Goal: Task Accomplishment & Management: Manage account settings

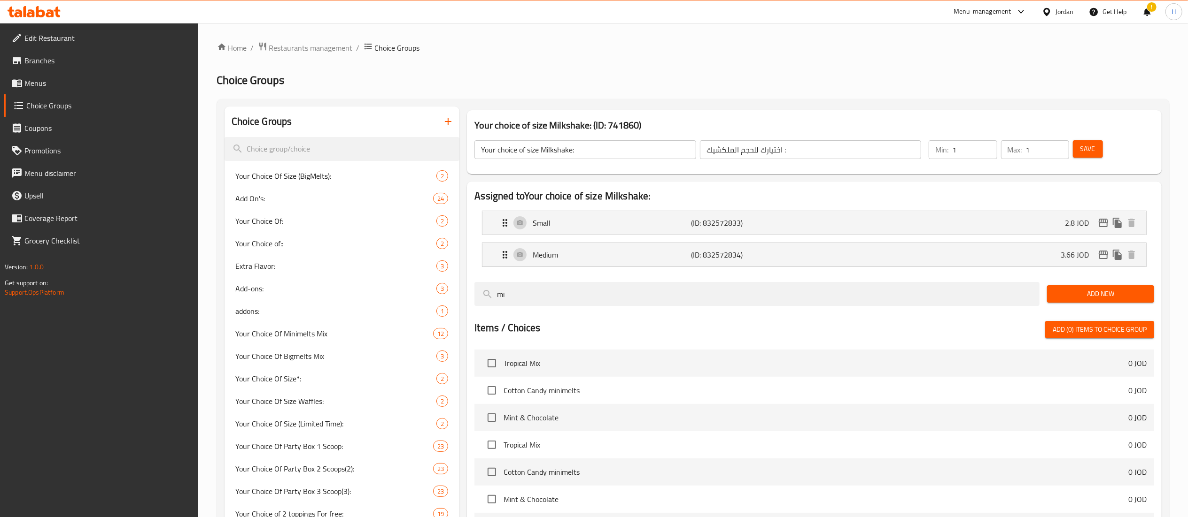
click at [37, 14] on icon at bounding box center [40, 11] width 9 height 11
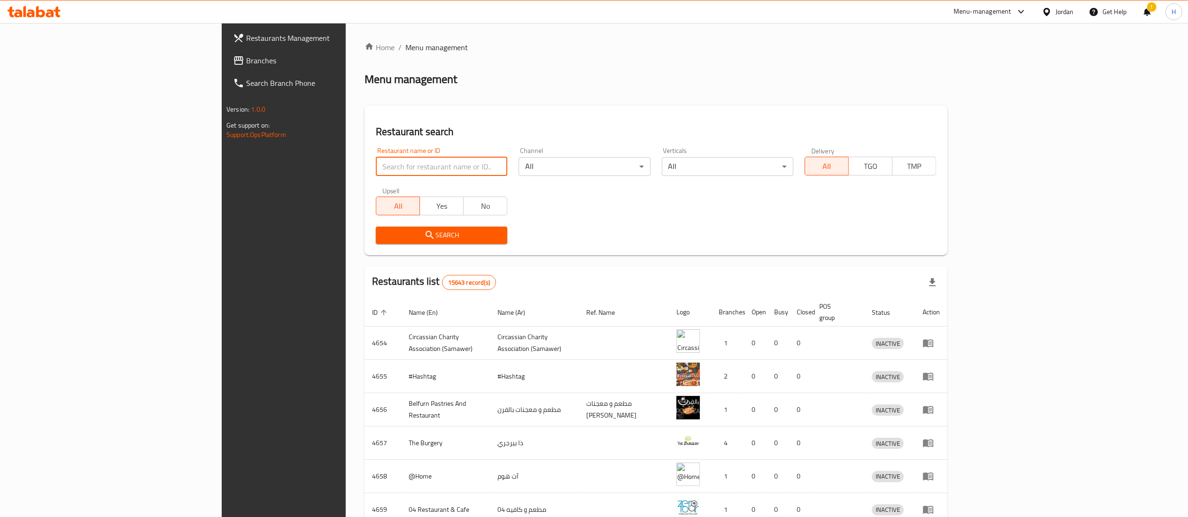
click at [376, 170] on input "search" at bounding box center [441, 166] width 131 height 19
paste input "780117"
type input "780117"
click at [246, 55] on span "Branches" at bounding box center [329, 60] width 166 height 11
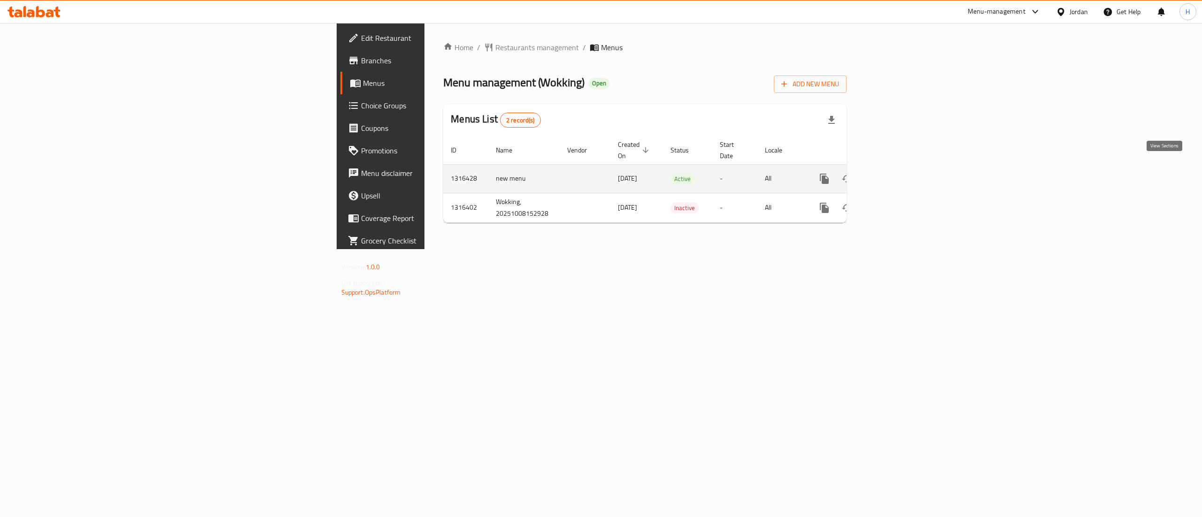
click at [896, 175] on icon "enhanced table" at bounding box center [892, 179] width 8 height 8
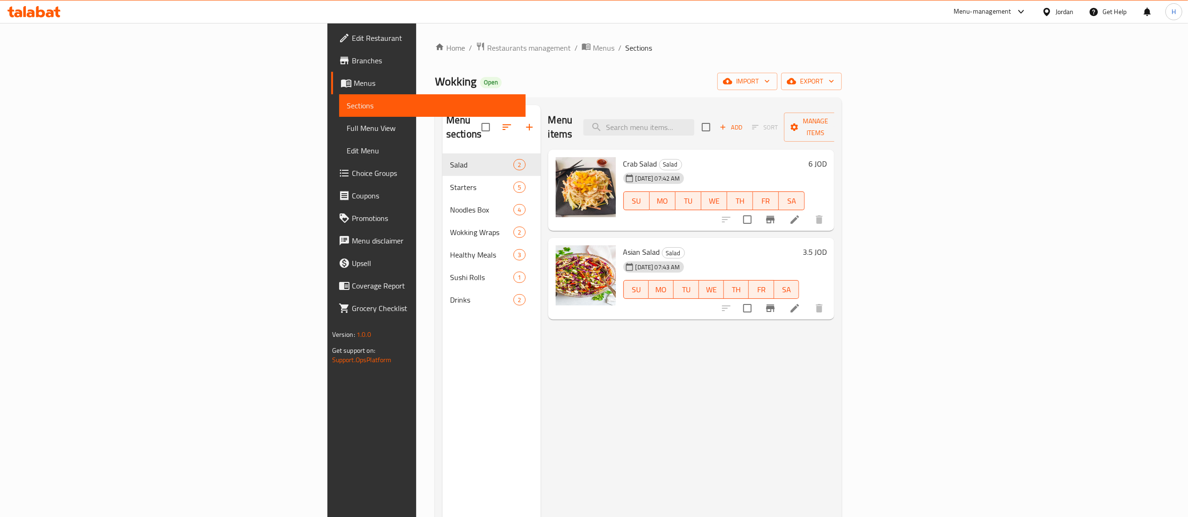
click at [331, 181] on link "Choice Groups" at bounding box center [428, 173] width 194 height 23
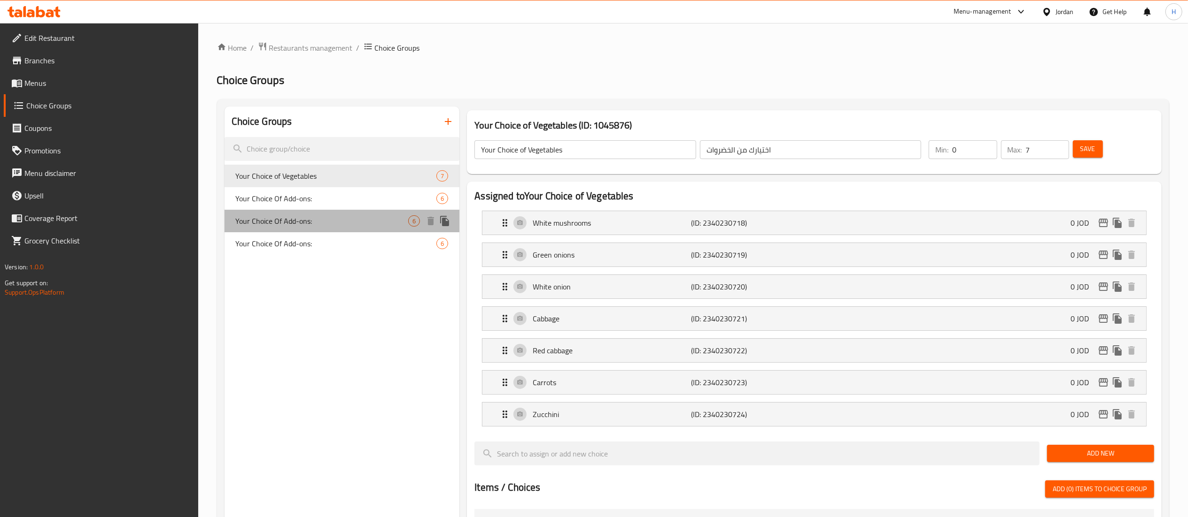
click at [308, 224] on span "Your Choice Of Add-ons:" at bounding box center [322, 221] width 173 height 11
type input "Your Choice Of Add-ons:"
type input "إختيارك من الإضافات:"
type input "0"
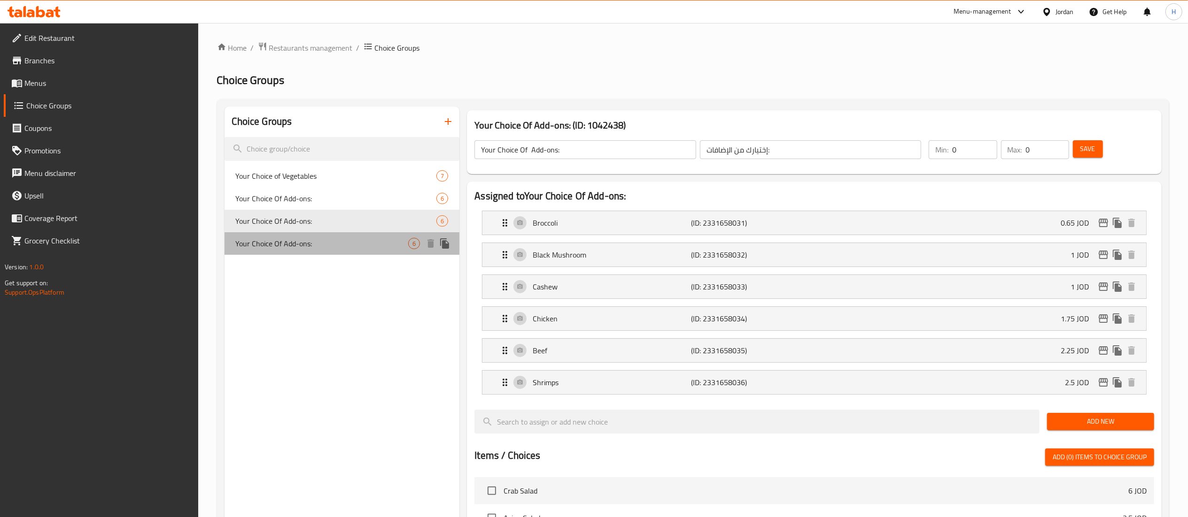
click at [307, 240] on span "Your Choice Of Add-ons:" at bounding box center [322, 243] width 173 height 11
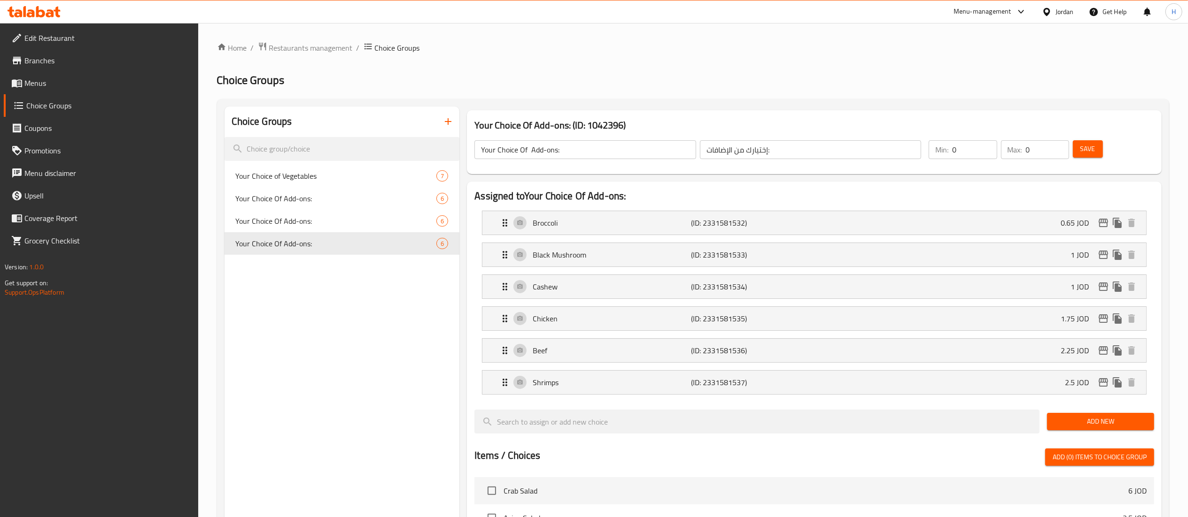
click at [452, 128] on button "button" at bounding box center [448, 121] width 23 height 23
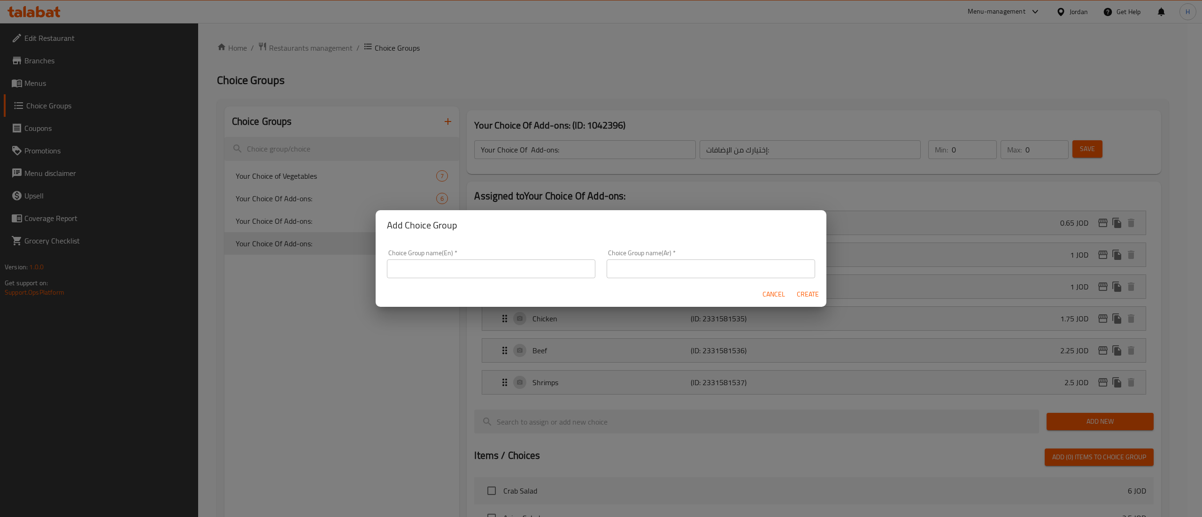
click at [473, 270] on input "text" at bounding box center [491, 269] width 208 height 19
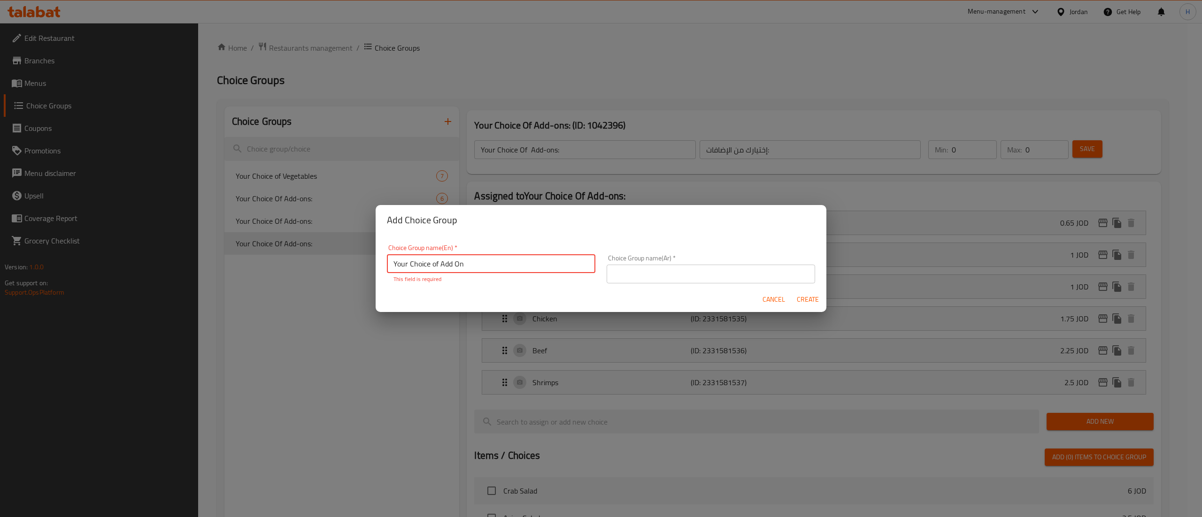
type input "Your Choice of Add On"
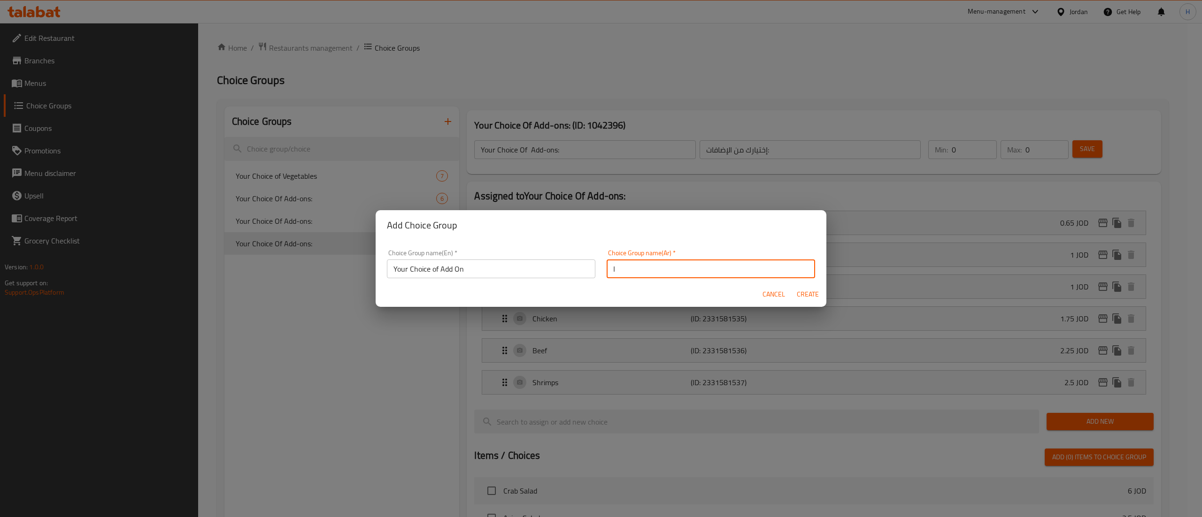
type input "اختيارك من"
click at [809, 296] on span "Create" at bounding box center [807, 295] width 23 height 12
type input "Your Choice of Add On"
type input "اختيارك من"
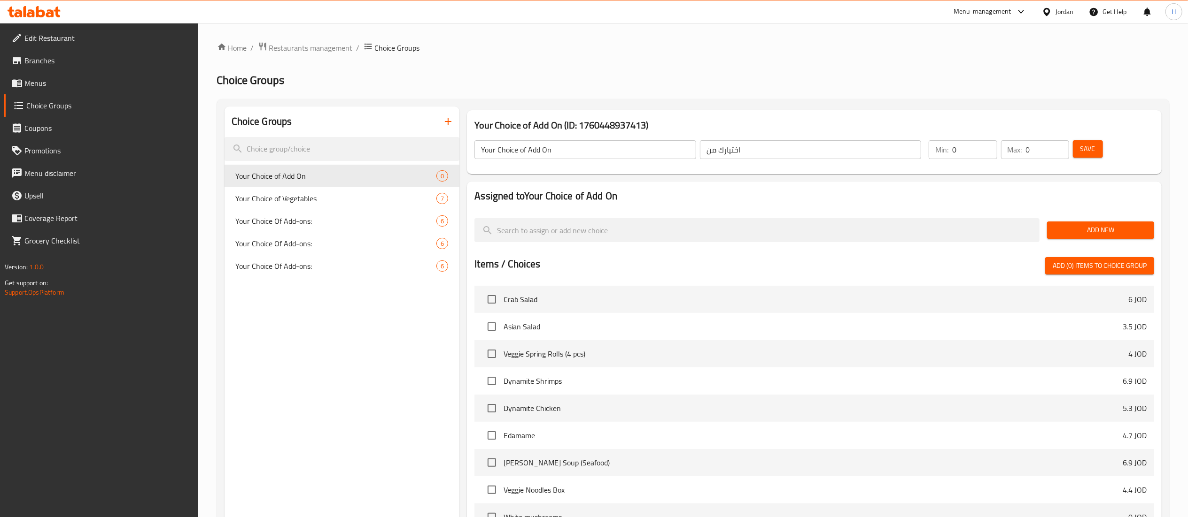
click at [1079, 224] on button "Add New" at bounding box center [1100, 230] width 107 height 17
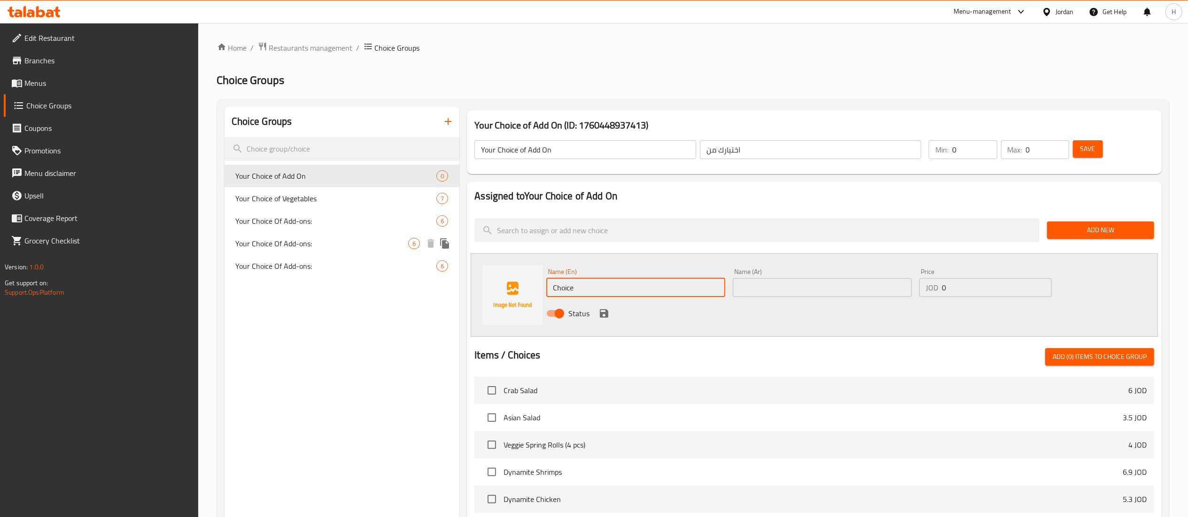
drag, startPoint x: 455, startPoint y: 253, endPoint x: 295, endPoint y: 231, distance: 161.6
click at [357, 239] on div "Choice Groups Your Choice of Add On 0 Your Choice of Vegetables 7 Your Choice O…" at bounding box center [694, 434] width 941 height 654
drag, startPoint x: 295, startPoint y: 231, endPoint x: 234, endPoint y: 214, distance: 63.8
click at [234, 214] on div "Your Choice Of Add-ons: 6" at bounding box center [341, 221] width 235 height 23
type input "Your Choice Of Add-ons:"
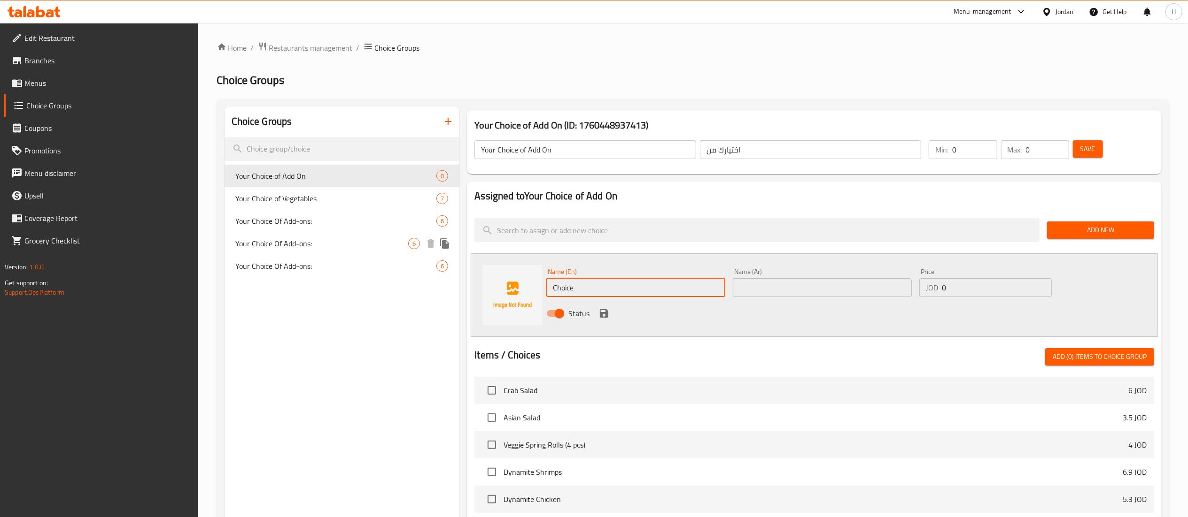
type input "إختيارك من الإضافات:"
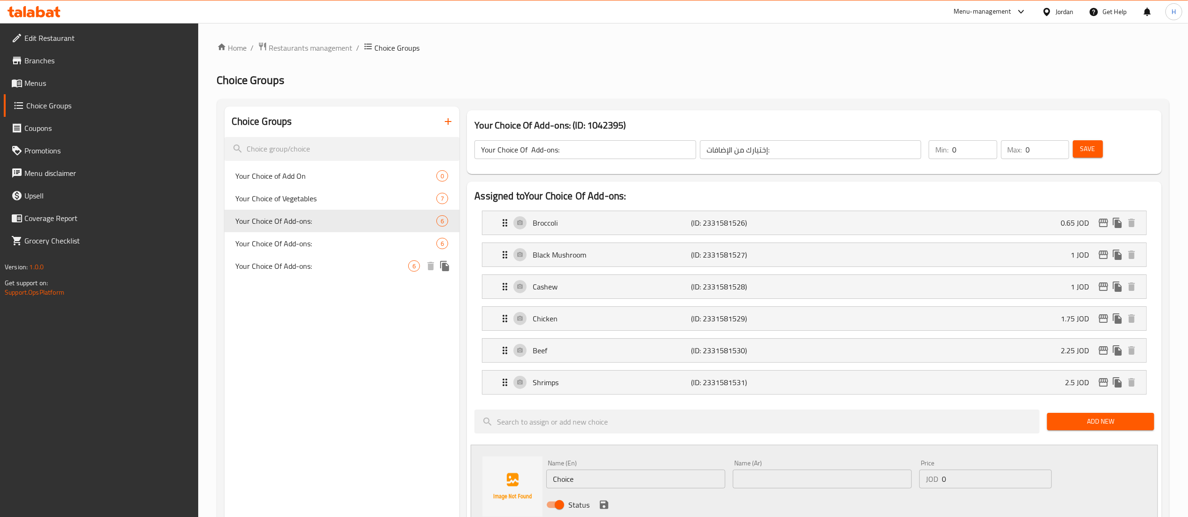
click at [334, 269] on span "Your Choice Of Add-ons:" at bounding box center [322, 266] width 173 height 11
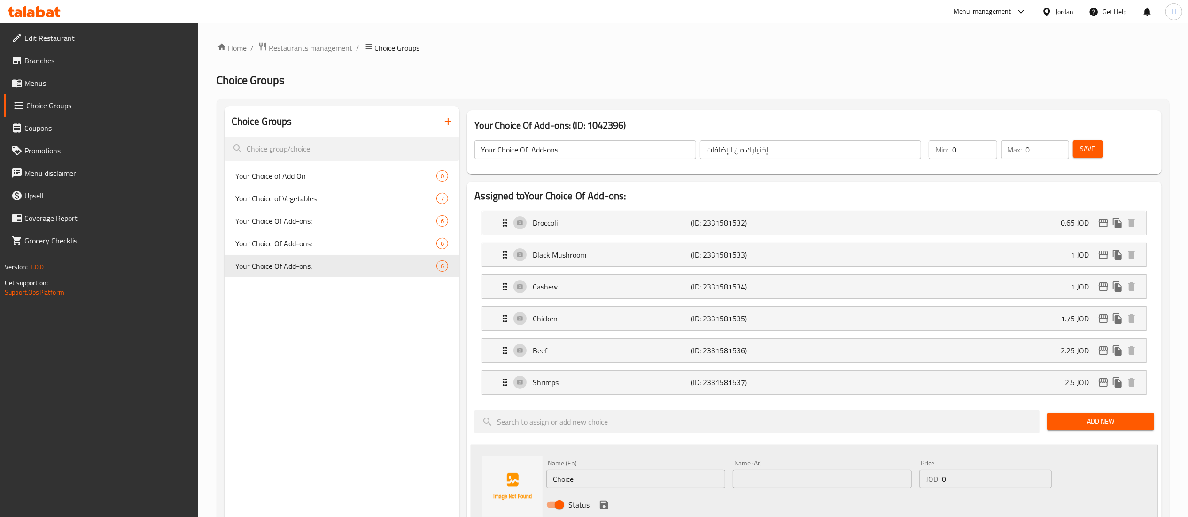
click at [353, 185] on div "Your Choice of Add On 0" at bounding box center [341, 176] width 235 height 23
type input "Your Choice of Add On"
type input "اختيارك من"
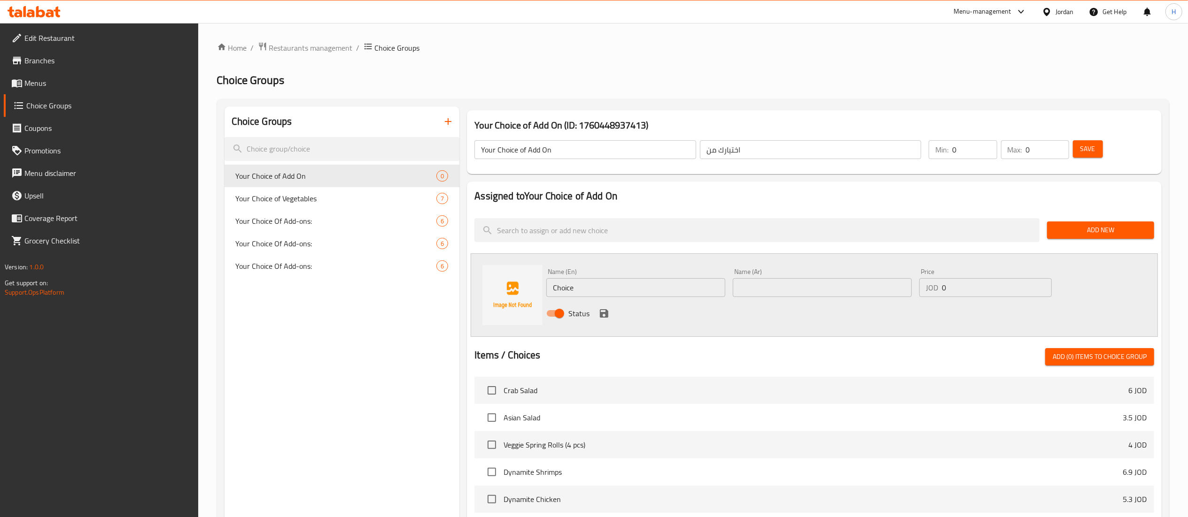
click at [604, 288] on input "Choice" at bounding box center [635, 287] width 179 height 19
click at [603, 288] on input "Choice" at bounding box center [635, 287] width 179 height 19
paste input "Broccoli"
type input "Broccoli"
click at [782, 285] on input "text" at bounding box center [822, 287] width 179 height 19
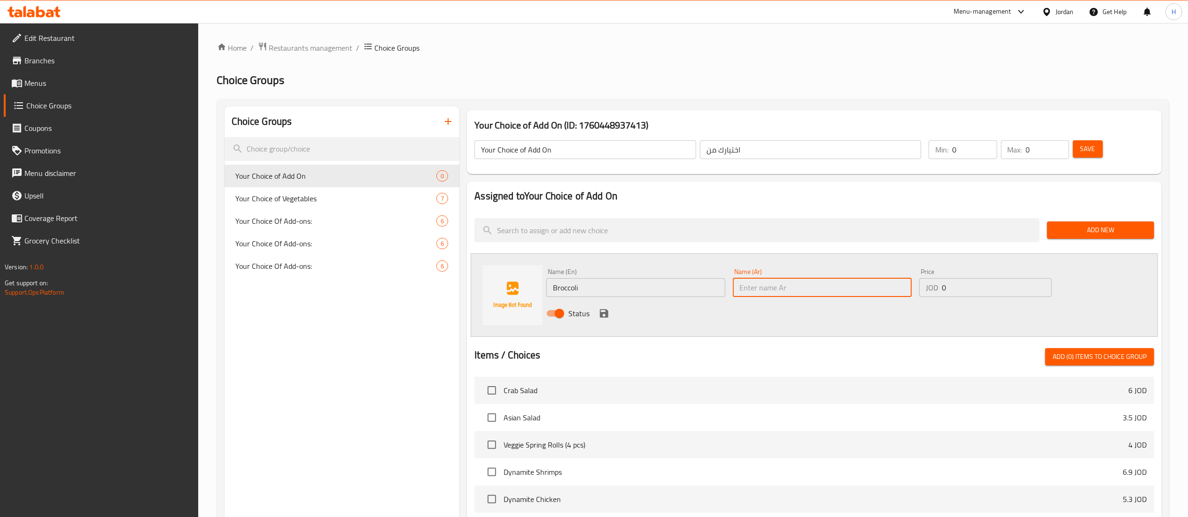
paste input "بروكلي"
type input "بروكلي"
click at [975, 293] on input "0" at bounding box center [996, 287] width 110 height 19
type input "0.65"
click at [603, 315] on icon "save" at bounding box center [603, 313] width 11 height 11
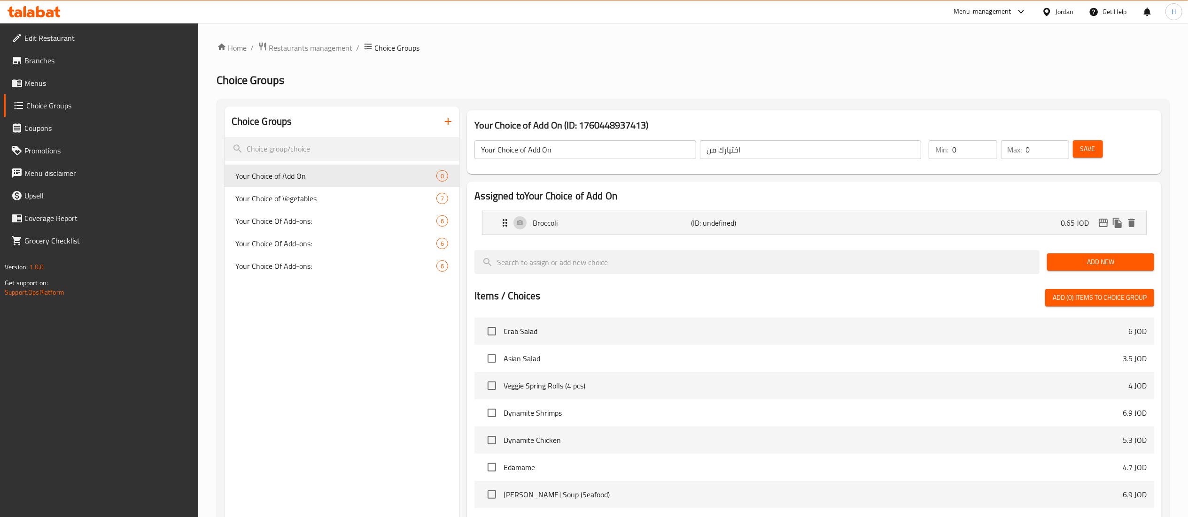
click at [1086, 272] on div "Add New" at bounding box center [1100, 262] width 115 height 31
click at [954, 201] on h2 "Assigned to Your Choice of Add On" at bounding box center [813, 196] width 679 height 14
click at [1116, 262] on span "Add New" at bounding box center [1100, 262] width 92 height 12
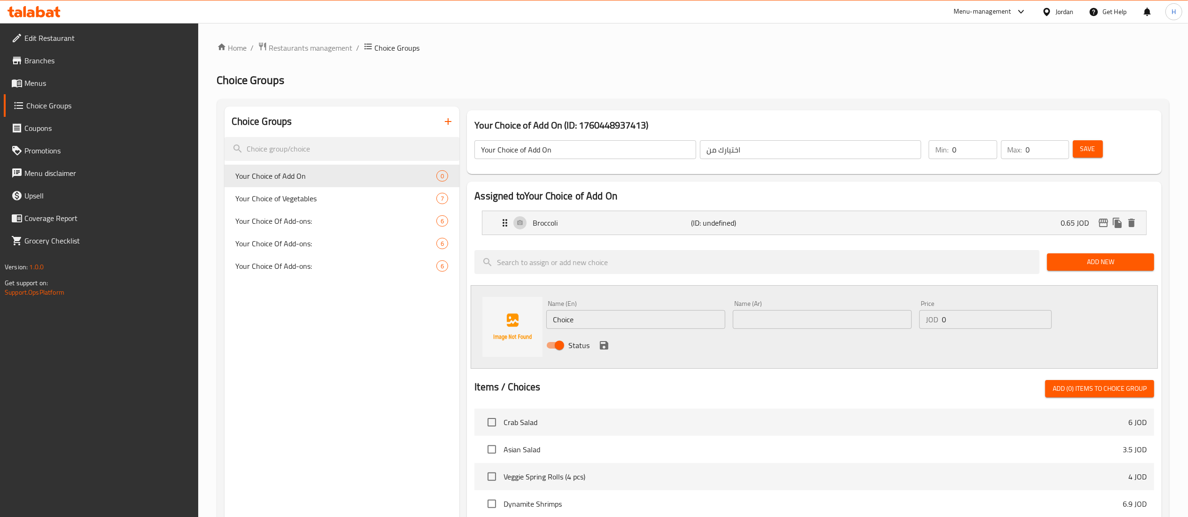
drag, startPoint x: 602, startPoint y: 321, endPoint x: 431, endPoint y: 323, distance: 170.5
click at [431, 323] on div "Choice Groups Your Choice of Add On 0 Your Choice of Vegetables 7 Your Choice O…" at bounding box center [694, 450] width 941 height 686
paste input "Black mushroom"
type input "Black mushroom"
click at [767, 324] on input "text" at bounding box center [822, 319] width 179 height 19
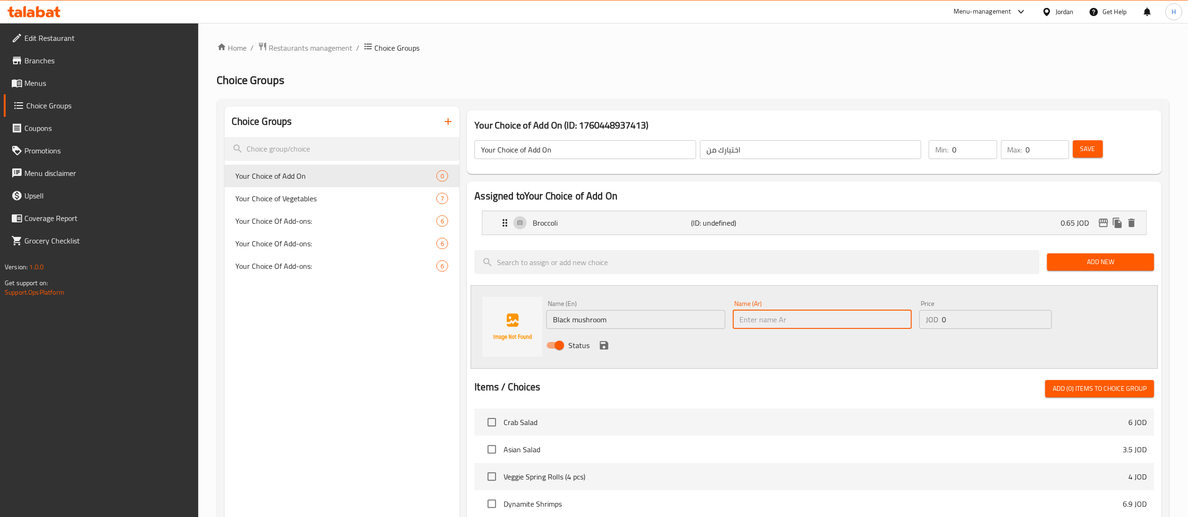
click at [756, 315] on input "text" at bounding box center [822, 319] width 179 height 19
paste input "فطر أسود"
type input "فطر أسود"
drag, startPoint x: 958, startPoint y: 315, endPoint x: 917, endPoint y: 311, distance: 42.0
click at [917, 311] on div "Price JOD 0 Price" at bounding box center [985, 315] width 140 height 36
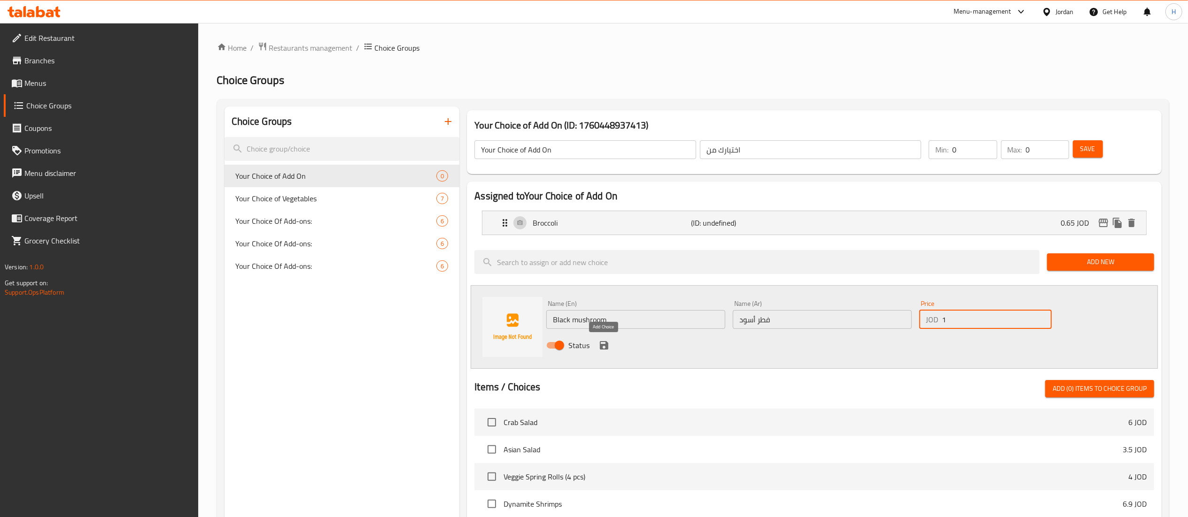
type input "1"
click at [602, 347] on icon "save" at bounding box center [604, 345] width 8 height 8
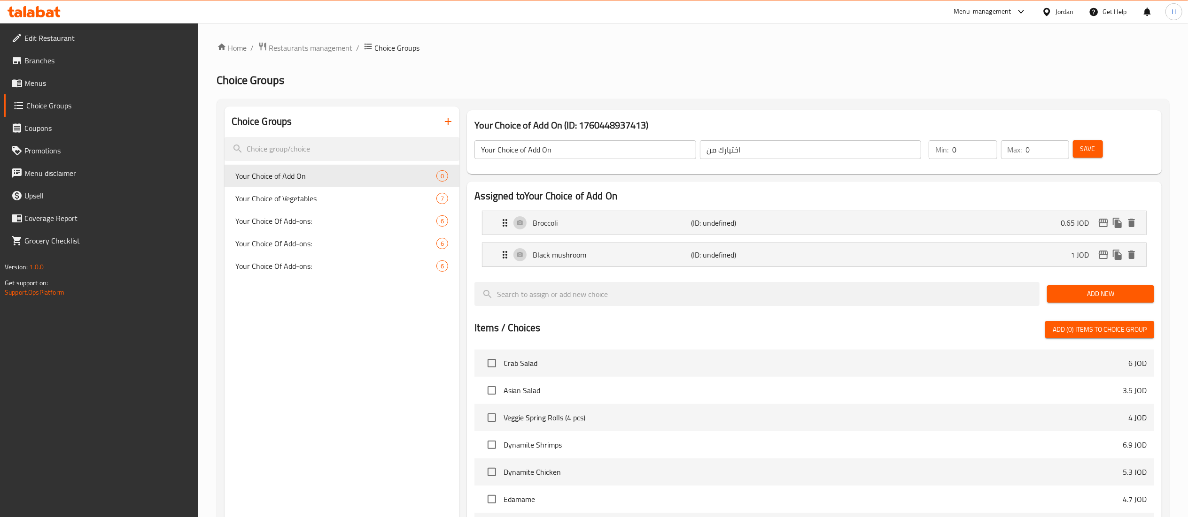
click at [1094, 297] on span "Add New" at bounding box center [1100, 294] width 92 height 12
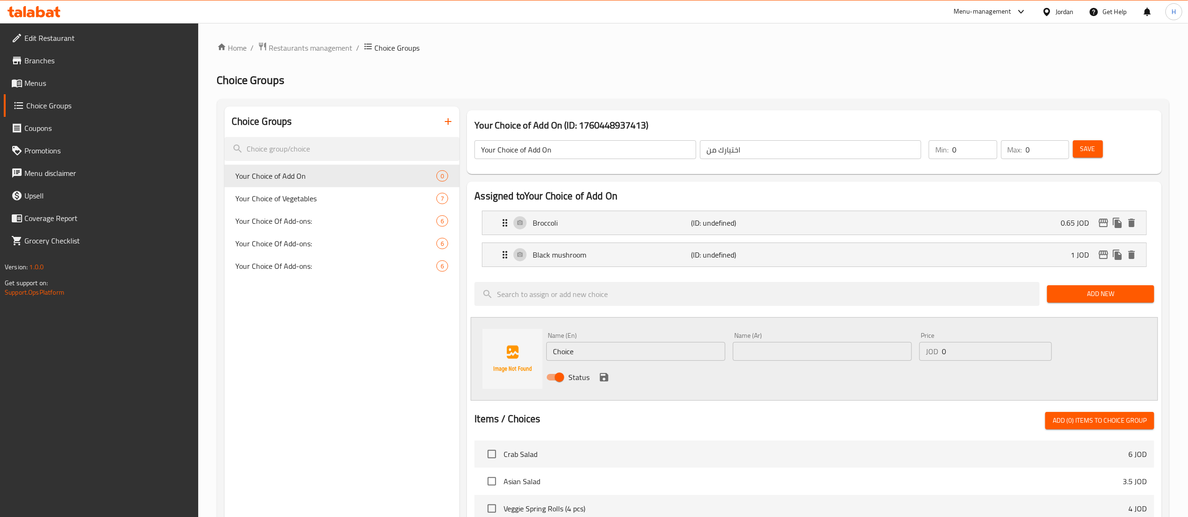
drag, startPoint x: 521, startPoint y: 344, endPoint x: 466, endPoint y: 341, distance: 55.5
click at [466, 341] on div "Assigned to Your Choice of Add On Broccoli (ID: undefined) 0.65 JOD Name (En) B…" at bounding box center [814, 468] width 702 height 581
paste input "ashew"
type input "Cashew"
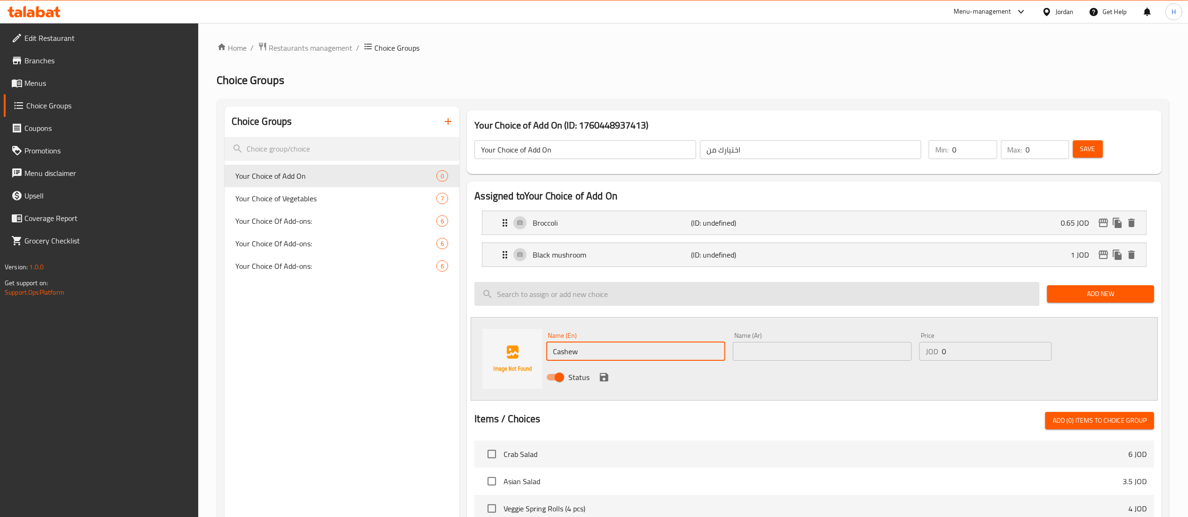
drag, startPoint x: 766, startPoint y: 351, endPoint x: 725, endPoint y: 304, distance: 61.9
click at [766, 351] on input "text" at bounding box center [822, 351] width 179 height 19
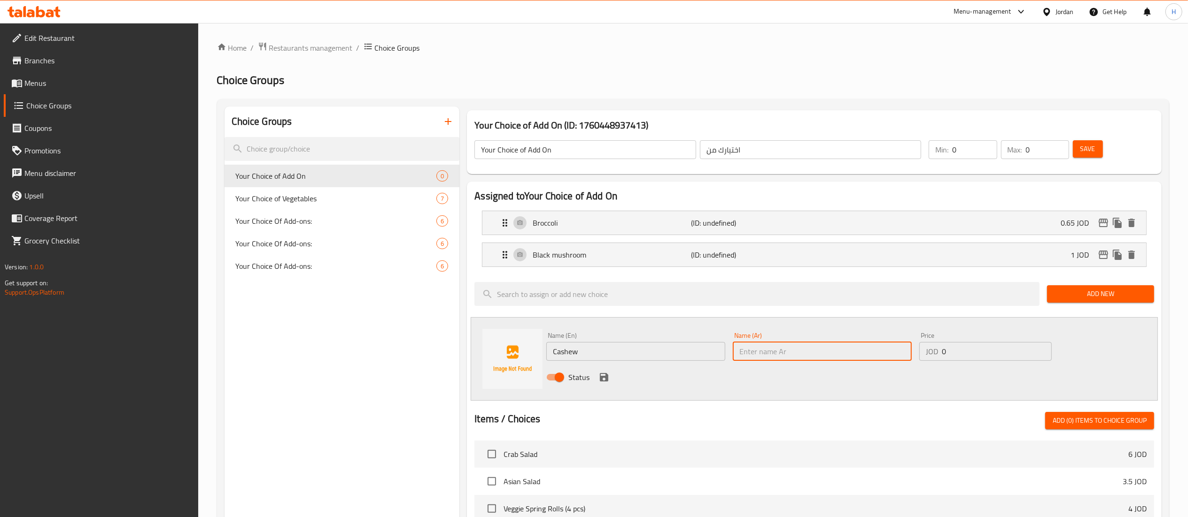
paste input "الكاجو"
type input "الكاجو"
drag, startPoint x: 955, startPoint y: 350, endPoint x: 830, endPoint y: 354, distance: 124.5
click at [830, 354] on div "Name (En) Cashew Name (En) Name (Ar) الكاجو Name (Ar) Price JOD 0 Price Status" at bounding box center [821, 360] width 559 height 62
type input "1"
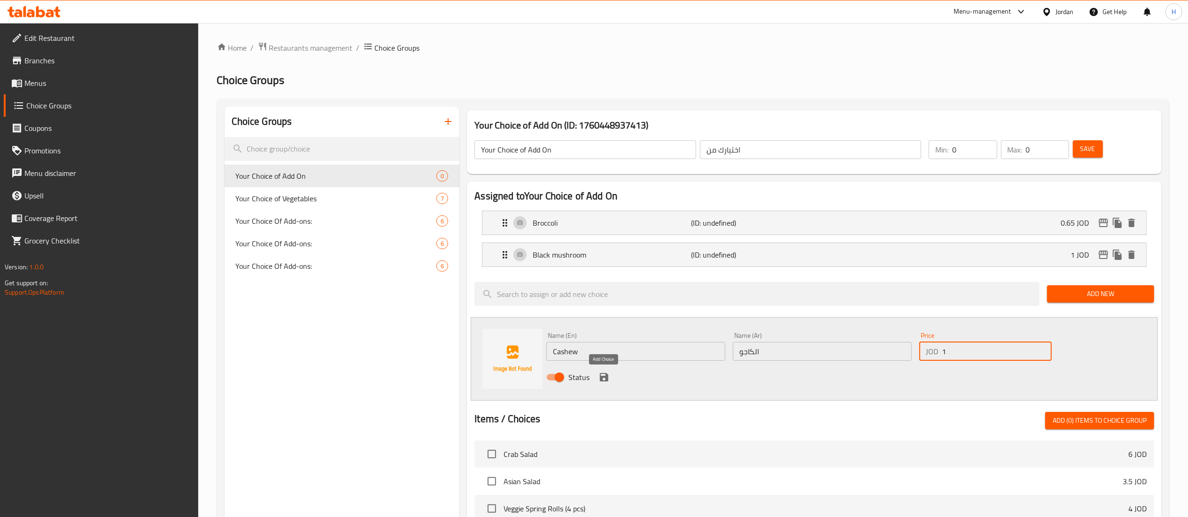
click at [607, 375] on icon "save" at bounding box center [603, 377] width 11 height 11
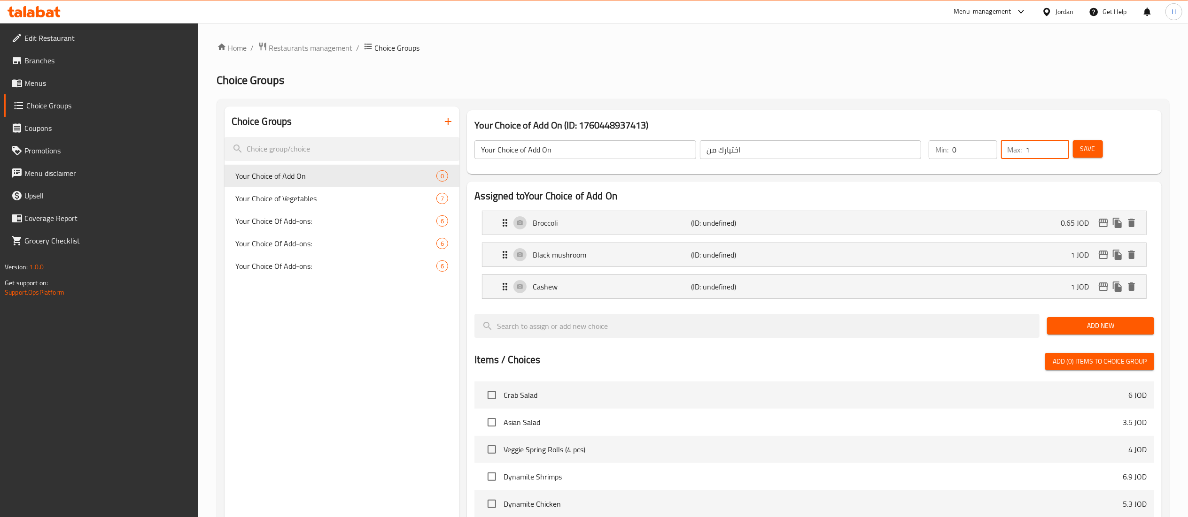
click at [1058, 147] on input "1" at bounding box center [1047, 149] width 43 height 19
click at [1058, 147] on input "2" at bounding box center [1047, 149] width 43 height 19
type input "3"
click at [1058, 147] on input "3" at bounding box center [1047, 149] width 43 height 19
click at [1086, 150] on span "Save" at bounding box center [1087, 149] width 15 height 12
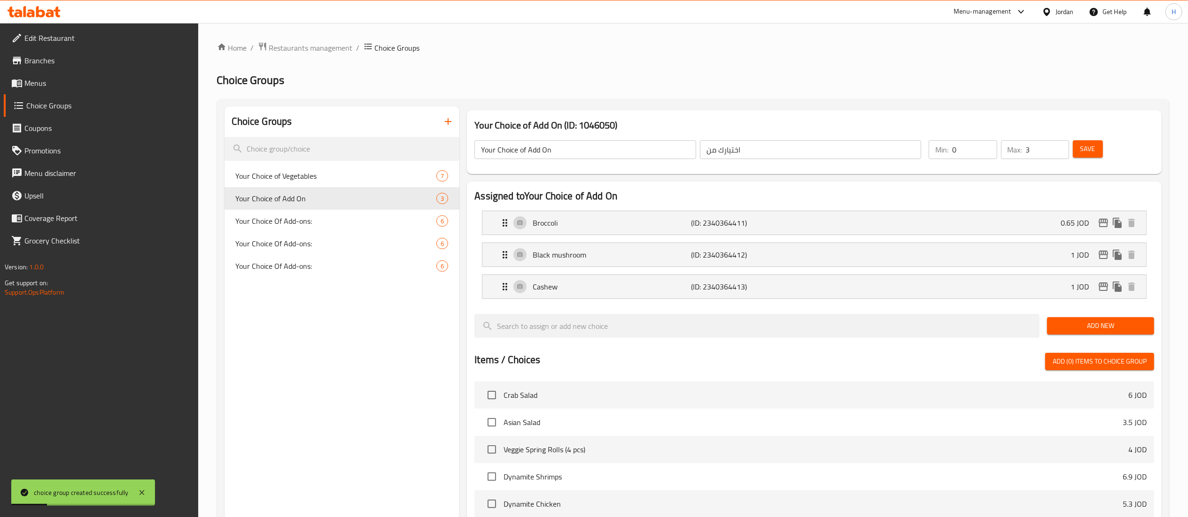
click at [57, 81] on span "Menus" at bounding box center [107, 82] width 166 height 11
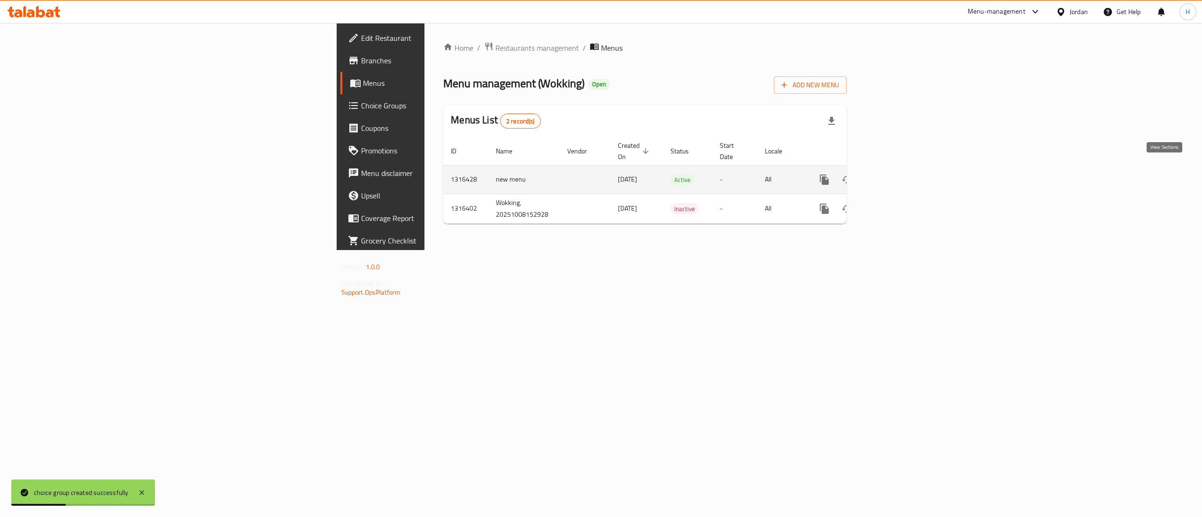
click at [896, 176] on icon "enhanced table" at bounding box center [892, 180] width 8 height 8
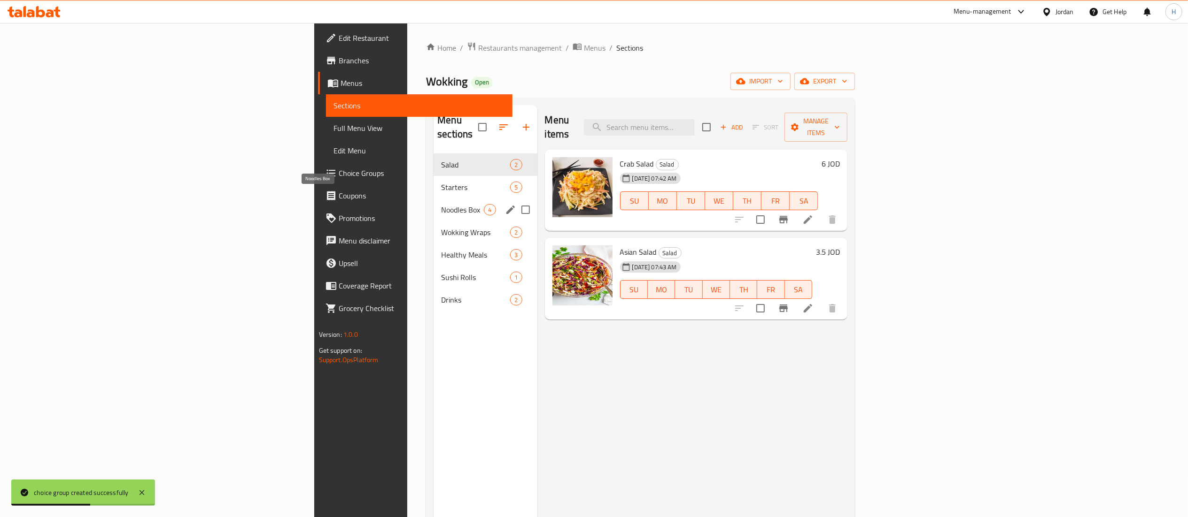
click at [441, 204] on span "Noodles Box" at bounding box center [462, 209] width 43 height 11
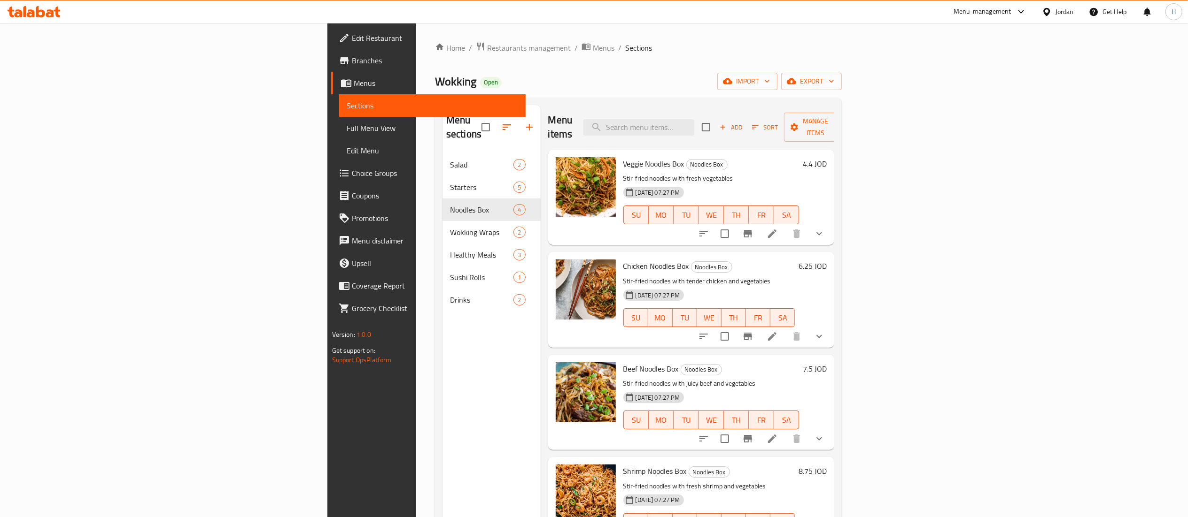
click at [778, 228] on icon at bounding box center [771, 233] width 11 height 11
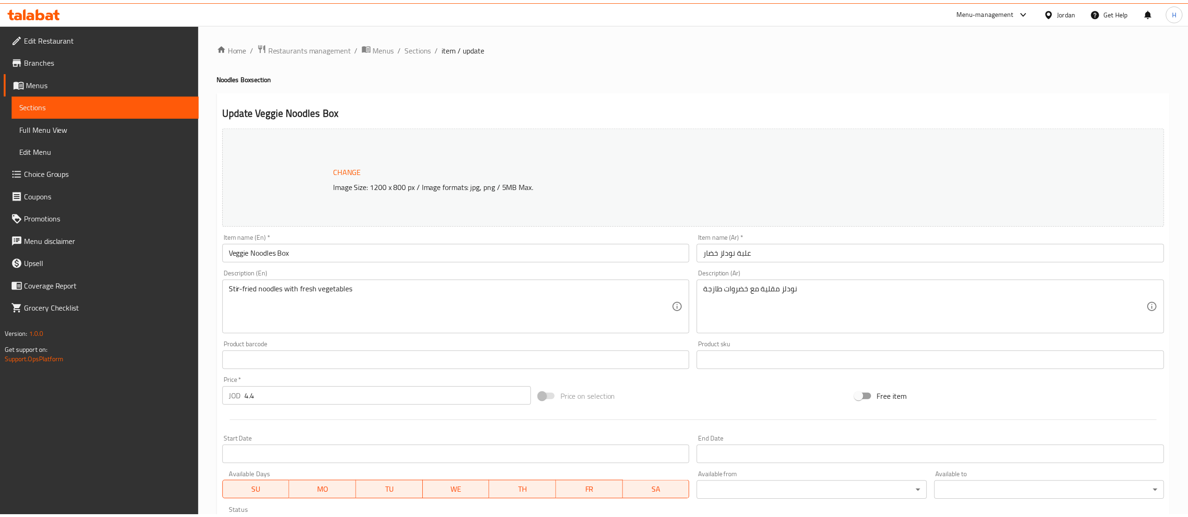
scroll to position [215, 0]
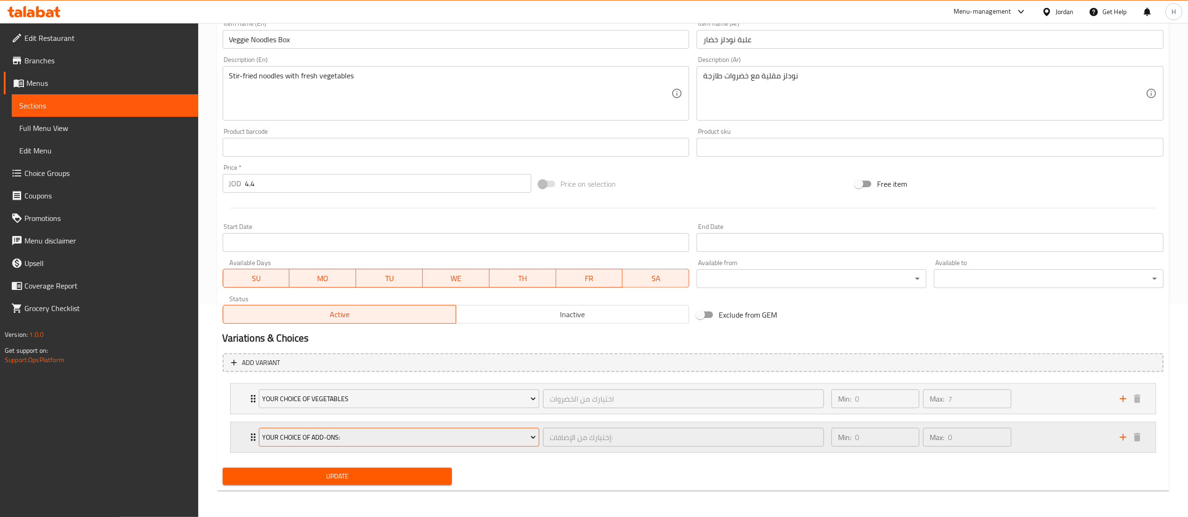
click at [406, 434] on span "Your Choice Of Add-ons:" at bounding box center [399, 438] width 274 height 12
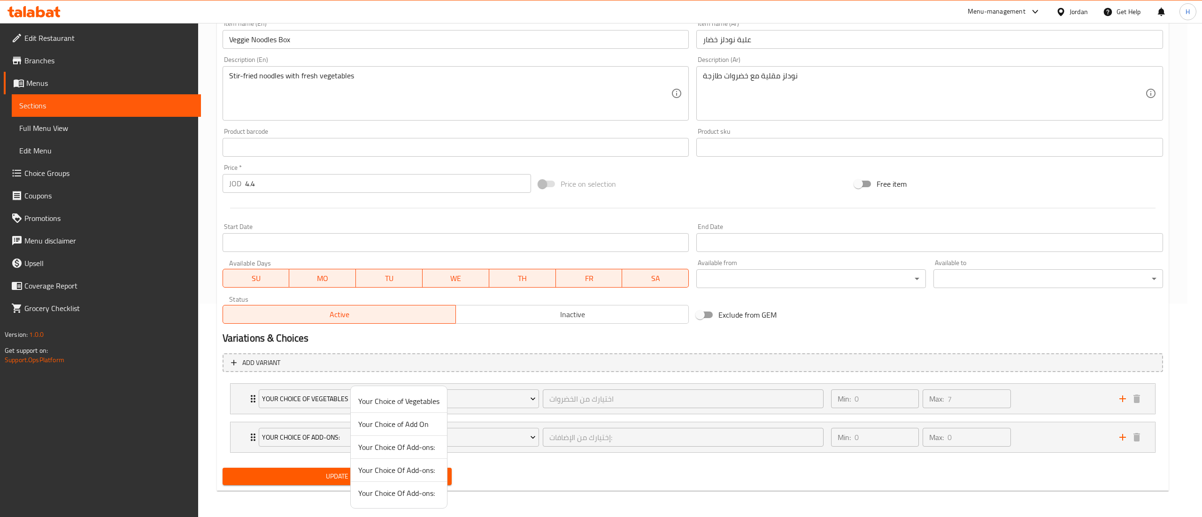
click at [408, 427] on span "Your Choice of Add On" at bounding box center [398, 424] width 81 height 11
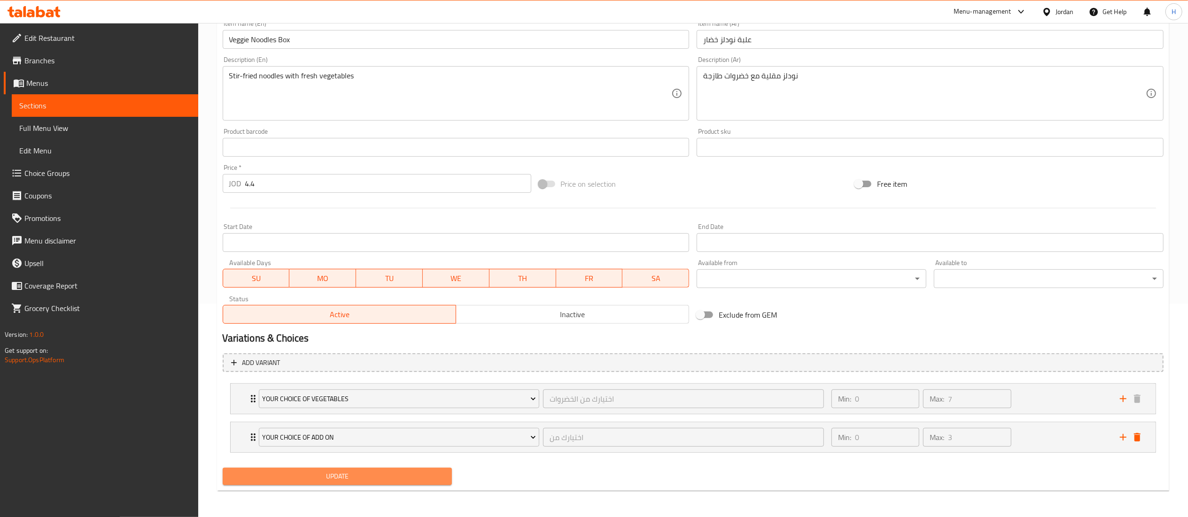
click at [395, 480] on span "Update" at bounding box center [337, 477] width 215 height 12
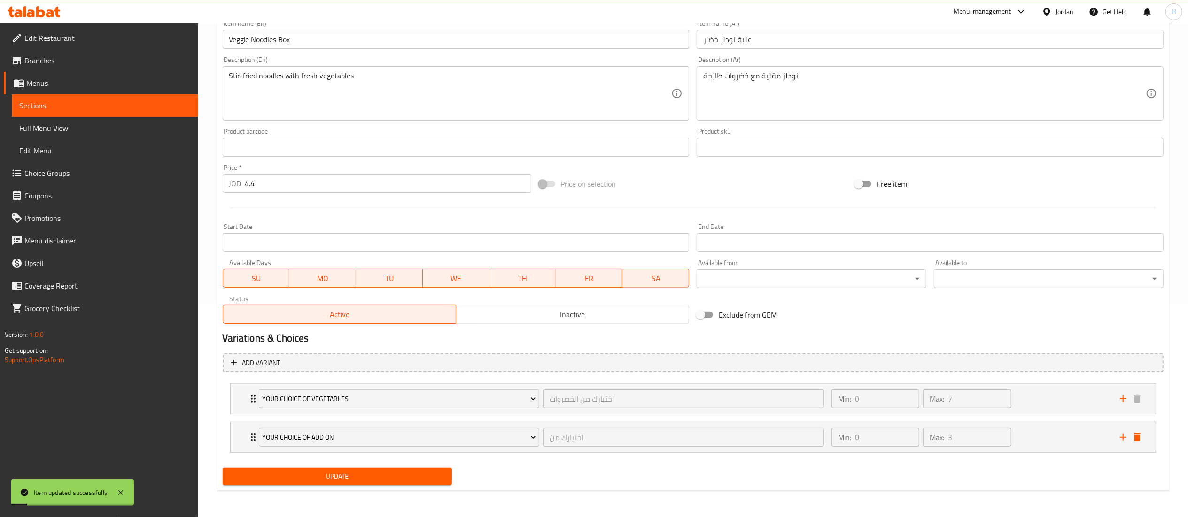
click at [1045, 436] on div "Min: 0 ​ Max: 3 ​" at bounding box center [969, 438] width 288 height 30
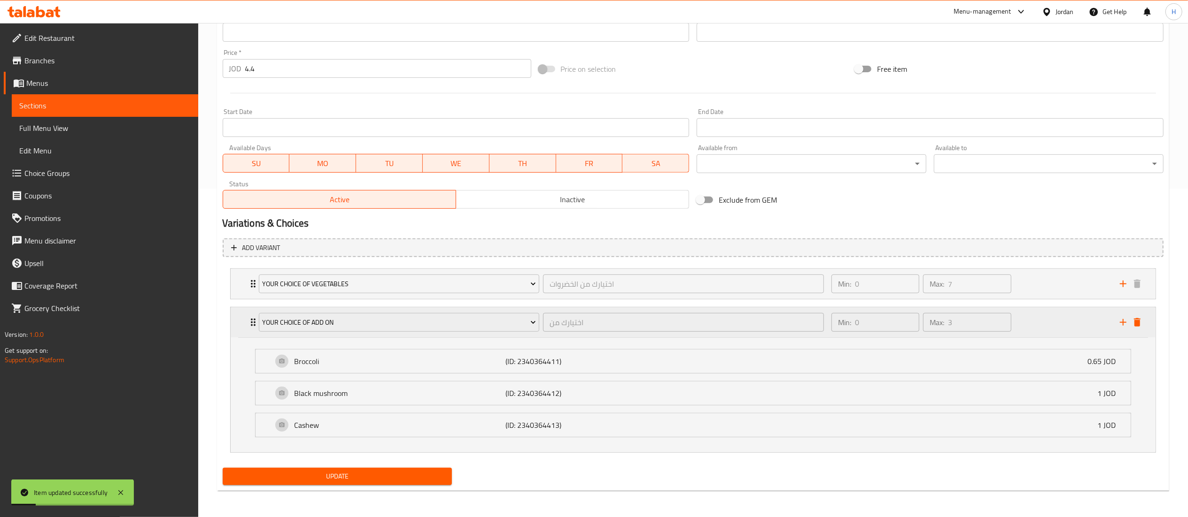
scroll to position [331, 0]
click at [1050, 318] on div "Min: 0 ​ Max: 3 ​" at bounding box center [969, 323] width 288 height 30
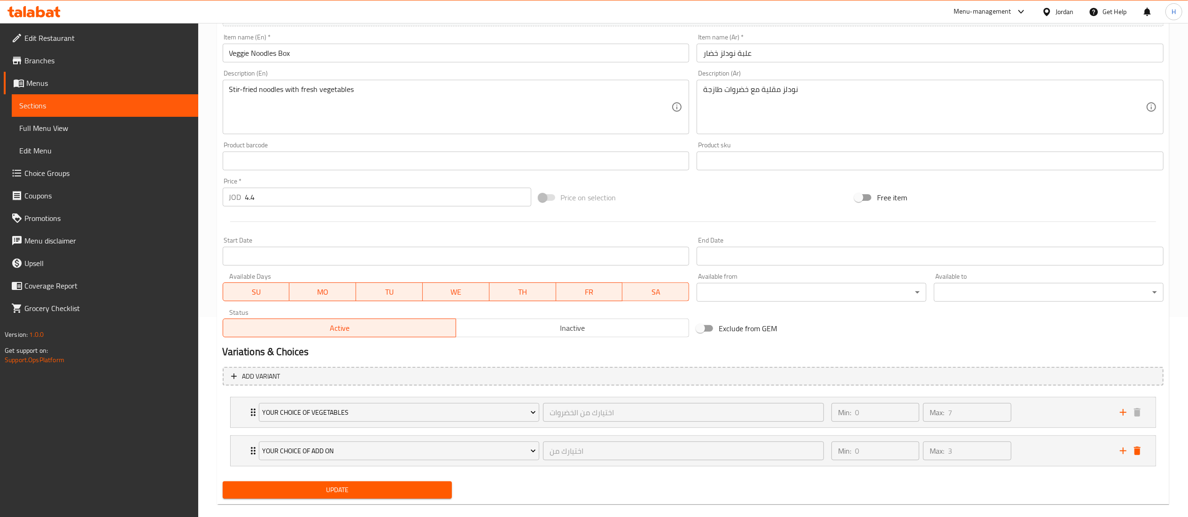
scroll to position [215, 0]
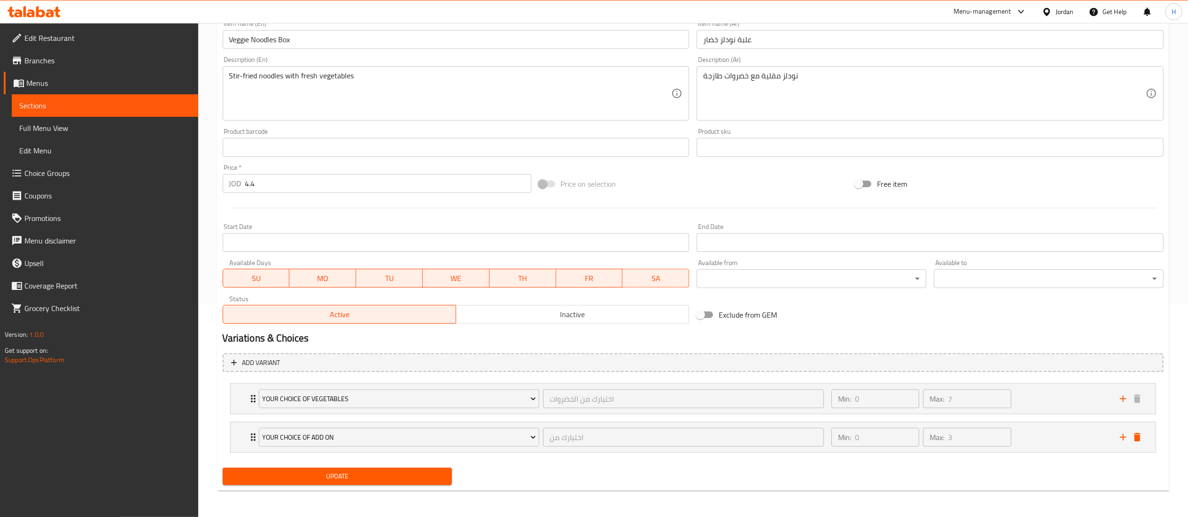
click at [339, 474] on span "Update" at bounding box center [337, 477] width 215 height 12
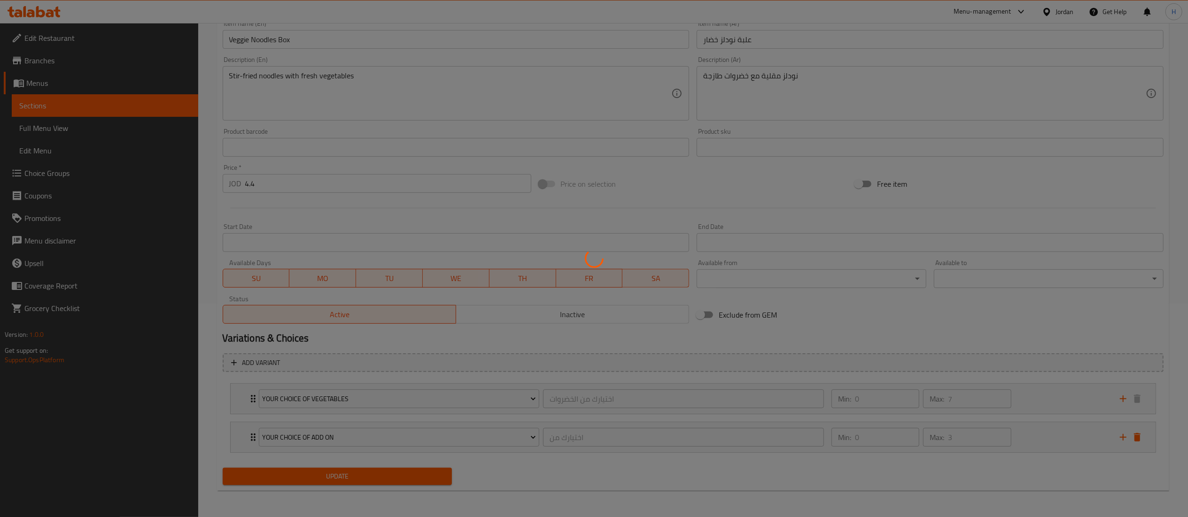
scroll to position [0, 0]
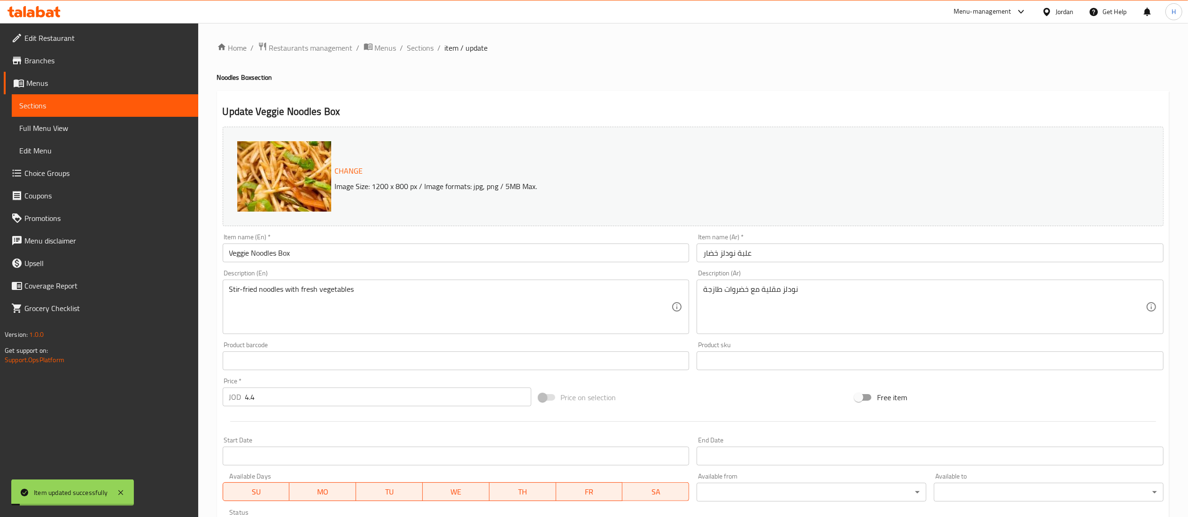
click at [56, 169] on span "Choice Groups" at bounding box center [107, 173] width 166 height 11
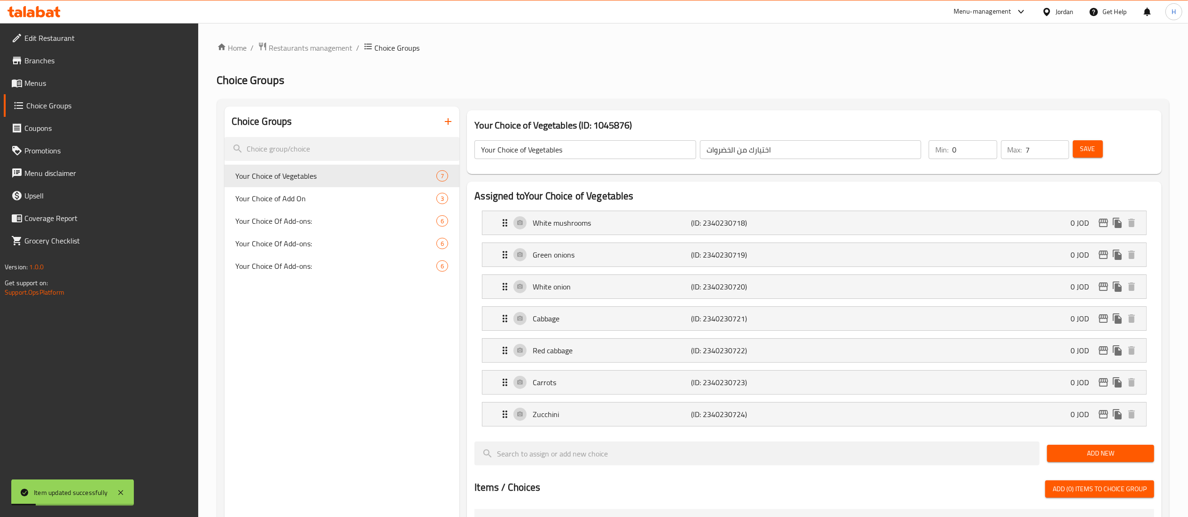
click at [44, 39] on span "Edit Restaurant" at bounding box center [107, 37] width 166 height 11
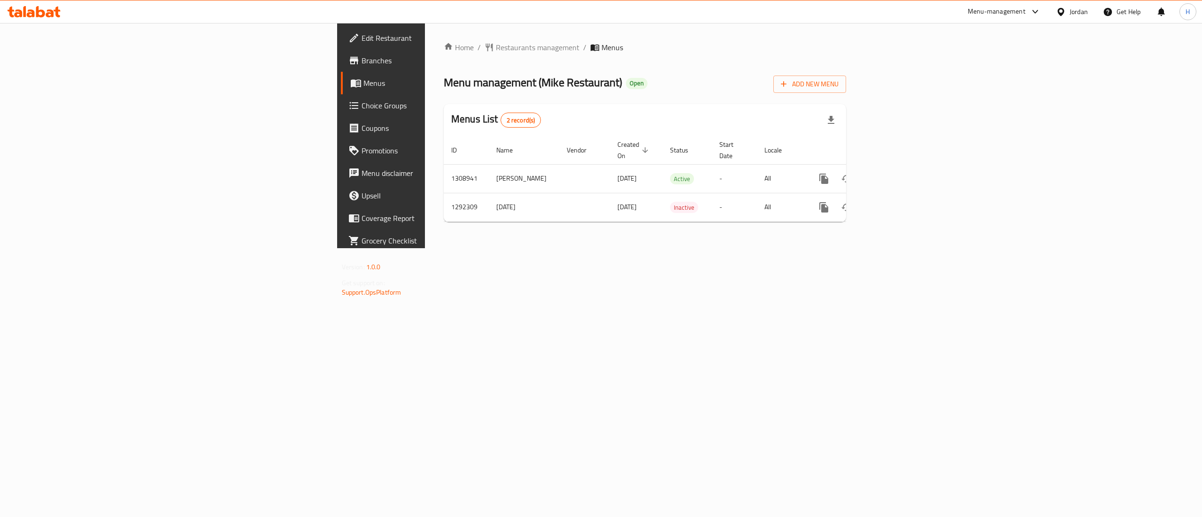
click at [362, 55] on span "Branches" at bounding box center [446, 60] width 169 height 11
click at [897, 174] on icon "enhanced table" at bounding box center [891, 178] width 11 height 11
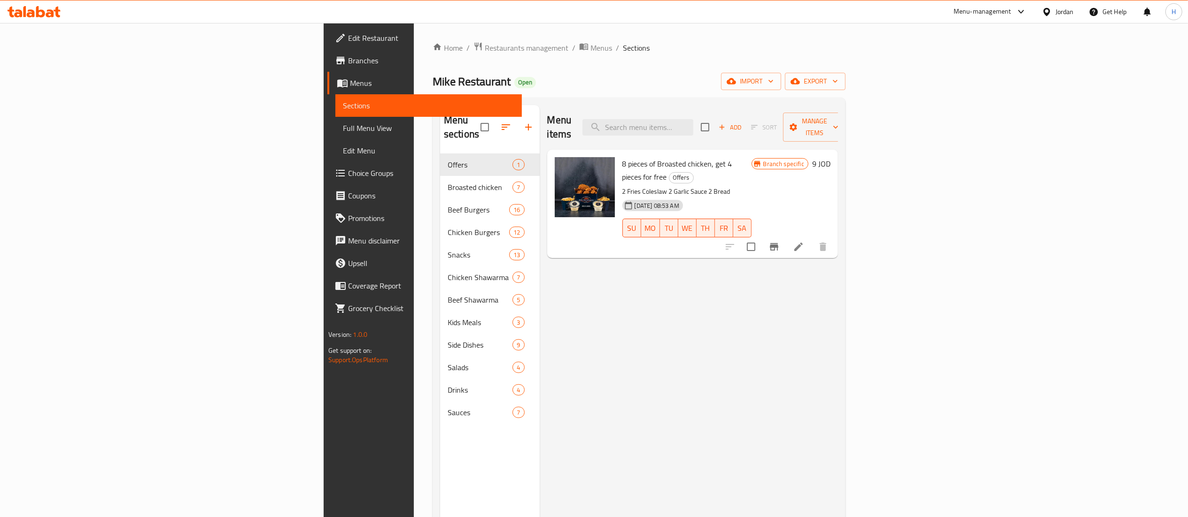
click at [577, 343] on div "Menu items Add Sort Manage items 8 pieces of Broasted chicken, get 4 pieces for…" at bounding box center [689, 363] width 298 height 517
click at [742, 122] on span "Add" at bounding box center [729, 127] width 25 height 11
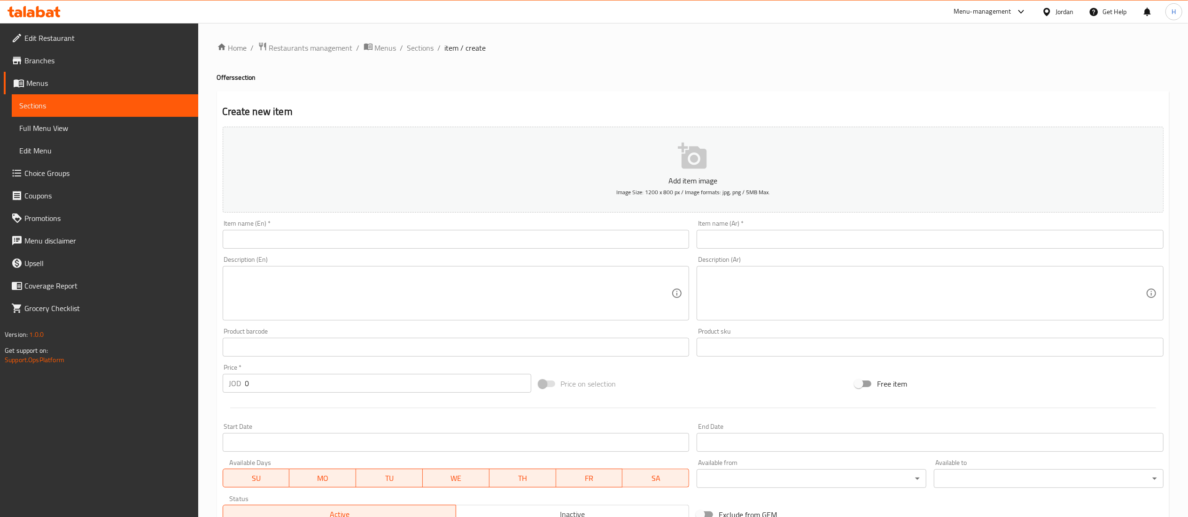
click at [764, 244] on input "text" at bounding box center [929, 239] width 467 height 19
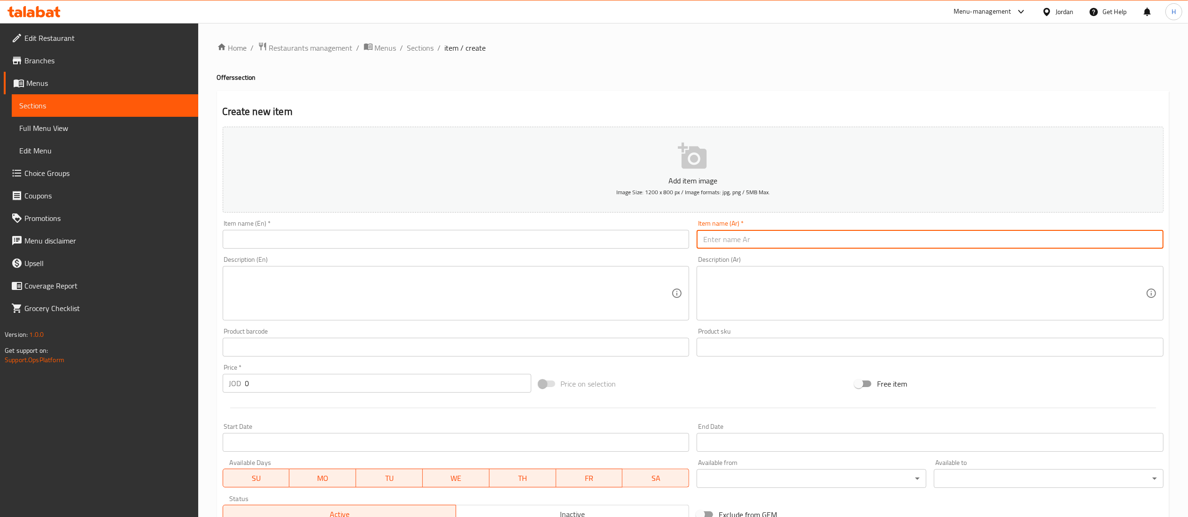
paste input "٣ وجبات مايك برجر 13"
drag, startPoint x: 711, startPoint y: 242, endPoint x: 667, endPoint y: 232, distance: 45.1
click at [667, 232] on div "Add item image Image Size: 1200 x 800 px / Image formats: jpg, png / 5MB Max. I…" at bounding box center [693, 325] width 948 height 405
type input "٣ وجبات مايك برجر 13"
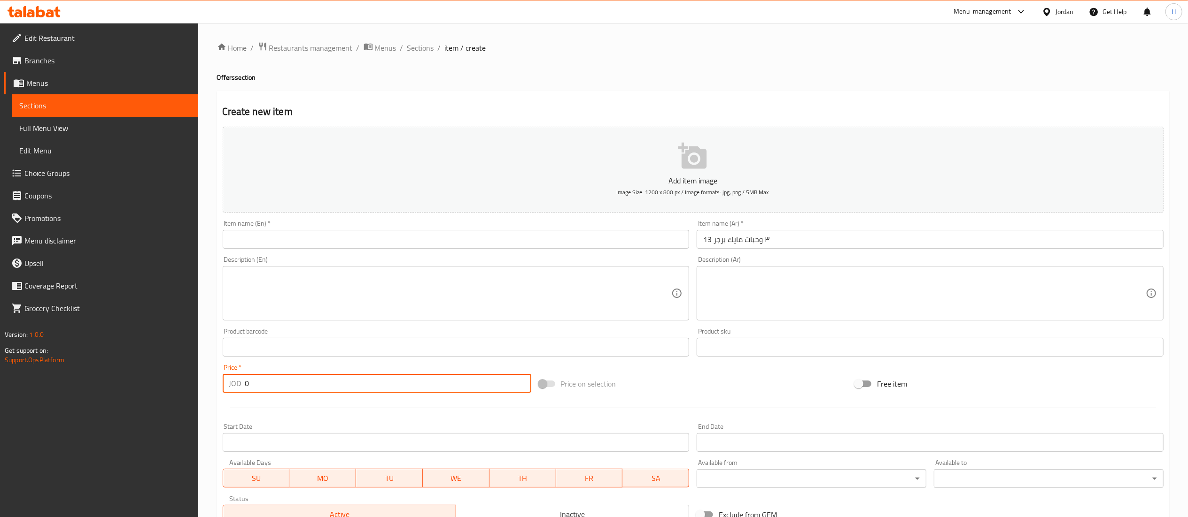
drag, startPoint x: 268, startPoint y: 388, endPoint x: 143, endPoint y: 361, distance: 127.8
click at [143, 361] on div "Edit Restaurant Branches Menus Sections Full Menu View Edit Menu Choice Groups …" at bounding box center [594, 343] width 1188 height 640
type input "13"
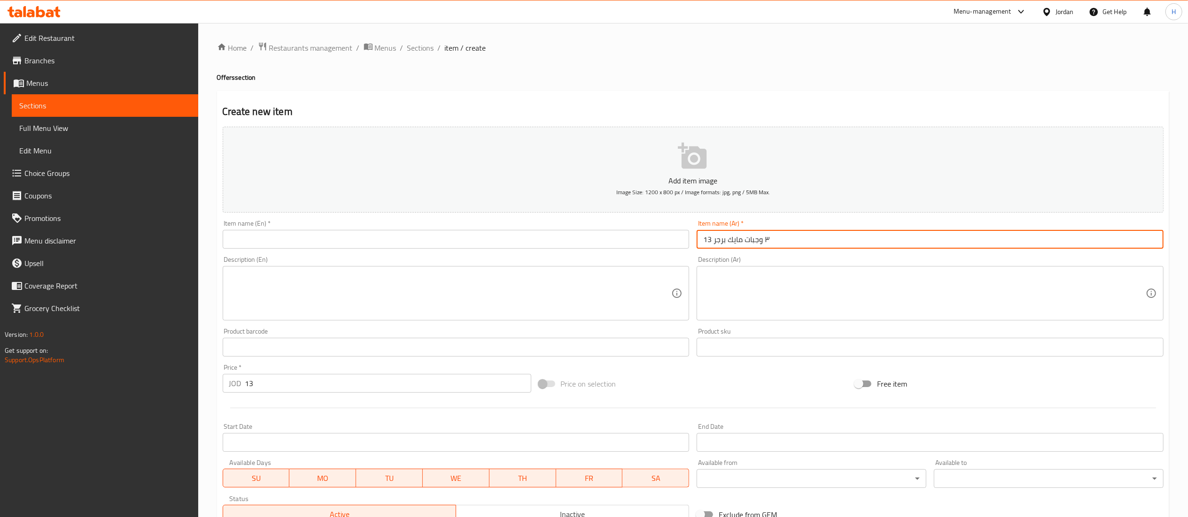
drag, startPoint x: 710, startPoint y: 240, endPoint x: 660, endPoint y: 242, distance: 50.3
click at [660, 242] on div "Add item image Image Size: 1200 x 800 px / Image formats: jpg, png / 5MB Max. I…" at bounding box center [693, 325] width 948 height 405
type input "٣ وجبات مايك برجر"
click at [658, 240] on input "text" at bounding box center [456, 239] width 467 height 19
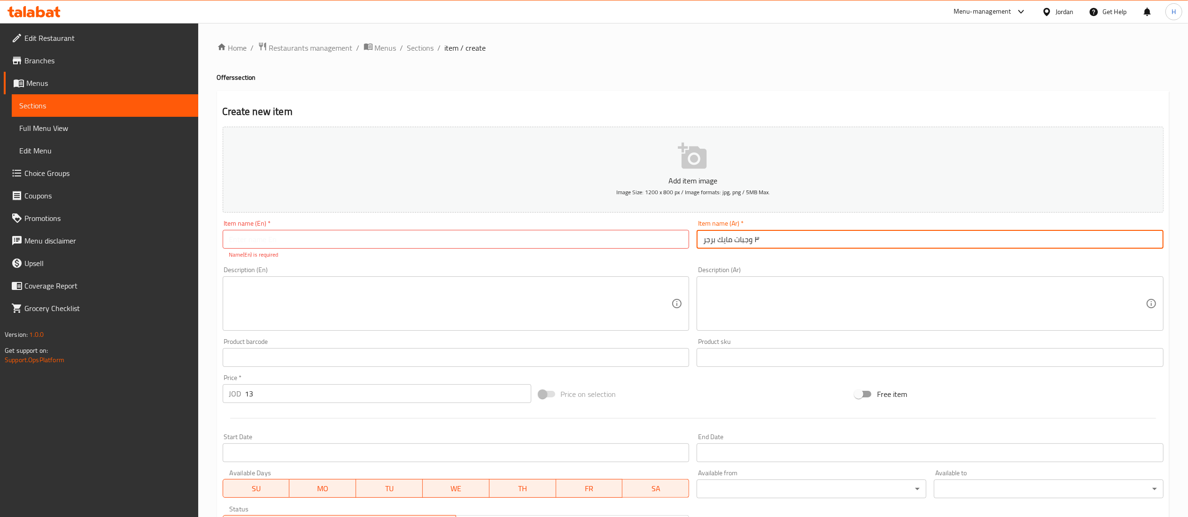
drag, startPoint x: 773, startPoint y: 238, endPoint x: 545, endPoint y: 239, distance: 227.7
click at [545, 239] on div "Add item image Image Size: 1200 x 800 px / Image formats: jpg, png / 5MB Max. I…" at bounding box center [693, 330] width 948 height 415
click at [350, 230] on div "Item name (En)   * Item name (En) * Name(En) is required" at bounding box center [456, 239] width 467 height 39
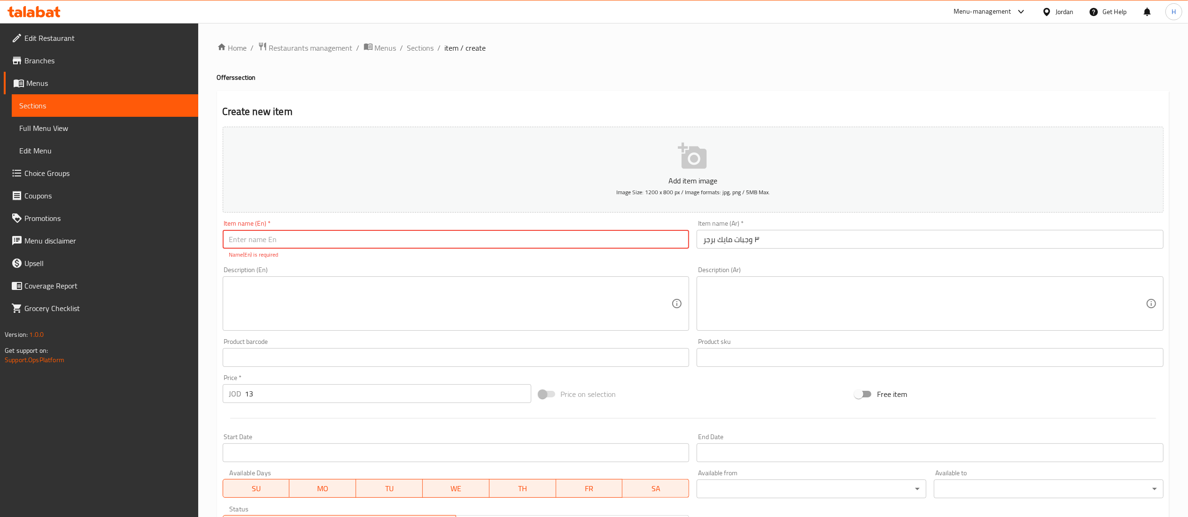
click at [352, 234] on input "text" at bounding box center [456, 239] width 467 height 19
paste input "3 Mike Burger Meals"
type input "3 Mike Burger Meals"
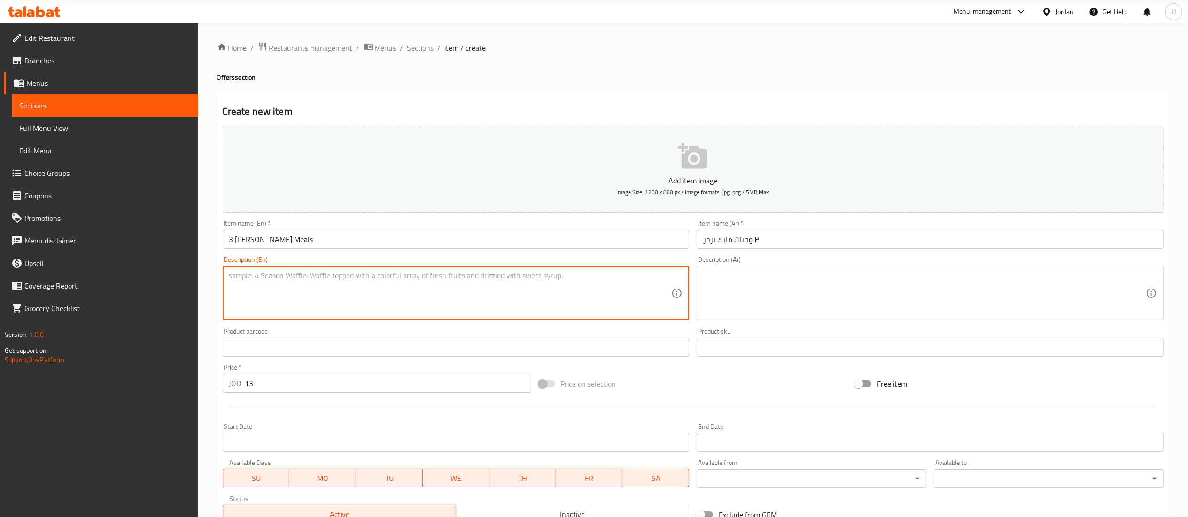
click at [427, 309] on textarea at bounding box center [450, 293] width 442 height 45
click at [560, 183] on p "Add item image" at bounding box center [692, 180] width 911 height 11
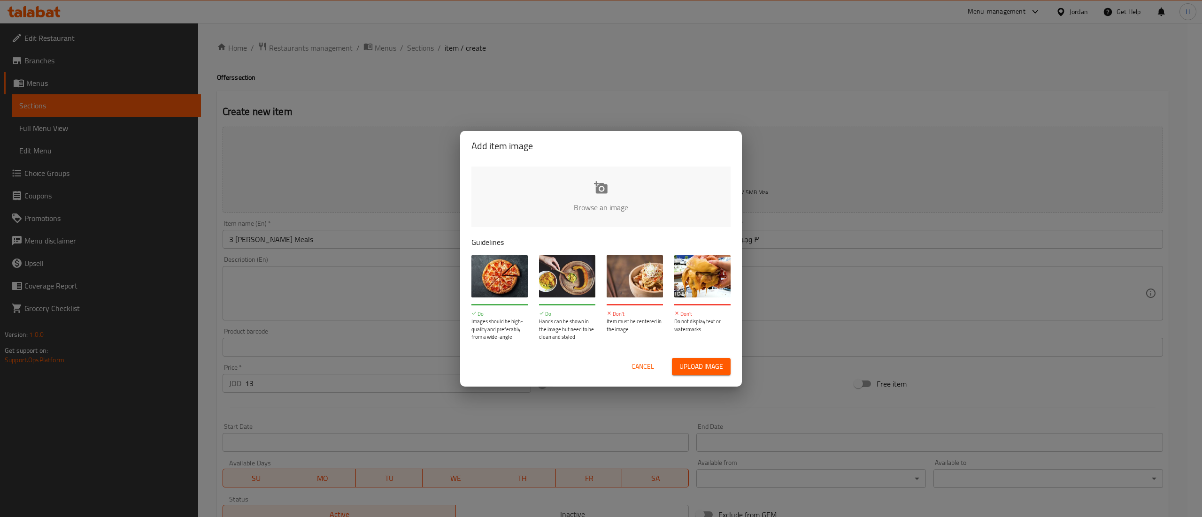
click at [608, 193] on input "file" at bounding box center [918, 211] width 894 height 88
type input "C:\fakepath\23 (2).png"
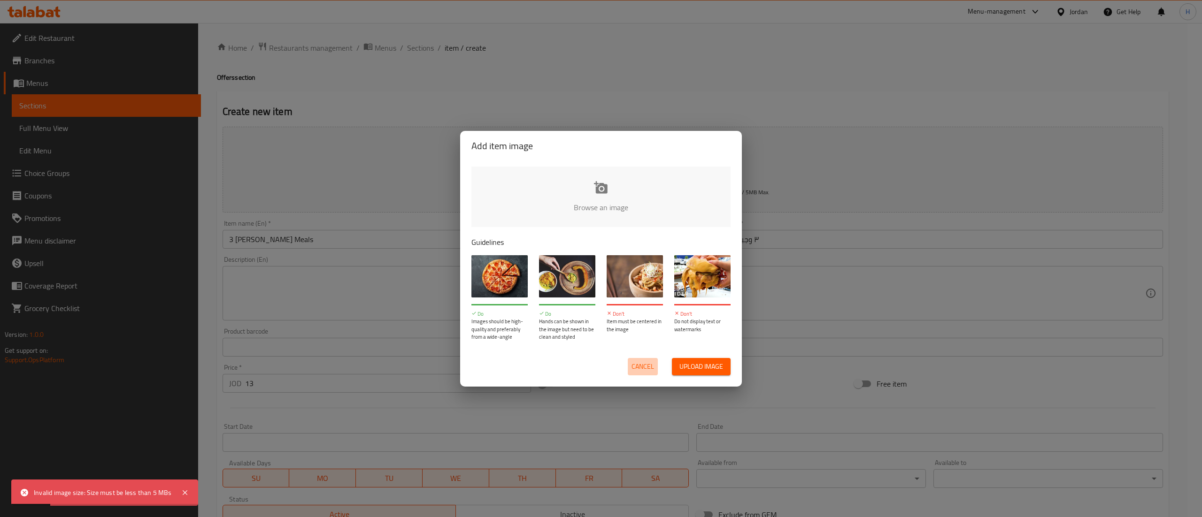
click at [636, 367] on span "Cancel" at bounding box center [643, 367] width 23 height 12
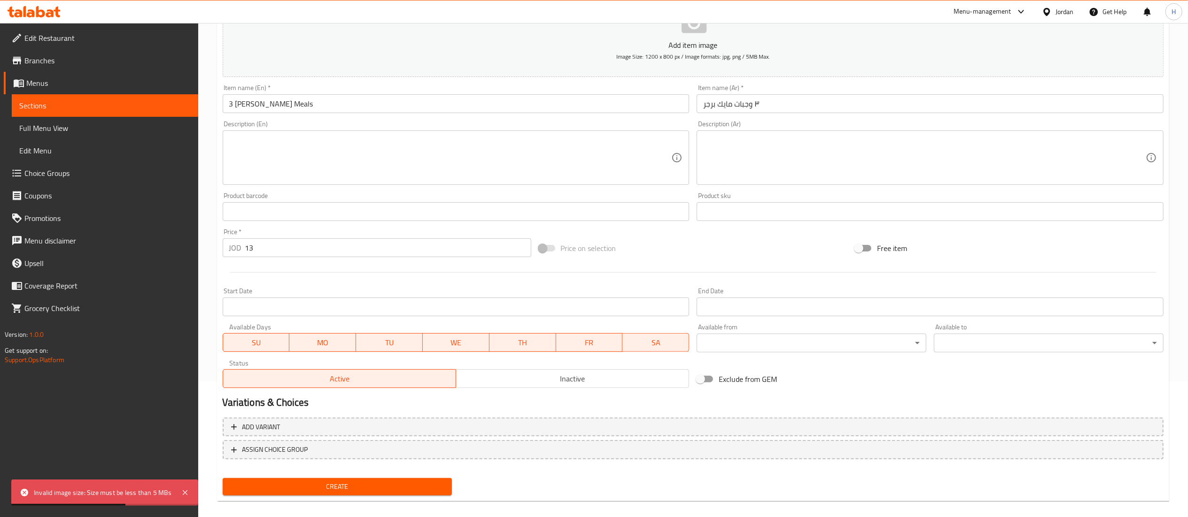
scroll to position [145, 0]
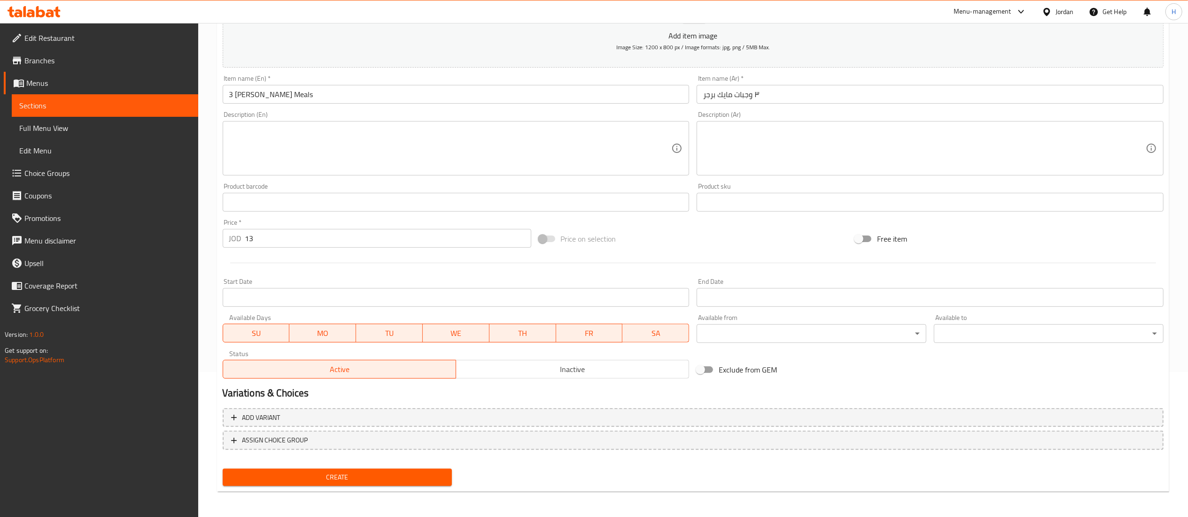
click at [360, 484] on button "Create" at bounding box center [338, 477] width 230 height 17
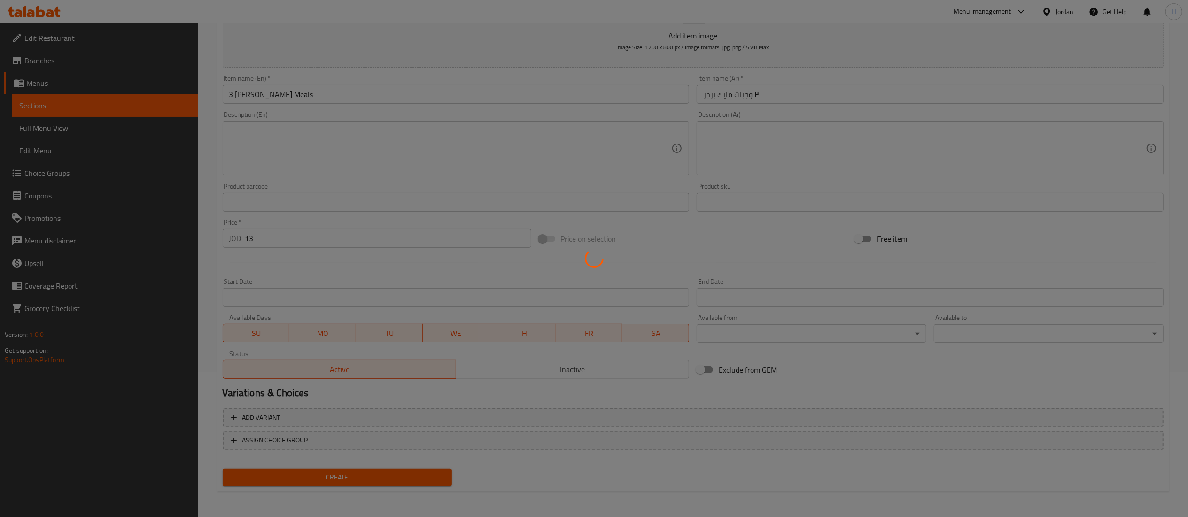
scroll to position [52, 0]
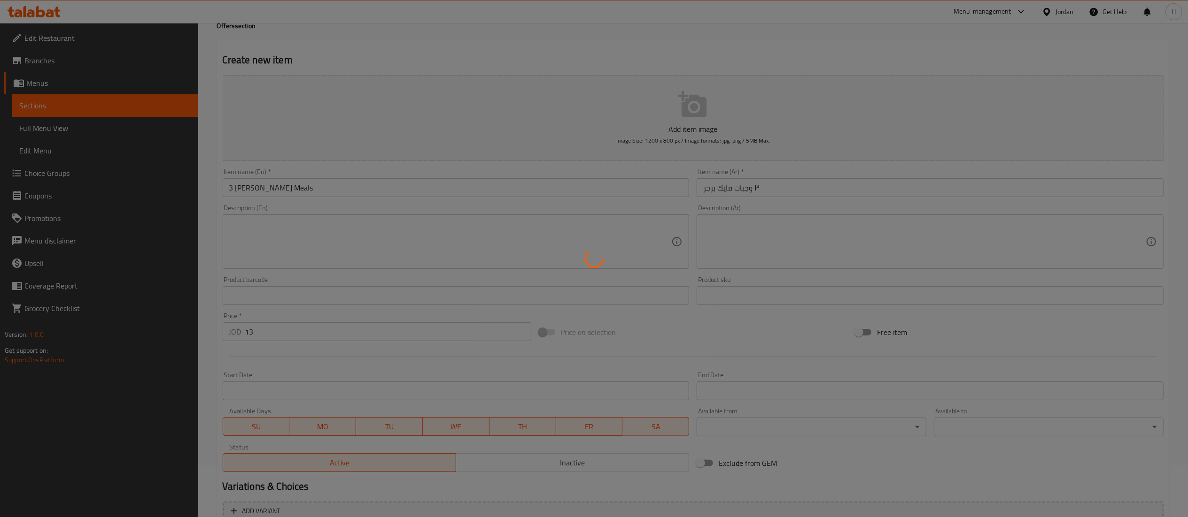
type input "0"
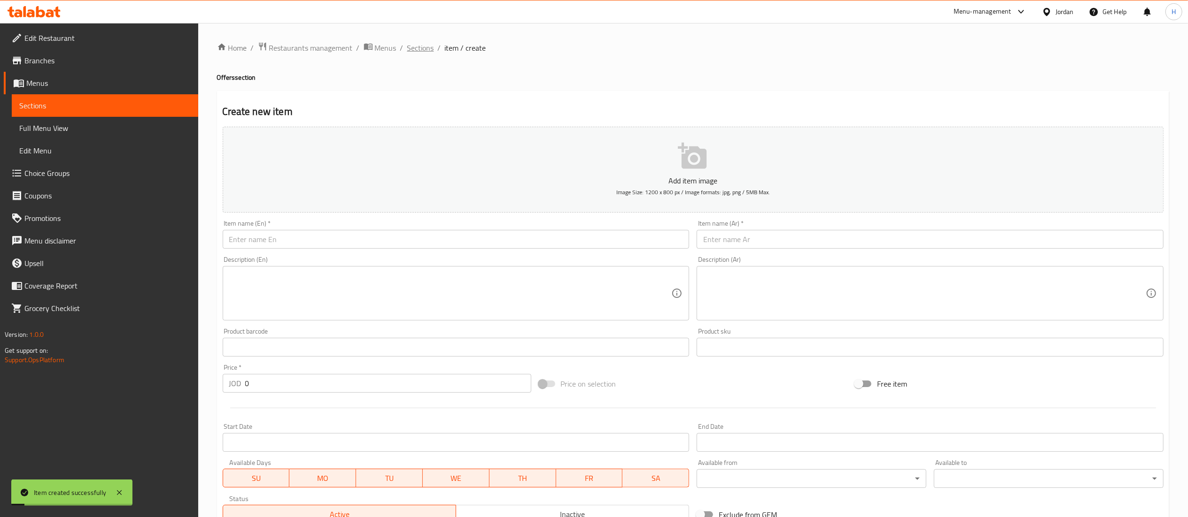
click at [427, 50] on span "Sections" at bounding box center [420, 47] width 27 height 11
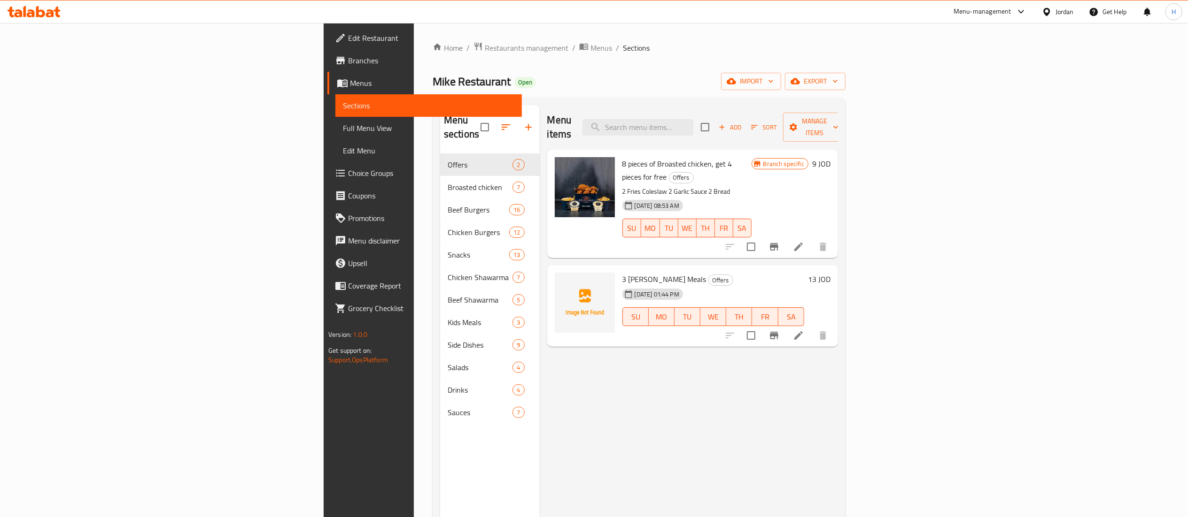
click at [636, 372] on div "Menu items Add Sort Manage items 8 pieces of Broasted chicken, get 4 pieces for…" at bounding box center [689, 363] width 298 height 517
click at [34, 5] on div at bounding box center [34, 11] width 68 height 19
click at [33, 6] on icon at bounding box center [34, 11] width 53 height 11
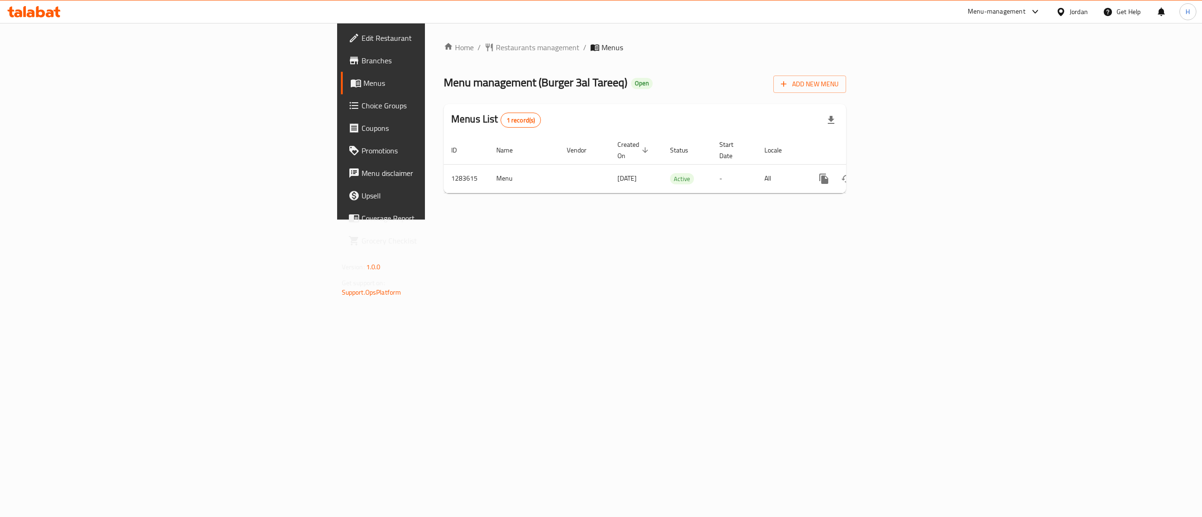
click at [833, 220] on div "Home / Restaurants management / Menus Menu management ( Burger 3al Tareeq ) Ope…" at bounding box center [645, 121] width 440 height 197
click at [896, 175] on icon "enhanced table" at bounding box center [891, 179] width 8 height 8
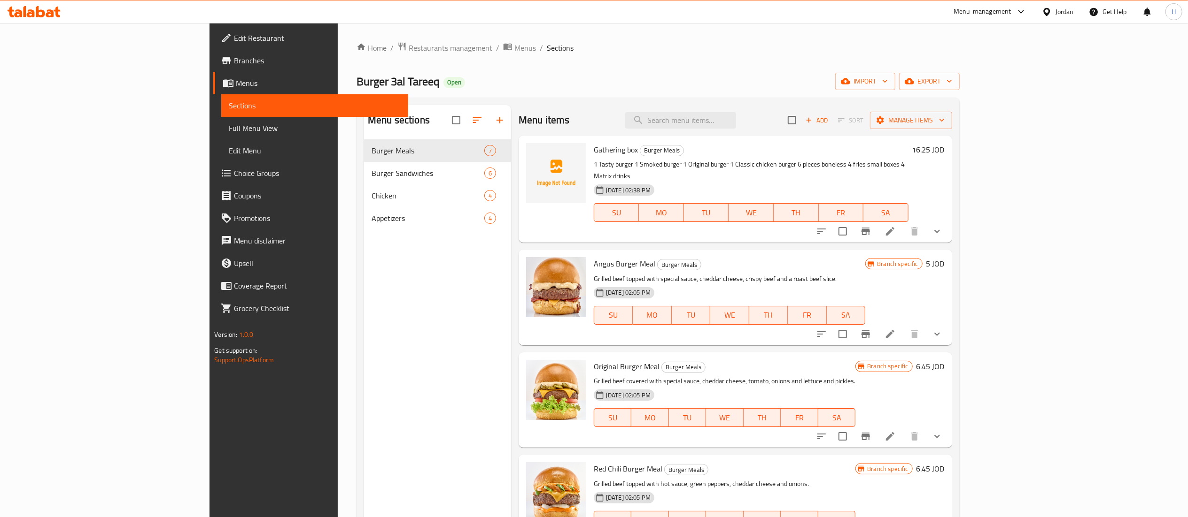
click at [364, 290] on div "Menu sections Burger Meals 7 Burger Sandwiches 6 Chicken 4 Appetizers 4" at bounding box center [437, 363] width 147 height 517
click at [857, 79] on div "Burger 3al Tareeq Open import export" at bounding box center [657, 81] width 603 height 17
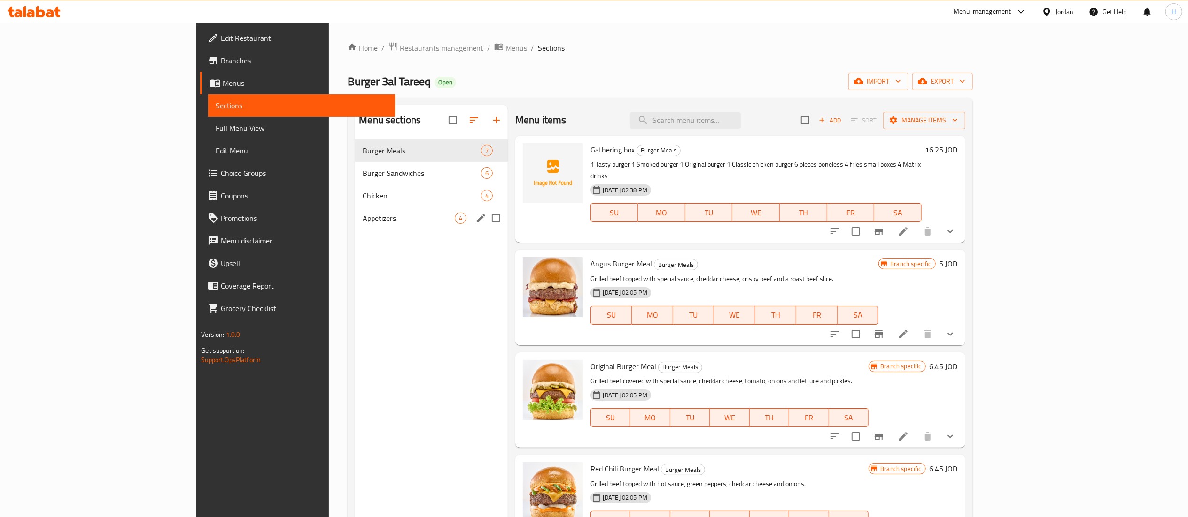
click at [355, 251] on div "Menu sections Burger Meals 7 Burger Sandwiches 6 Chicken 4 Appetizers 4" at bounding box center [431, 363] width 153 height 517
click at [355, 204] on div "Chicken 4" at bounding box center [431, 196] width 153 height 23
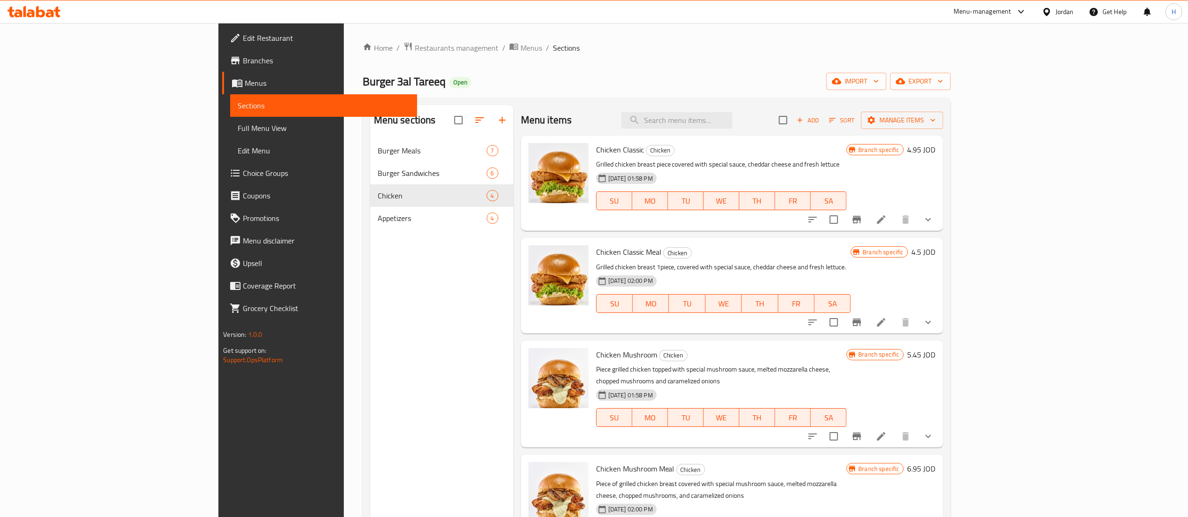
click at [370, 291] on div "Menu sections Burger Meals 7 Burger Sandwiches 6 Chicken 4 Appetizers 4" at bounding box center [441, 363] width 143 height 517
click at [370, 287] on div "Menu sections Burger Meals 7 Burger Sandwiches 6 Chicken 4 Appetizers 4" at bounding box center [441, 363] width 143 height 517
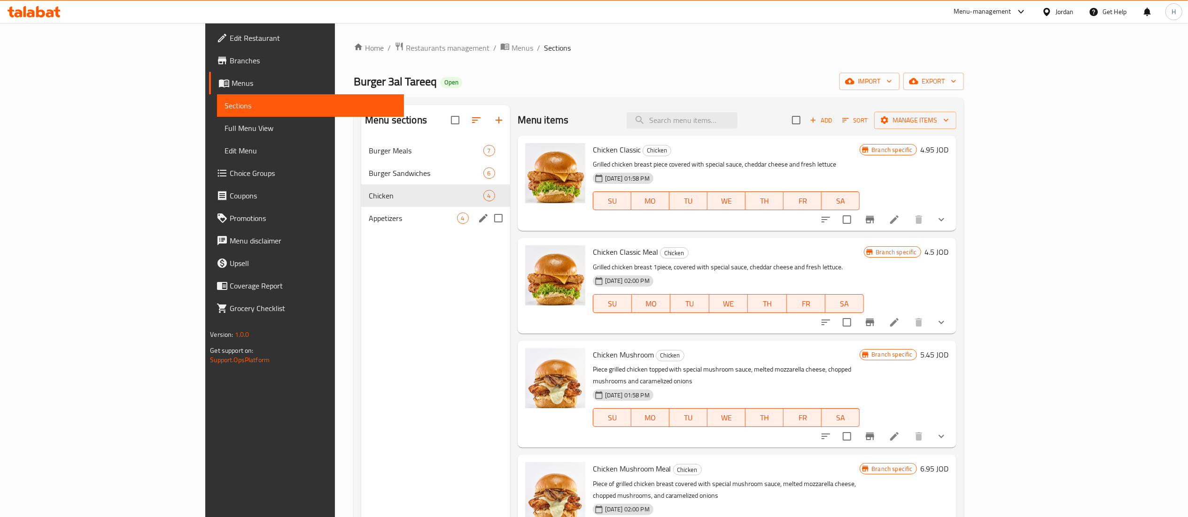
click at [361, 279] on div "Menu sections Burger Meals 7 Burger Sandwiches 6 Chicken 4 Appetizers 4" at bounding box center [435, 363] width 149 height 517
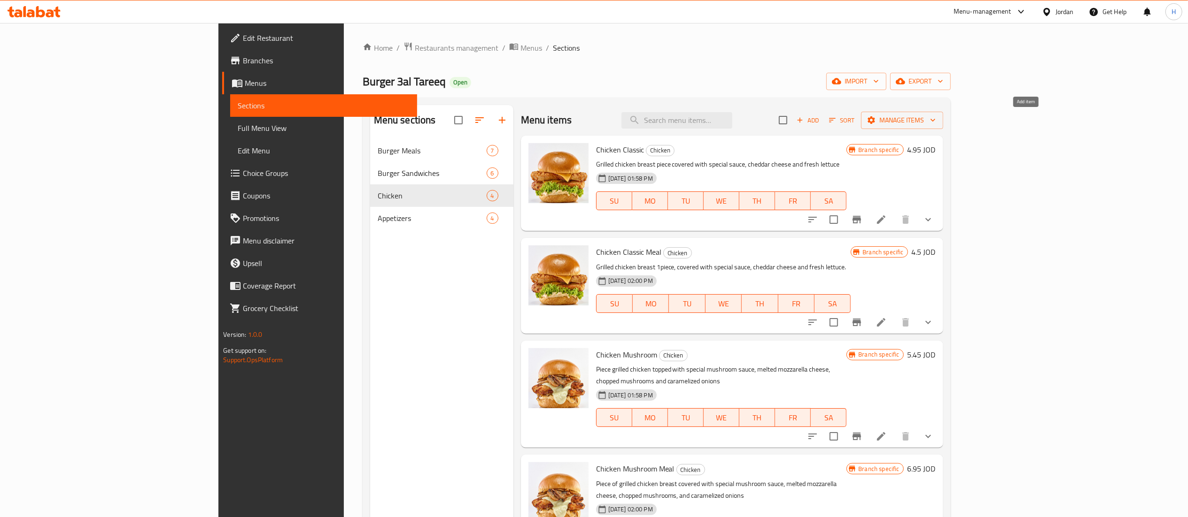
click at [820, 122] on span "Add" at bounding box center [807, 120] width 25 height 11
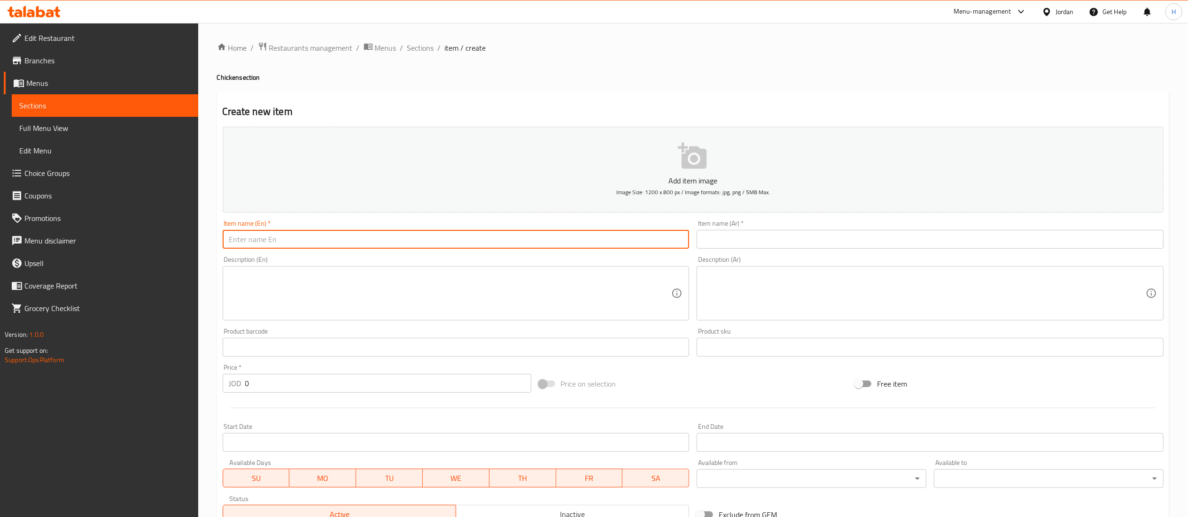
click at [402, 239] on input "text" at bounding box center [456, 239] width 467 height 19
type input "Chicken Special"
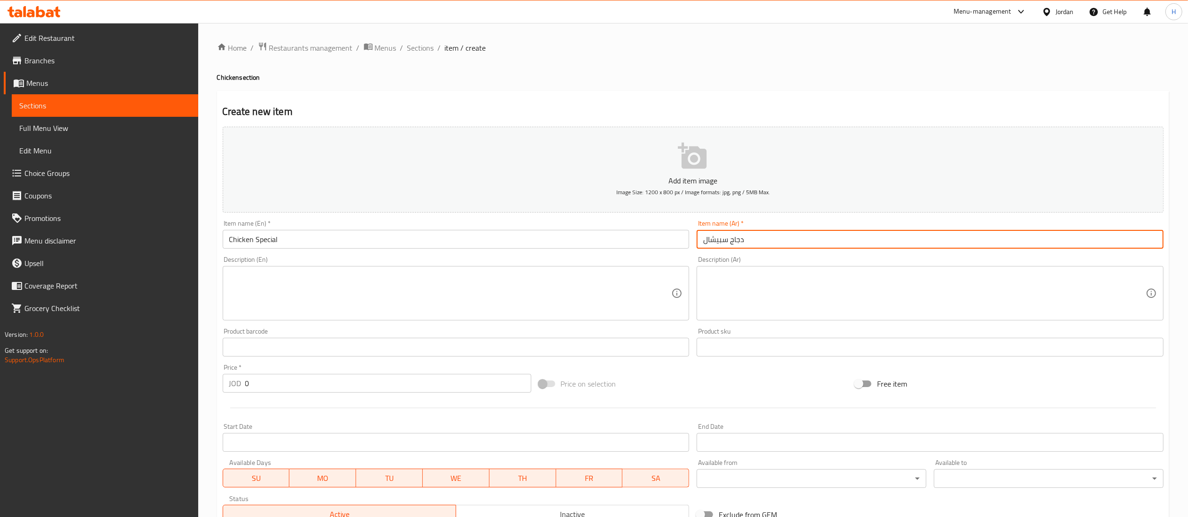
type input "دجاج سبيشال"
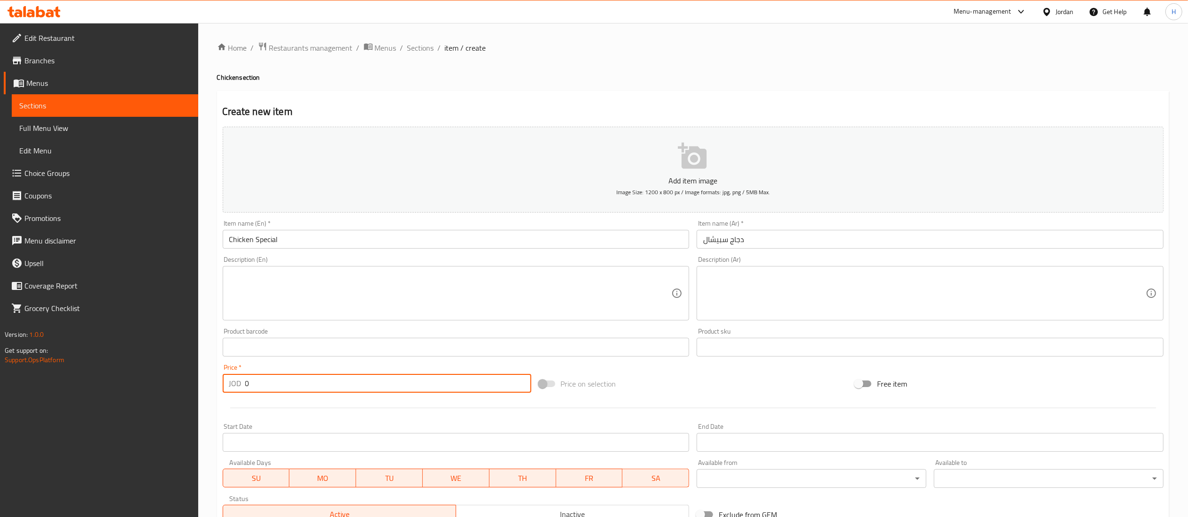
drag, startPoint x: 267, startPoint y: 385, endPoint x: 196, endPoint y: 371, distance: 72.1
click at [198, 371] on div "Edit Restaurant Branches Menus Sections Full Menu View Edit Menu Choice Groups …" at bounding box center [594, 343] width 1188 height 640
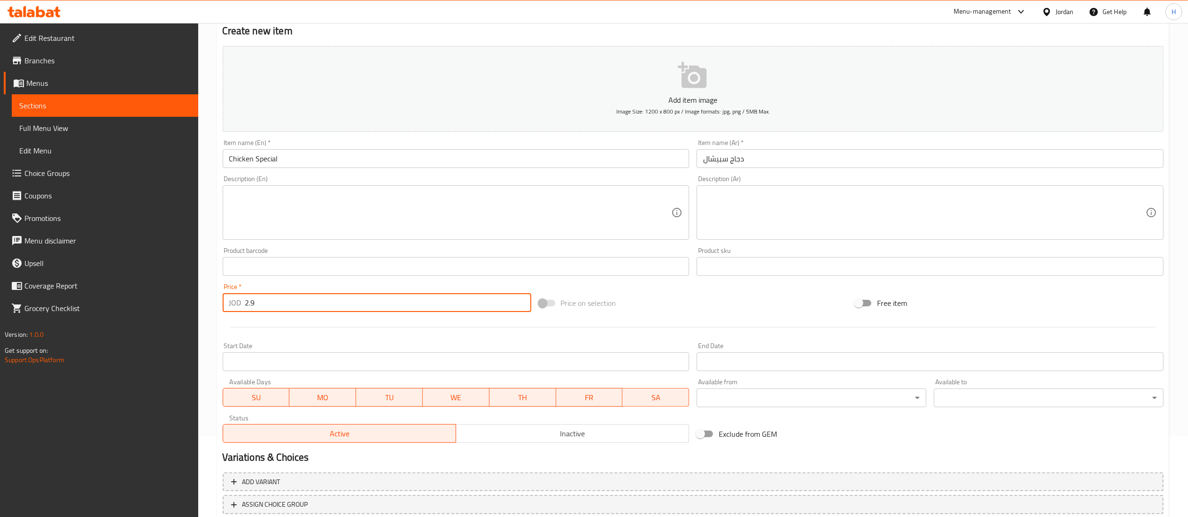
scroll to position [51, 0]
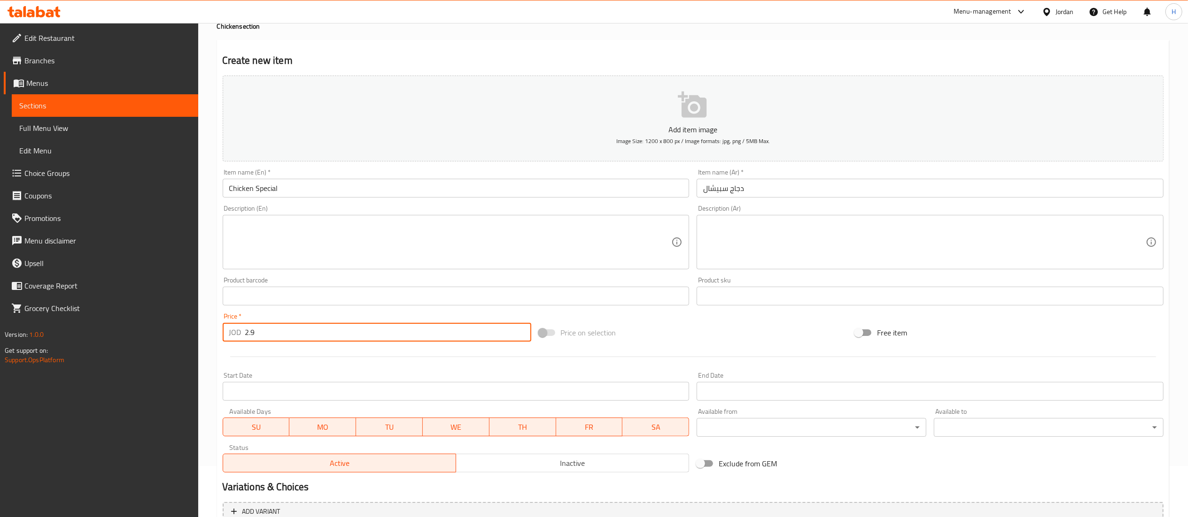
type input "2.9"
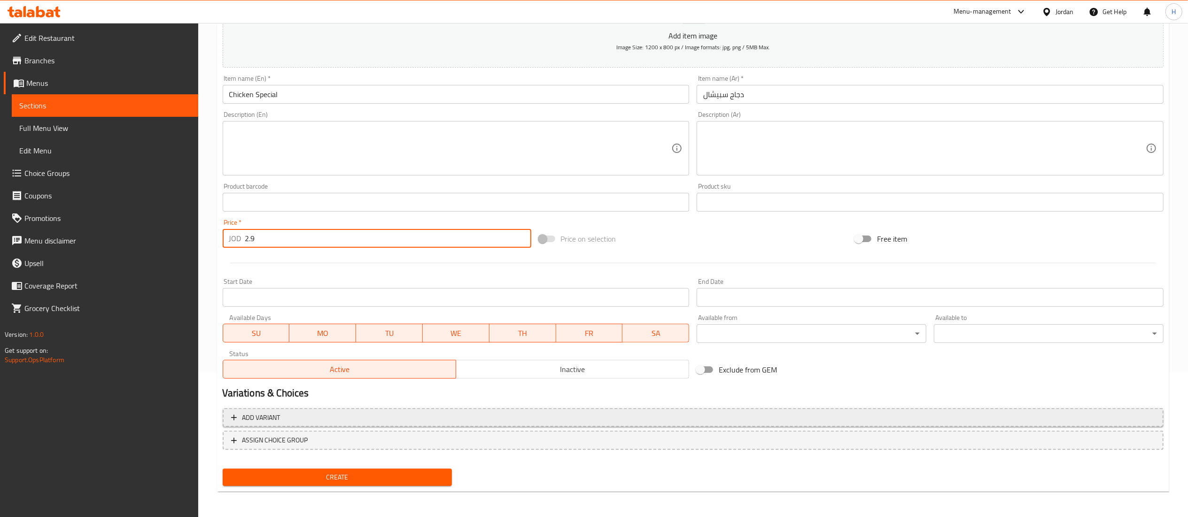
click at [393, 421] on span "Add variant" at bounding box center [693, 418] width 924 height 12
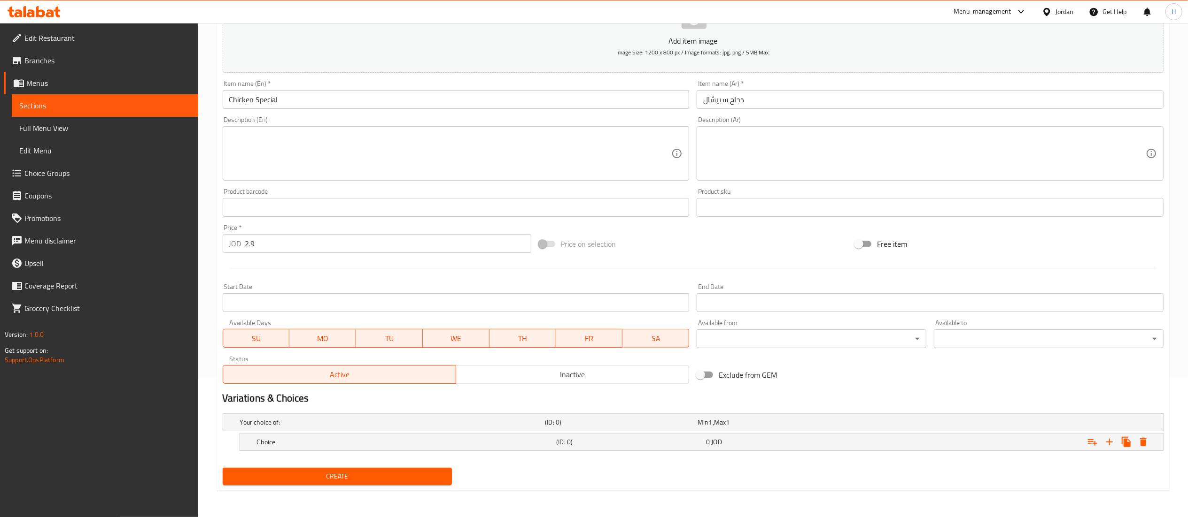
scroll to position [141, 0]
click at [417, 439] on h5 "Choice" at bounding box center [405, 442] width 296 height 9
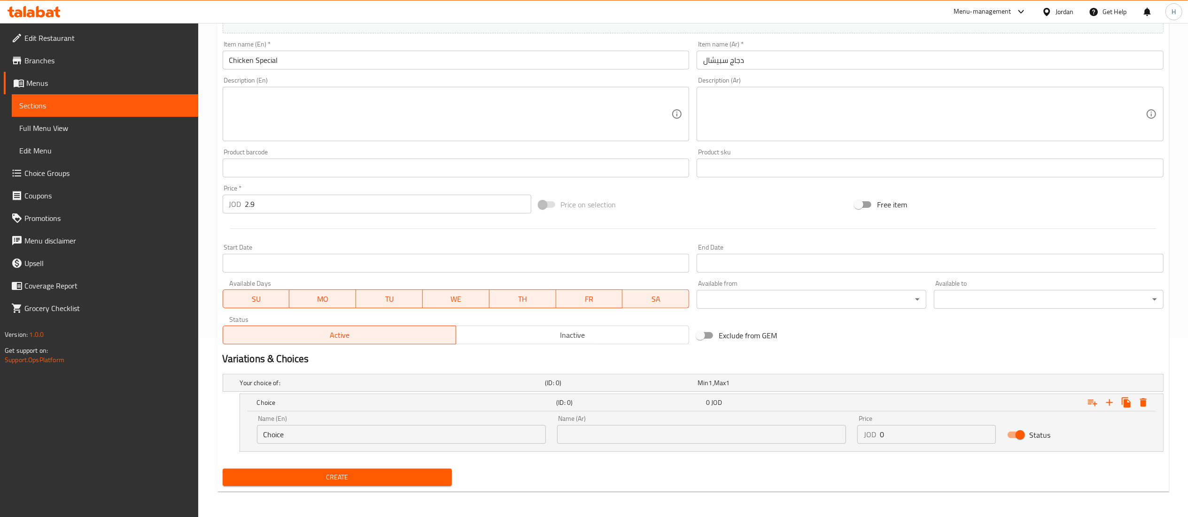
scroll to position [180, 0]
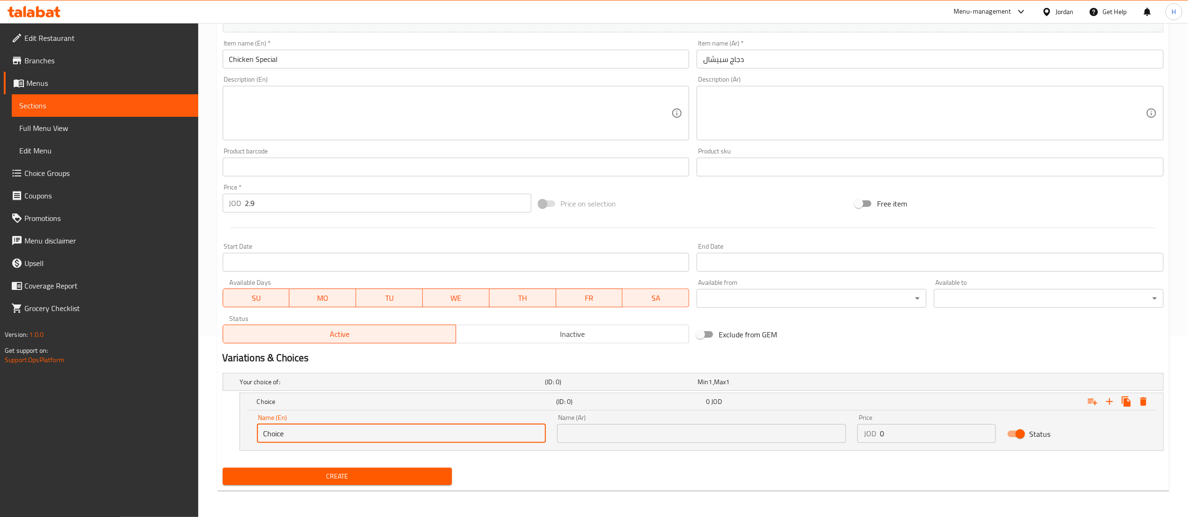
drag, startPoint x: 299, startPoint y: 435, endPoint x: 81, endPoint y: 436, distance: 217.9
click at [81, 436] on div "Edit Restaurant Branches Menus Sections Full Menu View Edit Menu Choice Groups …" at bounding box center [594, 180] width 1188 height 675
type input "Sandwich"
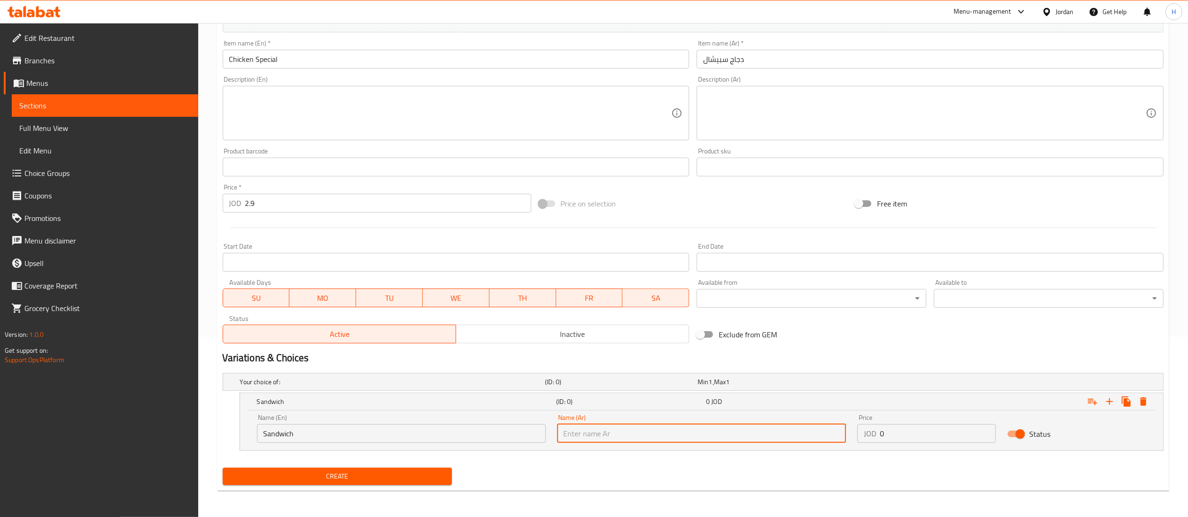
click at [620, 431] on input "text" at bounding box center [701, 433] width 289 height 19
type input "ساندويش"
drag, startPoint x: 896, startPoint y: 432, endPoint x: 822, endPoint y: 421, distance: 75.5
click at [822, 421] on div "Name (En) Sandwich Name (En) Name (Ar) ساندويش Name (Ar) Price JOD 0 Price Stat…" at bounding box center [701, 429] width 900 height 40
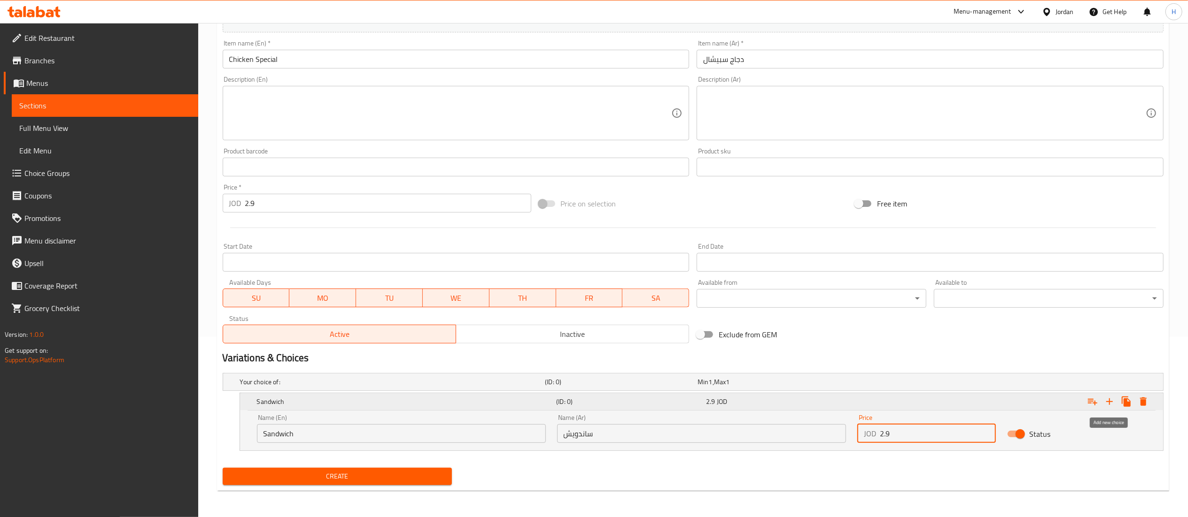
type input "2.9"
click at [1107, 403] on icon "Expand" at bounding box center [1109, 402] width 7 height 7
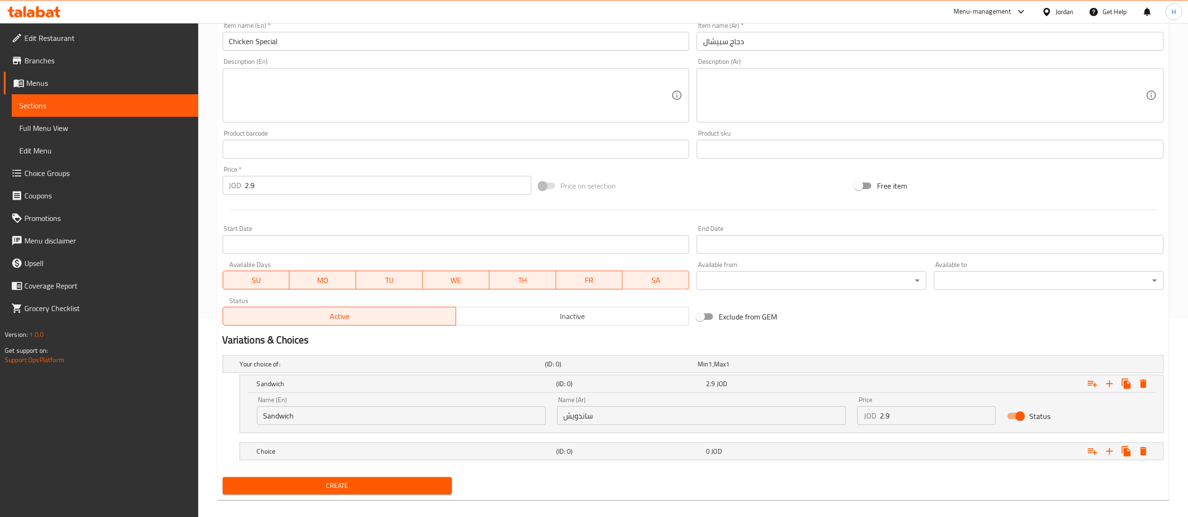
scroll to position [208, 0]
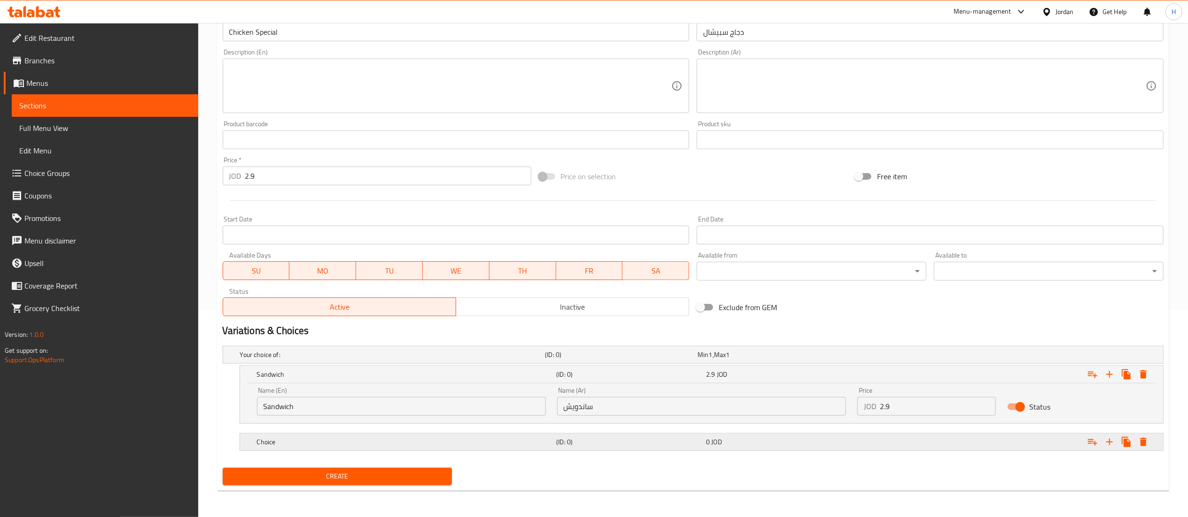
click at [287, 439] on h5 "Choice" at bounding box center [405, 442] width 296 height 9
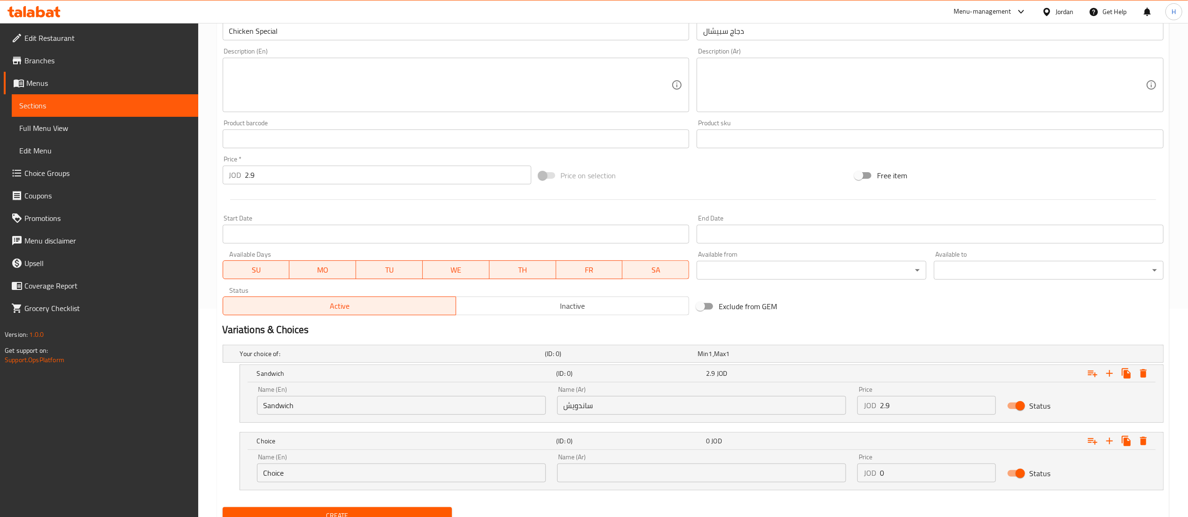
drag, startPoint x: 310, startPoint y: 472, endPoint x: 127, endPoint y: 467, distance: 183.2
click at [127, 467] on div "Edit Restaurant Branches Menus Sections Full Menu View Edit Menu Choice Groups …" at bounding box center [594, 186] width 1188 height 742
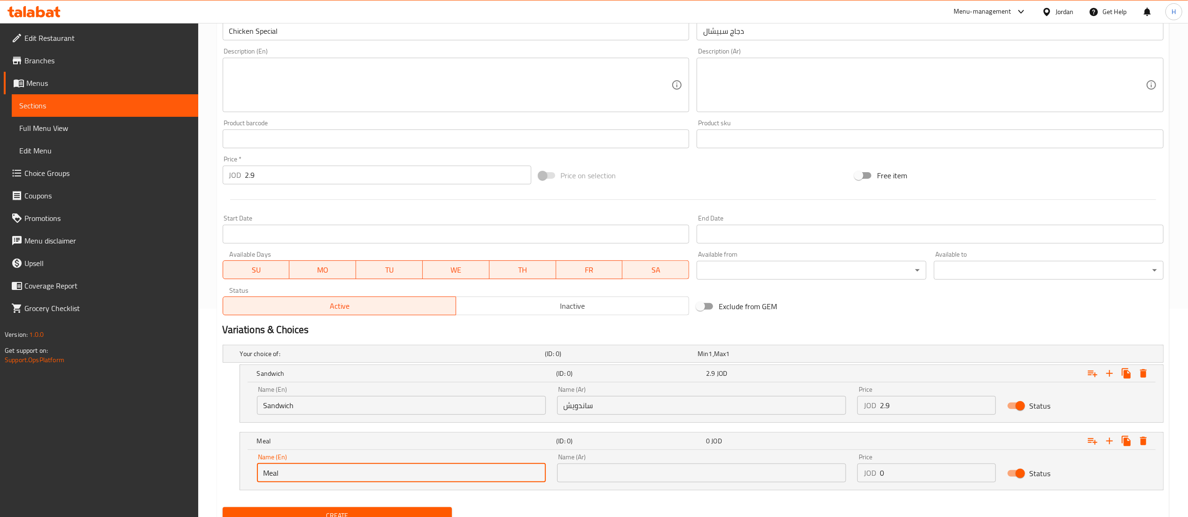
type input "Meal"
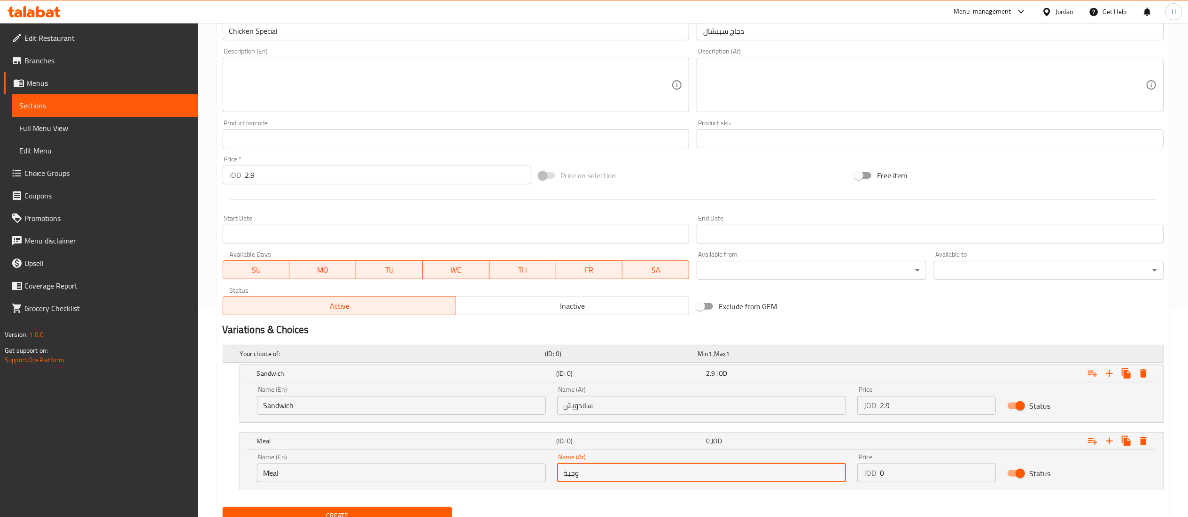
scroll to position [249, 0]
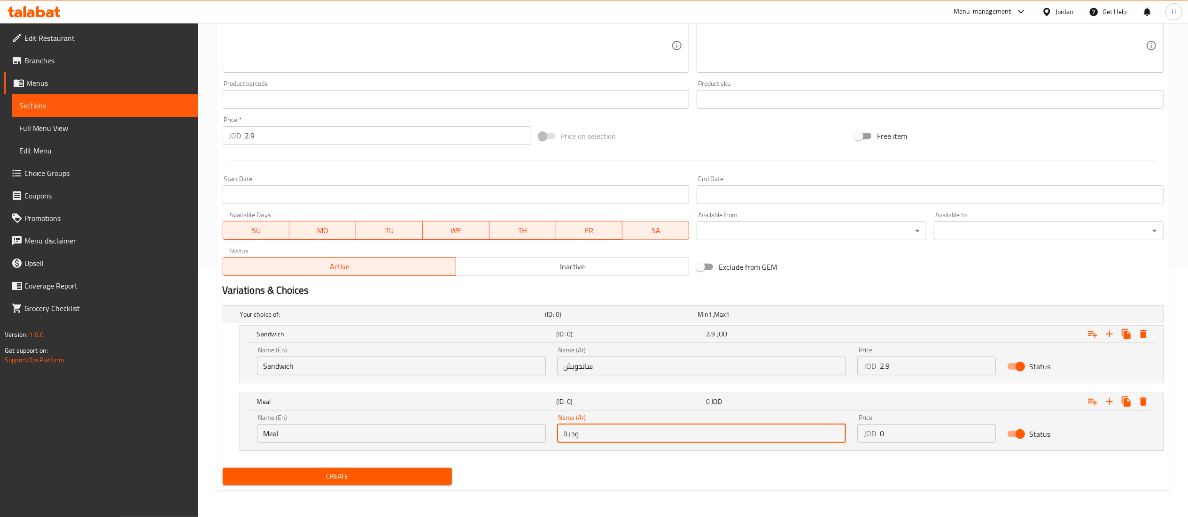
type input "وجبة"
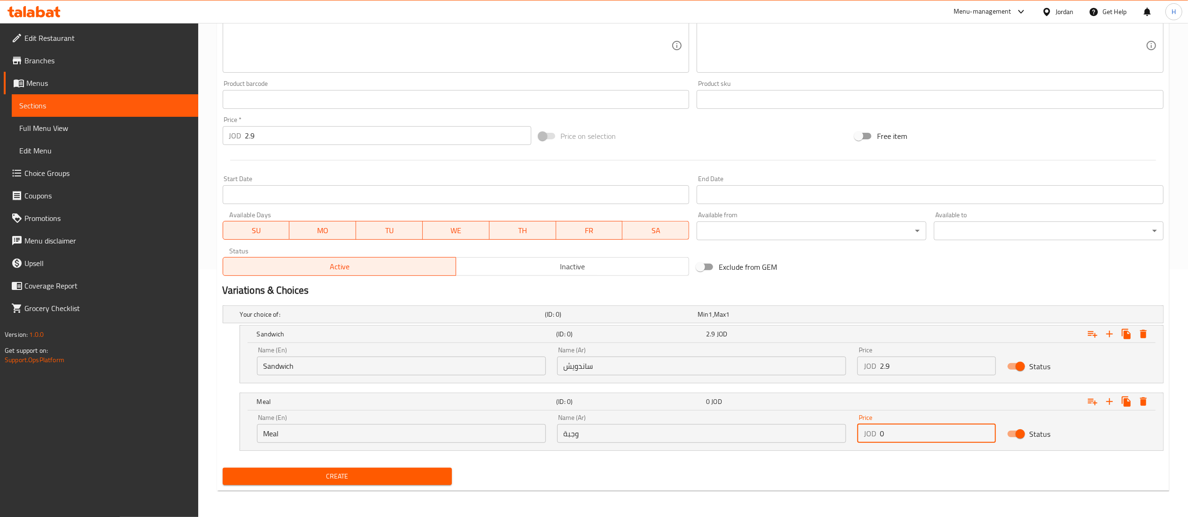
drag, startPoint x: 907, startPoint y: 432, endPoint x: 815, endPoint y: 424, distance: 92.4
click at [815, 424] on div "Name (En) Meal Name (En) Name (Ar) وجبة Name (Ar) Price JOD 0 Price Status" at bounding box center [701, 429] width 900 height 40
type input "3.85"
click at [211, 124] on div "Home / Restaurants management / Menus / Sections / item / create Chicken sectio…" at bounding box center [692, 146] width 989 height 742
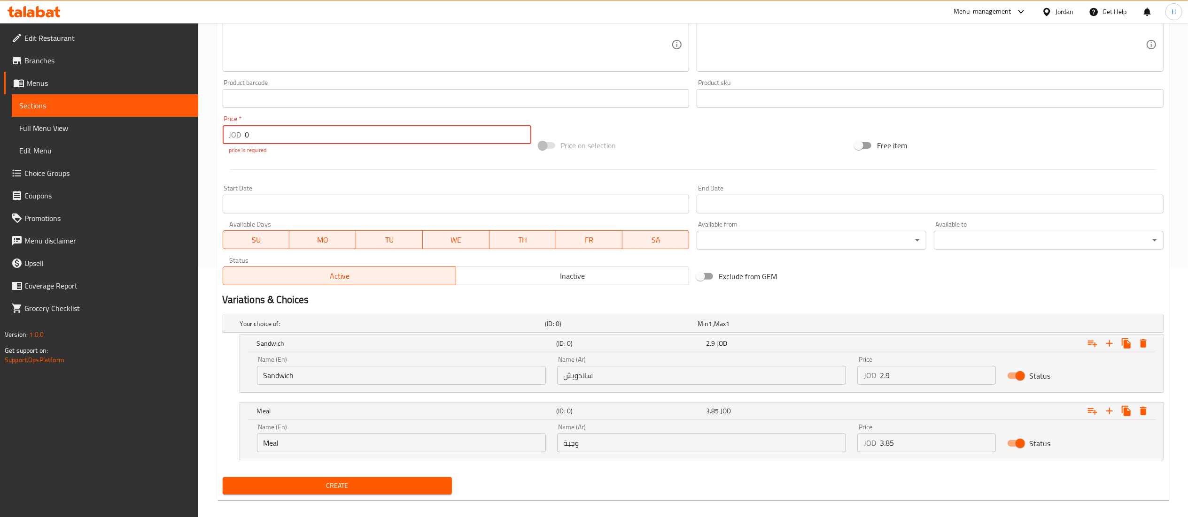
type input "0"
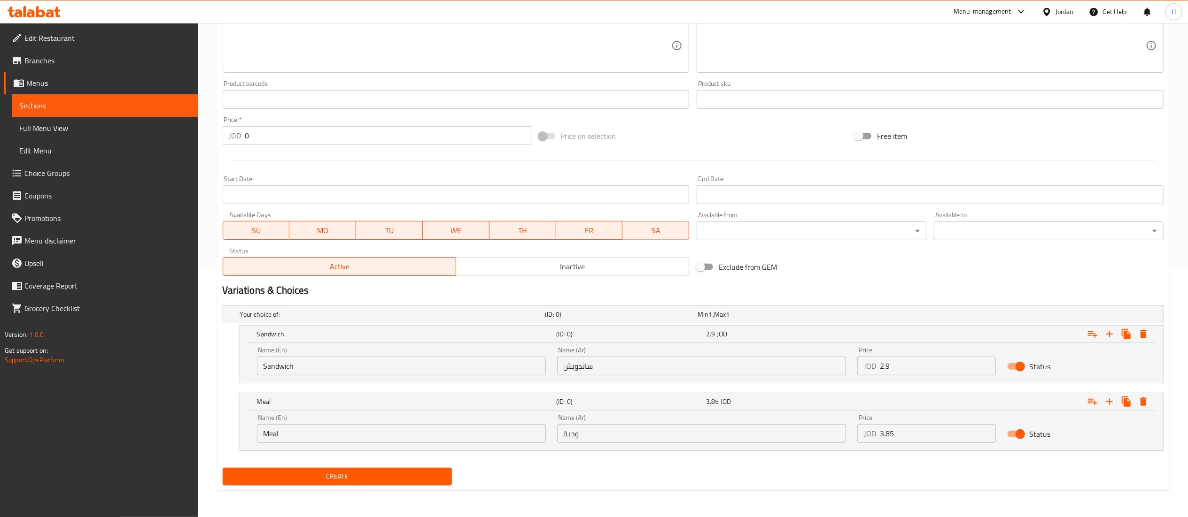
click at [327, 492] on div "Home / Restaurants management / Menus / Sections / item / create Chicken sectio…" at bounding box center [693, 146] width 952 height 705
drag, startPoint x: 131, startPoint y: 458, endPoint x: 136, endPoint y: 453, distance: 8.0
click at [131, 458] on div "Edit Restaurant Branches Menus Sections Full Menu View Edit Menu Choice Groups …" at bounding box center [99, 281] width 198 height 517
click at [376, 477] on span "Create" at bounding box center [337, 477] width 215 height 12
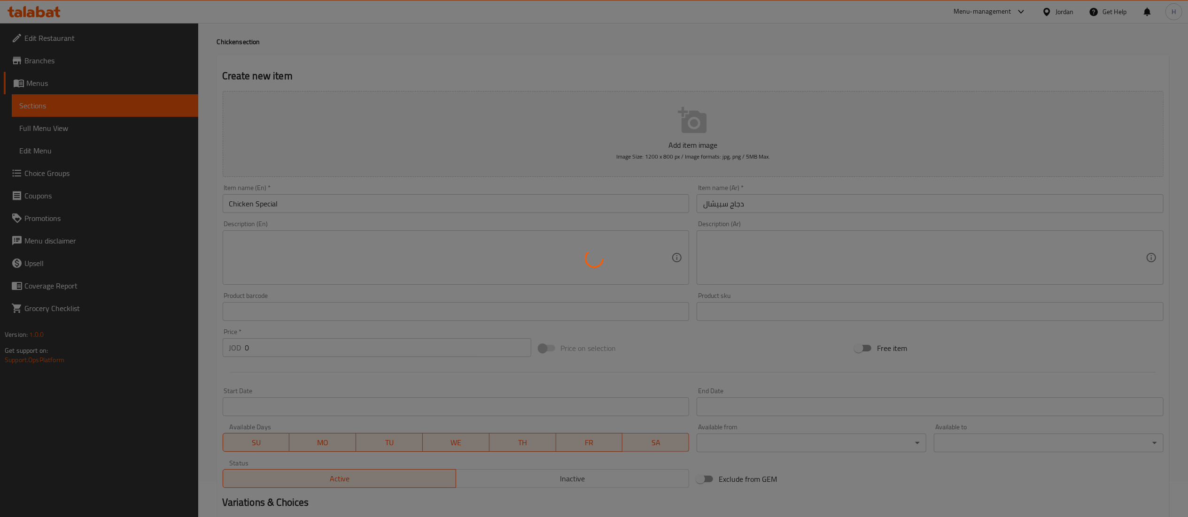
scroll to position [0, 0]
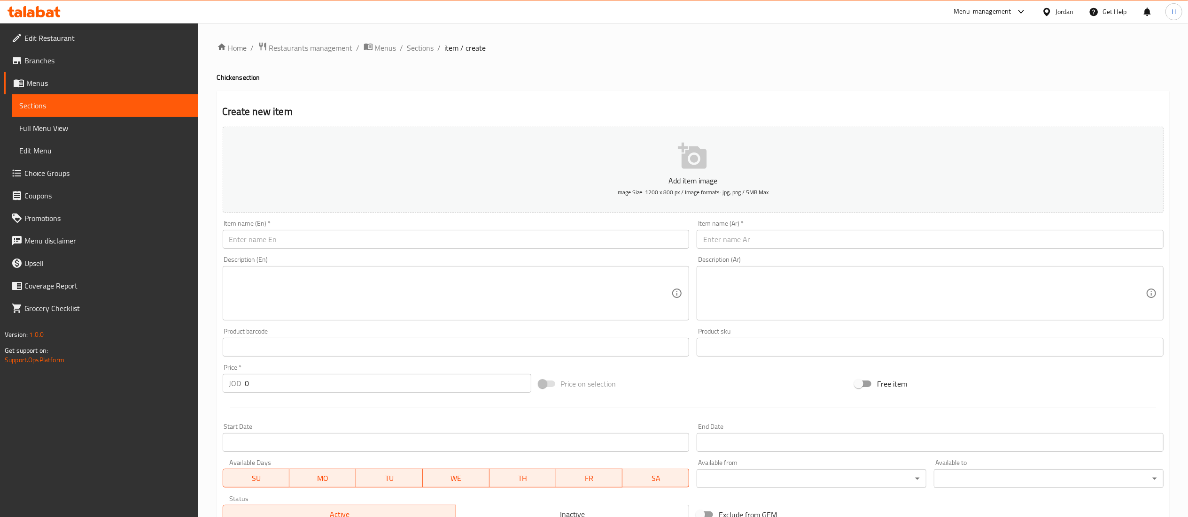
click at [817, 206] on button "Add item image Image Size: 1200 x 800 px / Image formats: jpg, png / 5MB Max." at bounding box center [693, 170] width 941 height 86
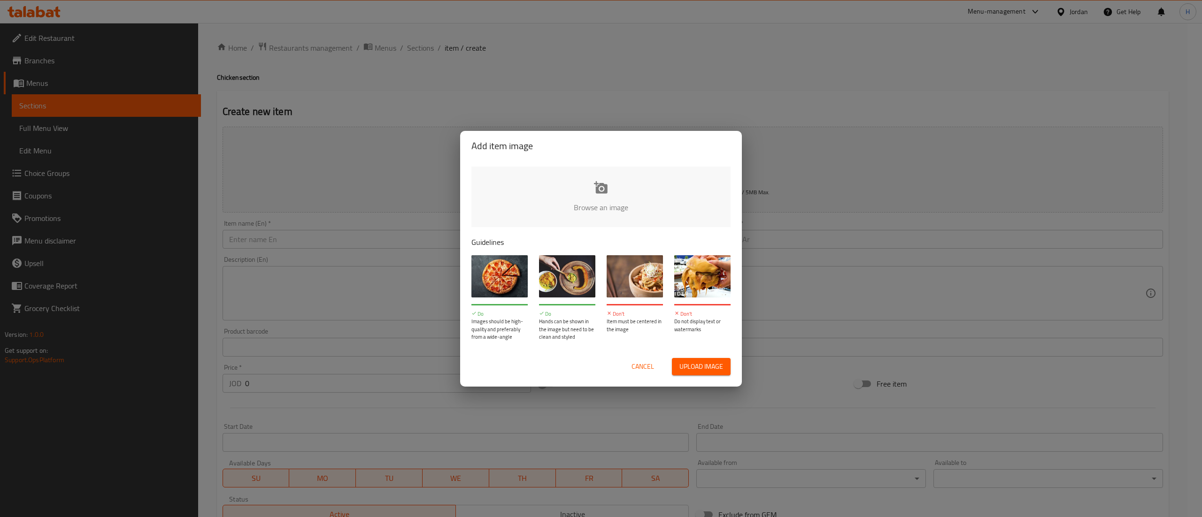
click at [784, 159] on div "Add item image Browse an image Guidelines Do Images should be high-quality and …" at bounding box center [601, 258] width 1202 height 517
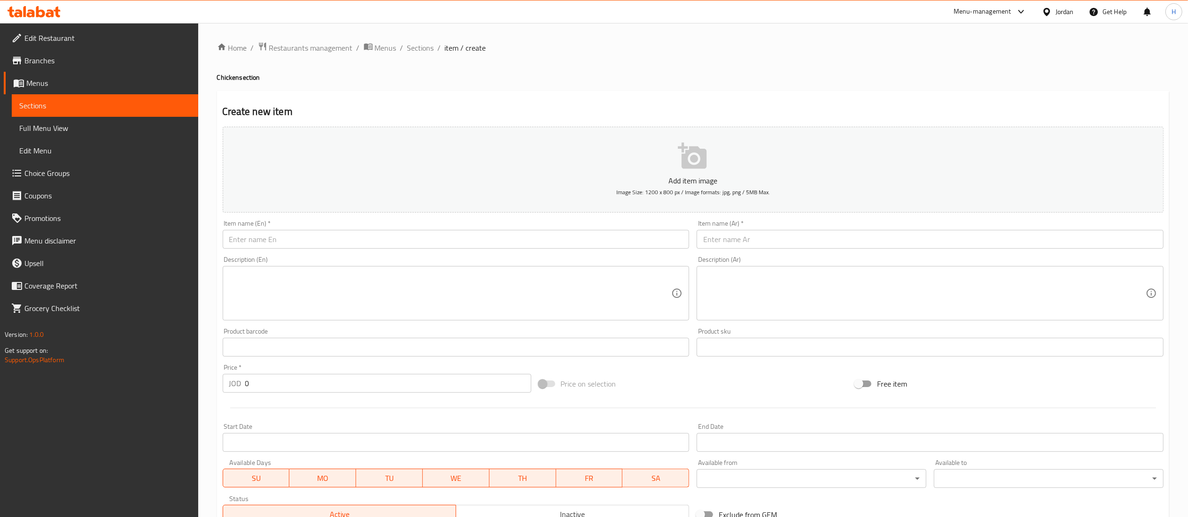
drag, startPoint x: 890, startPoint y: 118, endPoint x: 758, endPoint y: 189, distance: 150.2
click at [890, 118] on h2 "Create new item" at bounding box center [693, 112] width 941 height 14
drag, startPoint x: 470, startPoint y: 240, endPoint x: 477, endPoint y: 241, distance: 7.2
click at [470, 240] on input "text" at bounding box center [456, 239] width 467 height 19
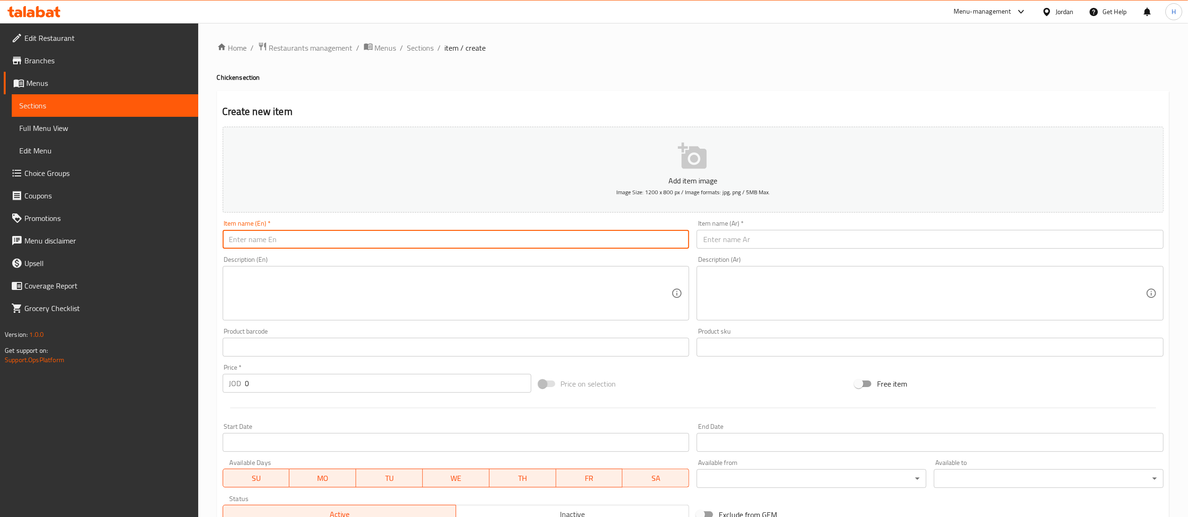
paste input "Zinger"
type input "Zinger"
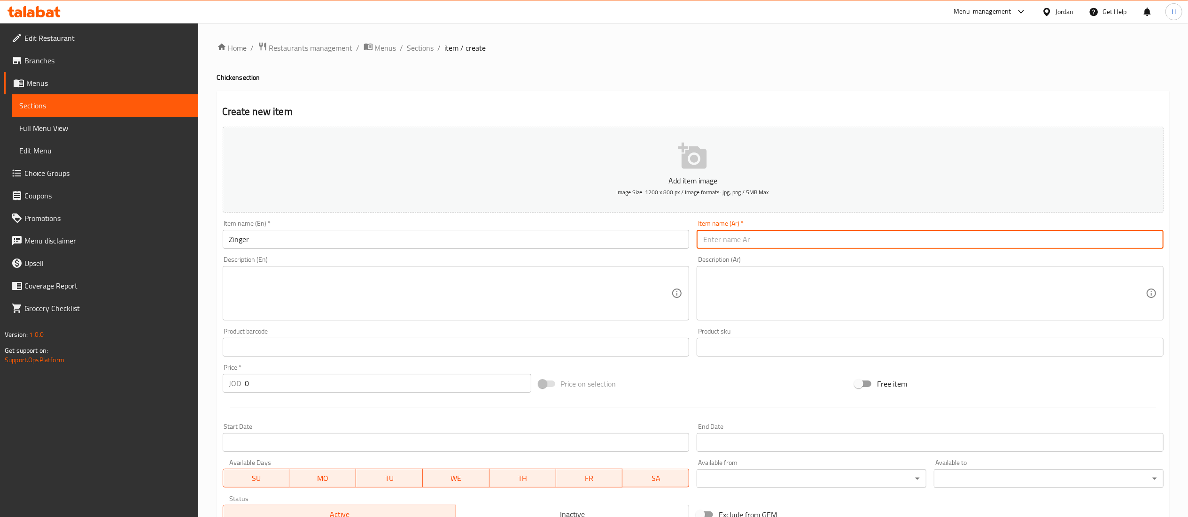
click at [732, 246] on input "text" at bounding box center [929, 239] width 467 height 19
type input "زنجر"
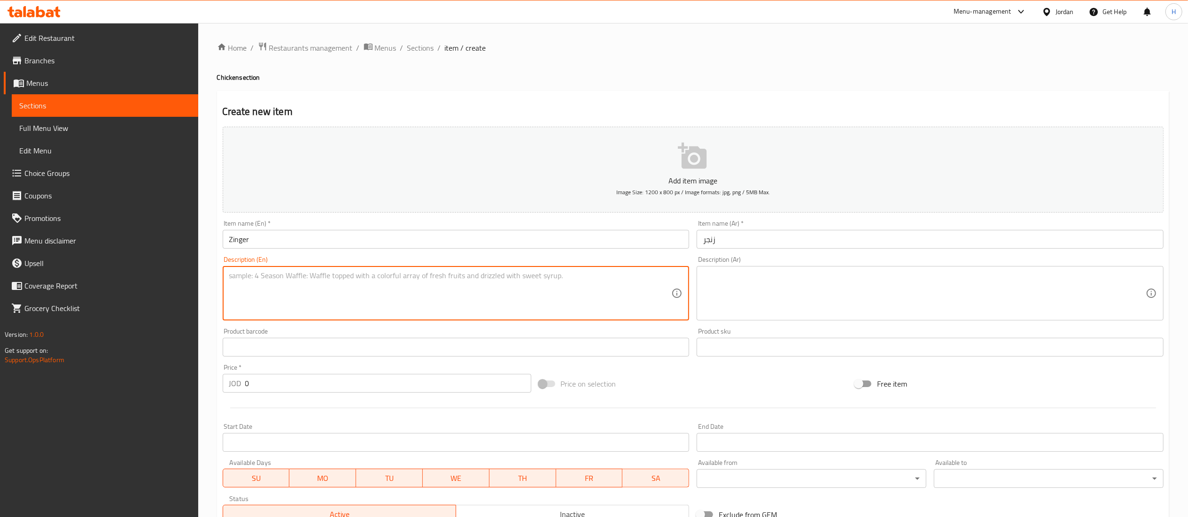
click at [517, 304] on textarea at bounding box center [450, 293] width 442 height 45
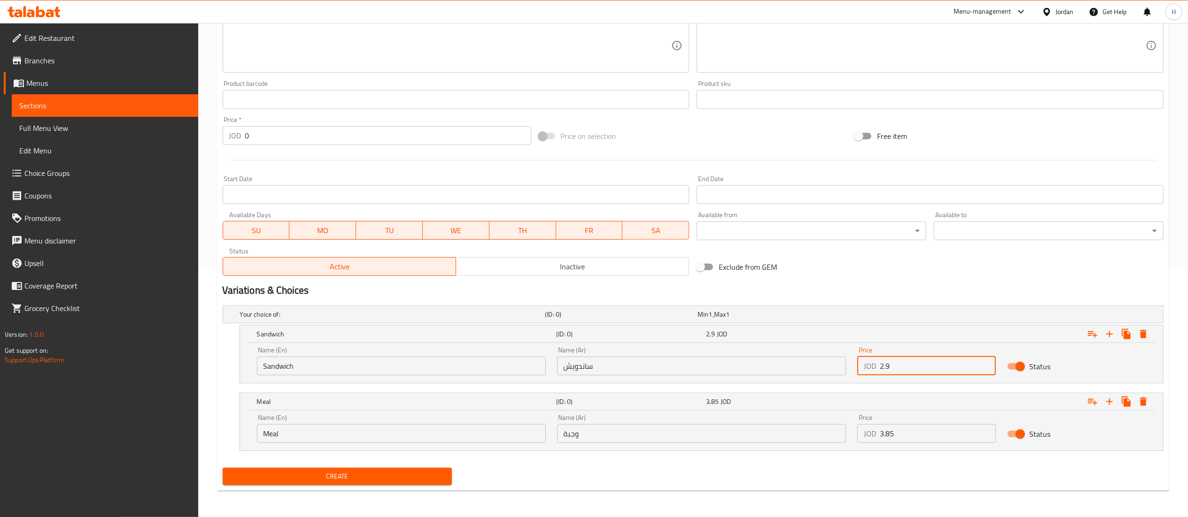
drag, startPoint x: 906, startPoint y: 366, endPoint x: 748, endPoint y: 361, distance: 157.9
click at [748, 361] on div "Name (En) Sandwich Name (En) Name (Ar) ساندويش Name (Ar) Price JOD 2.9 Price St…" at bounding box center [701, 361] width 900 height 40
click at [930, 354] on div "Price JOD 275 Price" at bounding box center [926, 361] width 139 height 29
drag, startPoint x: 930, startPoint y: 354, endPoint x: 926, endPoint y: 368, distance: 14.6
click at [926, 368] on div "Price JOD 275 Price" at bounding box center [926, 361] width 139 height 29
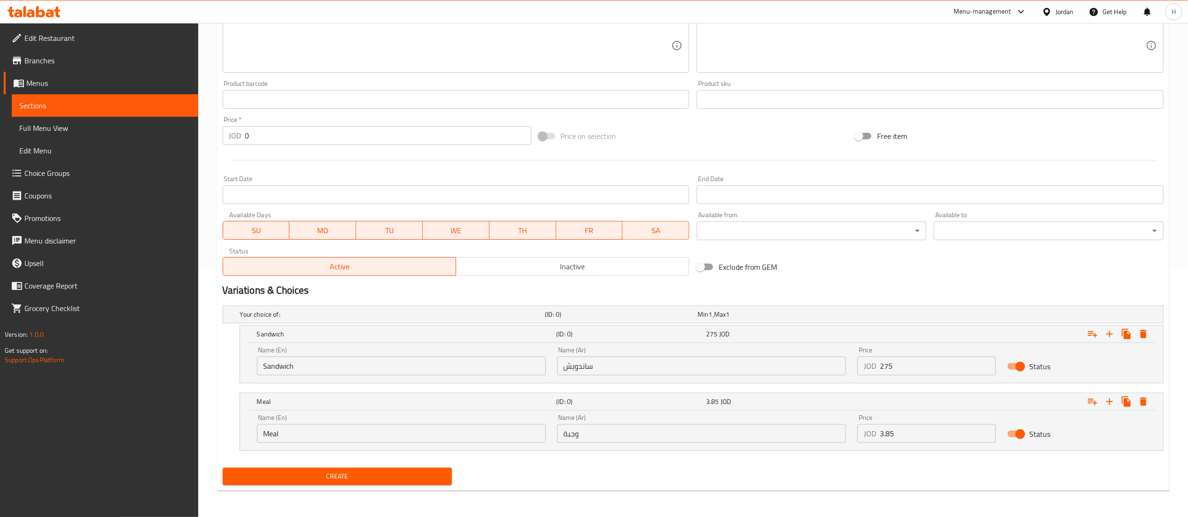
click at [924, 368] on input "275" at bounding box center [937, 366] width 116 height 19
type input "2.75"
drag, startPoint x: 891, startPoint y: 435, endPoint x: 825, endPoint y: 434, distance: 65.3
click at [825, 434] on div "Name (En) Meal Name (En) Name (Ar) وجبة Name (Ar) Price JOD 3.85 Price Status" at bounding box center [701, 429] width 900 height 40
type input "3.85"
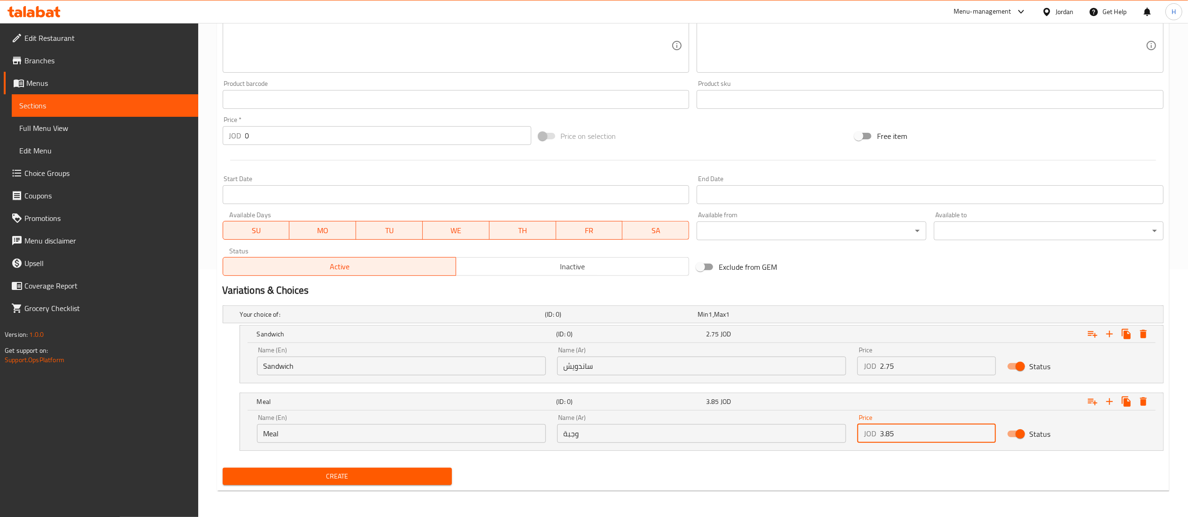
click at [347, 468] on button "Create" at bounding box center [338, 476] width 230 height 17
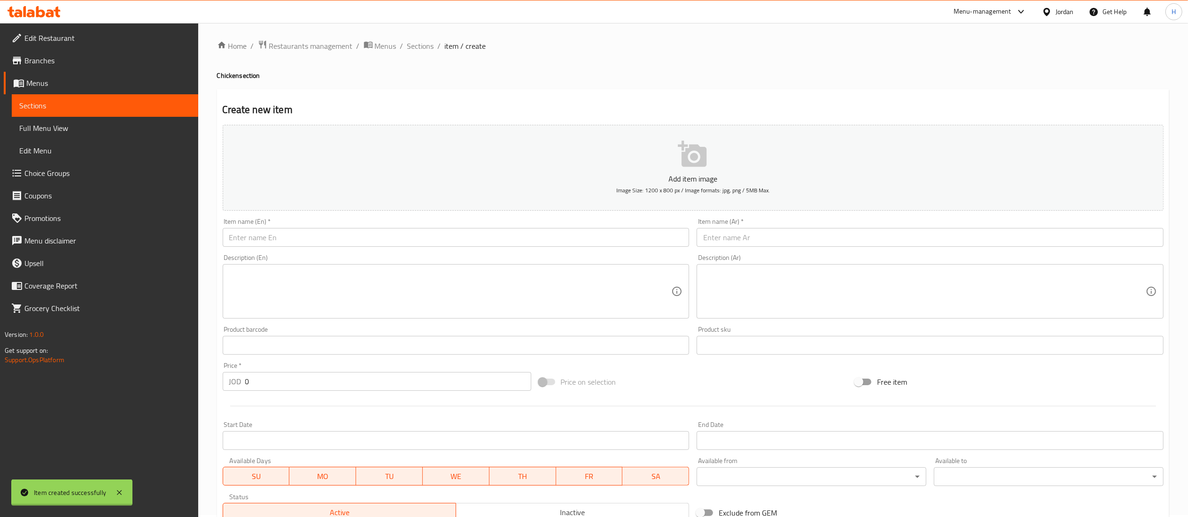
scroll to position [0, 0]
click at [514, 236] on input "text" at bounding box center [456, 239] width 467 height 19
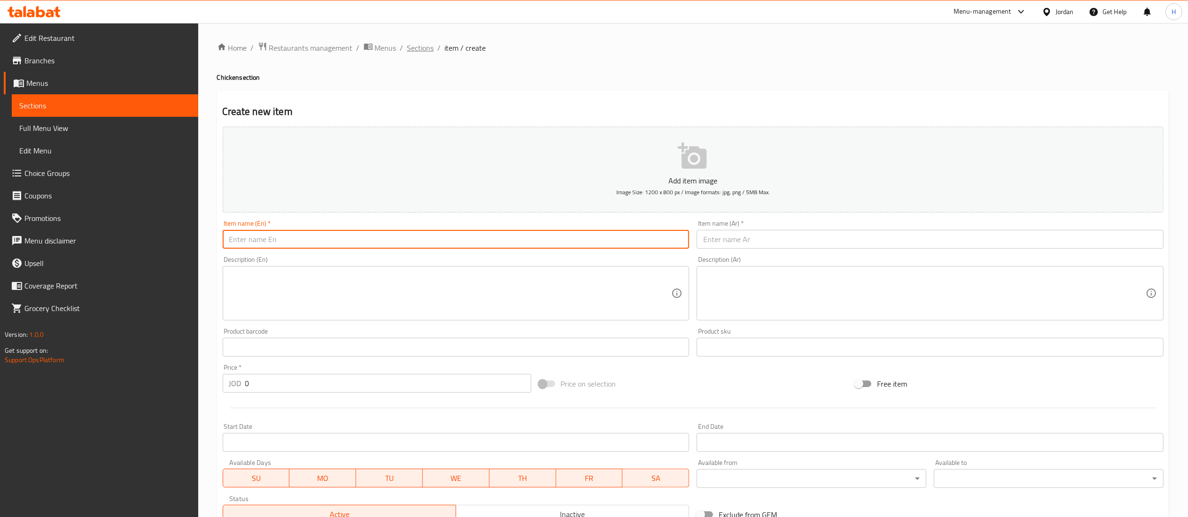
click at [414, 47] on span "Sections" at bounding box center [420, 47] width 27 height 11
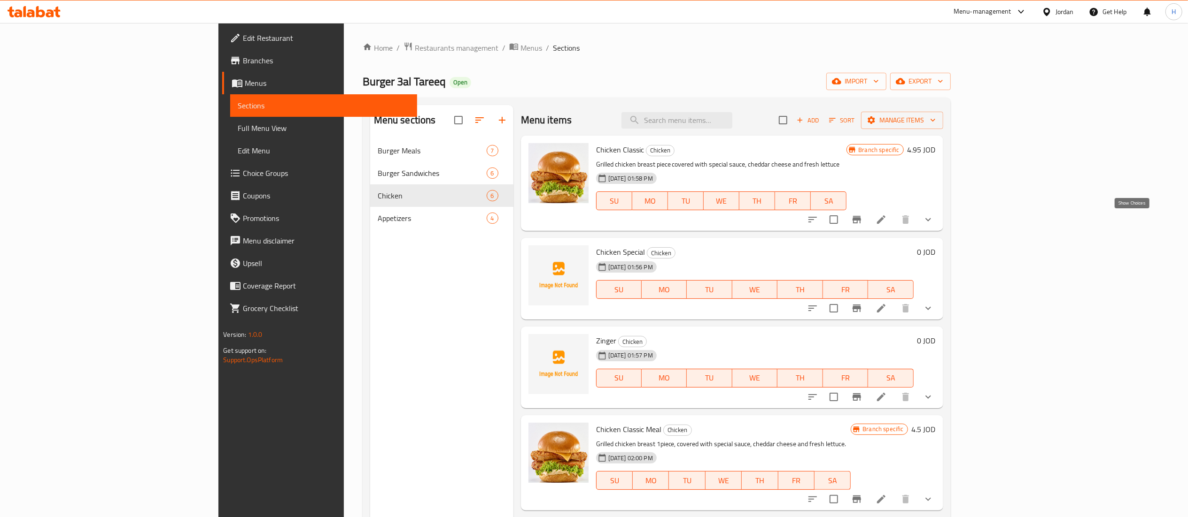
click at [933, 222] on icon "show more" at bounding box center [927, 219] width 11 height 11
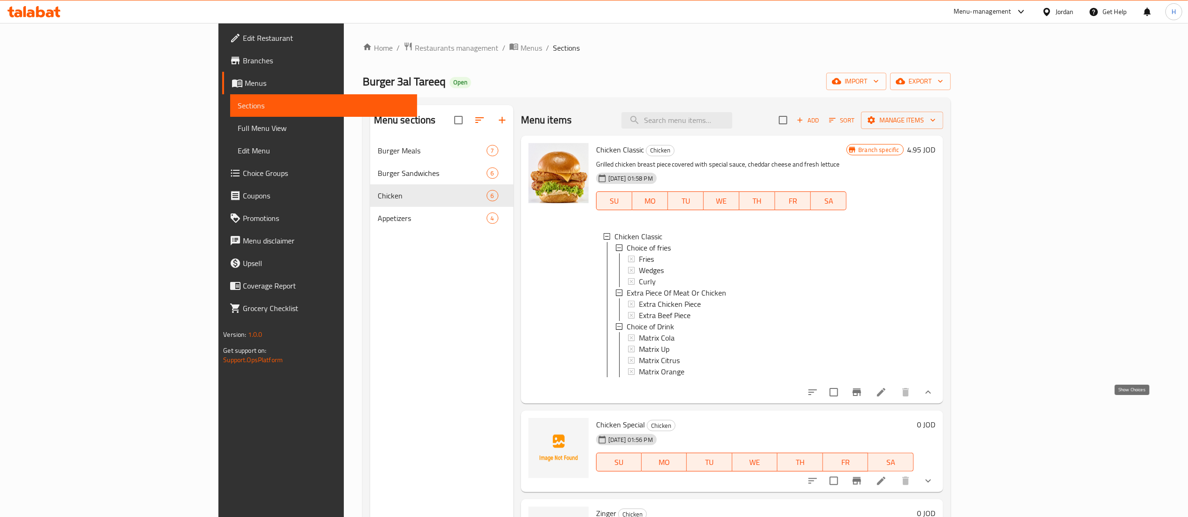
click at [933, 398] on icon "show more" at bounding box center [927, 392] width 11 height 11
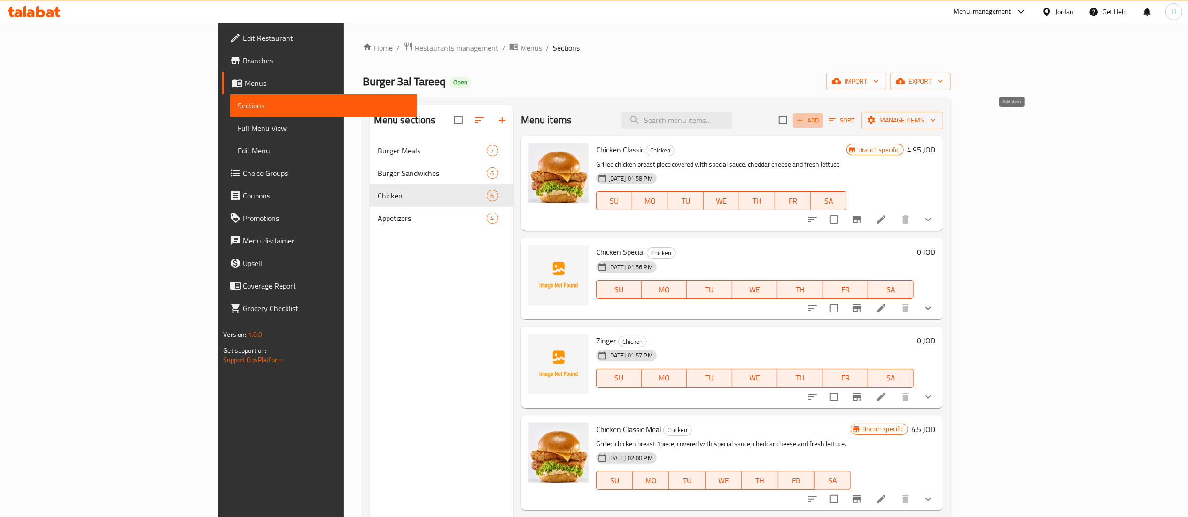
click at [820, 122] on span "Add" at bounding box center [807, 120] width 25 height 11
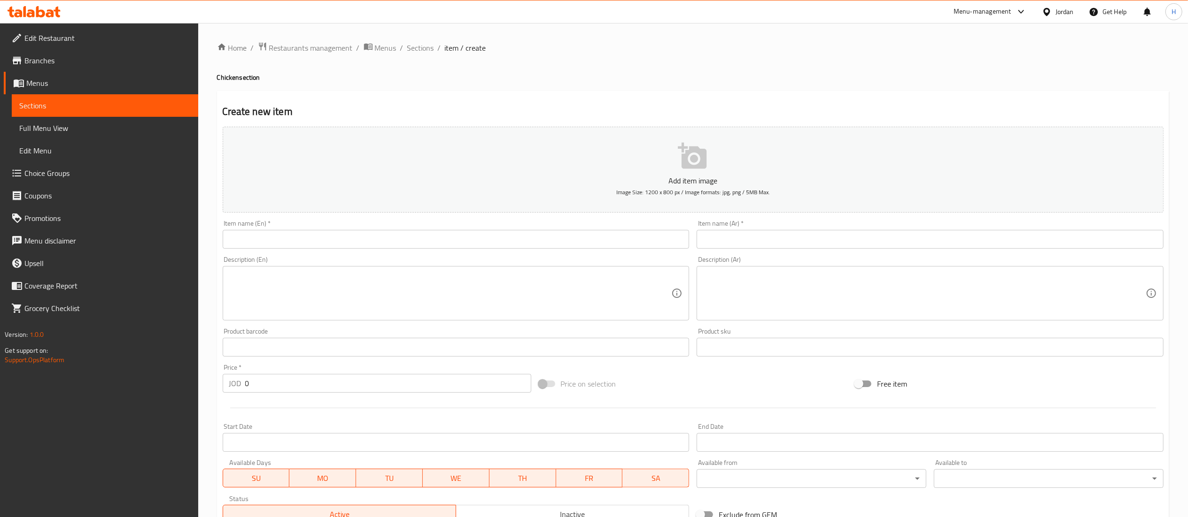
click at [350, 240] on input "text" at bounding box center [456, 239] width 467 height 19
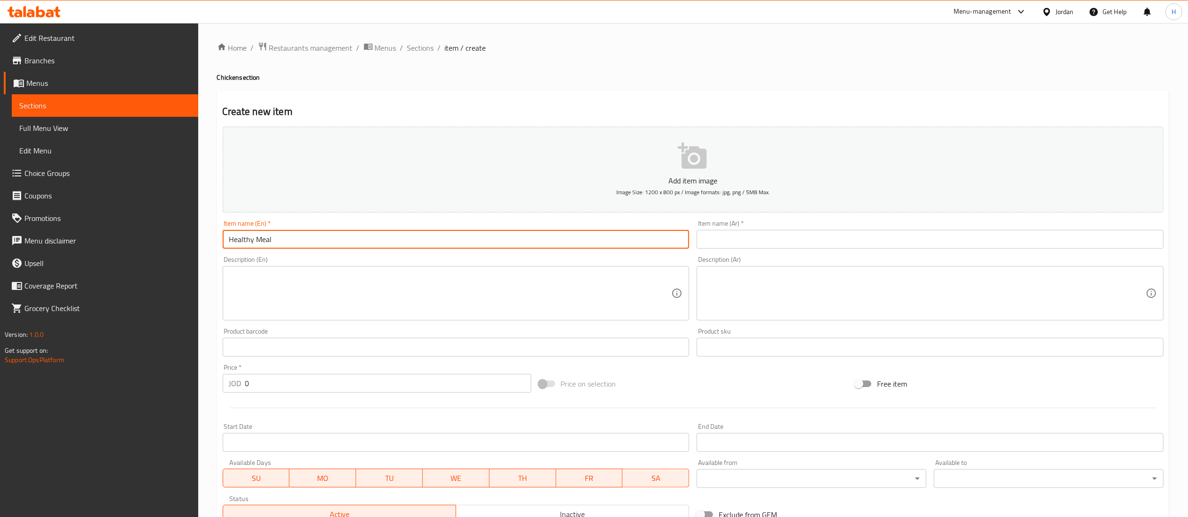
type input "Healthy Meal"
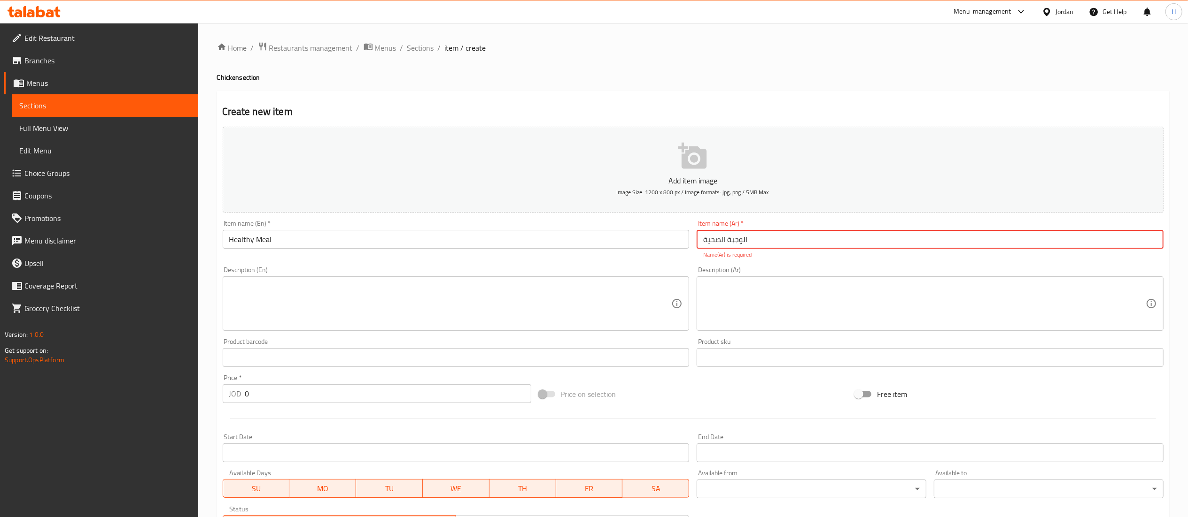
type input "الوجبة الصحية"
click at [640, 279] on div "Description (En)" at bounding box center [456, 304] width 467 height 54
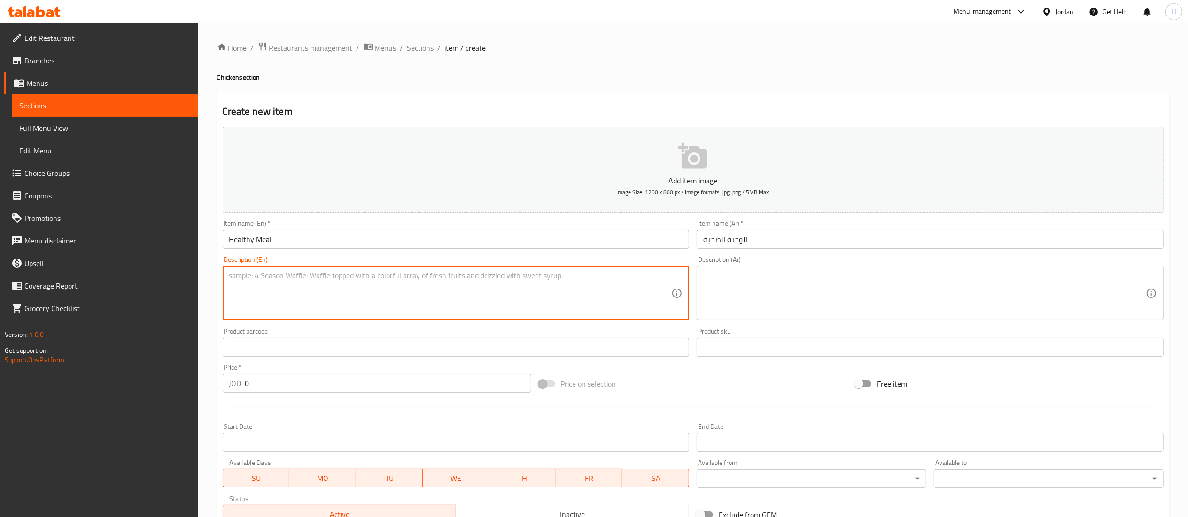
drag, startPoint x: 269, startPoint y: 386, endPoint x: 226, endPoint y: 388, distance: 42.8
click at [229, 388] on div "JOD 0 Price *" at bounding box center [377, 383] width 308 height 19
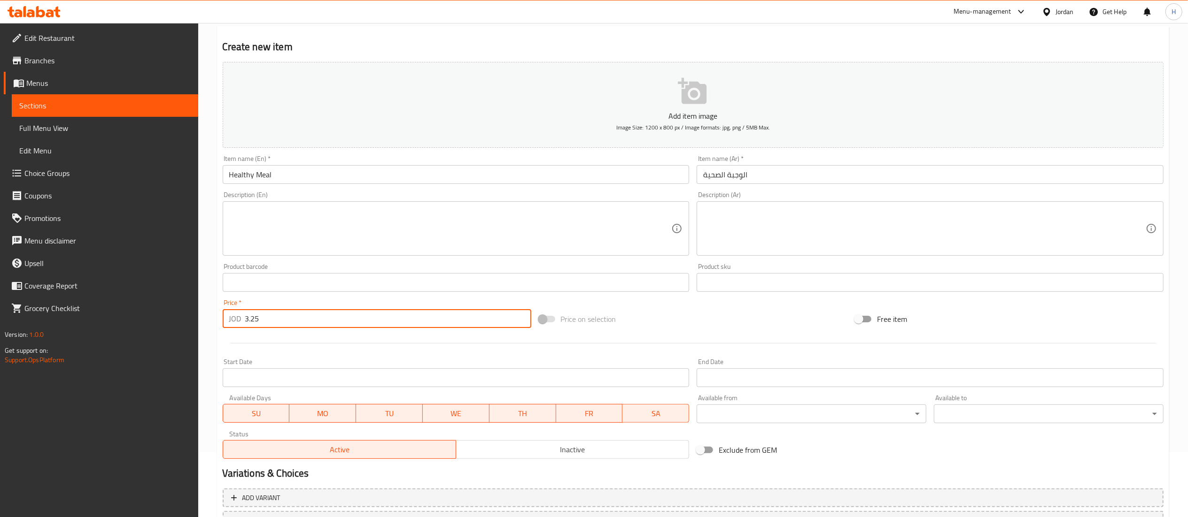
scroll to position [145, 0]
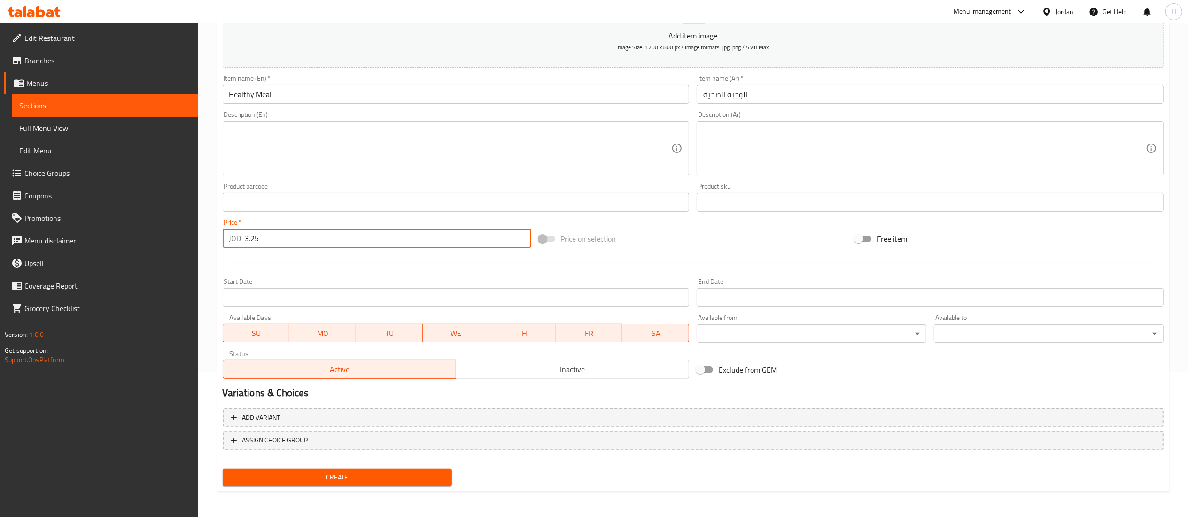
type input "3.25"
click at [319, 473] on span "Create" at bounding box center [337, 478] width 215 height 12
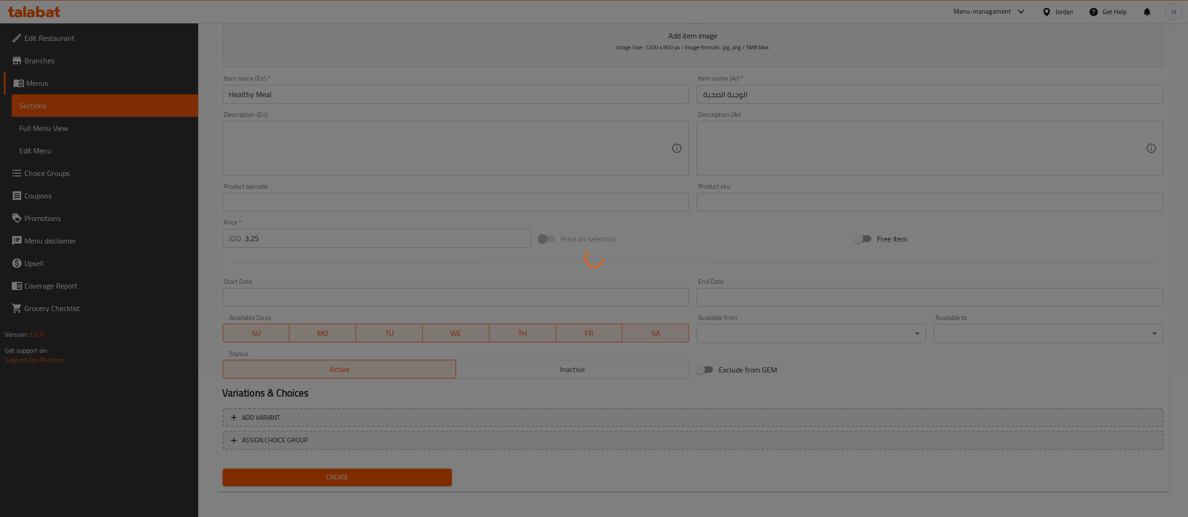
type input "0"
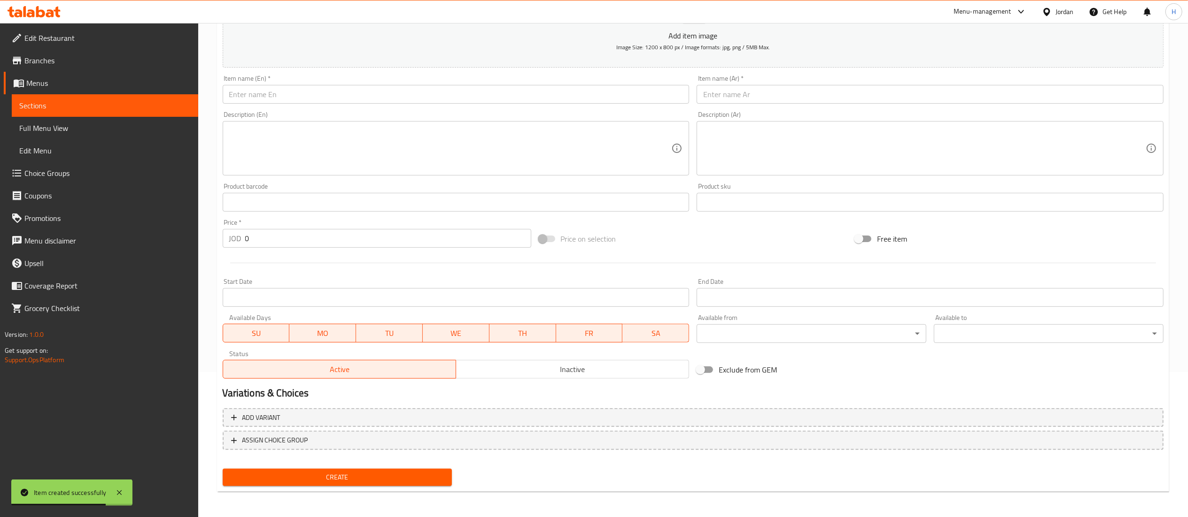
scroll to position [0, 0]
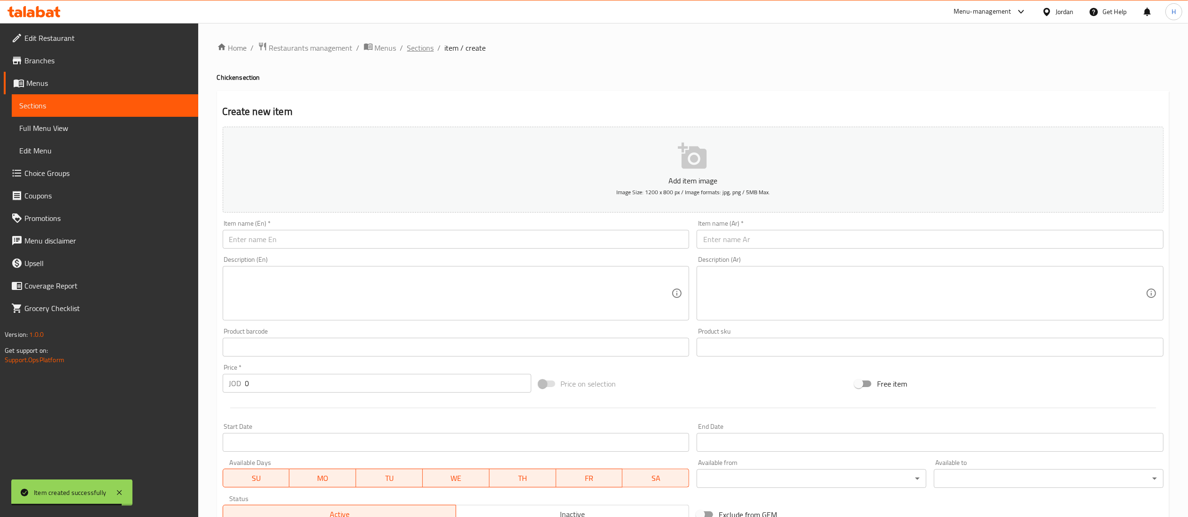
click at [412, 48] on span "Sections" at bounding box center [420, 47] width 27 height 11
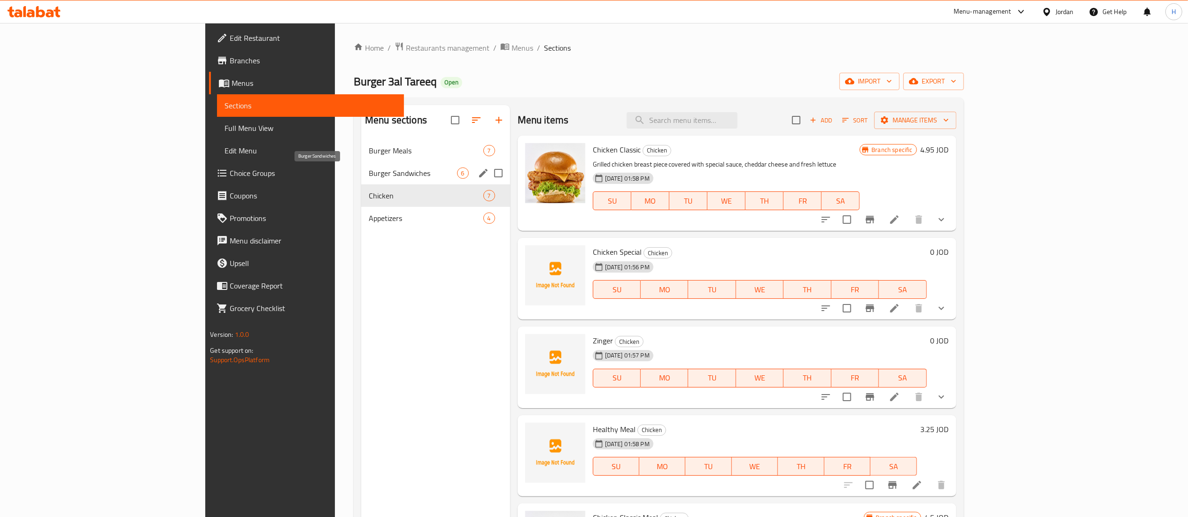
click at [369, 177] on span "Burger Sandwiches" at bounding box center [413, 173] width 88 height 11
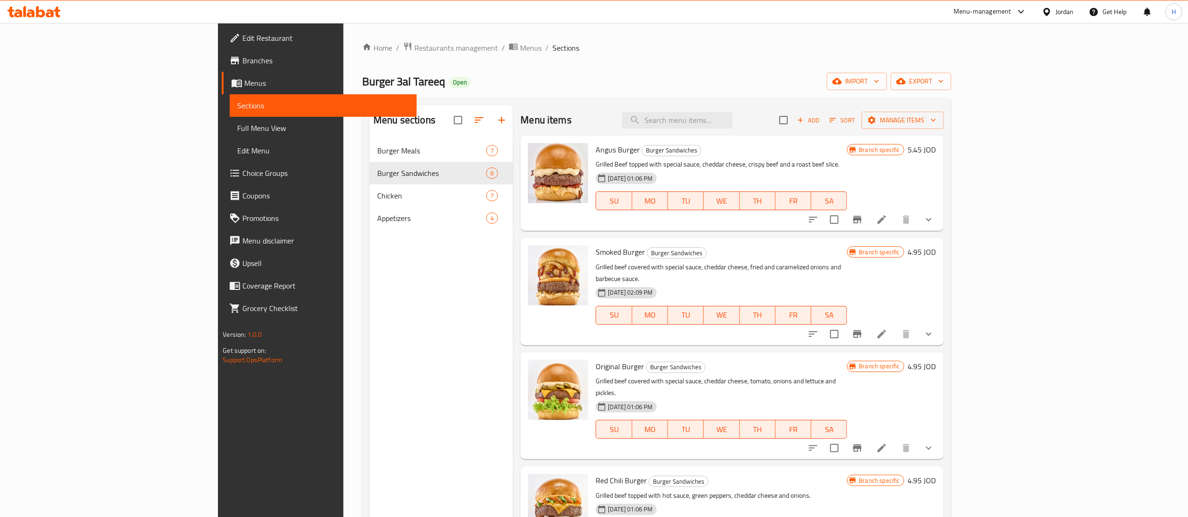
click at [370, 378] on div "Menu sections Burger Meals 7 Burger Sandwiches 6 Chicken 7 Appetizers 4" at bounding box center [441, 363] width 143 height 517
click at [908, 131] on div "Menu items Add Sort Manage items" at bounding box center [731, 120] width 423 height 31
click at [821, 122] on span "Add" at bounding box center [807, 120] width 25 height 11
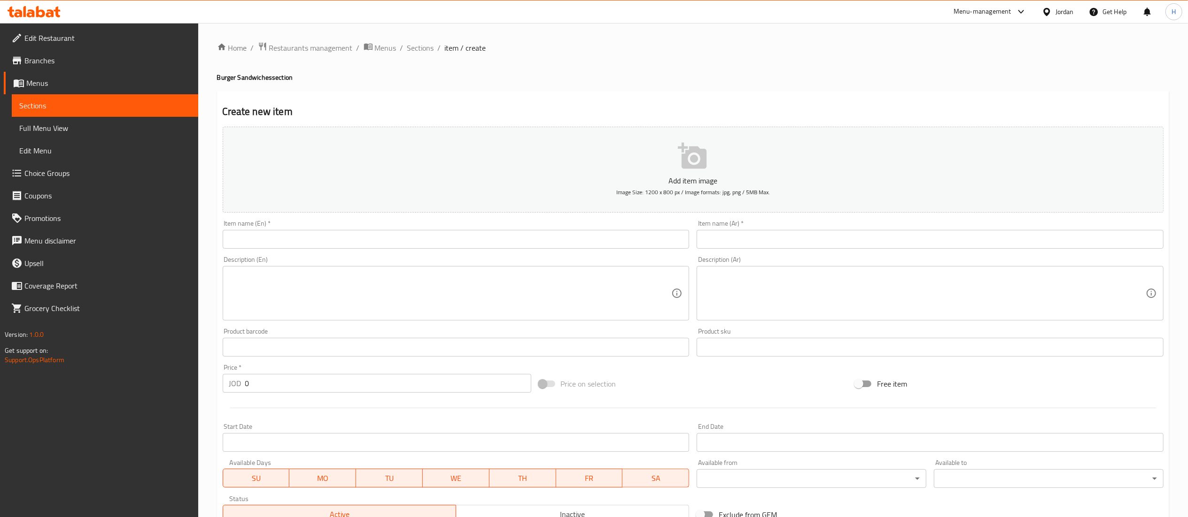
click at [420, 244] on input "text" at bounding box center [456, 239] width 467 height 19
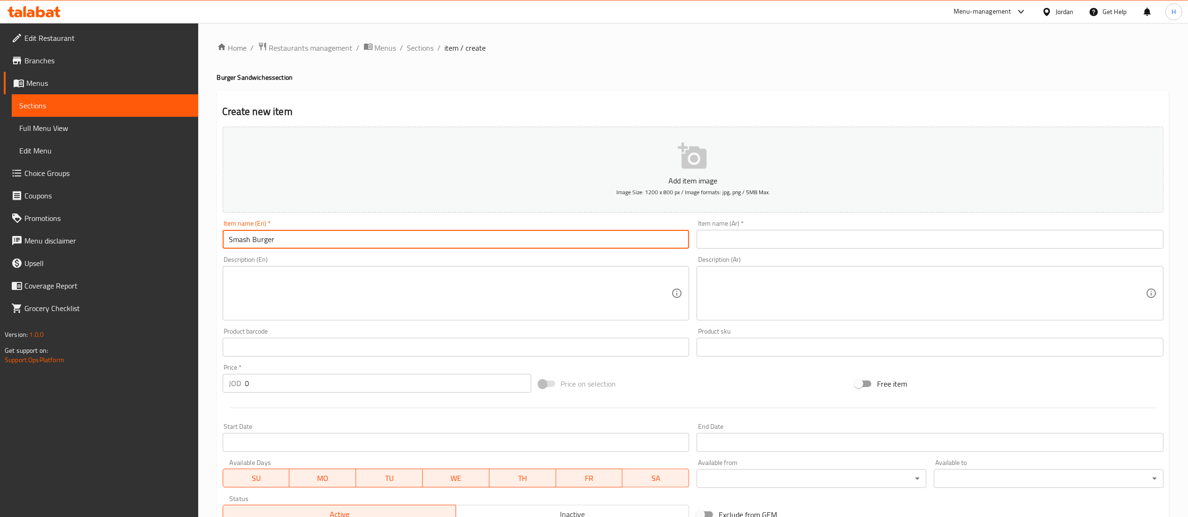
type input "Smash Burger"
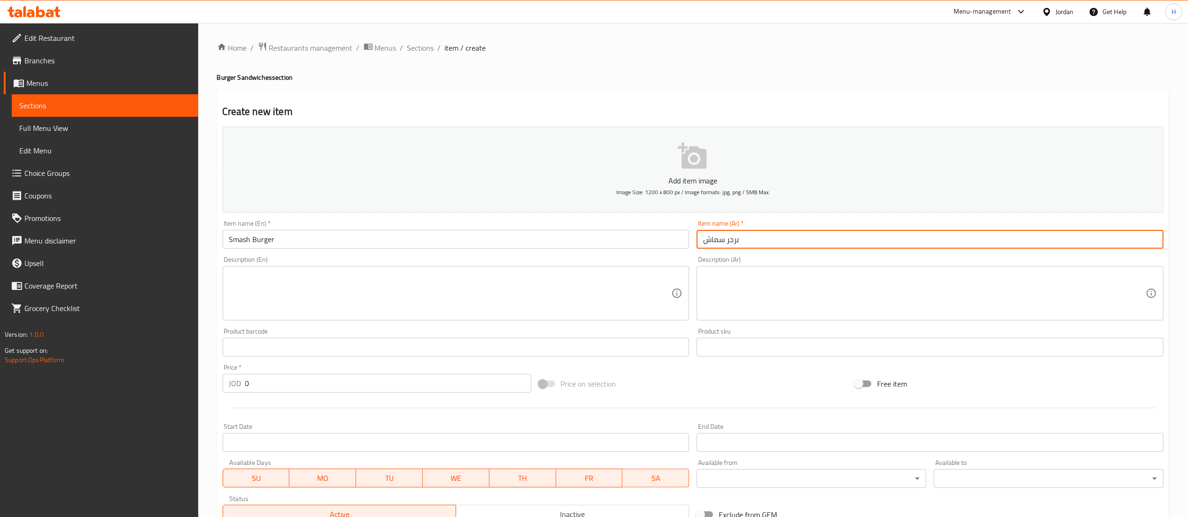
type input "برجر سماش"
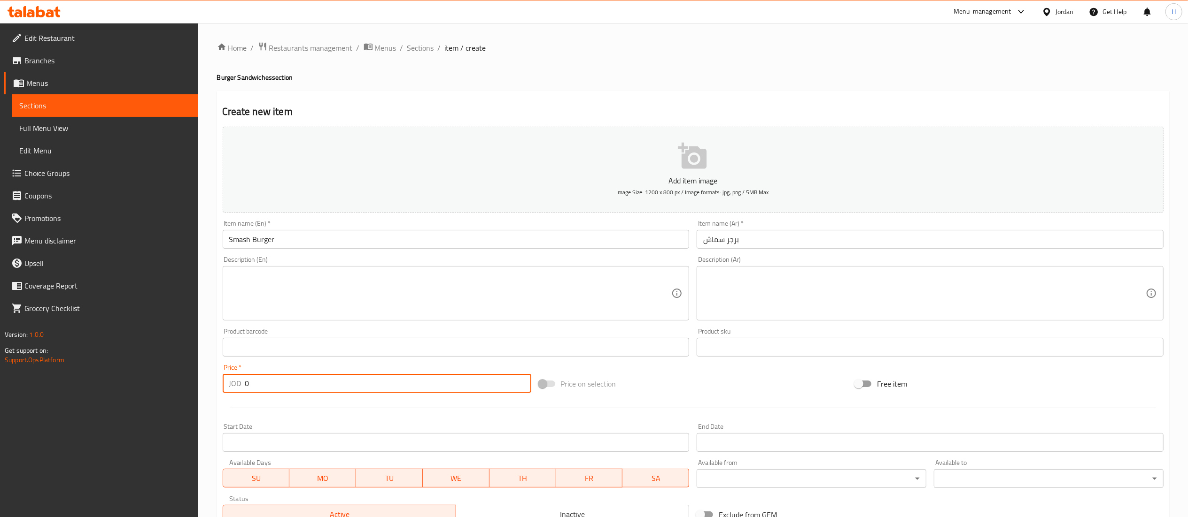
drag, startPoint x: 254, startPoint y: 384, endPoint x: 228, endPoint y: 378, distance: 27.1
click at [235, 378] on div "JOD 0 Price *" at bounding box center [377, 383] width 308 height 19
drag, startPoint x: 857, startPoint y: 292, endPoint x: 593, endPoint y: 294, distance: 264.8
click at [857, 292] on textarea at bounding box center [924, 293] width 442 height 45
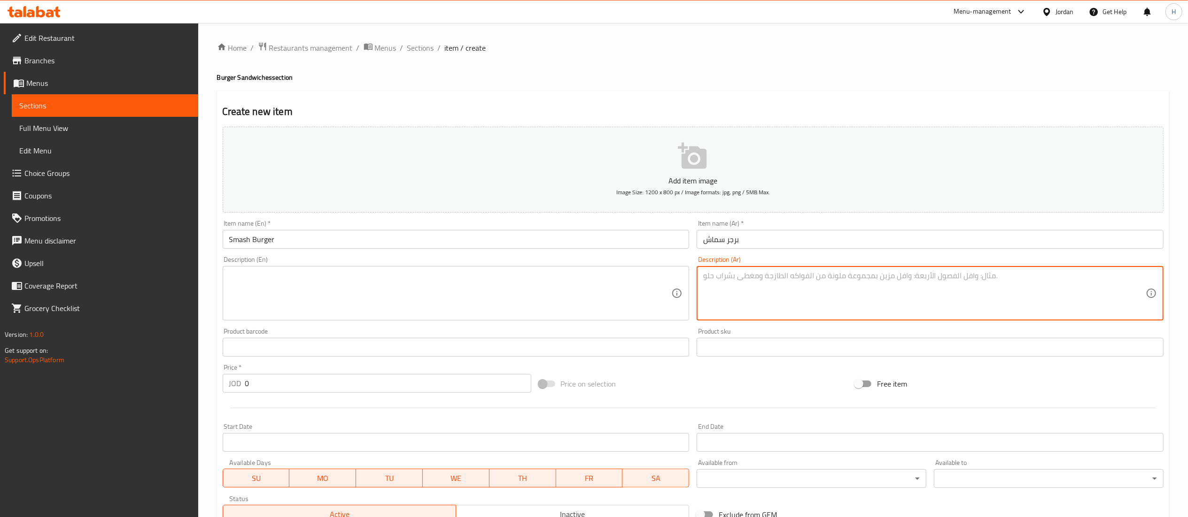
drag, startPoint x: 260, startPoint y: 380, endPoint x: 183, endPoint y: 385, distance: 77.1
click at [183, 385] on div "Edit Restaurant Branches Menus Sections Full Menu View Edit Menu Choice Groups …" at bounding box center [594, 343] width 1188 height 640
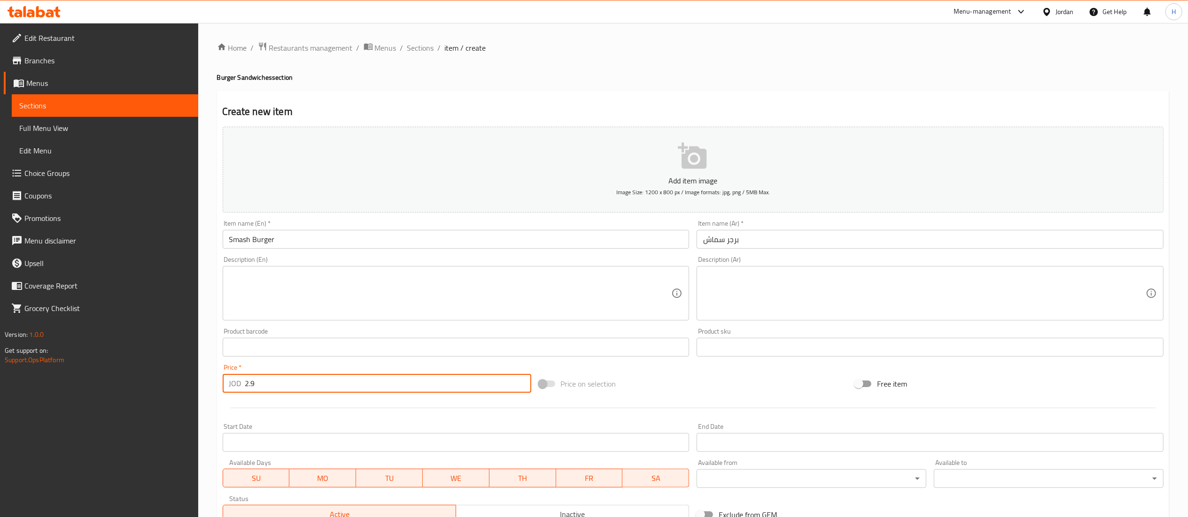
type input "2.9"
click at [289, 298] on textarea at bounding box center [450, 293] width 442 height 45
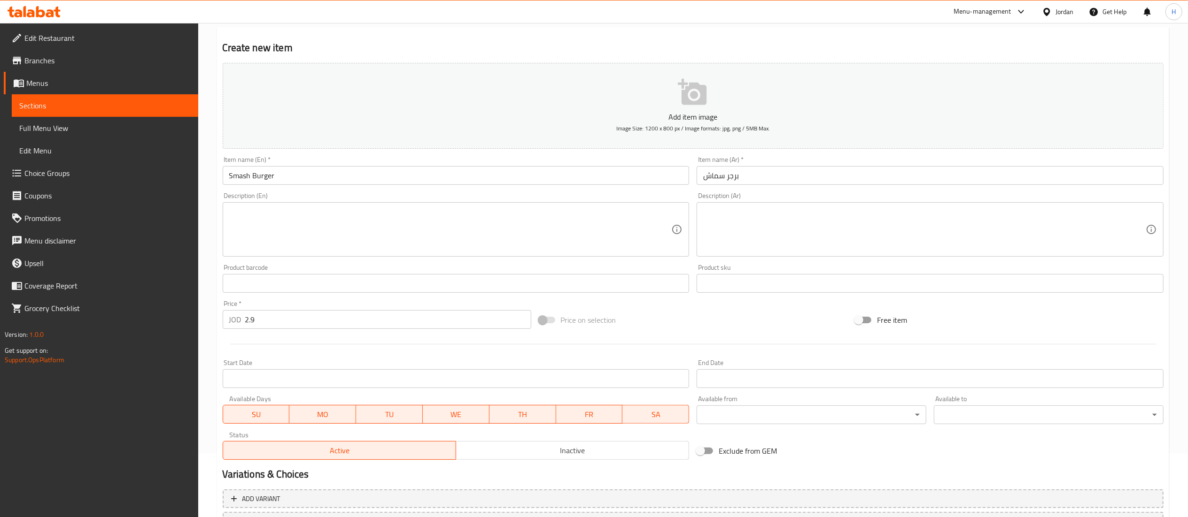
scroll to position [145, 0]
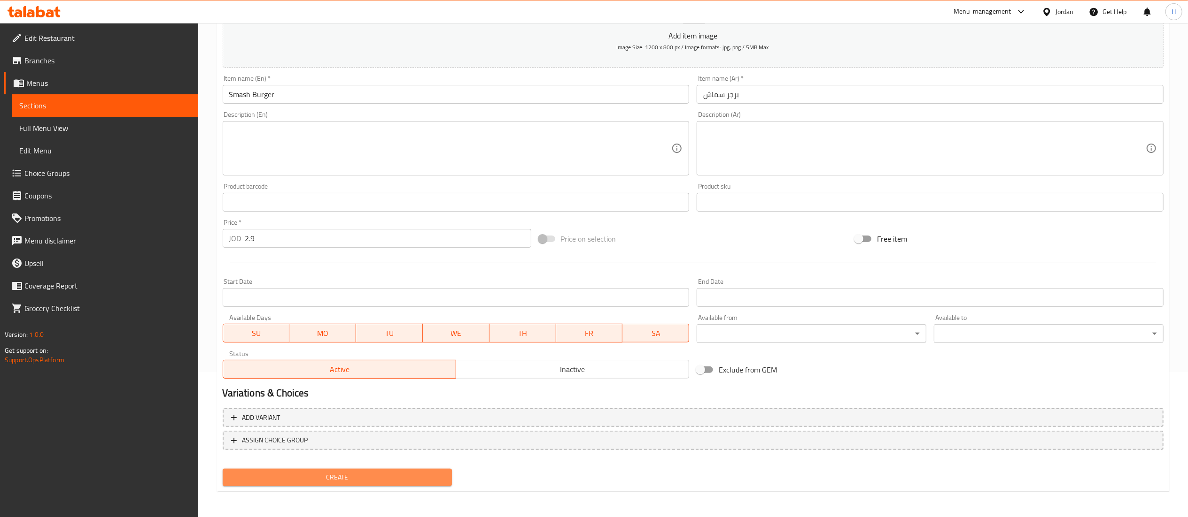
click at [332, 478] on span "Create" at bounding box center [337, 478] width 215 height 12
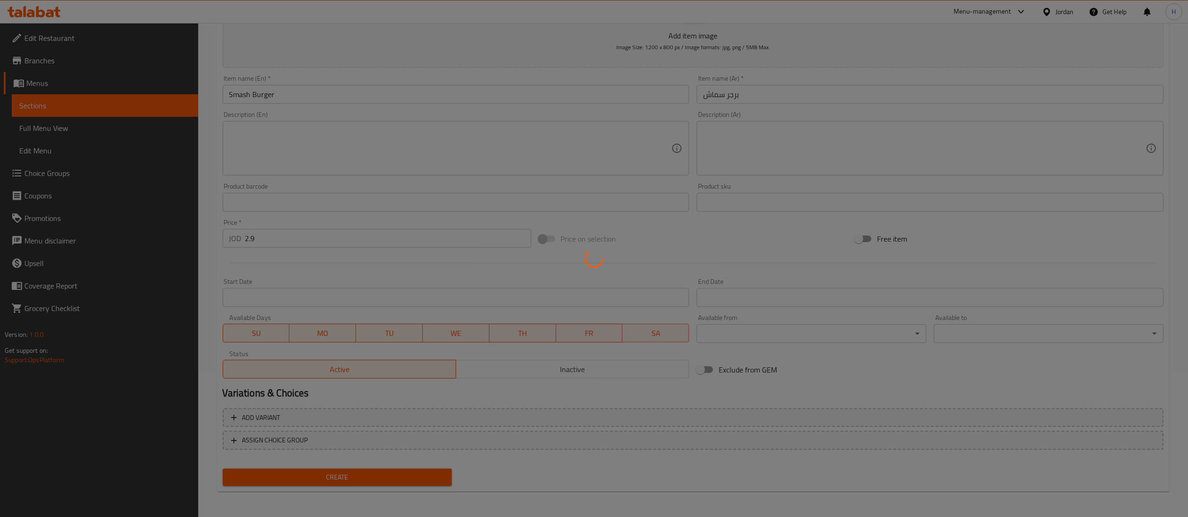
type input "0"
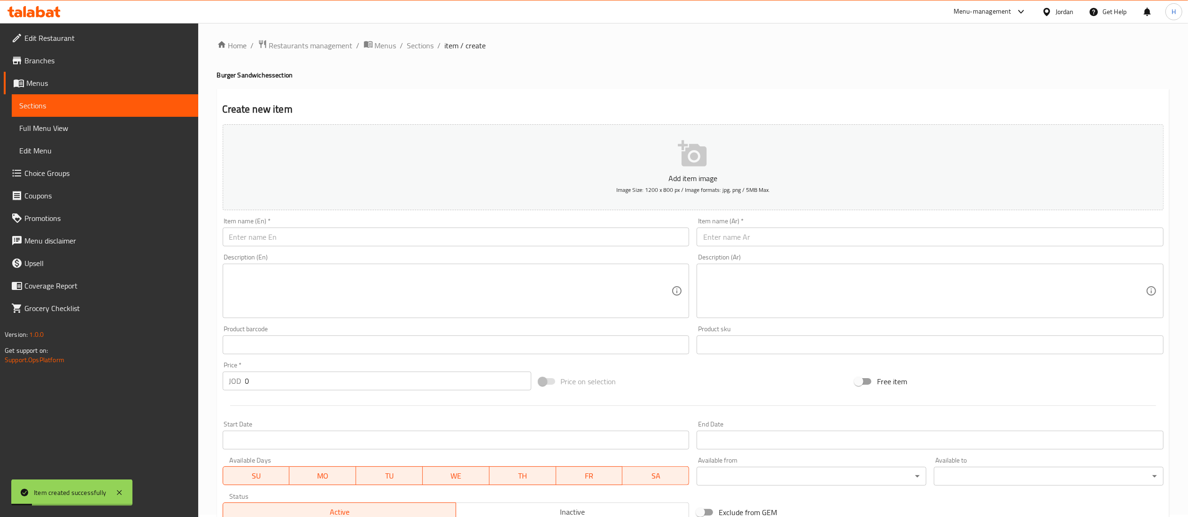
scroll to position [0, 0]
click at [418, 46] on span "Sections" at bounding box center [420, 47] width 27 height 11
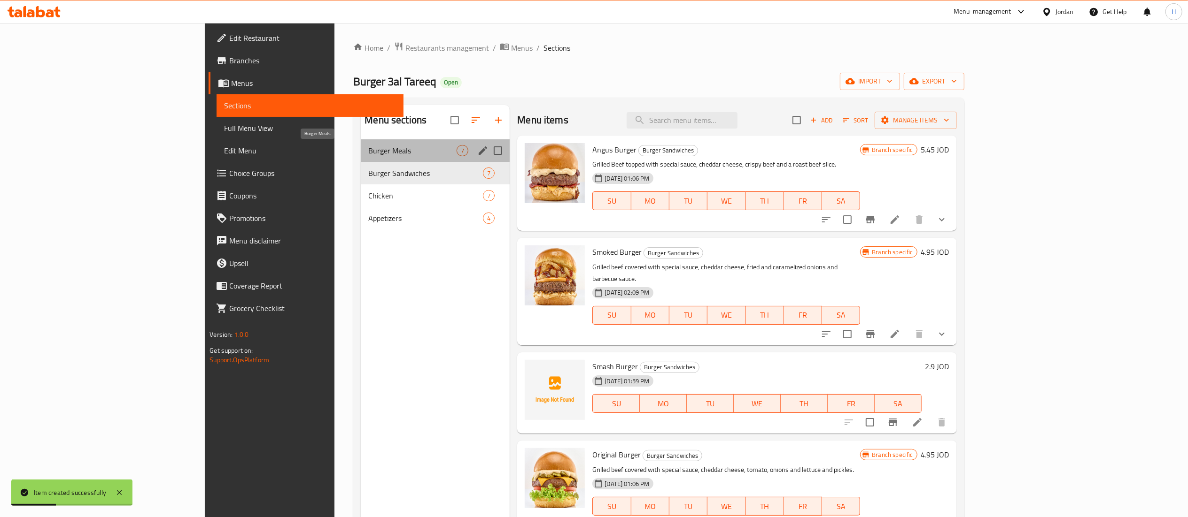
click at [368, 155] on span "Burger Meals" at bounding box center [412, 150] width 88 height 11
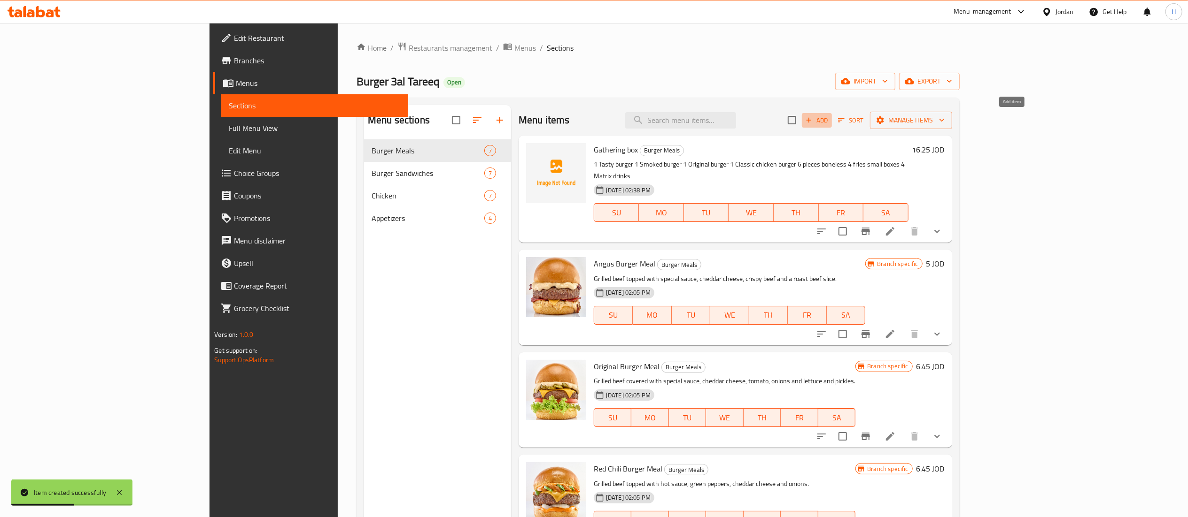
click at [829, 116] on span "Add" at bounding box center [816, 120] width 25 height 11
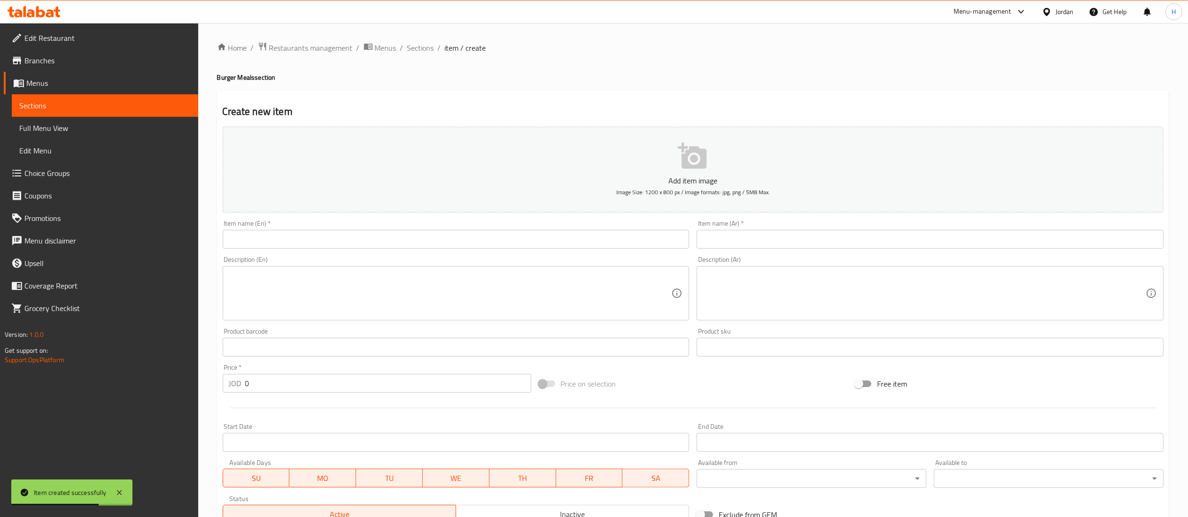
click at [429, 245] on input "text" at bounding box center [456, 239] width 467 height 19
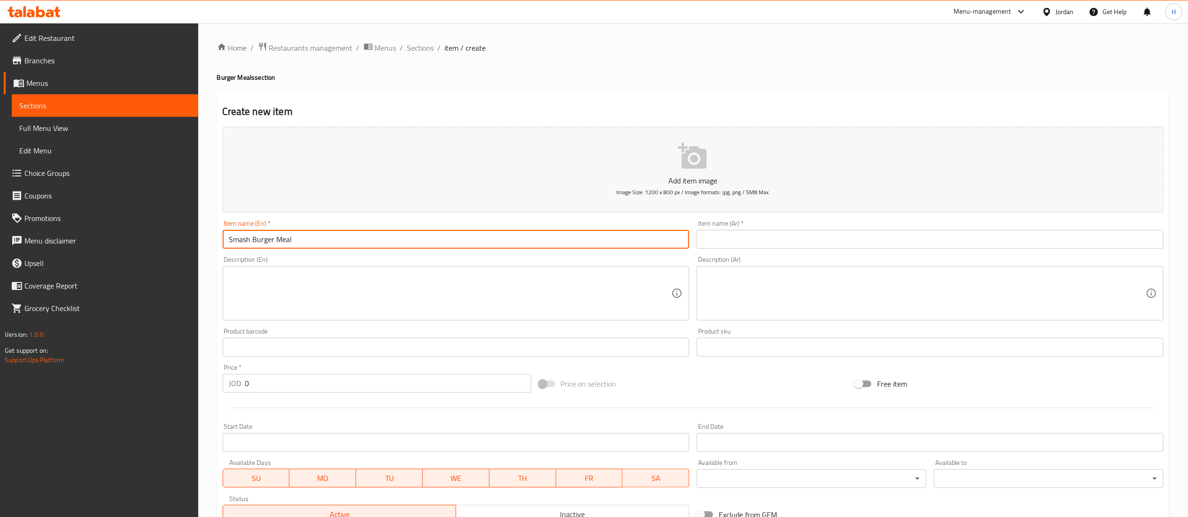
type input "Smash Burger Meal"
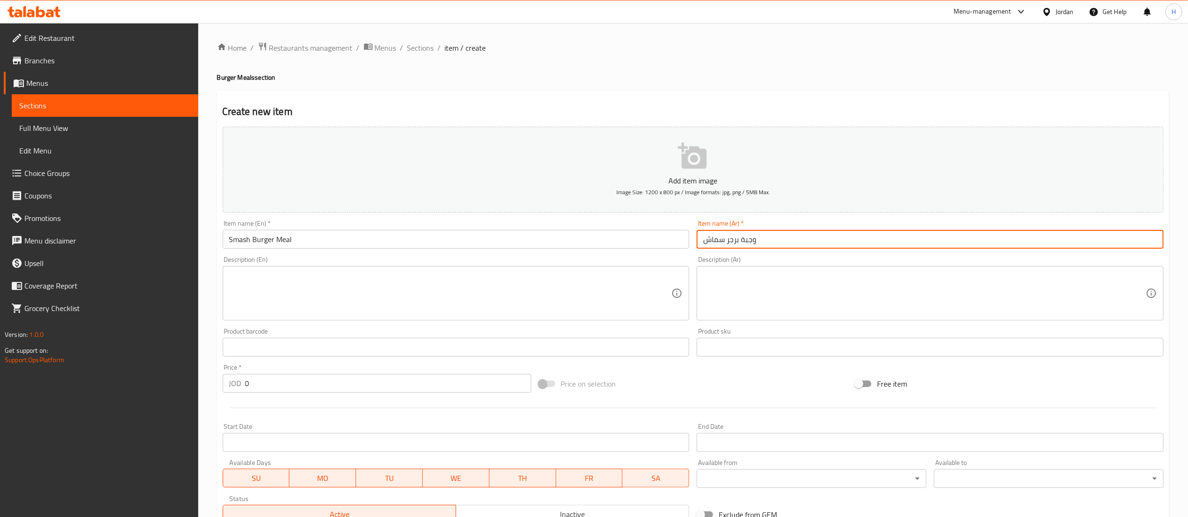
type input "وجبة برجر سماش"
drag, startPoint x: 255, startPoint y: 386, endPoint x: 189, endPoint y: 366, distance: 69.7
click at [190, 366] on div "Edit Restaurant Branches Menus Sections Full Menu View Edit Menu Choice Groups …" at bounding box center [594, 343] width 1188 height 640
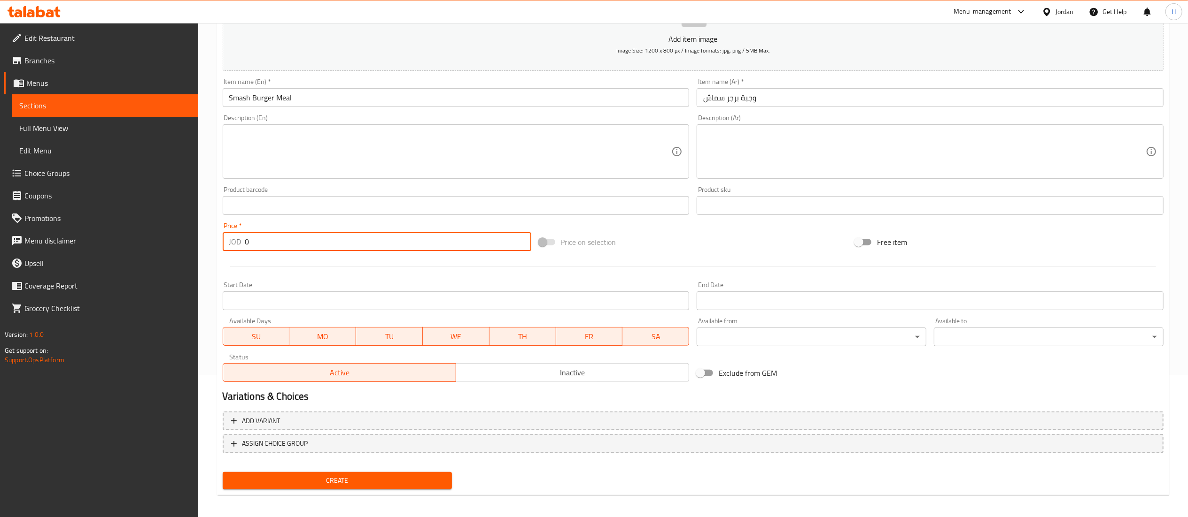
scroll to position [145, 0]
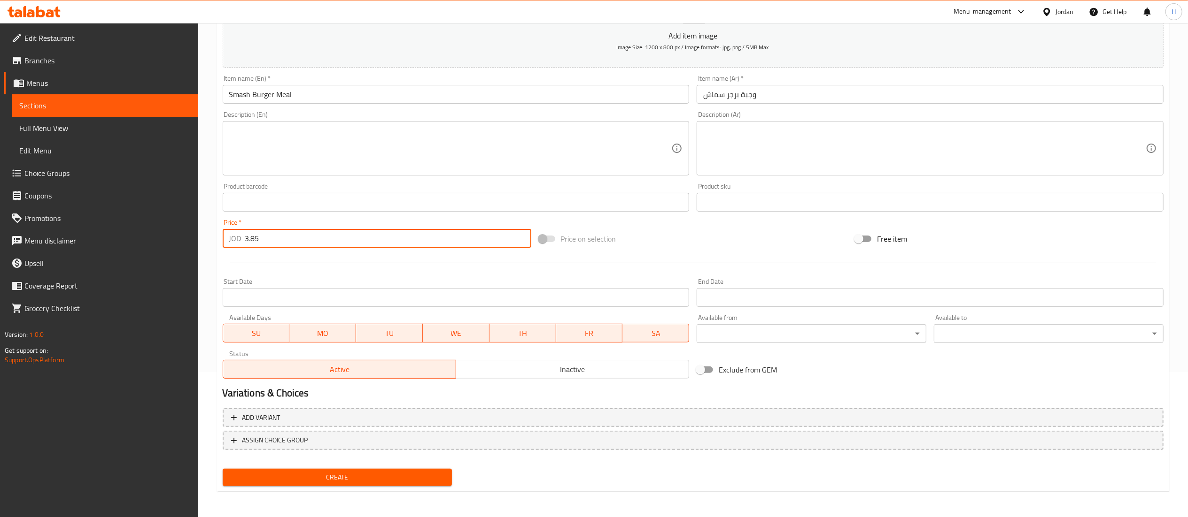
type input "3.85"
click at [319, 462] on div "Add variant ASSIGN CHOICE GROUP" at bounding box center [693, 435] width 948 height 61
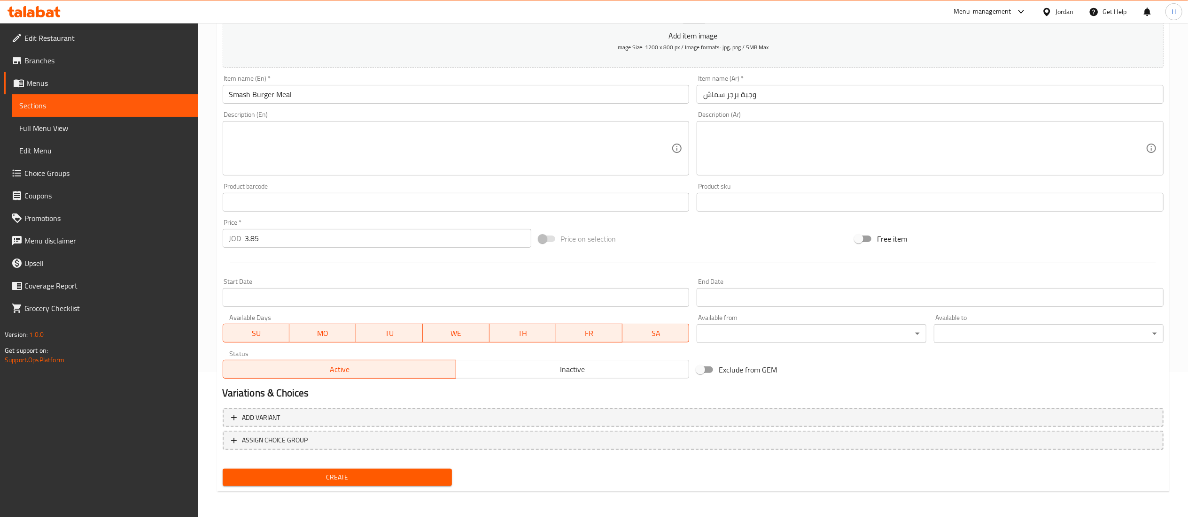
click at [324, 475] on span "Create" at bounding box center [337, 478] width 215 height 12
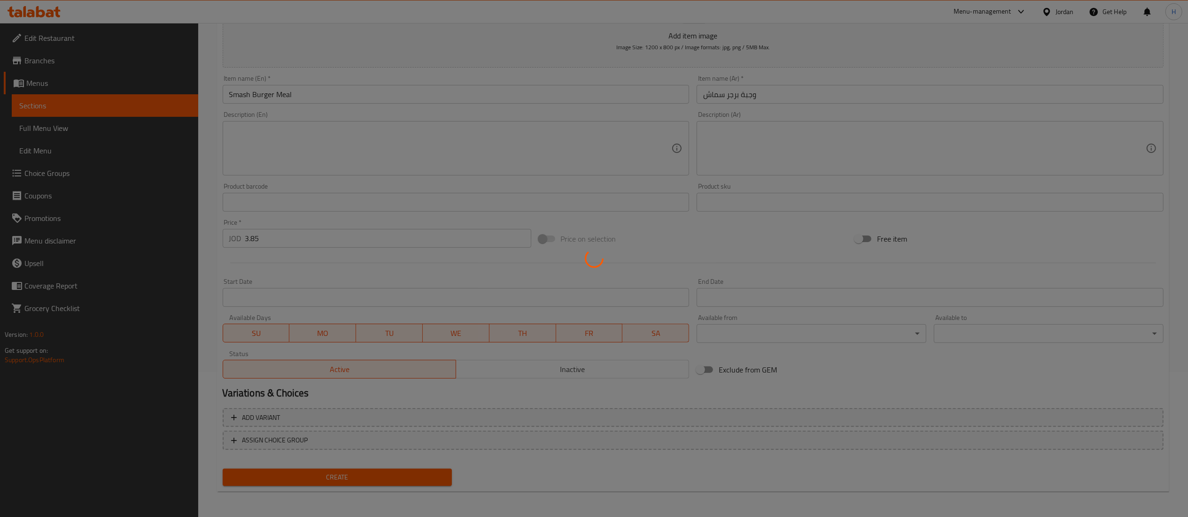
scroll to position [0, 0]
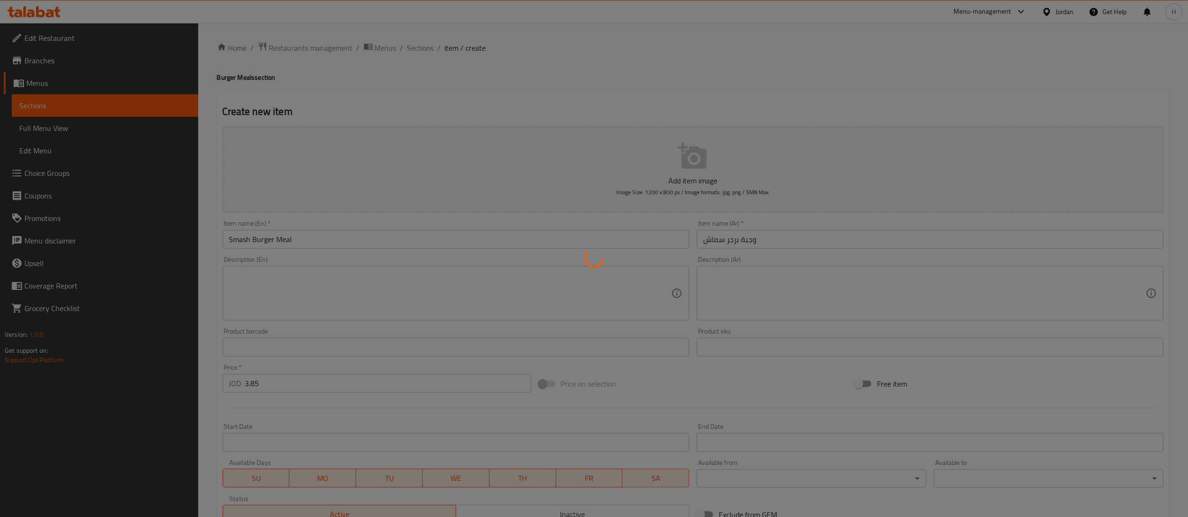
type input "0"
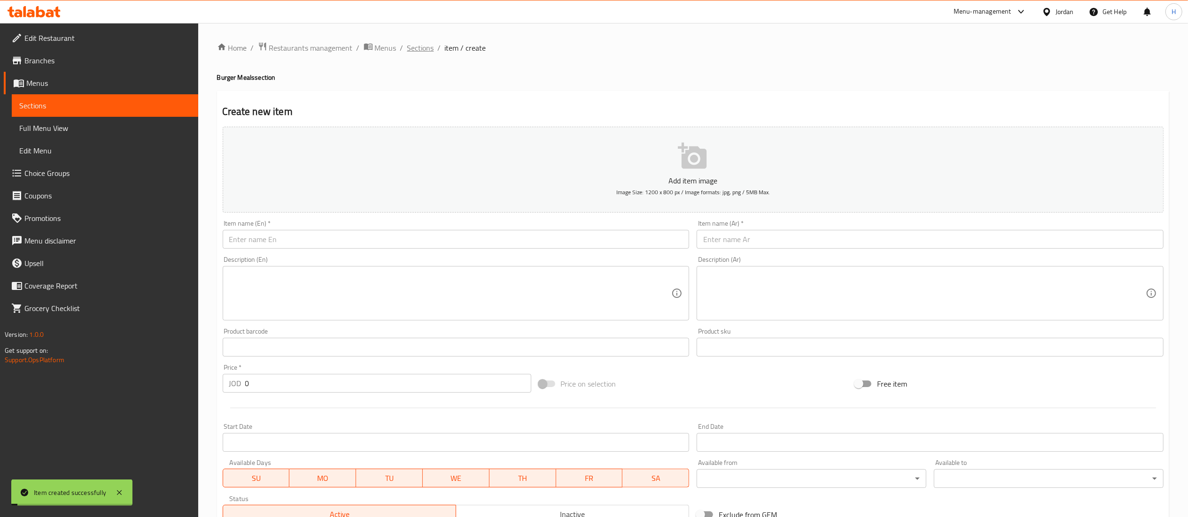
click at [410, 43] on span "Sections" at bounding box center [420, 47] width 27 height 11
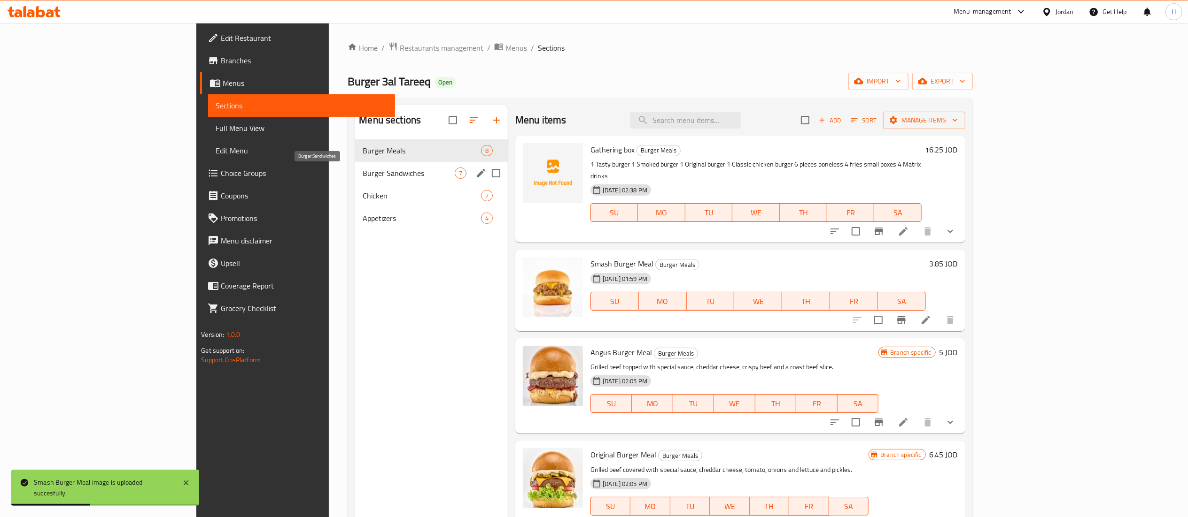
click at [362, 174] on span "Burger Sandwiches" at bounding box center [408, 173] width 92 height 11
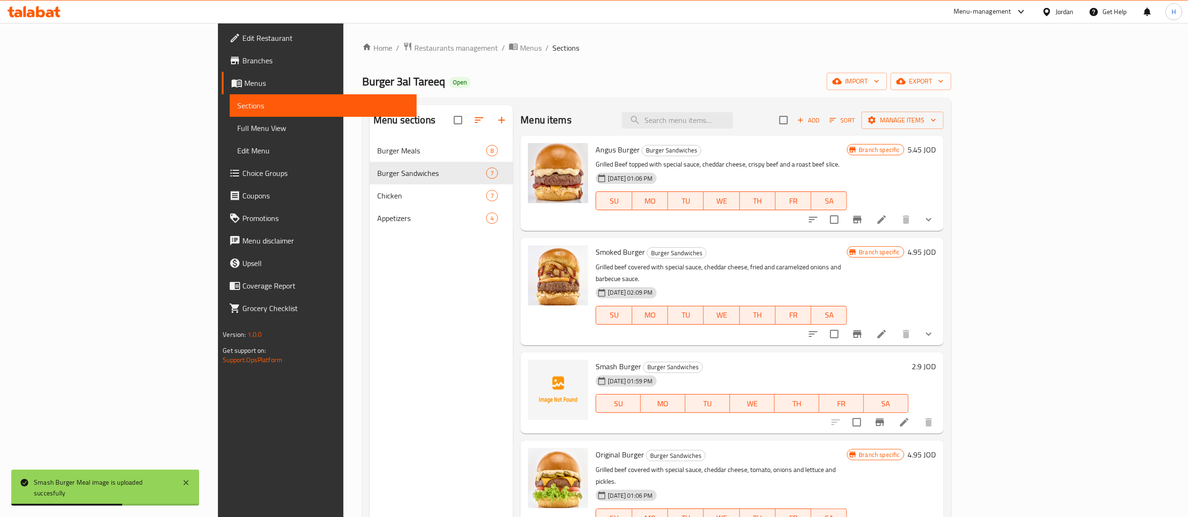
scroll to position [94, 0]
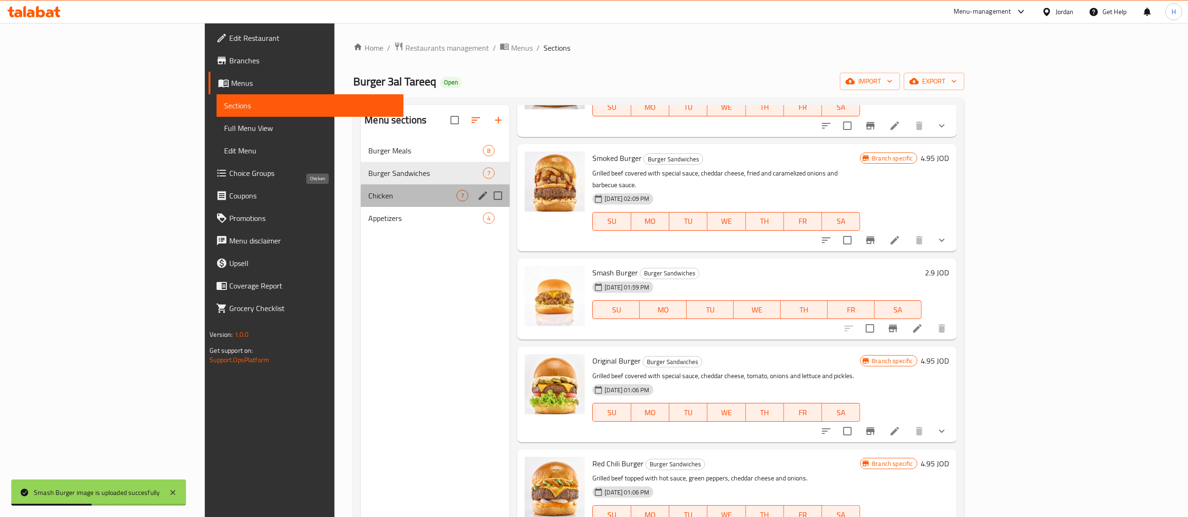
click at [368, 194] on span "Chicken" at bounding box center [412, 195] width 88 height 11
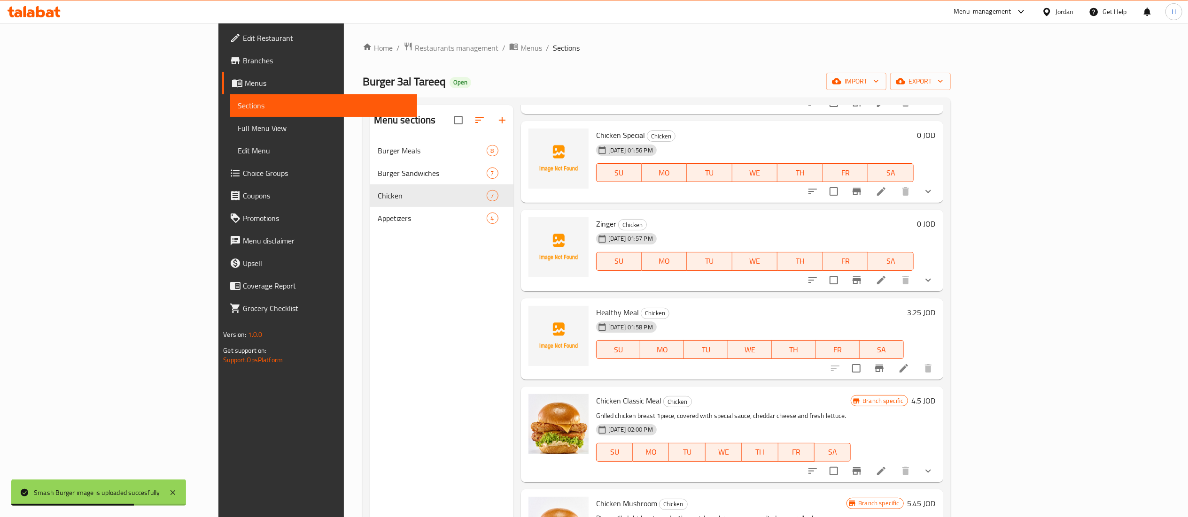
scroll to position [87, 0]
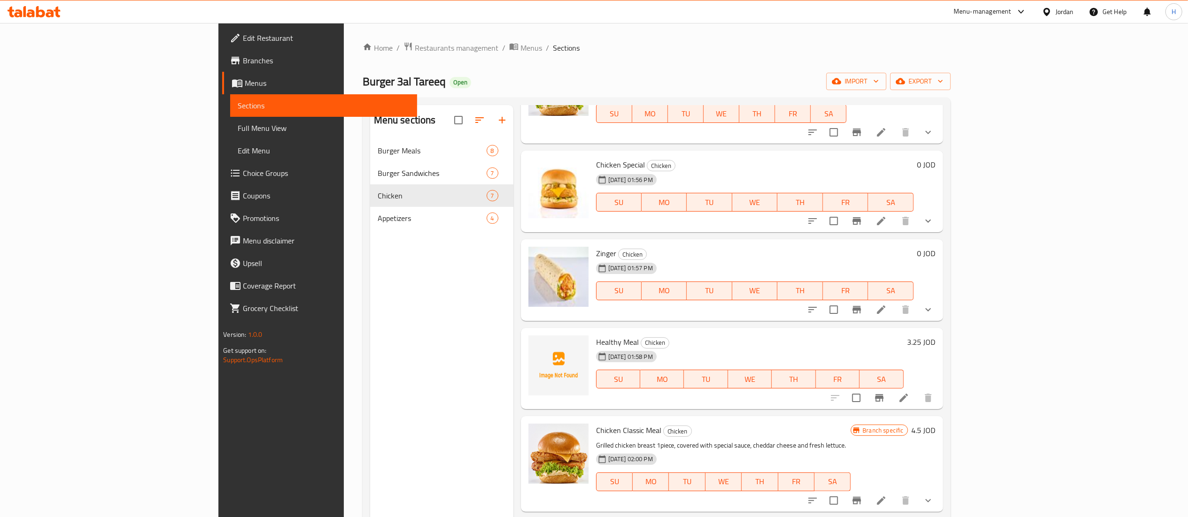
click at [883, 62] on div "Home / Restaurants management / Menus / Sections Burger 3al Tareeq Open import …" at bounding box center [656, 336] width 588 height 588
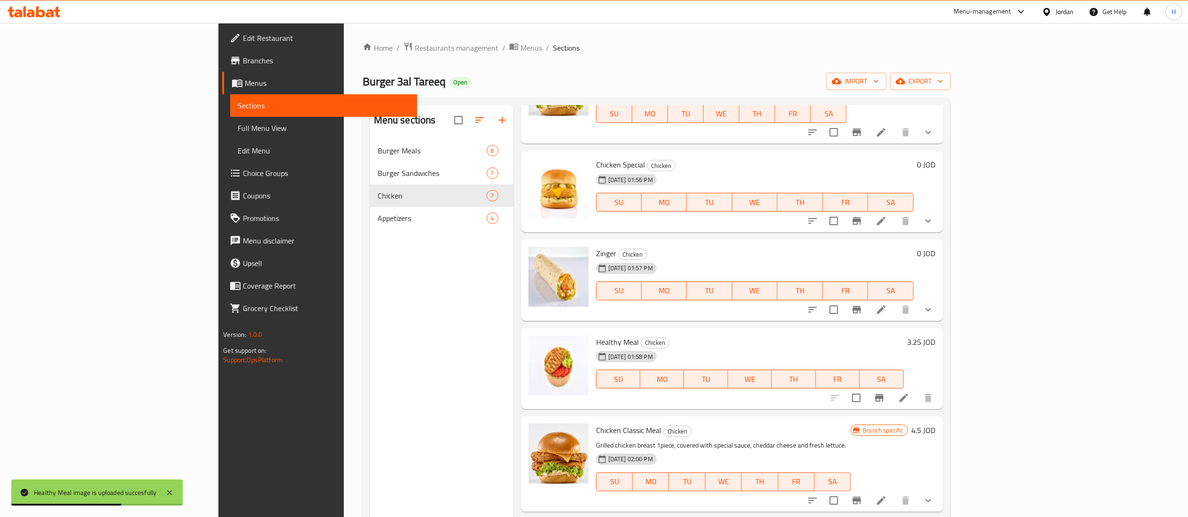
scroll to position [0, 0]
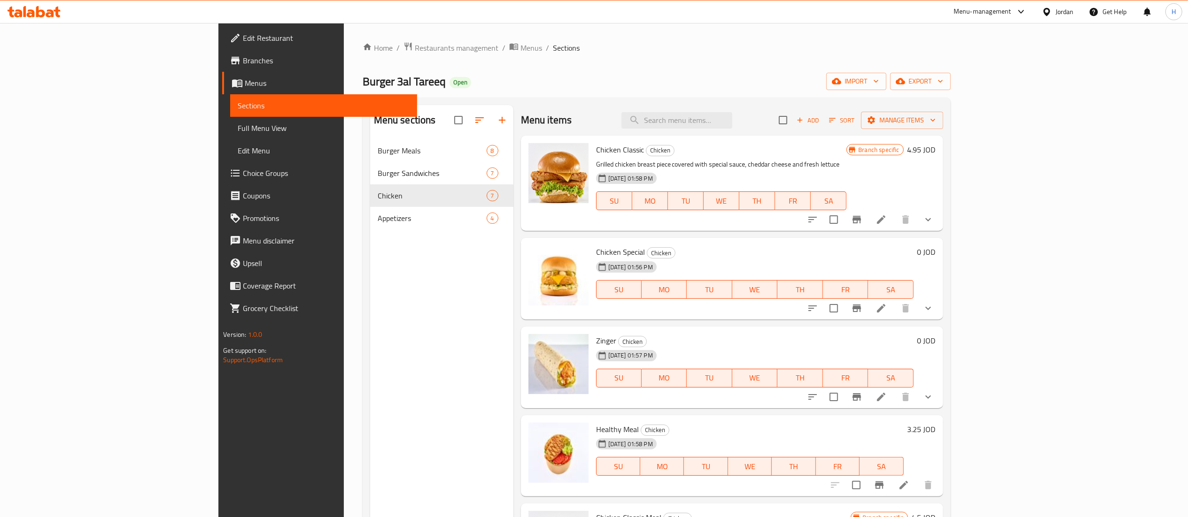
click at [876, 66] on div "Home / Restaurants management / Menus / Sections Burger 3al Tareeq Open import …" at bounding box center [656, 336] width 588 height 588
click at [939, 228] on button "show more" at bounding box center [928, 219] width 23 height 23
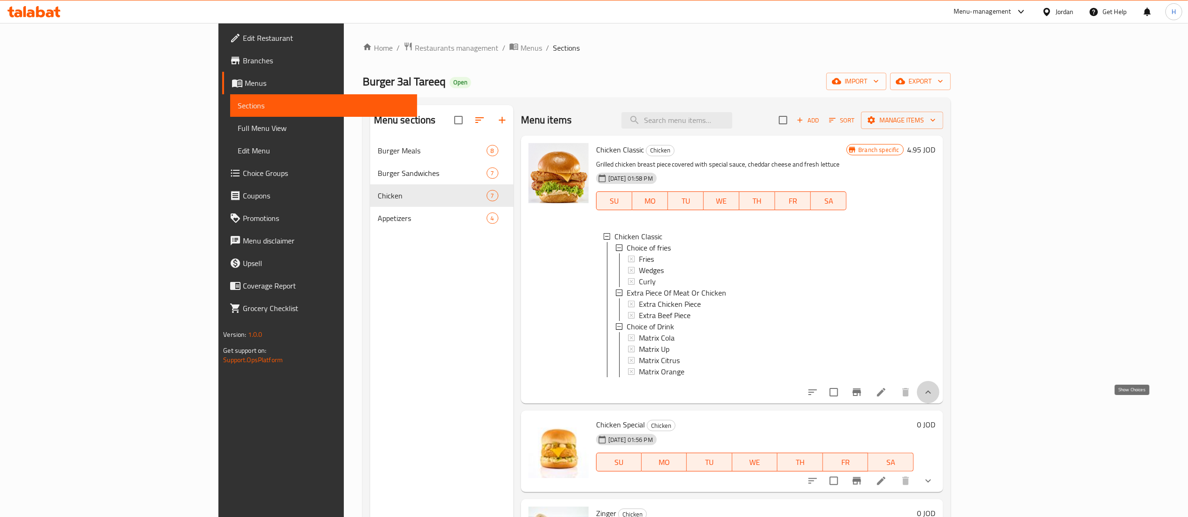
click at [933, 398] on icon "show more" at bounding box center [927, 392] width 11 height 11
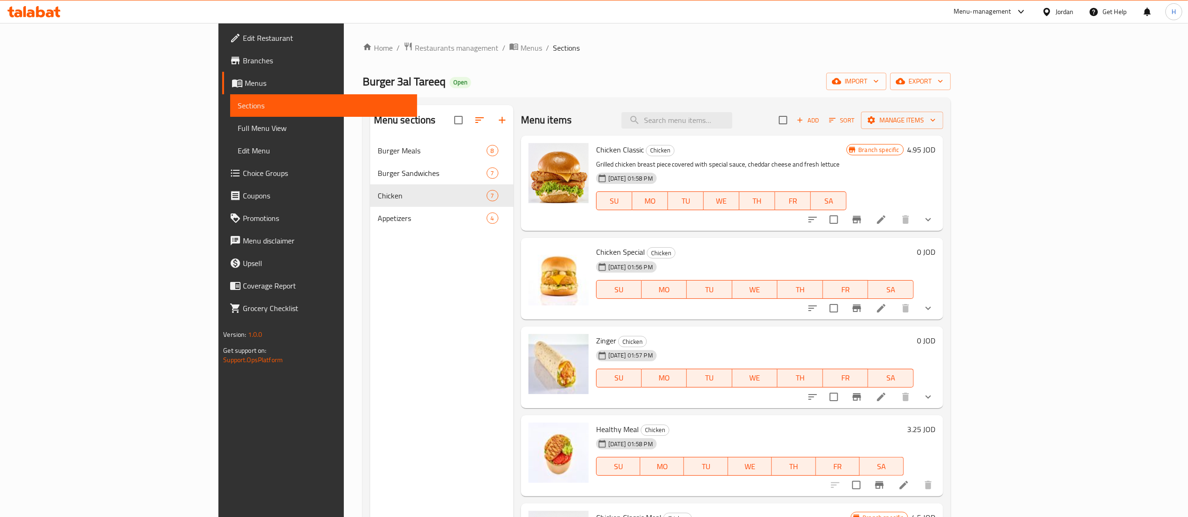
click at [887, 308] on icon at bounding box center [880, 308] width 11 height 11
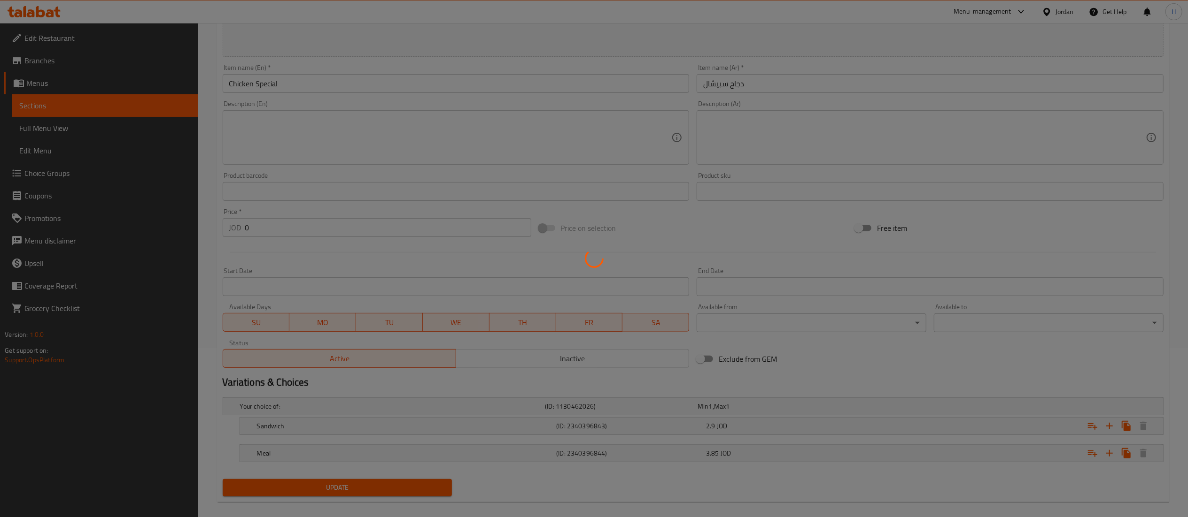
scroll to position [181, 0]
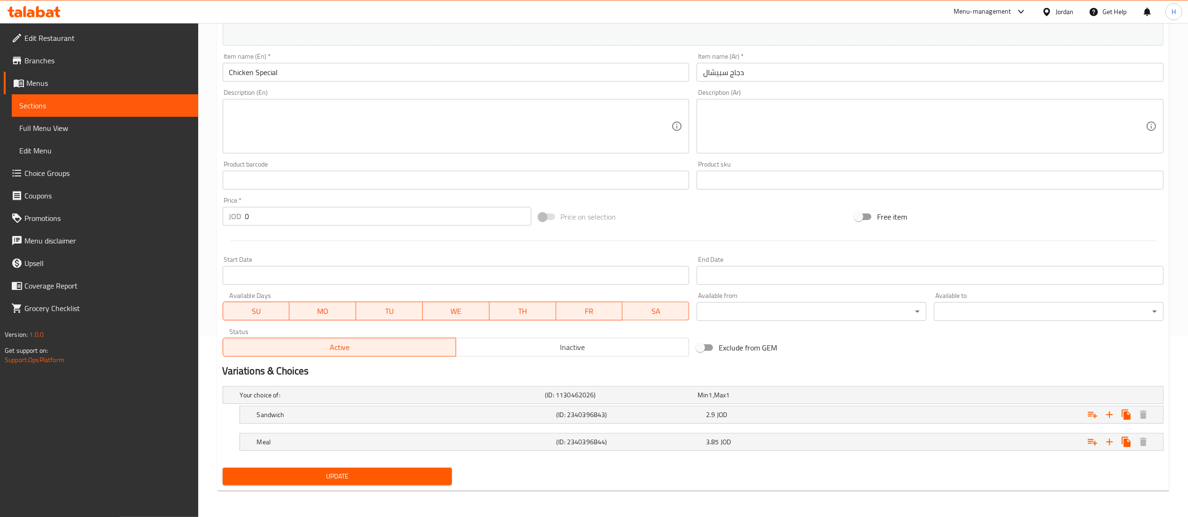
click at [524, 343] on span "Inactive" at bounding box center [572, 348] width 225 height 14
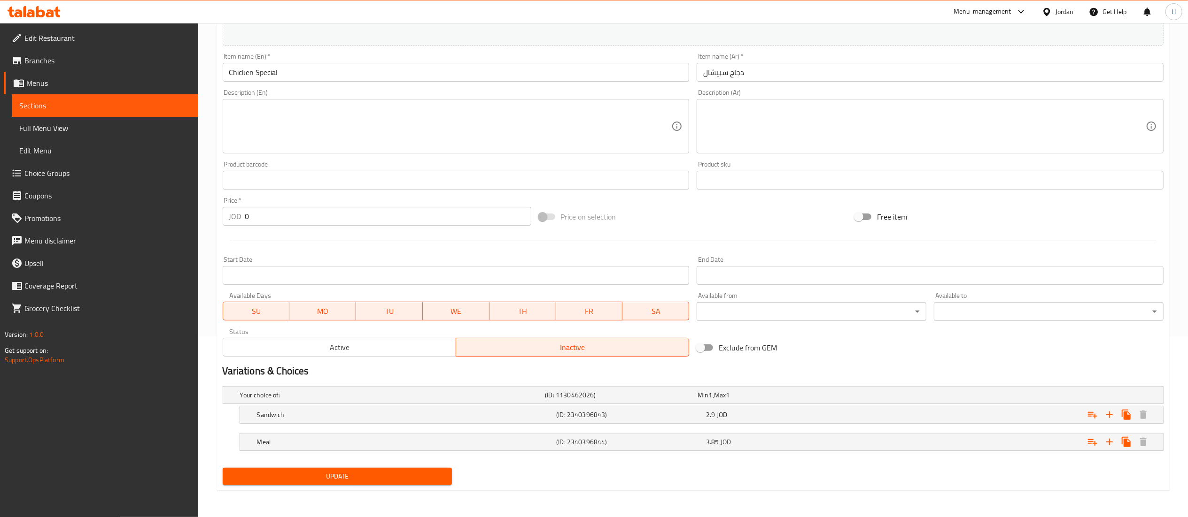
click at [308, 65] on input "Chicken Special" at bounding box center [456, 72] width 467 height 19
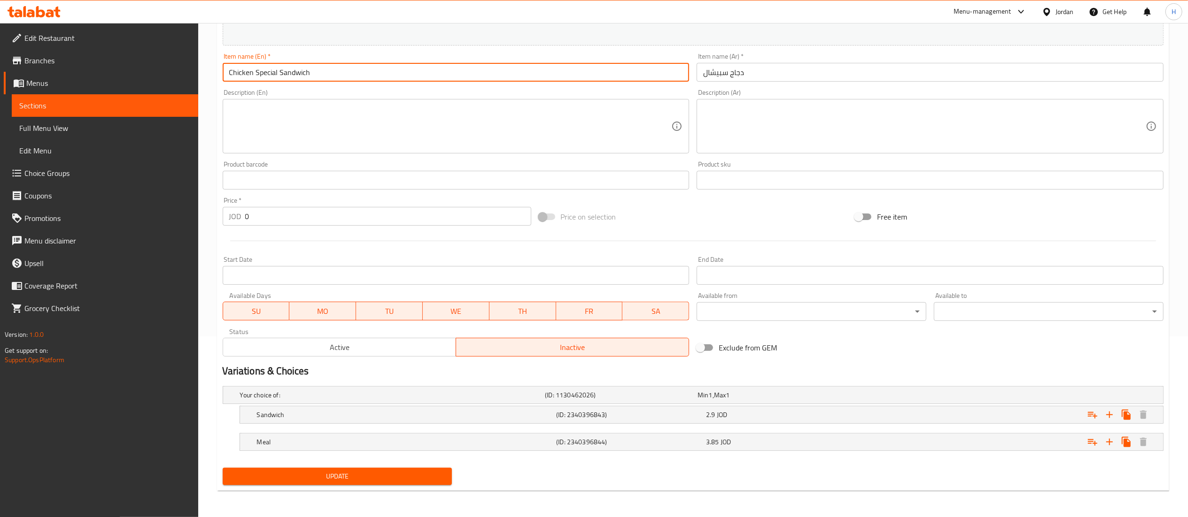
type input "Chicken Special Sandwich"
click at [831, 67] on input "دجاج سبيشال" at bounding box center [929, 72] width 467 height 19
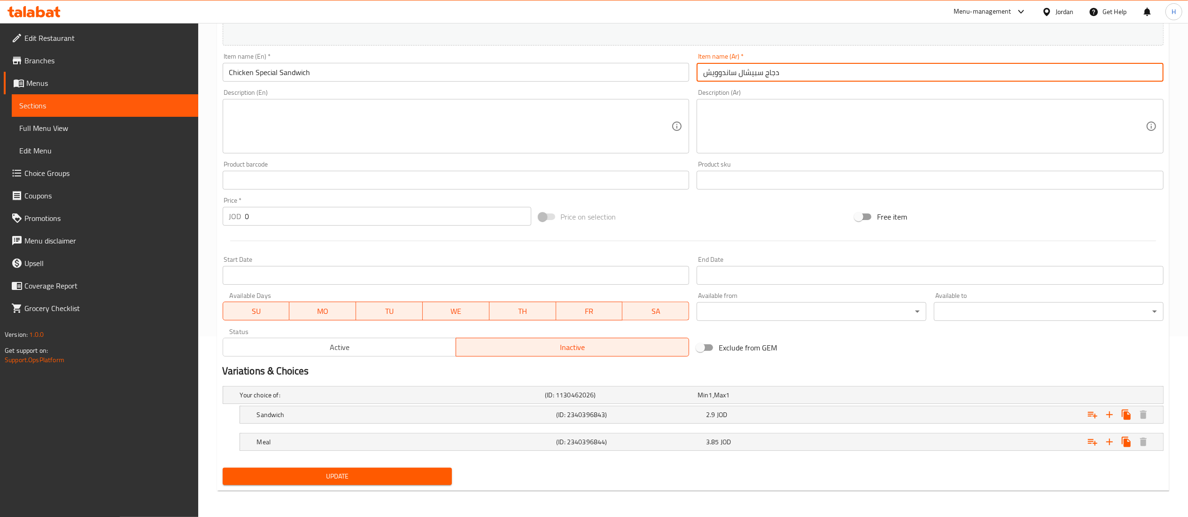
type input "دجاج سبيشال ساندوويش"
click at [380, 480] on span "Update" at bounding box center [337, 477] width 215 height 12
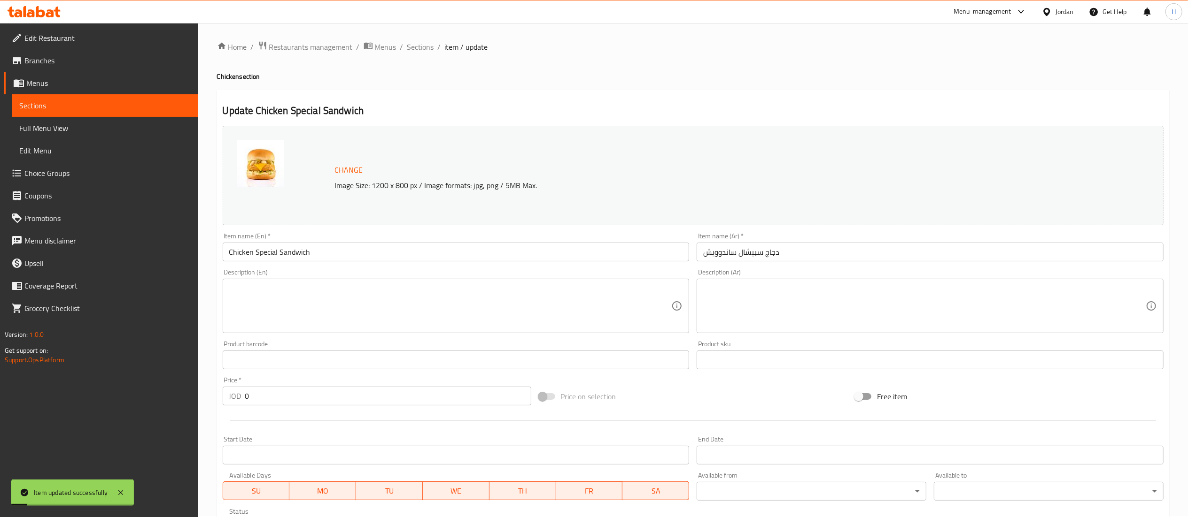
scroll to position [0, 0]
click at [417, 43] on span "Sections" at bounding box center [420, 47] width 27 height 11
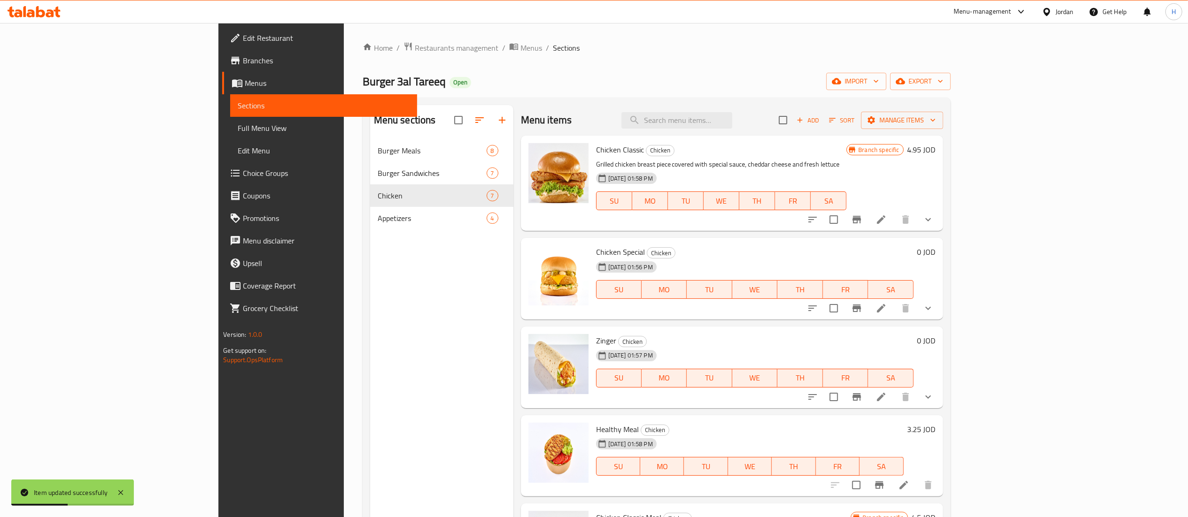
click at [887, 402] on icon at bounding box center [880, 397] width 11 height 11
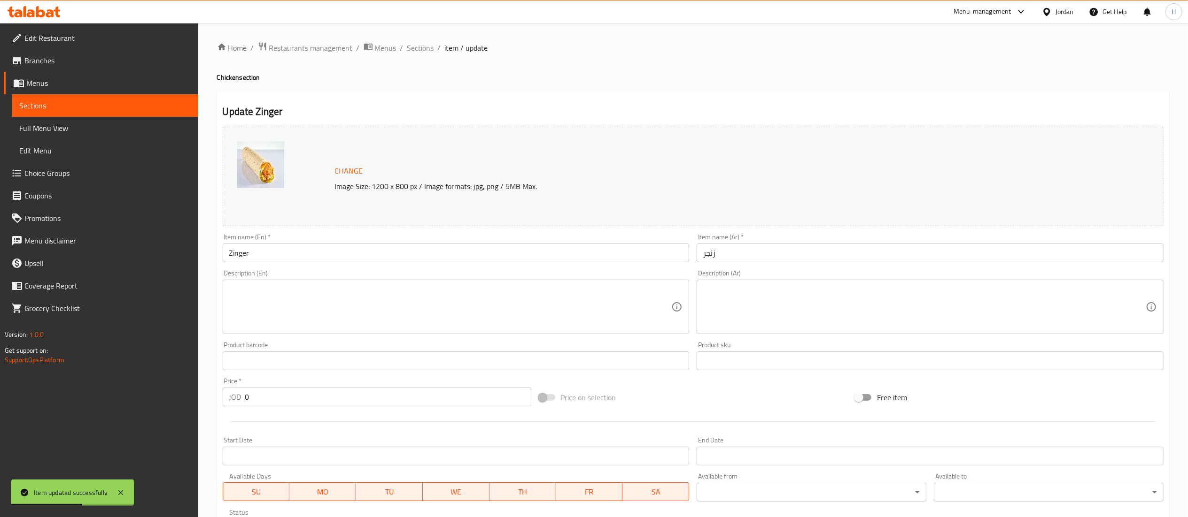
click at [752, 258] on input "زنجر" at bounding box center [929, 253] width 467 height 19
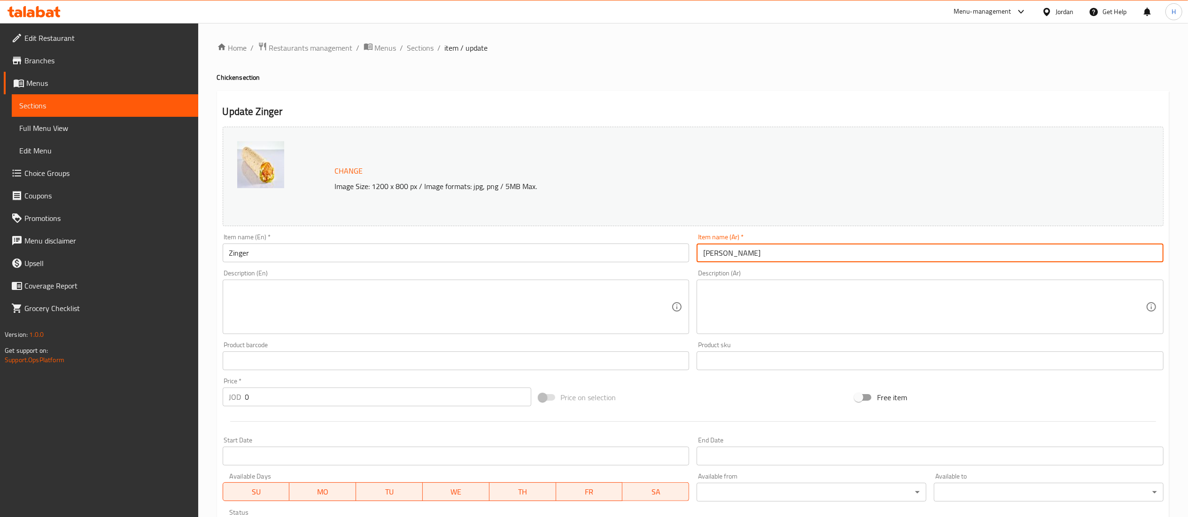
type input "زنجر ساندويش"
click at [483, 255] on input "Zinger" at bounding box center [456, 253] width 467 height 19
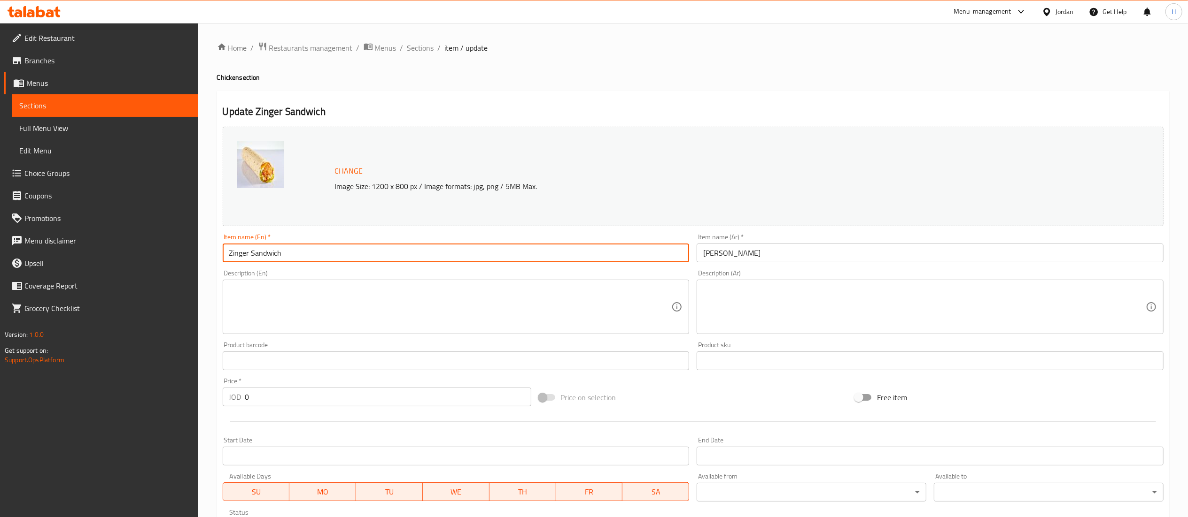
type input "Zinger Sandwich"
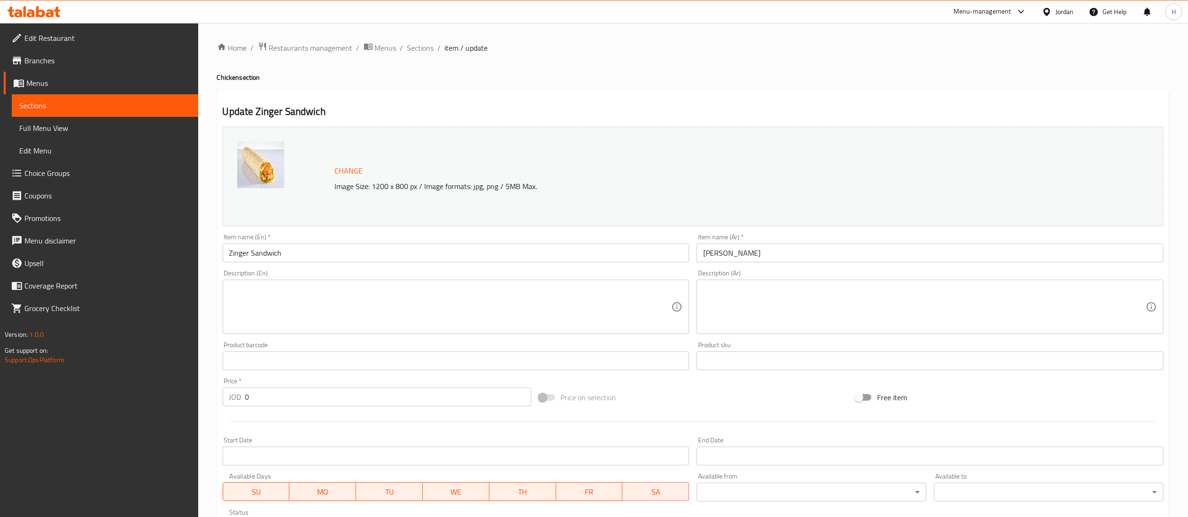
click at [293, 430] on div at bounding box center [693, 421] width 948 height 23
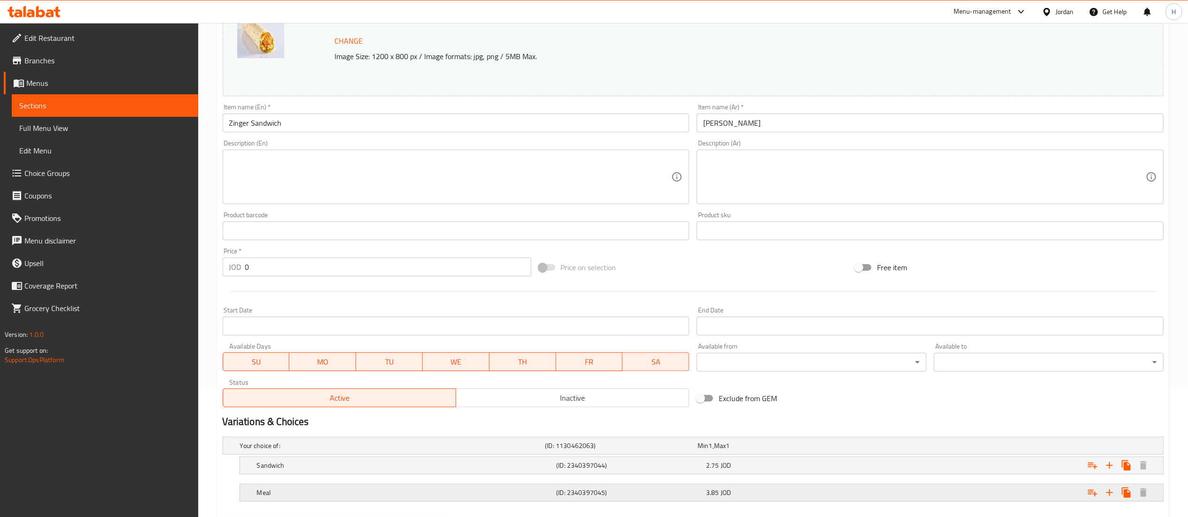
scroll to position [181, 0]
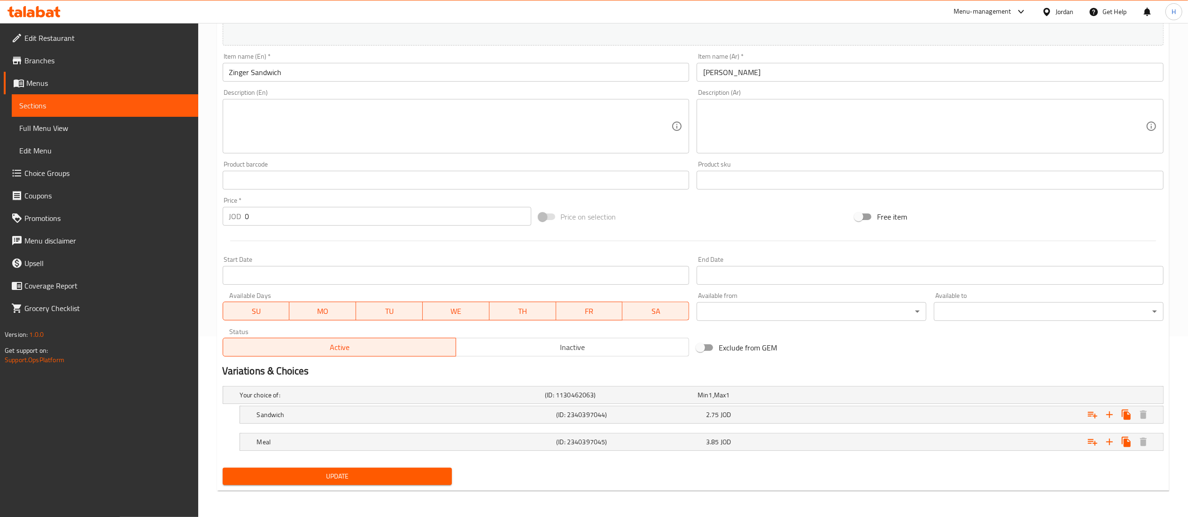
click at [504, 343] on span "Inactive" at bounding box center [572, 348] width 225 height 14
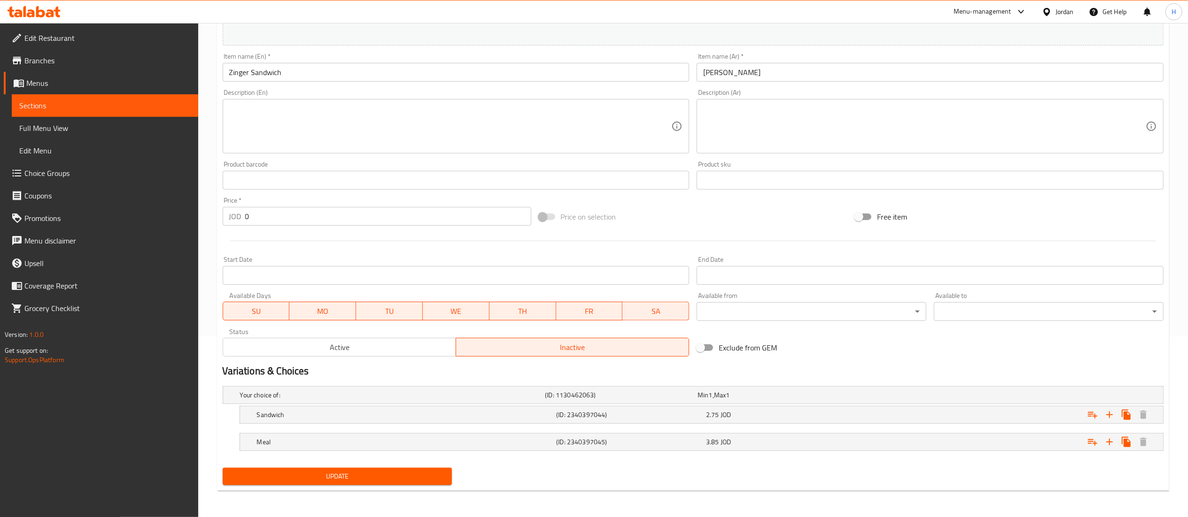
drag, startPoint x: 380, startPoint y: 465, endPoint x: 372, endPoint y: 476, distance: 13.5
click at [376, 469] on div "Update" at bounding box center [337, 476] width 237 height 25
click at [372, 477] on span "Update" at bounding box center [337, 477] width 215 height 12
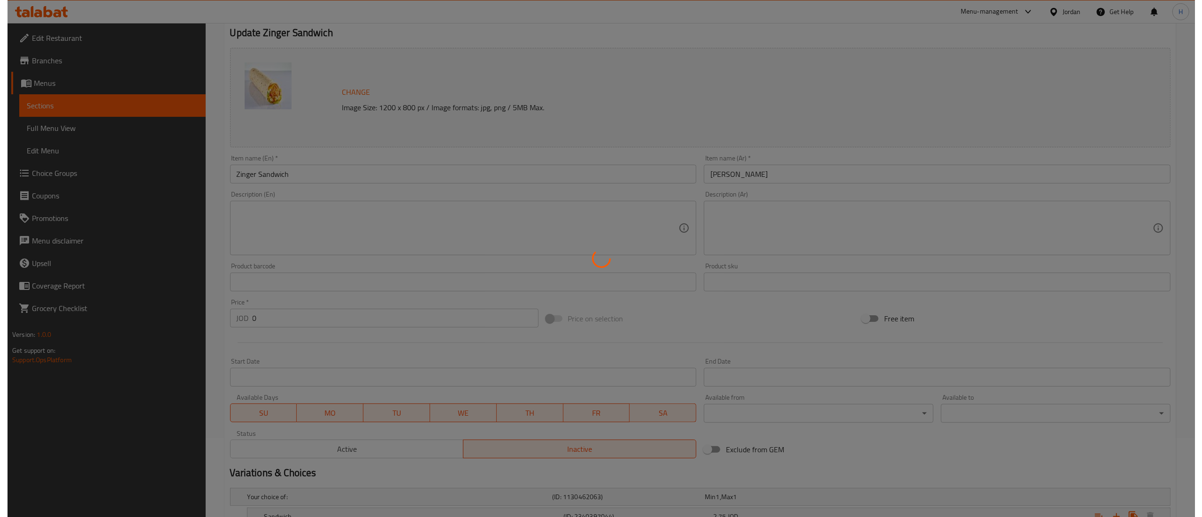
scroll to position [0, 0]
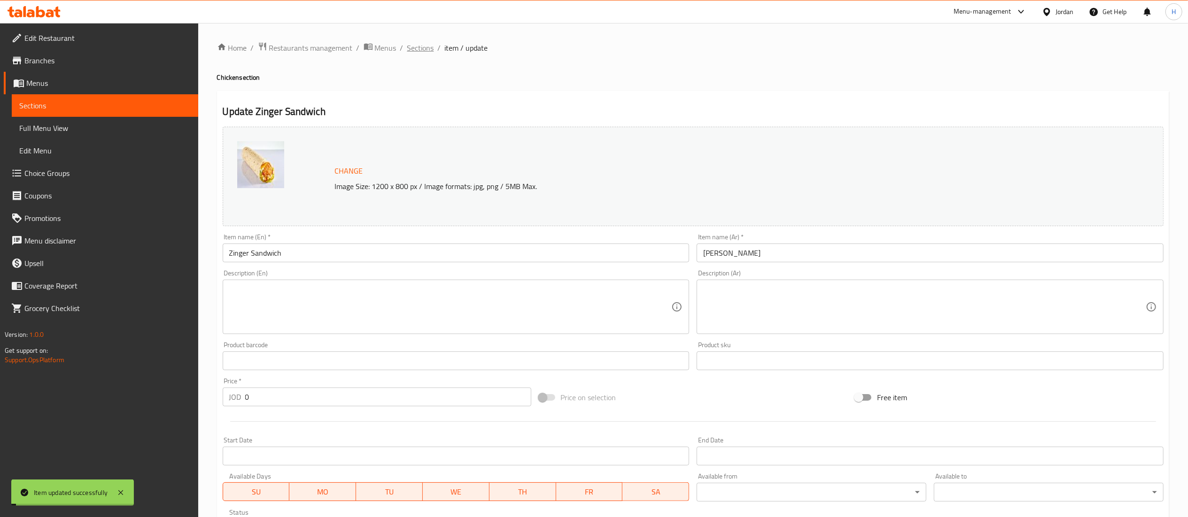
click at [424, 46] on span "Sections" at bounding box center [420, 47] width 27 height 11
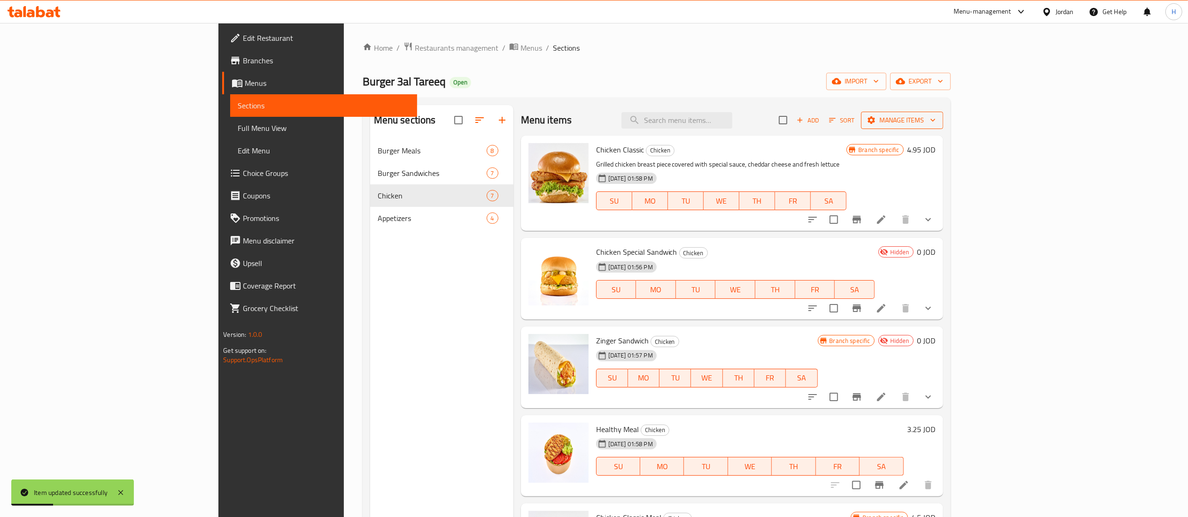
click at [935, 119] on span "Manage items" at bounding box center [901, 121] width 67 height 12
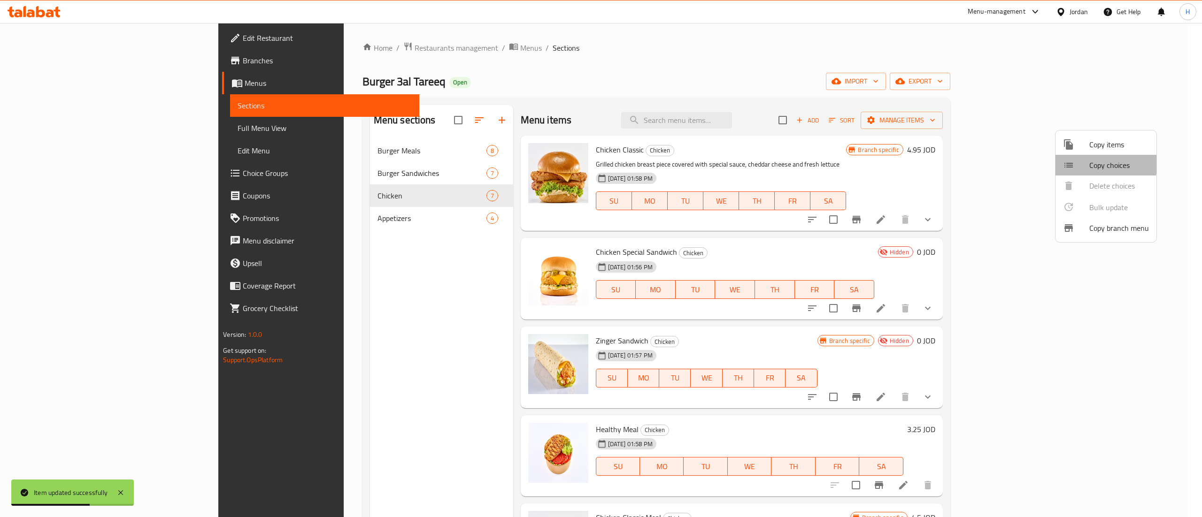
click at [1103, 163] on span "Copy choices" at bounding box center [1119, 165] width 60 height 11
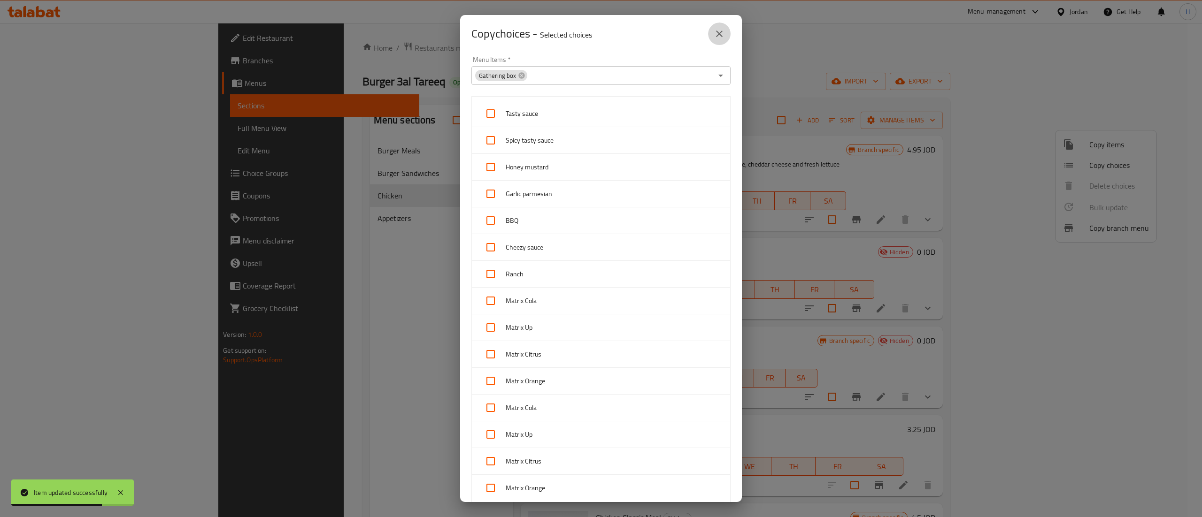
click at [717, 26] on button "close" at bounding box center [719, 34] width 23 height 23
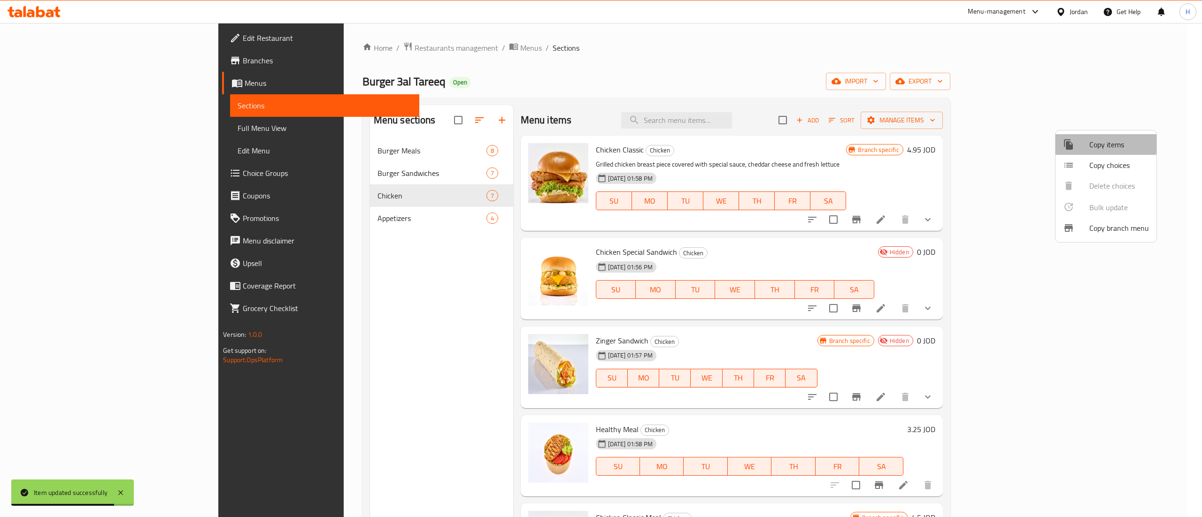
click at [1093, 140] on span "Copy items" at bounding box center [1119, 144] width 60 height 11
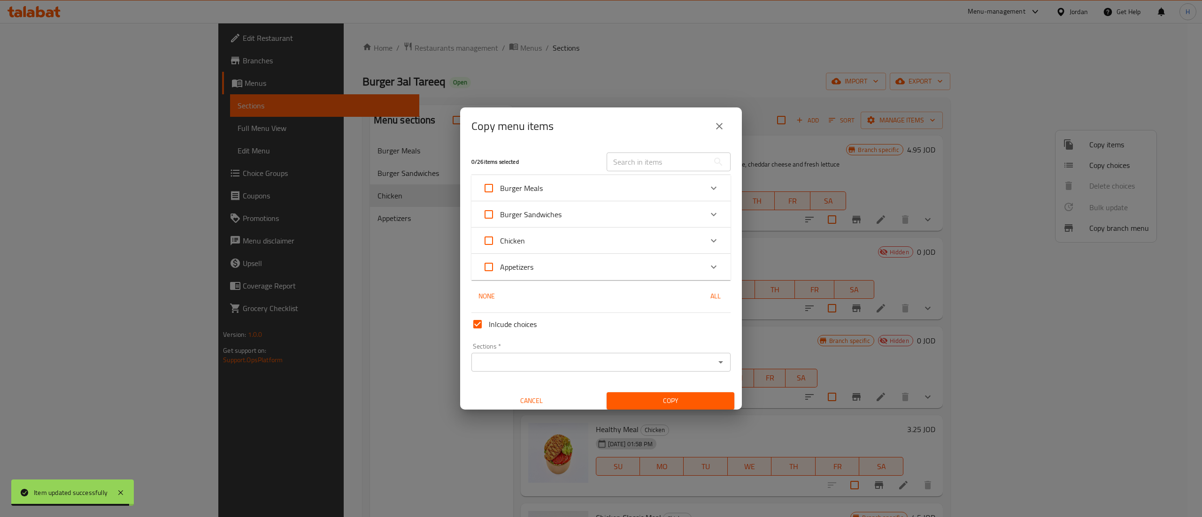
click at [594, 242] on div "Chicken" at bounding box center [593, 241] width 220 height 23
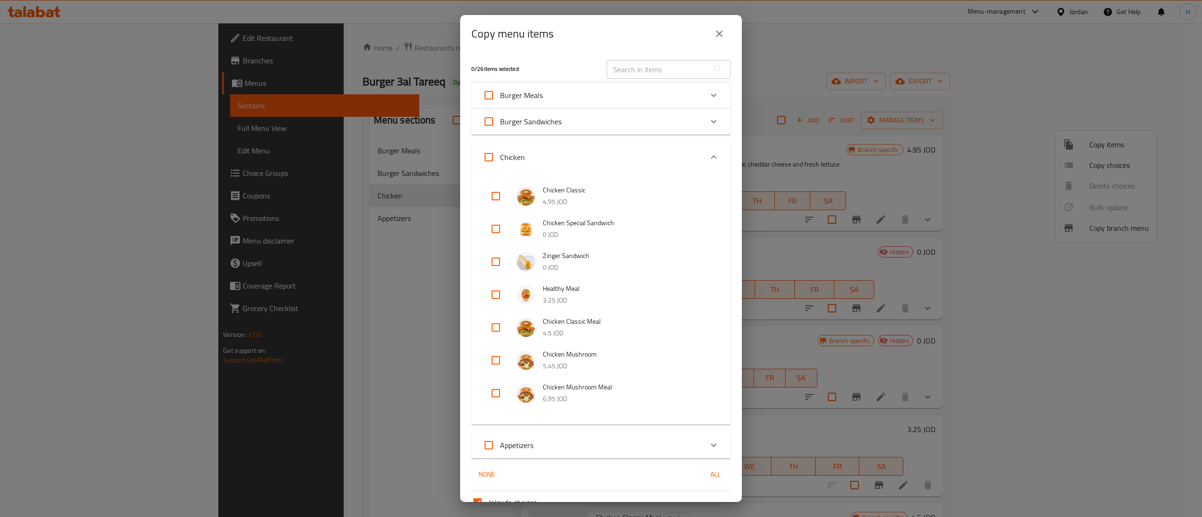
click at [496, 232] on input "checkbox" at bounding box center [496, 229] width 23 height 23
checkbox input "true"
drag, startPoint x: 498, startPoint y: 262, endPoint x: 519, endPoint y: 304, distance: 46.8
click at [498, 265] on input "checkbox" at bounding box center [496, 262] width 23 height 23
checkbox input "true"
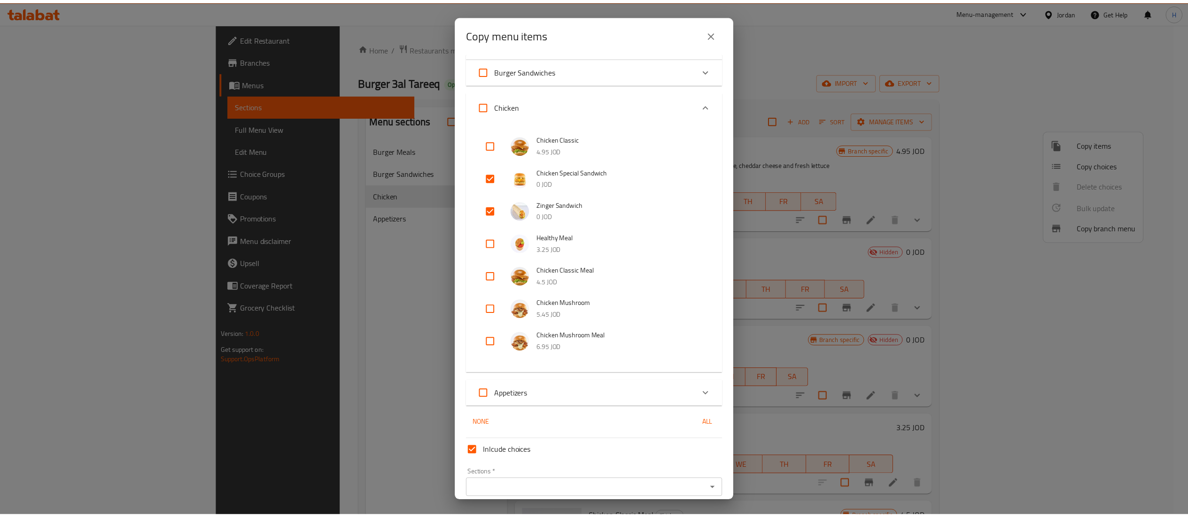
scroll to position [91, 0]
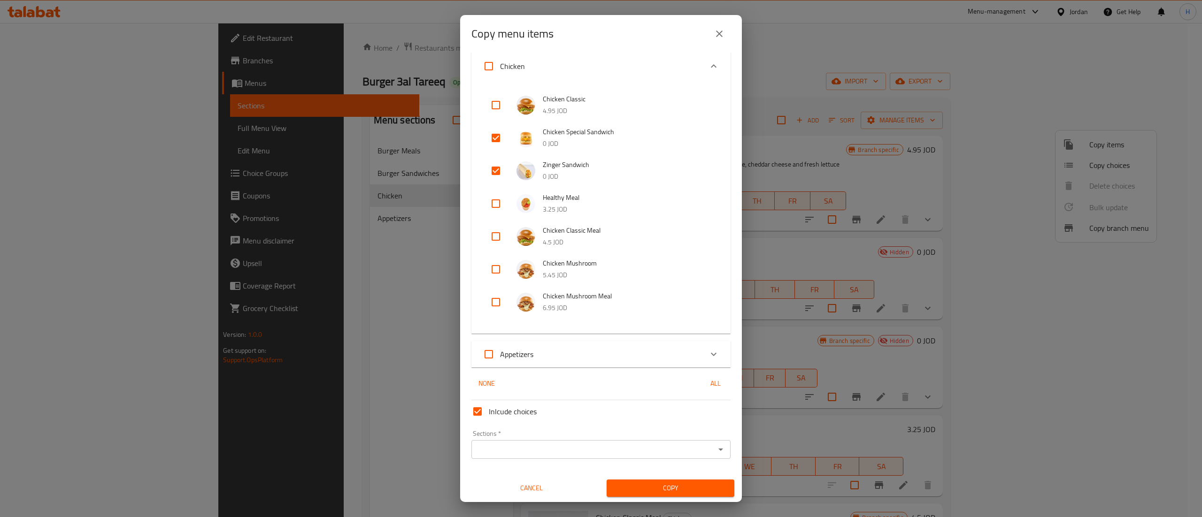
click at [470, 403] on input "Inlcude choices" at bounding box center [477, 412] width 23 height 23
checkbox input "false"
click at [515, 446] on input "Sections   *" at bounding box center [593, 449] width 238 height 13
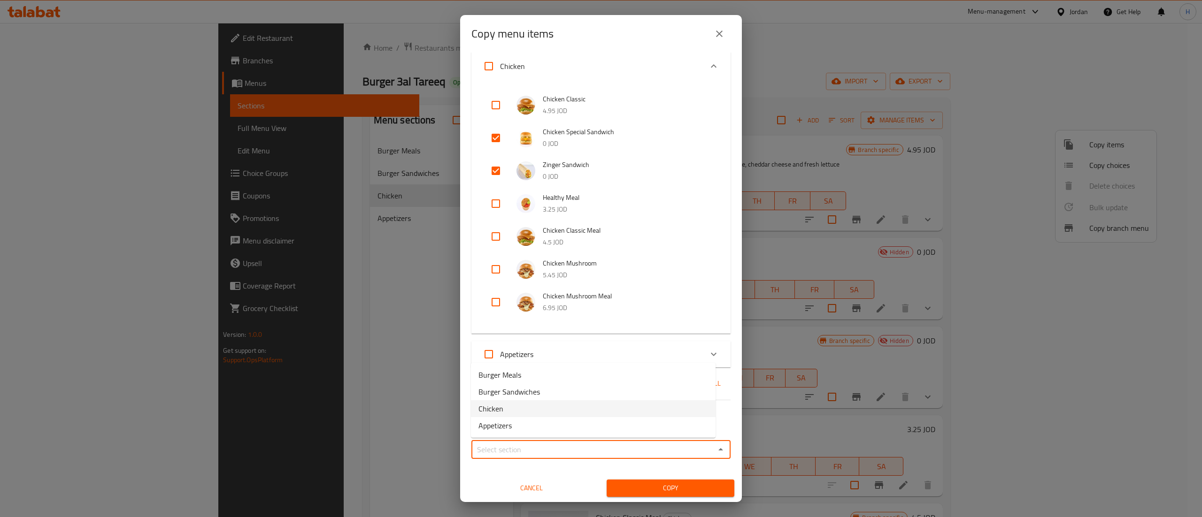
click at [526, 411] on li "Chicken" at bounding box center [593, 409] width 245 height 17
type input "Chicken"
click at [652, 483] on span "Copy" at bounding box center [670, 489] width 113 height 12
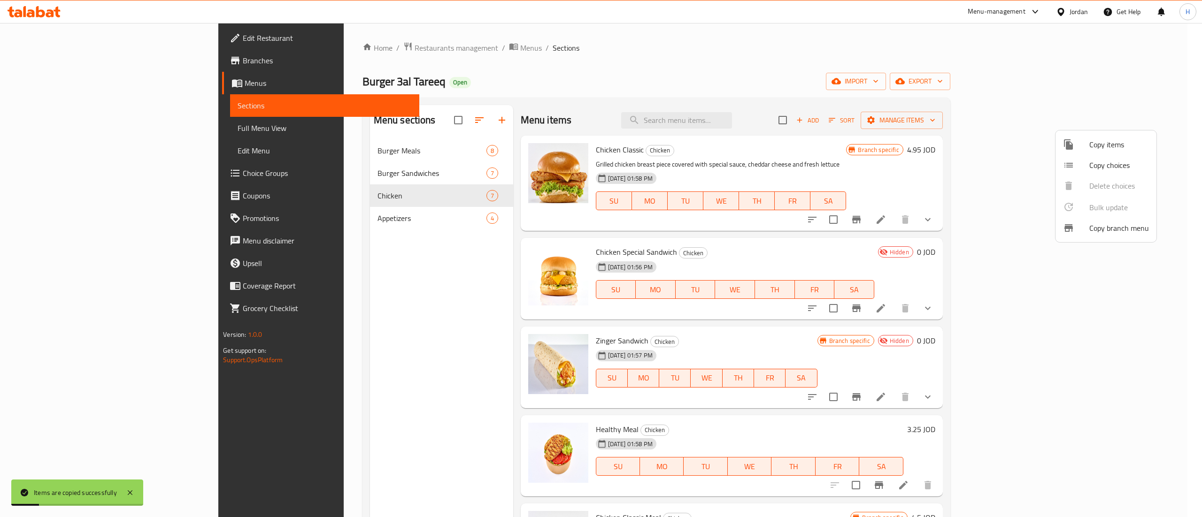
click at [380, 383] on div at bounding box center [601, 258] width 1202 height 517
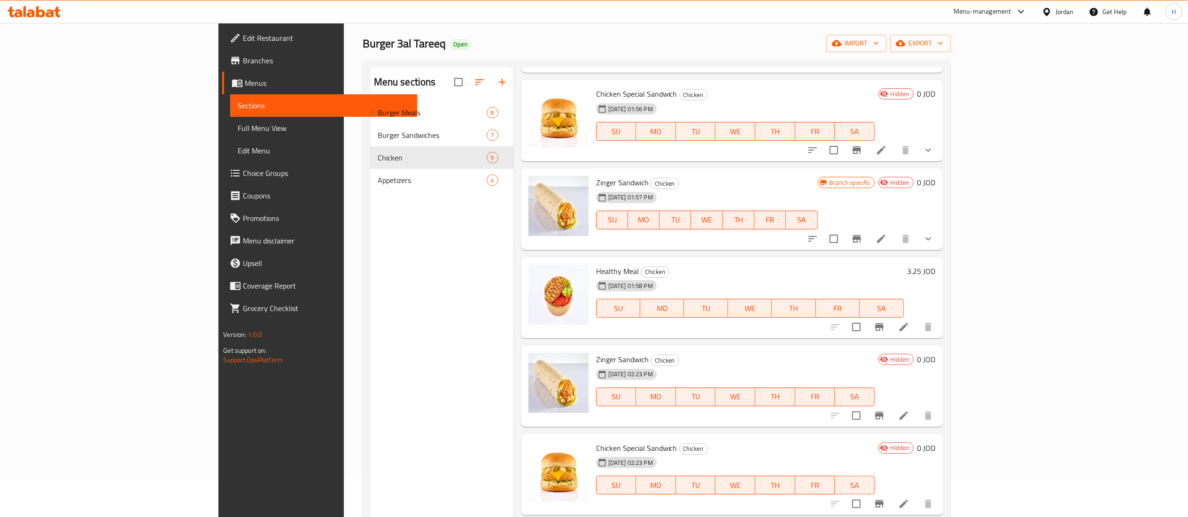
scroll to position [188, 0]
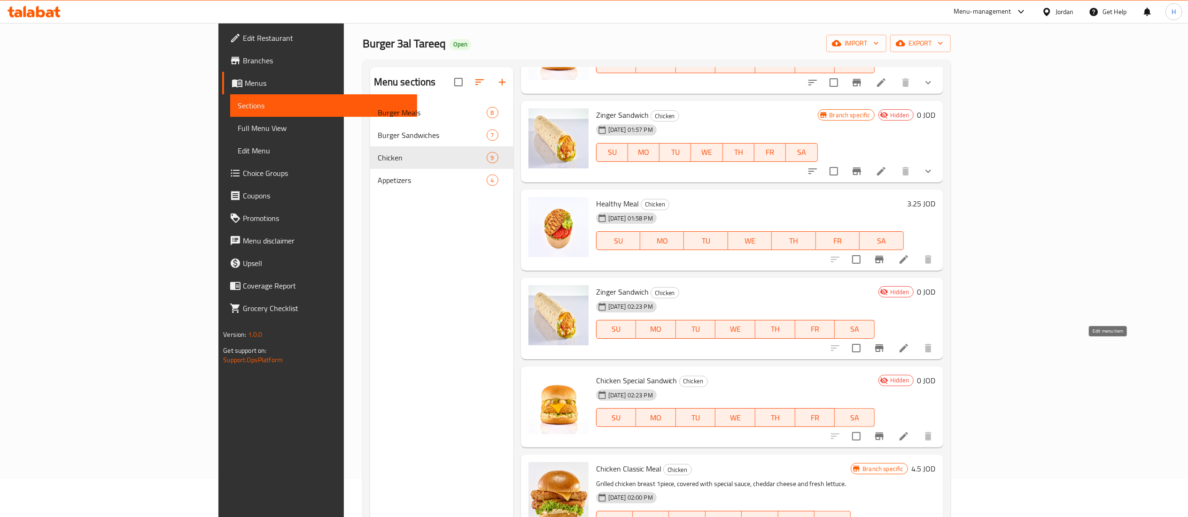
click at [909, 351] on icon at bounding box center [903, 348] width 11 height 11
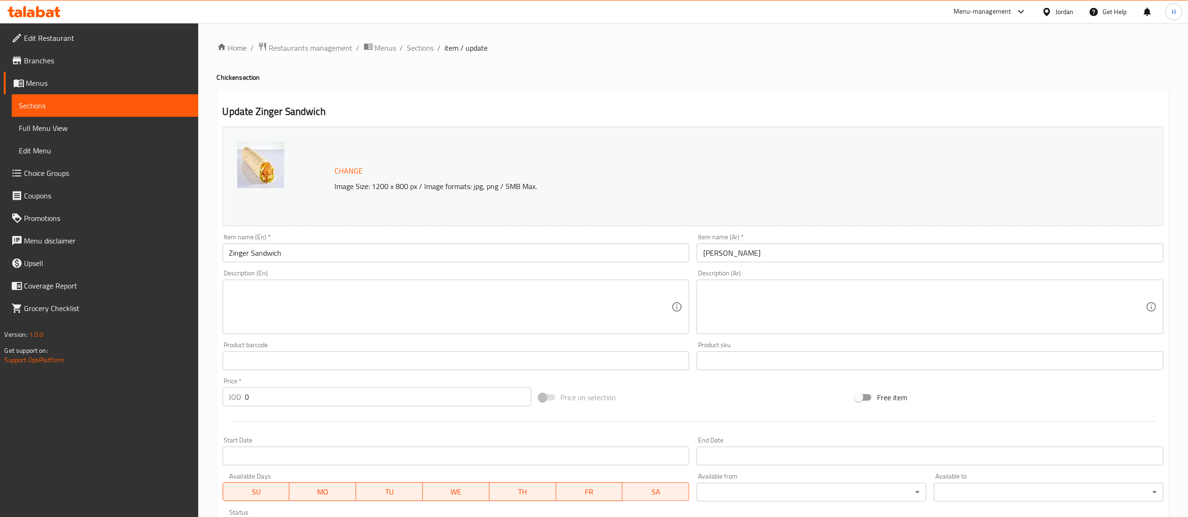
click at [297, 254] on input "Zinger Sandwich" at bounding box center [456, 253] width 467 height 19
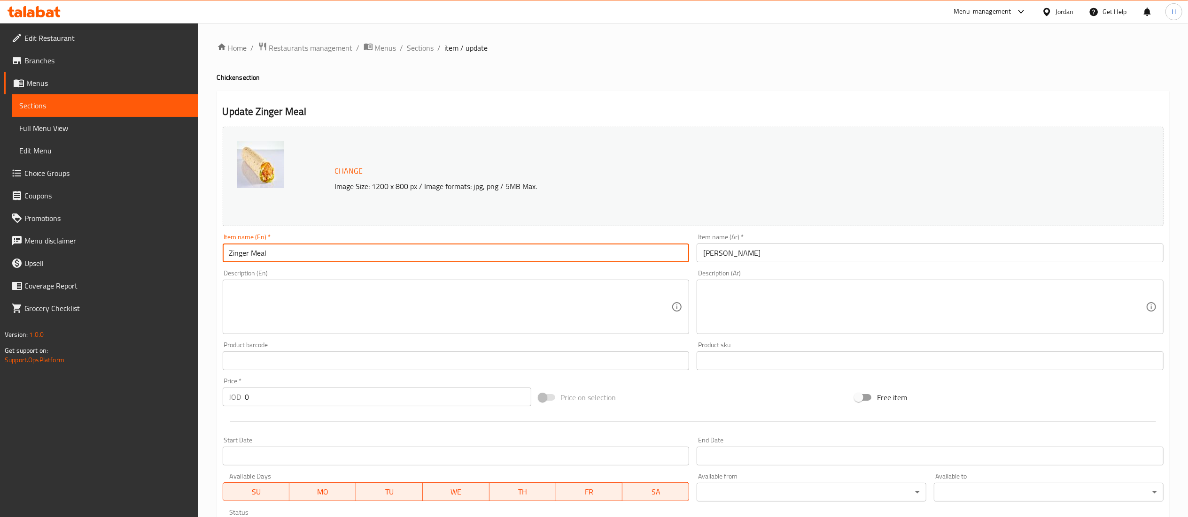
type input "Zinger Meal"
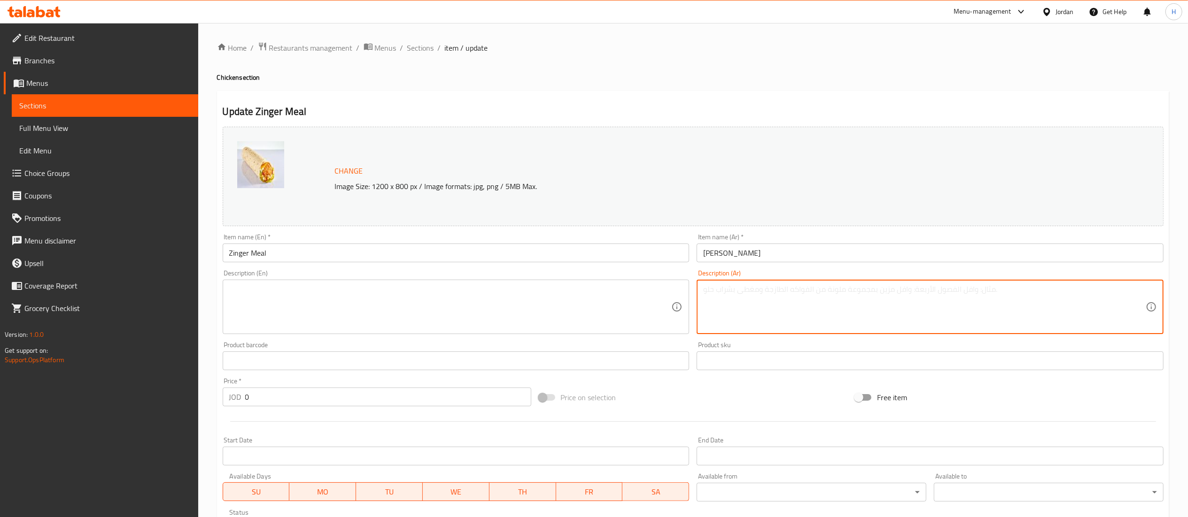
click at [763, 291] on textarea at bounding box center [924, 307] width 442 height 45
click at [713, 256] on input "زنجر ساندويش" at bounding box center [929, 253] width 467 height 19
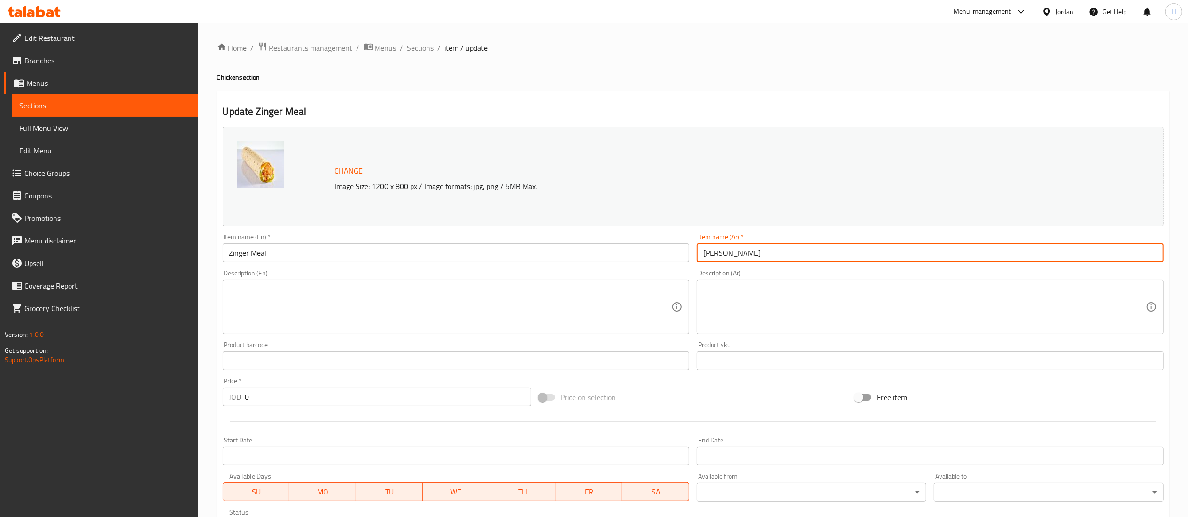
click at [738, 255] on input "زنجر ساندويش" at bounding box center [929, 253] width 467 height 19
click at [718, 254] on input "زنجر ساندويش" at bounding box center [929, 253] width 467 height 19
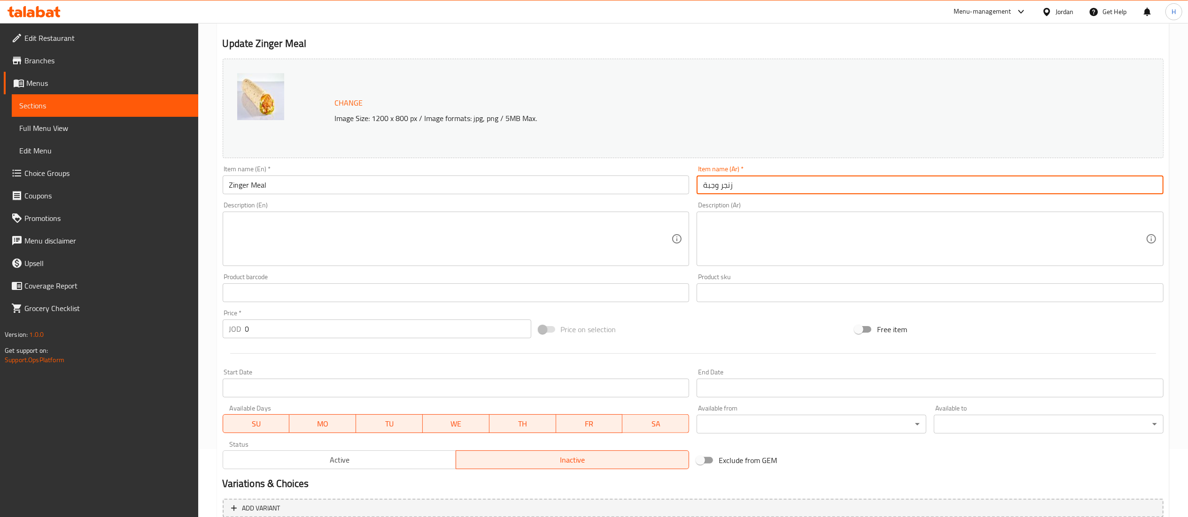
scroll to position [94, 0]
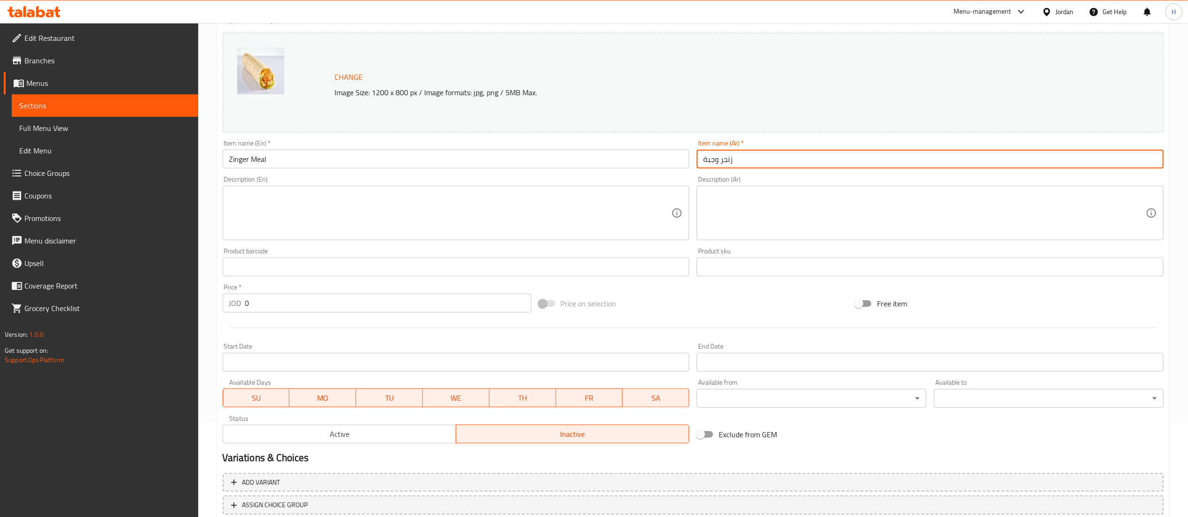
drag, startPoint x: 776, startPoint y: 153, endPoint x: 482, endPoint y: 167, distance: 294.3
click at [482, 167] on div "Change Image Size: 1200 x 800 px / Image formats: jpg, png / 5MB Max. Item name…" at bounding box center [693, 238] width 948 height 418
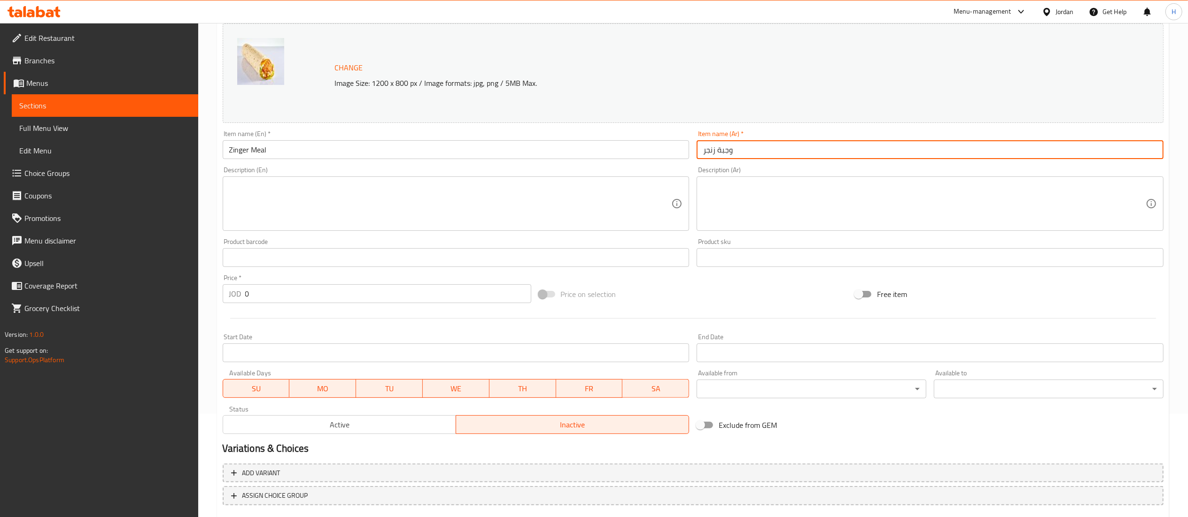
scroll to position [159, 0]
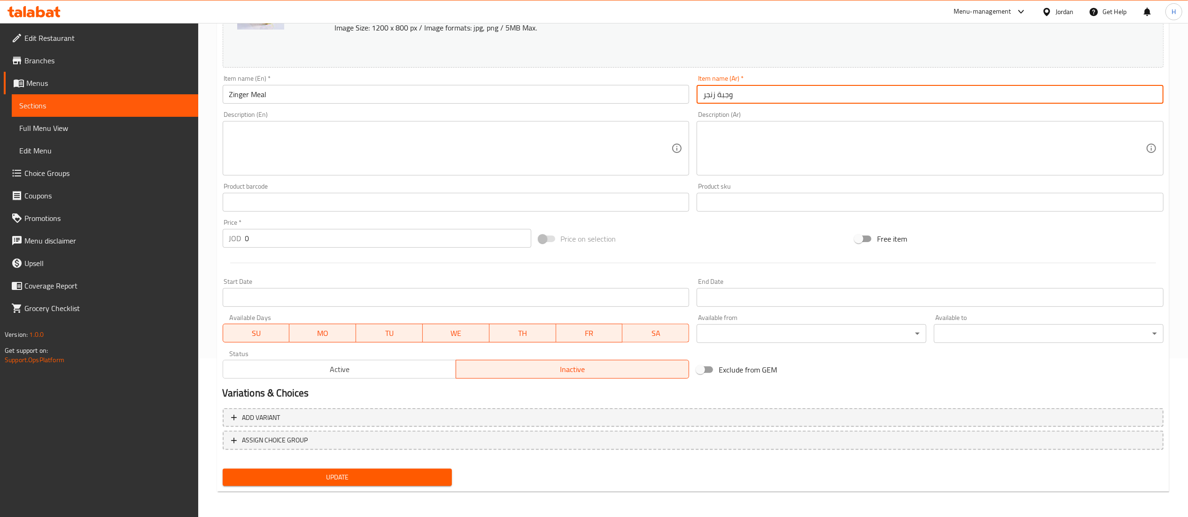
type input "وجبة زنجر"
click at [340, 482] on span "Update" at bounding box center [337, 478] width 215 height 12
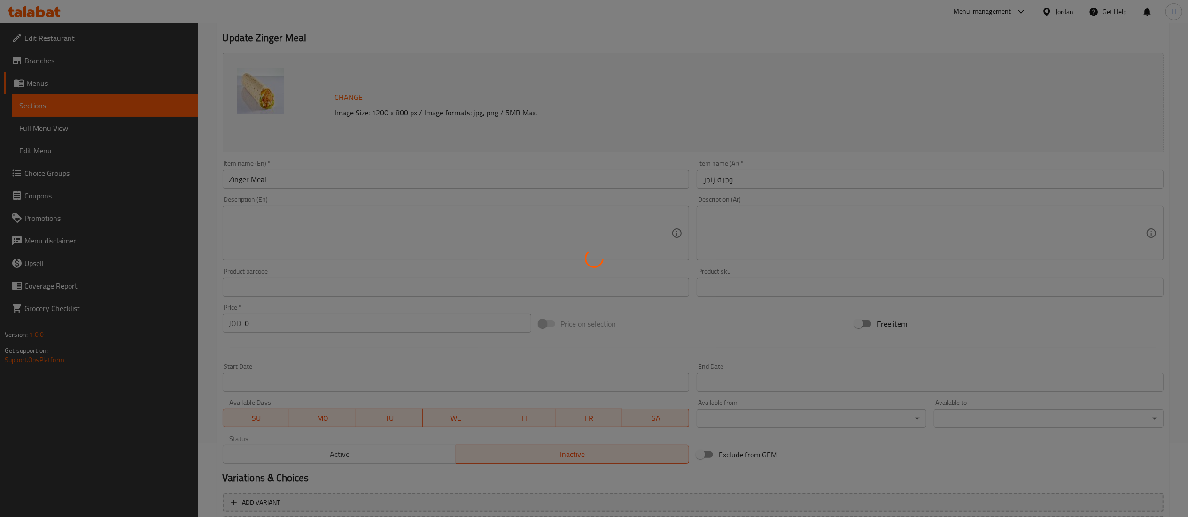
scroll to position [0, 0]
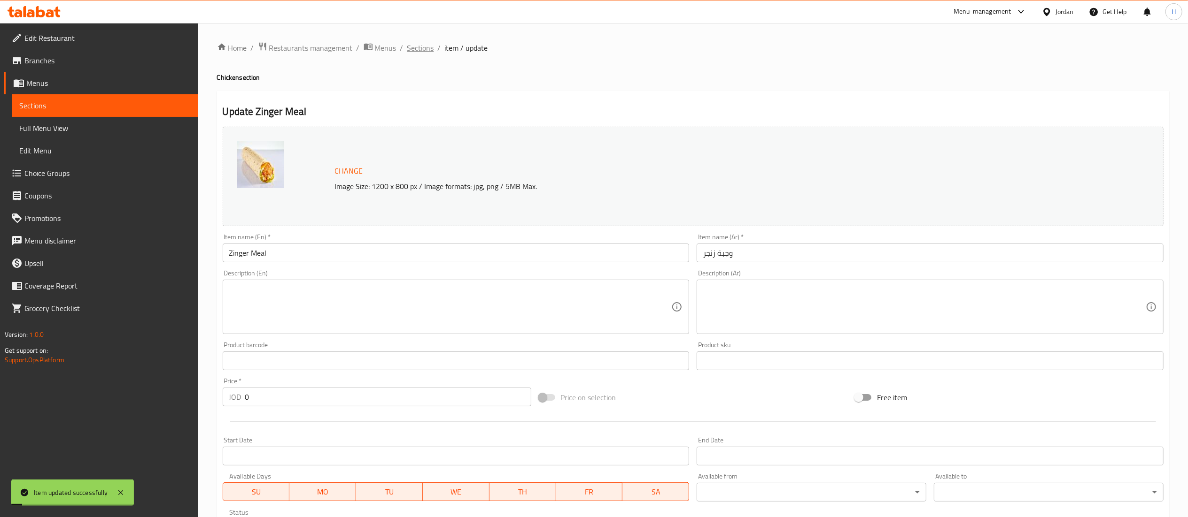
click at [420, 52] on span "Sections" at bounding box center [420, 47] width 27 height 11
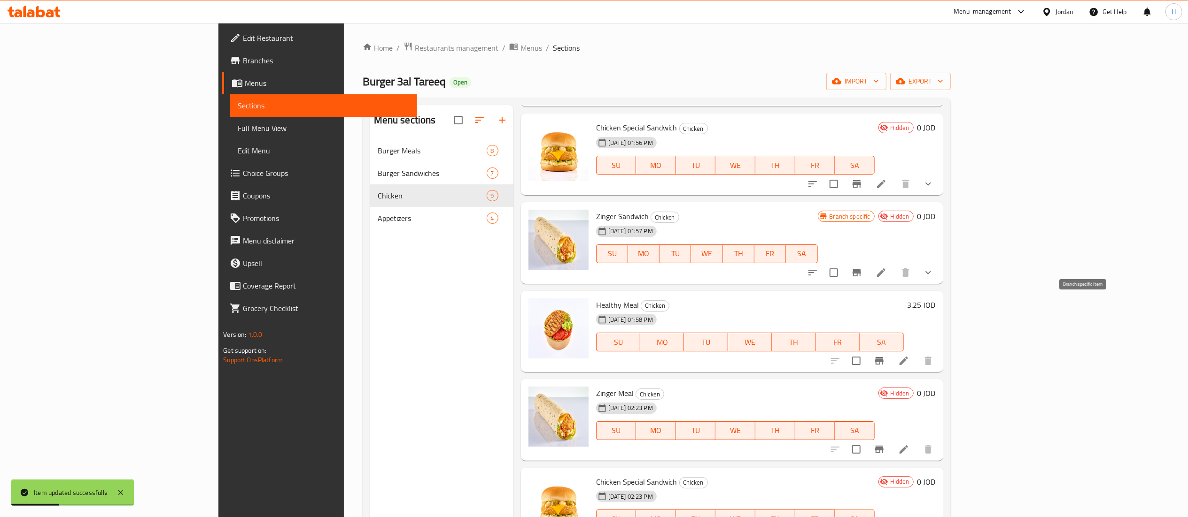
scroll to position [282, 0]
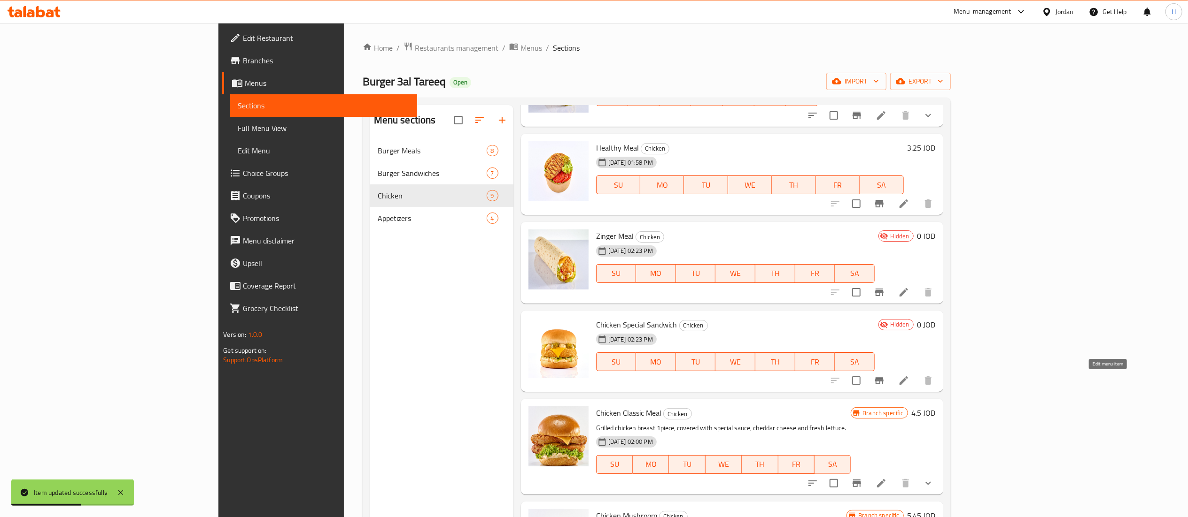
click at [909, 386] on icon at bounding box center [903, 380] width 11 height 11
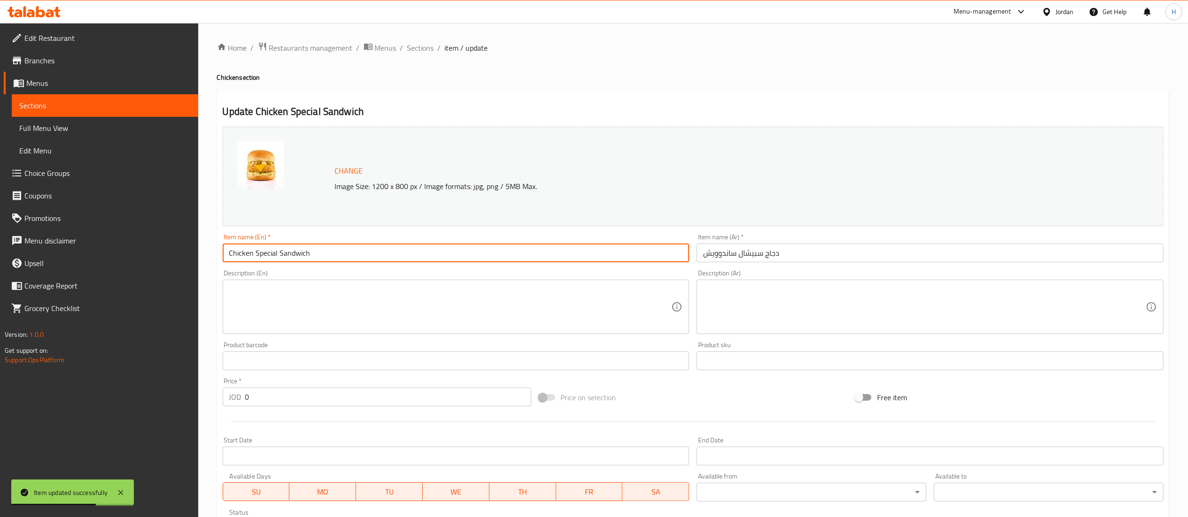
click at [301, 252] on input "Chicken Special Sandwich" at bounding box center [456, 253] width 467 height 19
type input "Chicken Special Meal"
click at [720, 255] on input "دجاج سبيشال ساندوويش" at bounding box center [929, 253] width 467 height 19
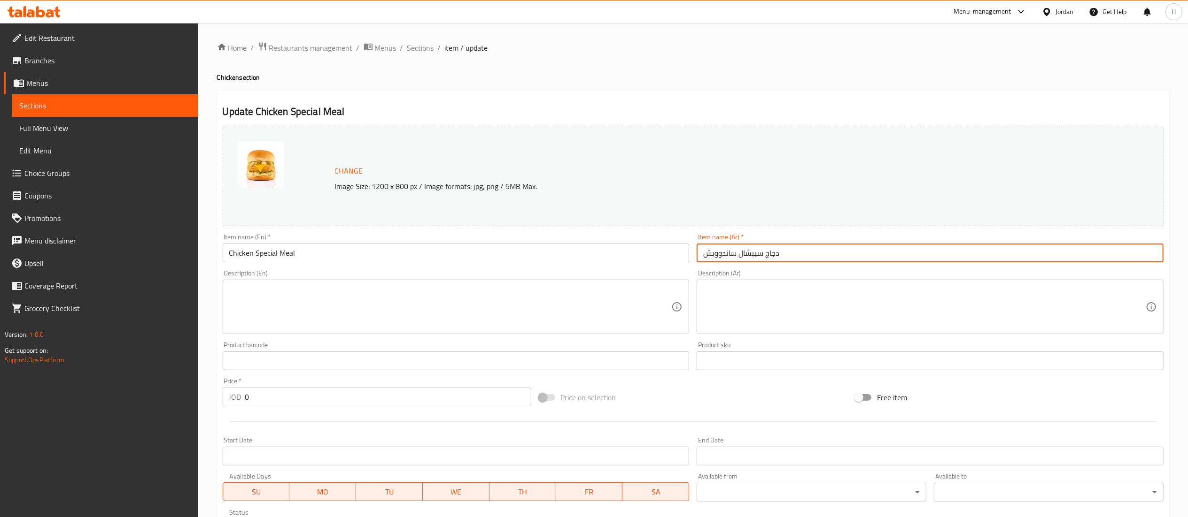
click at [720, 255] on input "دجاج سبيشال ساندوويش" at bounding box center [929, 253] width 467 height 19
drag, startPoint x: 703, startPoint y: 256, endPoint x: 757, endPoint y: 256, distance: 54.0
click at [703, 256] on input "دجاج سبيشال" at bounding box center [929, 253] width 467 height 19
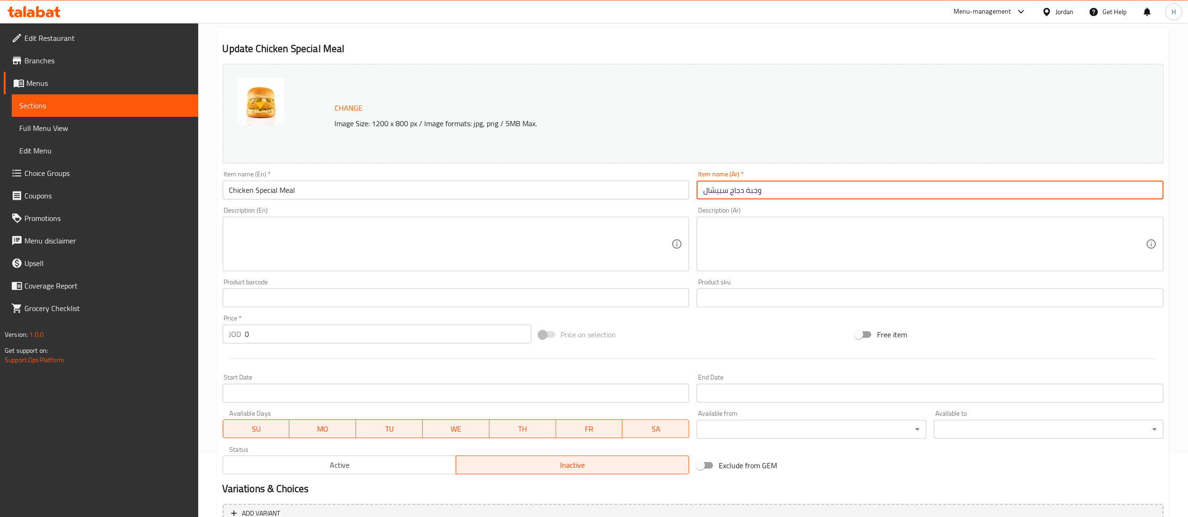
scroll to position [159, 0]
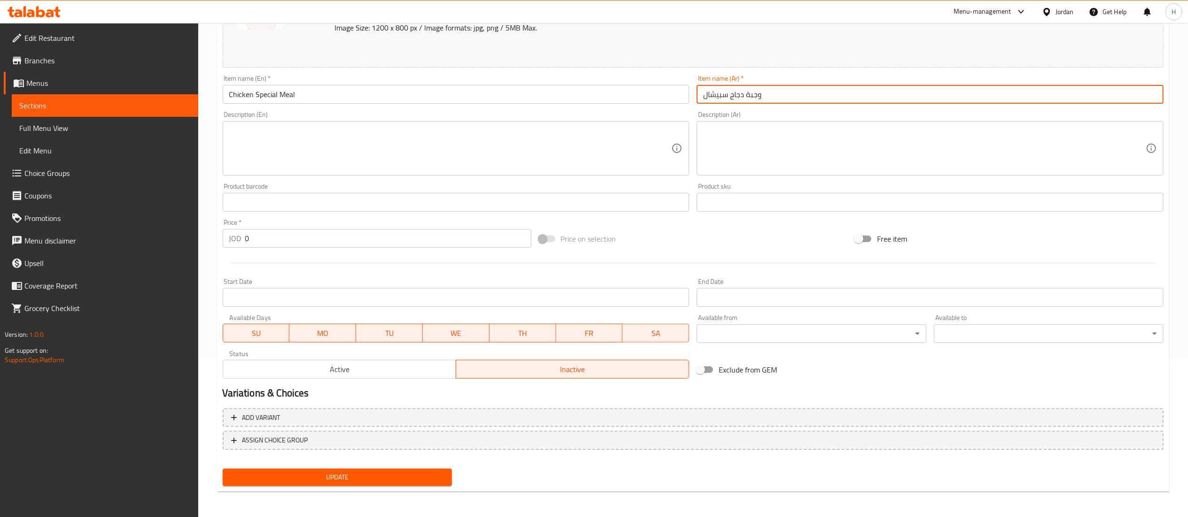
type input "وجبة دجاج سبيشال"
click at [367, 478] on span "Update" at bounding box center [337, 478] width 215 height 12
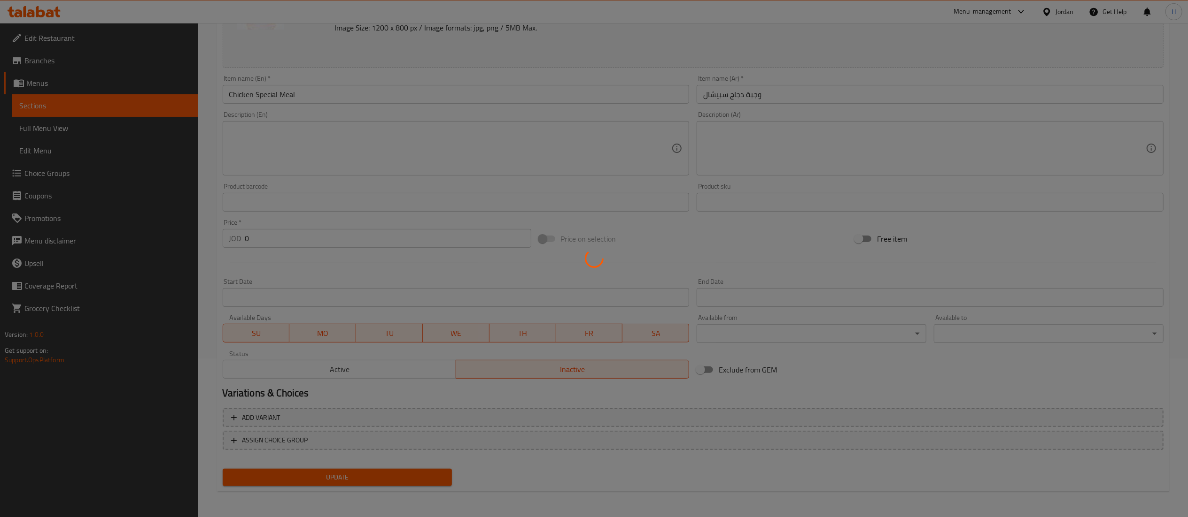
scroll to position [0, 0]
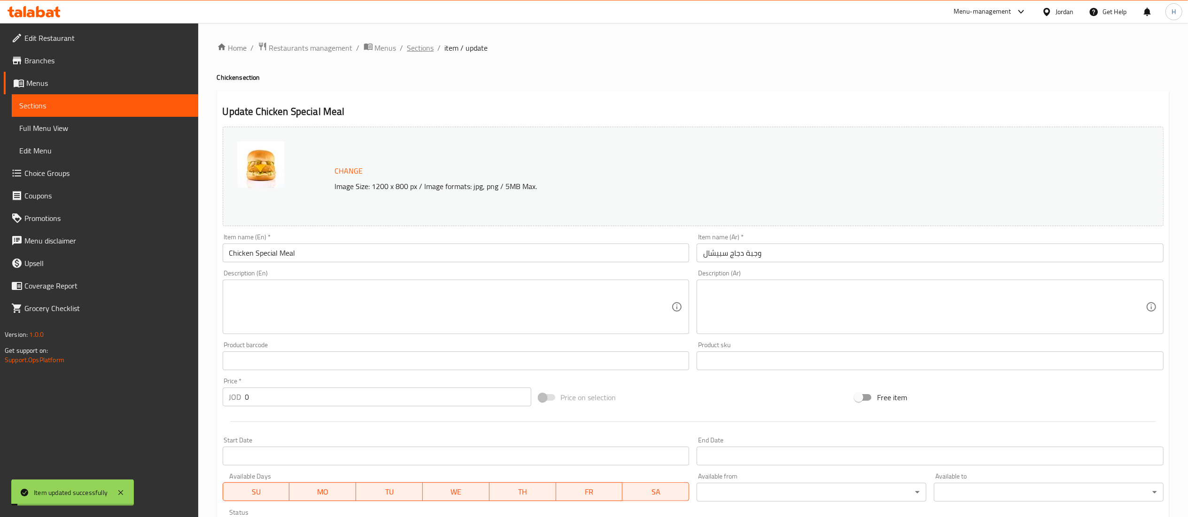
click at [415, 45] on span "Sections" at bounding box center [420, 47] width 27 height 11
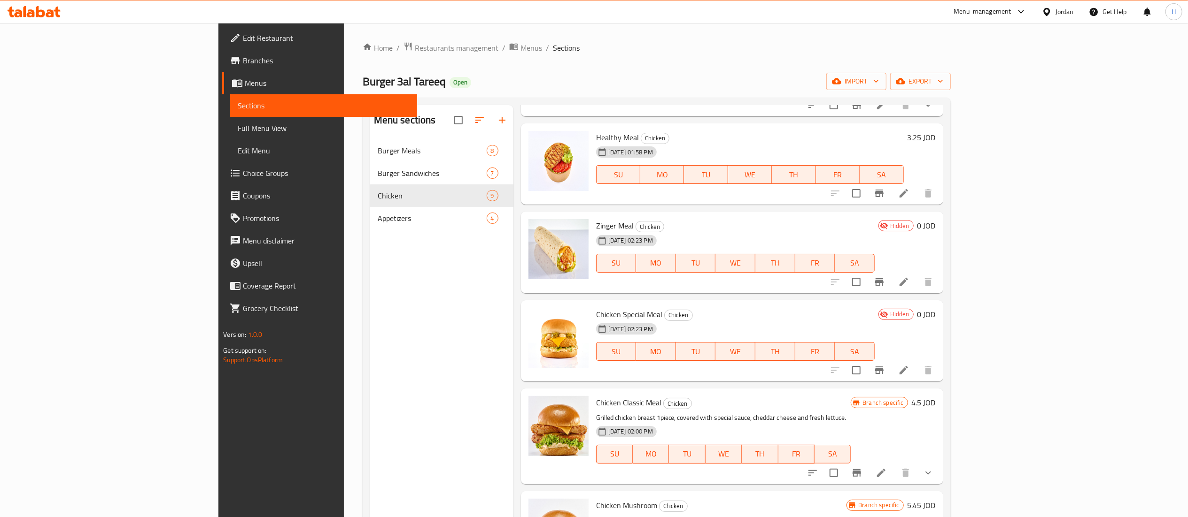
scroll to position [265, 0]
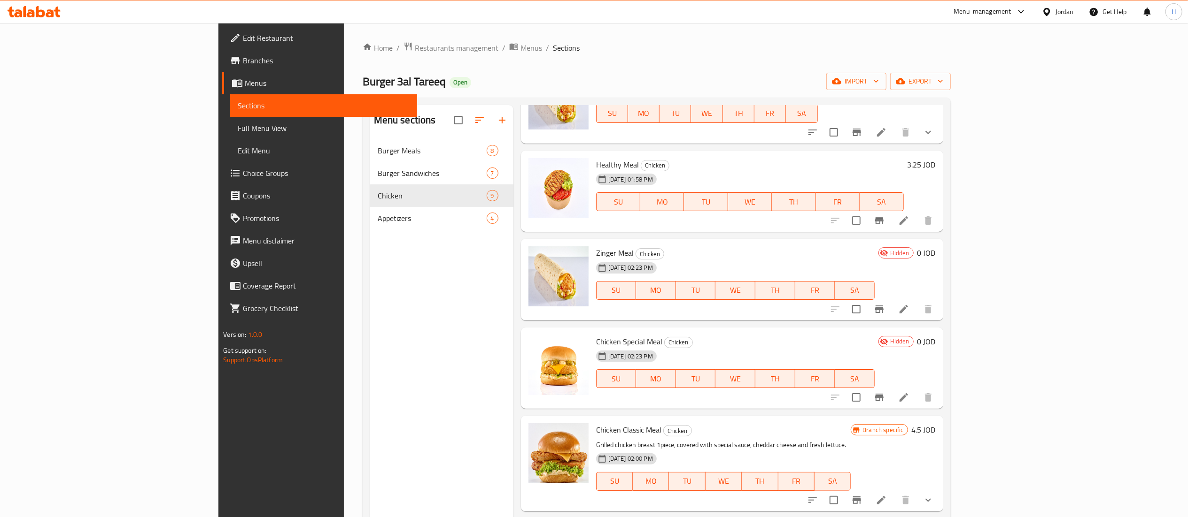
click at [935, 338] on h6 "0 JOD" at bounding box center [926, 341] width 18 height 13
drag, startPoint x: 1030, startPoint y: 345, endPoint x: 867, endPoint y: 355, distance: 163.3
click at [867, 355] on div "Chicken Special Meal Chicken 14-10-2025 02:23 PM SU MO TU WE TH FR SA Hidden JO…" at bounding box center [765, 369] width 347 height 74
type input "3.85"
click at [922, 348] on button "ok" at bounding box center [911, 345] width 21 height 21
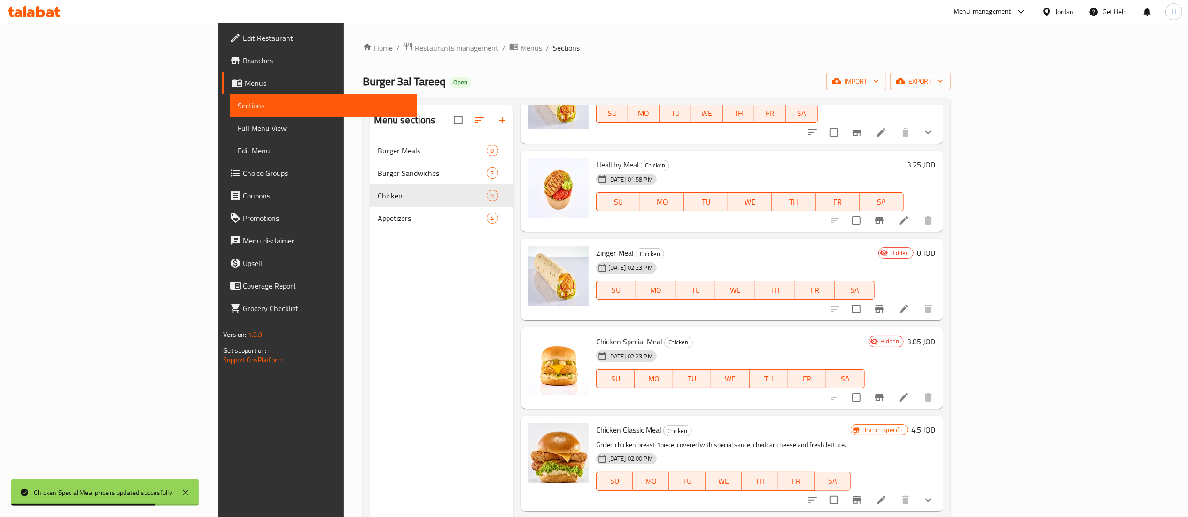
click at [935, 254] on h6 "0 JOD" at bounding box center [926, 253] width 18 height 13
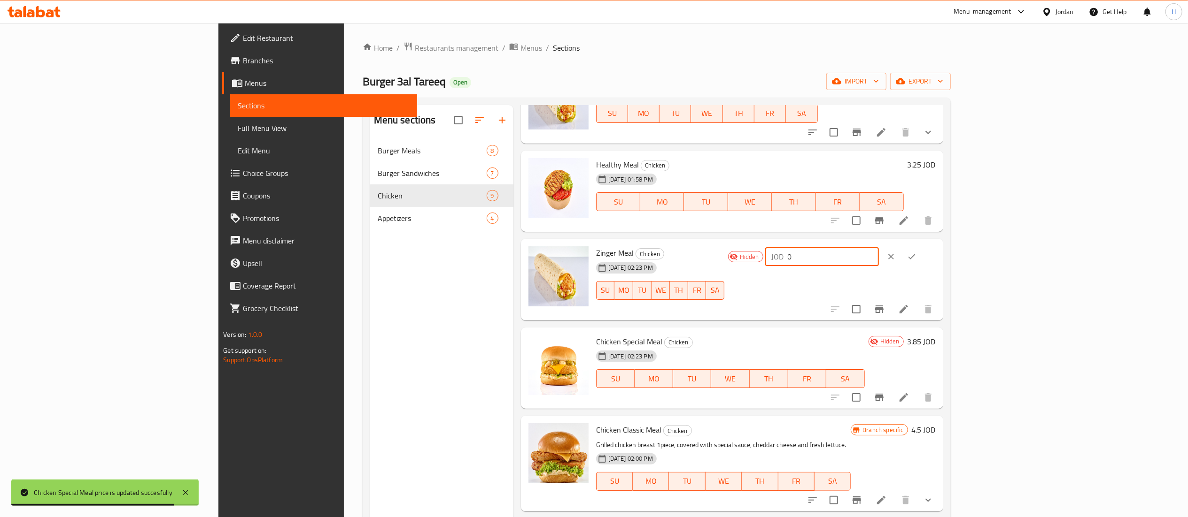
drag, startPoint x: 1033, startPoint y: 261, endPoint x: 954, endPoint y: 251, distance: 79.4
click at [935, 251] on div "Hidden JOD 0 ​" at bounding box center [829, 257] width 211 height 21
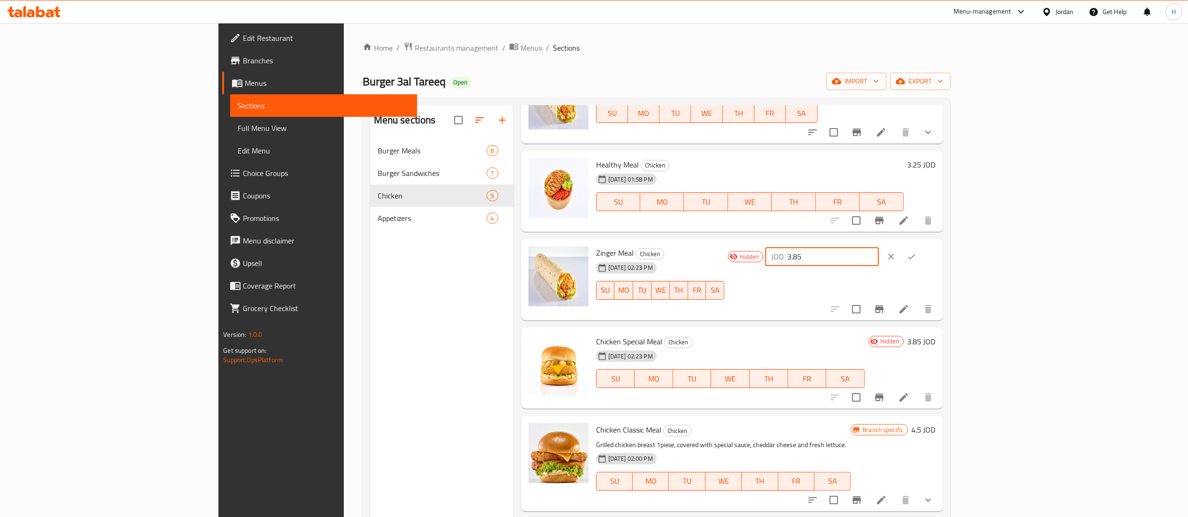
type input "3.85"
click at [922, 267] on button "ok" at bounding box center [911, 257] width 21 height 21
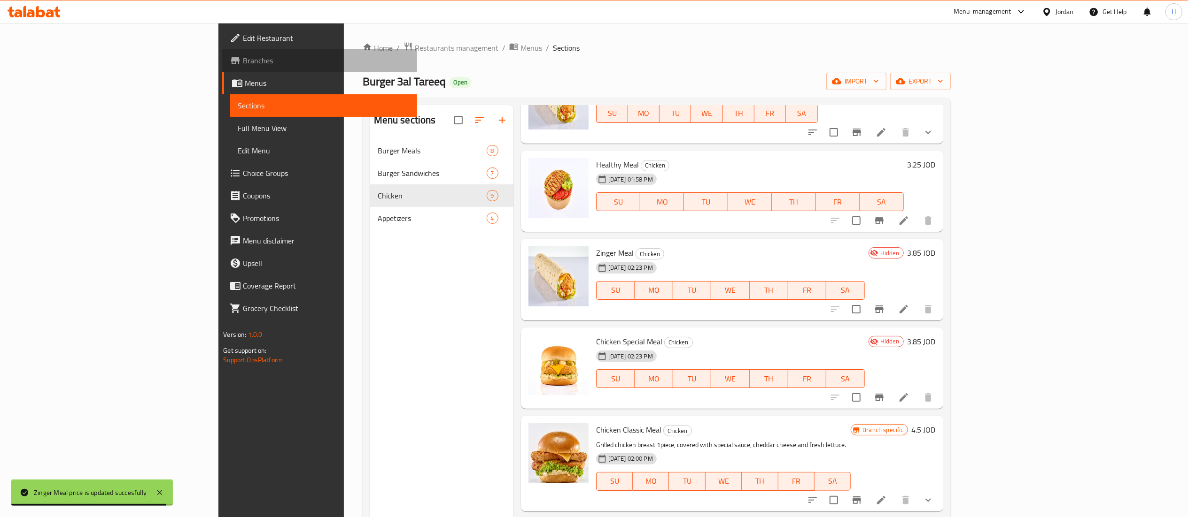
click at [243, 62] on span "Branches" at bounding box center [326, 60] width 166 height 11
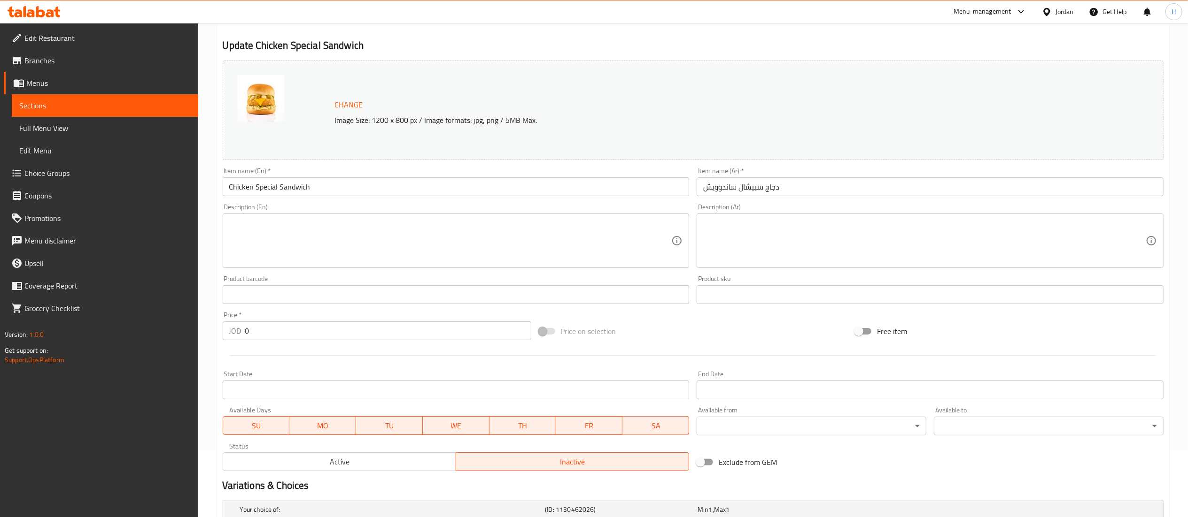
scroll to position [181, 0]
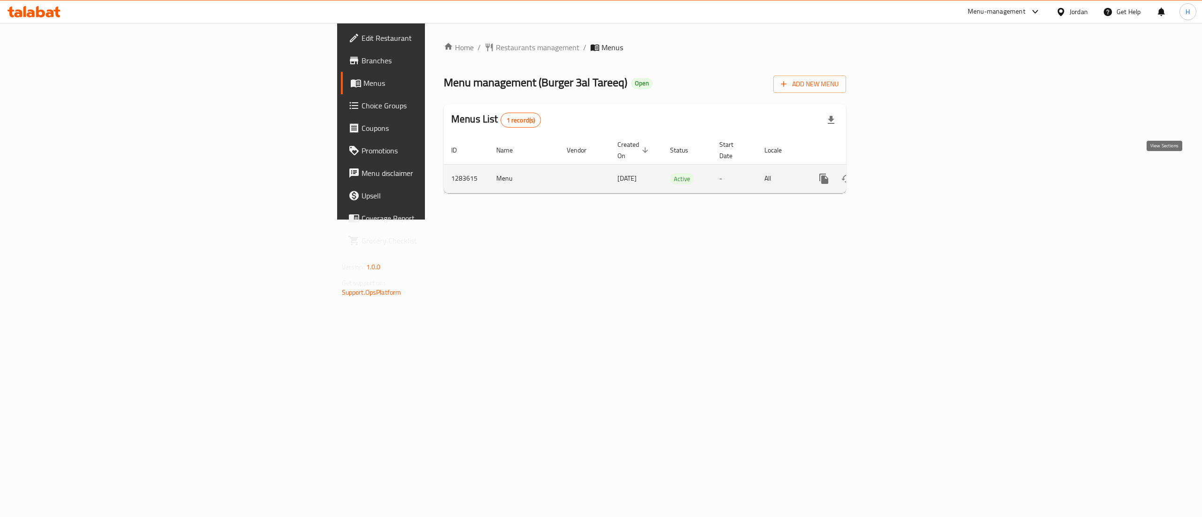
click at [897, 173] on icon "enhanced table" at bounding box center [891, 178] width 11 height 11
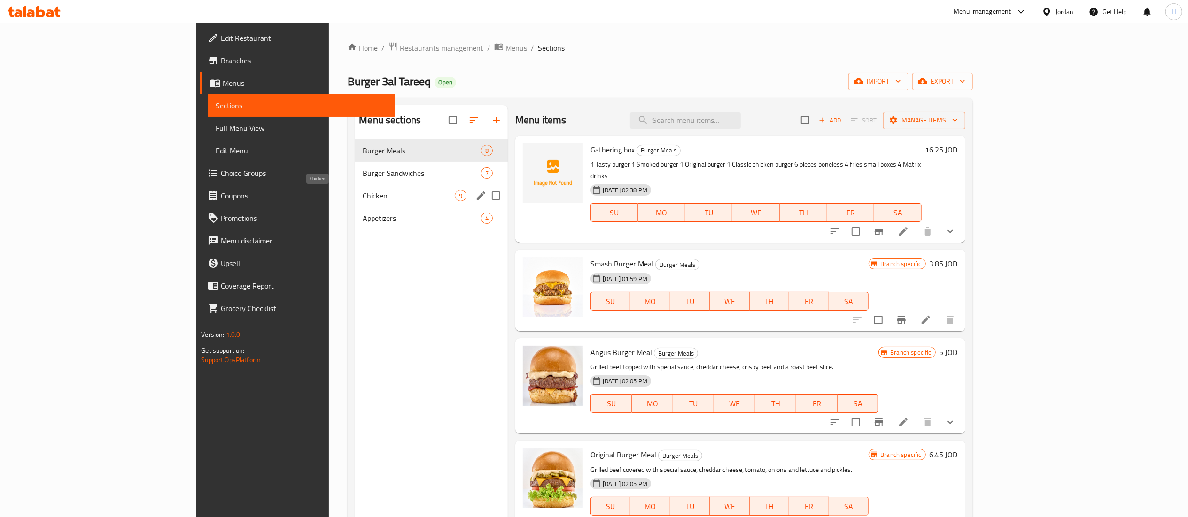
click at [362, 195] on span "Chicken" at bounding box center [408, 195] width 92 height 11
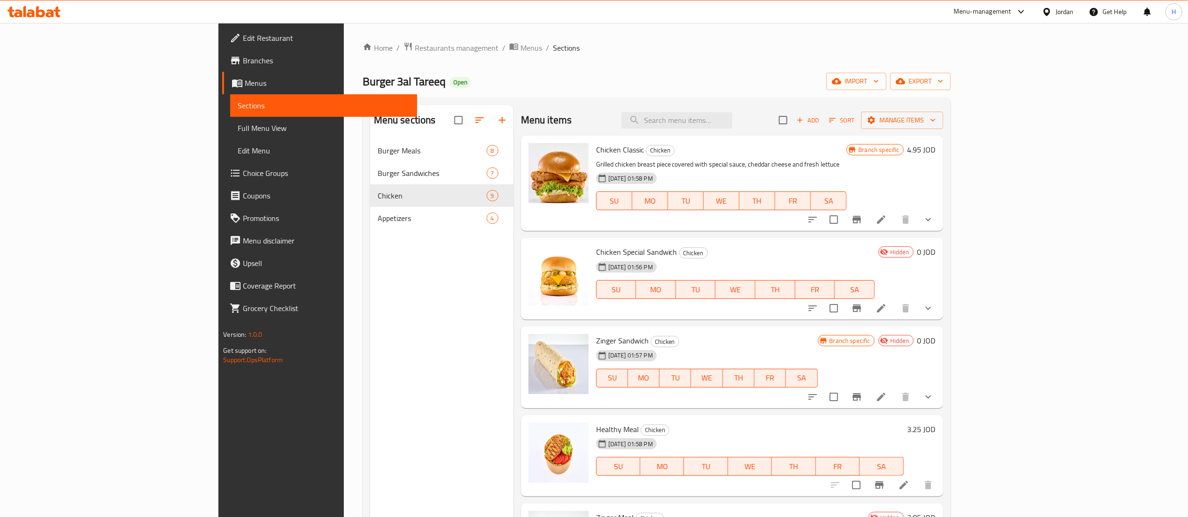
click at [857, 125] on button "Sort" at bounding box center [841, 120] width 31 height 15
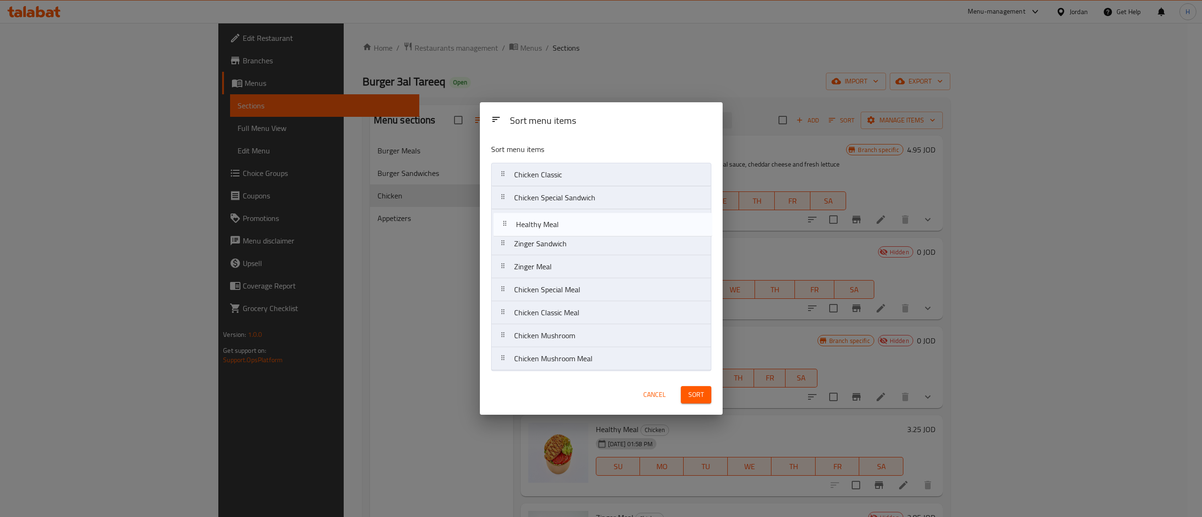
drag, startPoint x: 578, startPoint y: 249, endPoint x: 583, endPoint y: 224, distance: 24.8
click at [583, 224] on nav "Chicken Classic Chicken Special Sandwich Zinger Sandwich Healthy Meal Zinger Me…" at bounding box center [601, 267] width 220 height 208
drag, startPoint x: 596, startPoint y: 201, endPoint x: 592, endPoint y: 277, distance: 76.7
click at [592, 277] on nav "Chicken Classic Chicken Special Sandwich Healthy Meal Zinger Sandwich Zinger Me…" at bounding box center [601, 267] width 220 height 208
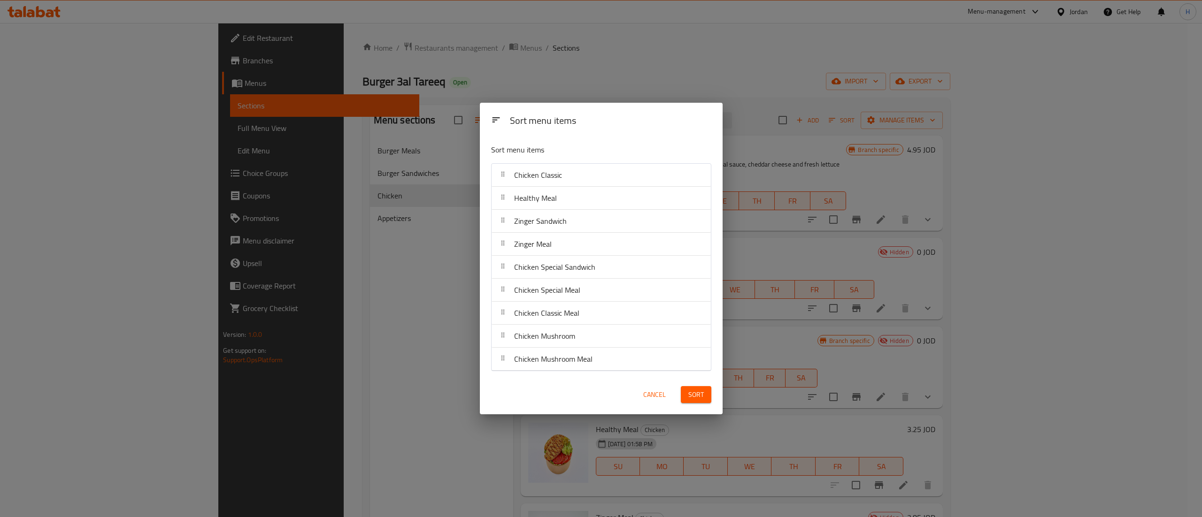
click at [693, 394] on span "Sort" at bounding box center [695, 395] width 15 height 12
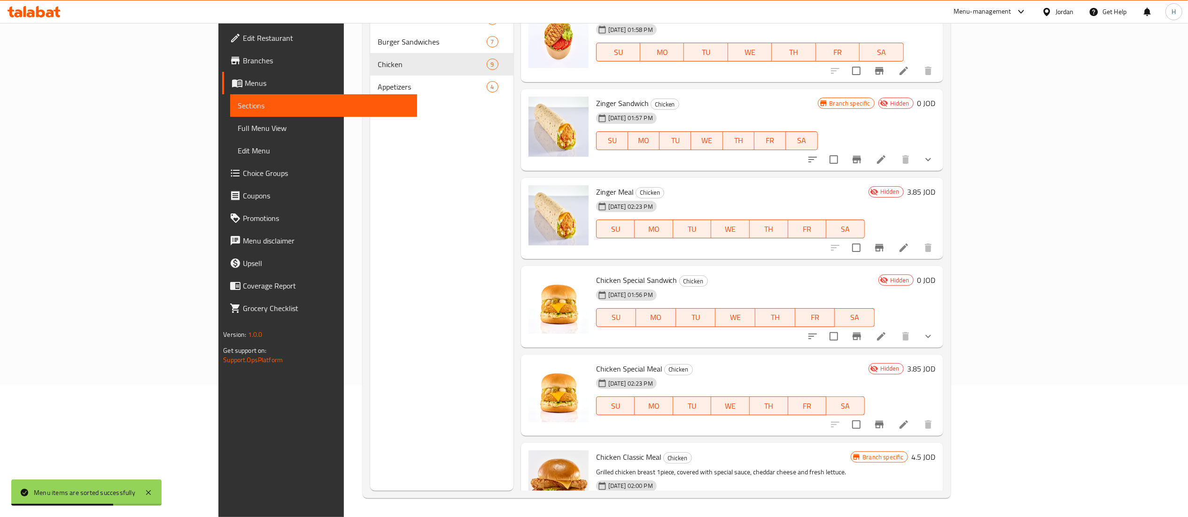
scroll to position [77, 0]
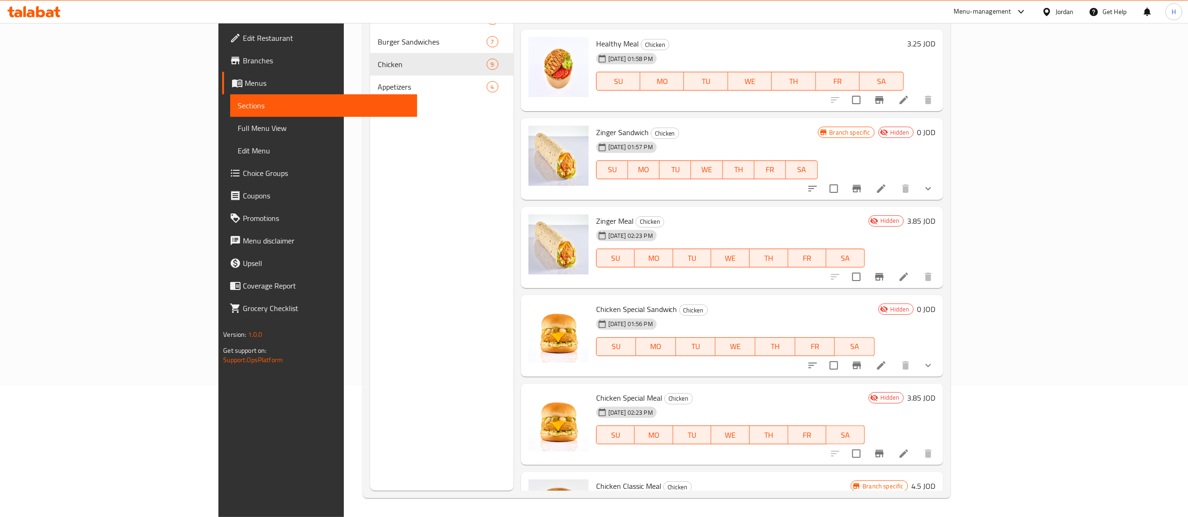
click at [390, 278] on div "Menu sections Burger Meals 8 Burger Sandwiches 7 Chicken 9 Appetizers 4" at bounding box center [441, 232] width 143 height 517
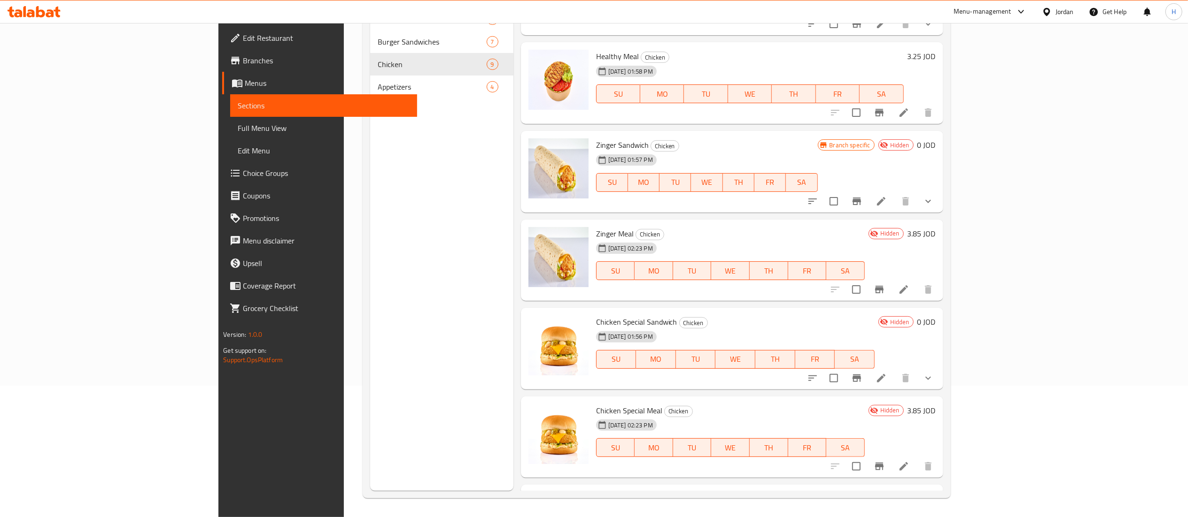
scroll to position [94, 0]
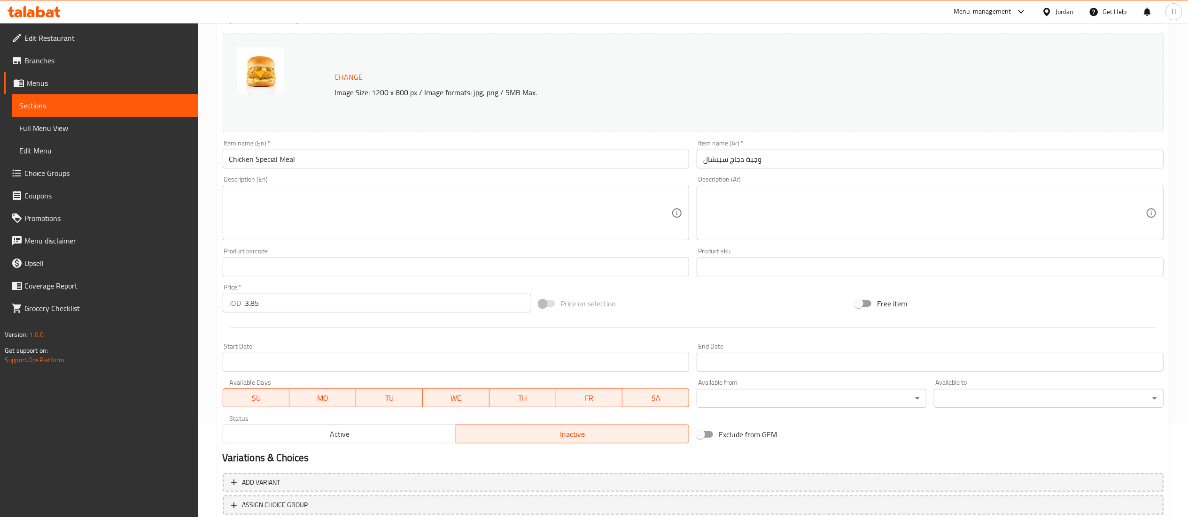
click at [305, 430] on span "Active" at bounding box center [339, 435] width 225 height 14
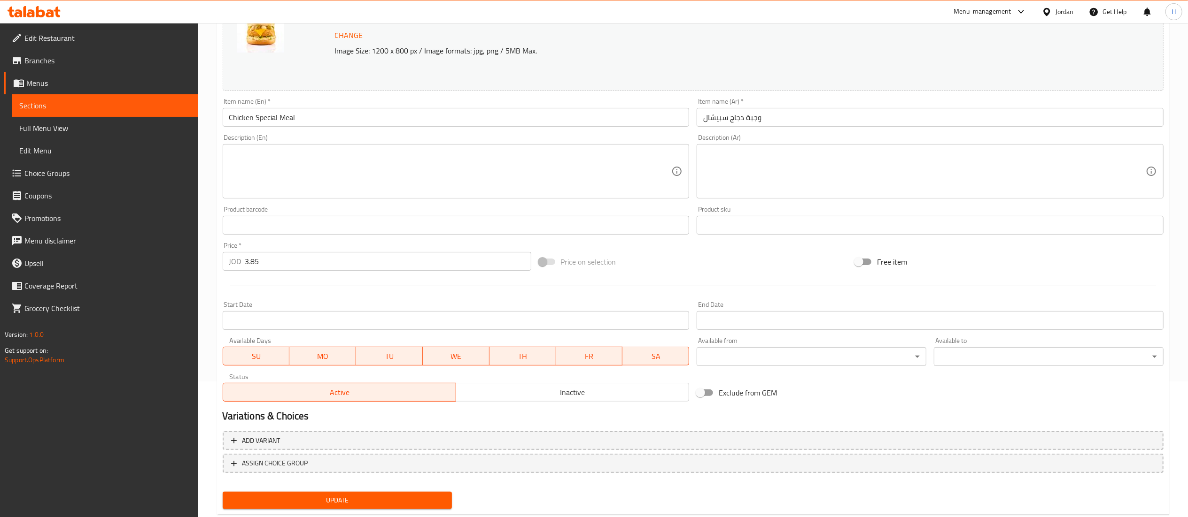
scroll to position [159, 0]
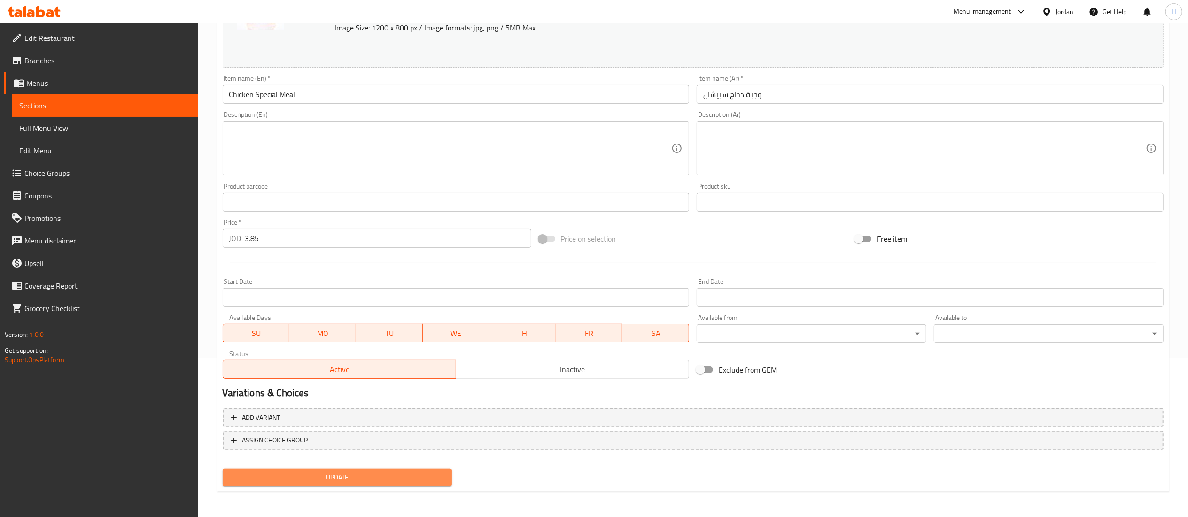
click at [352, 472] on span "Update" at bounding box center [337, 478] width 215 height 12
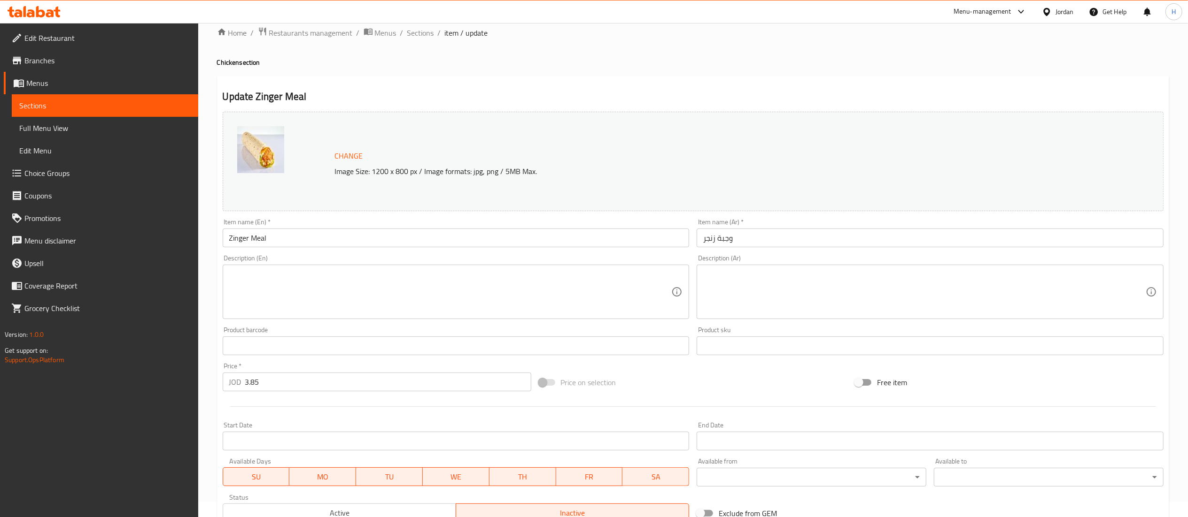
scroll to position [159, 0]
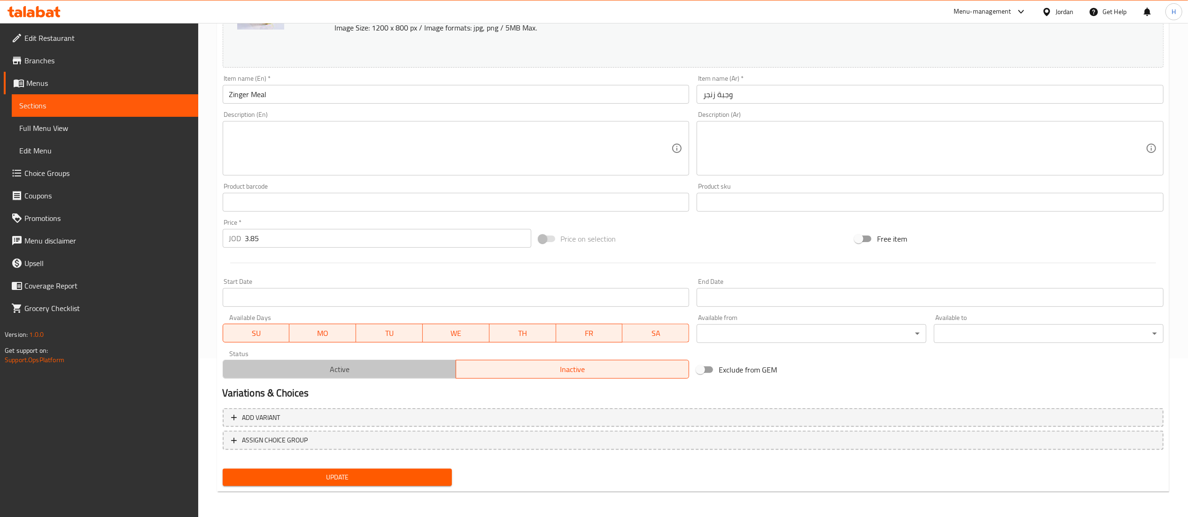
click at [342, 371] on span "Active" at bounding box center [339, 370] width 225 height 14
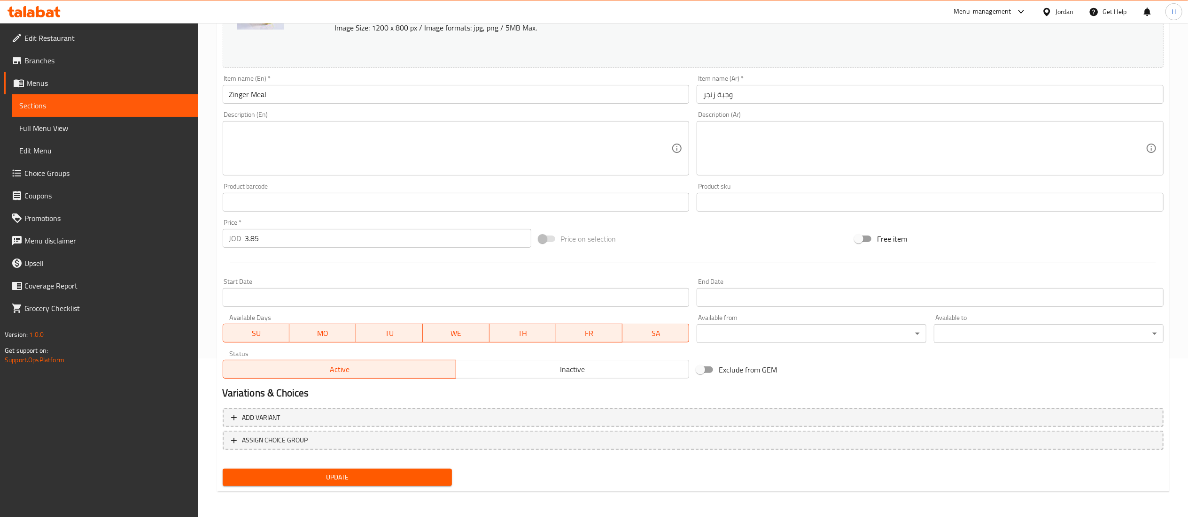
click at [369, 472] on span "Update" at bounding box center [337, 478] width 215 height 12
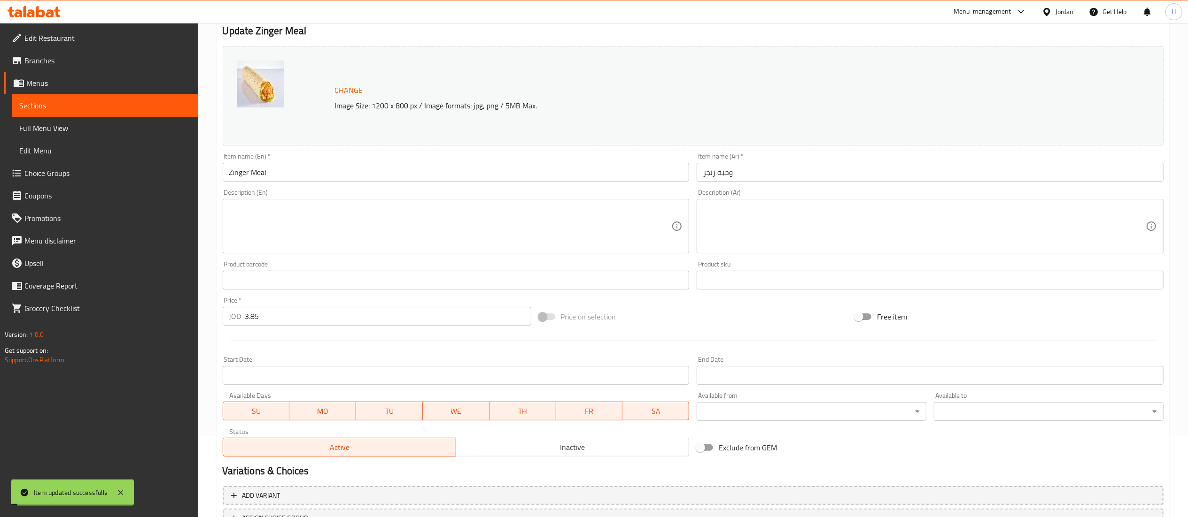
scroll to position [0, 0]
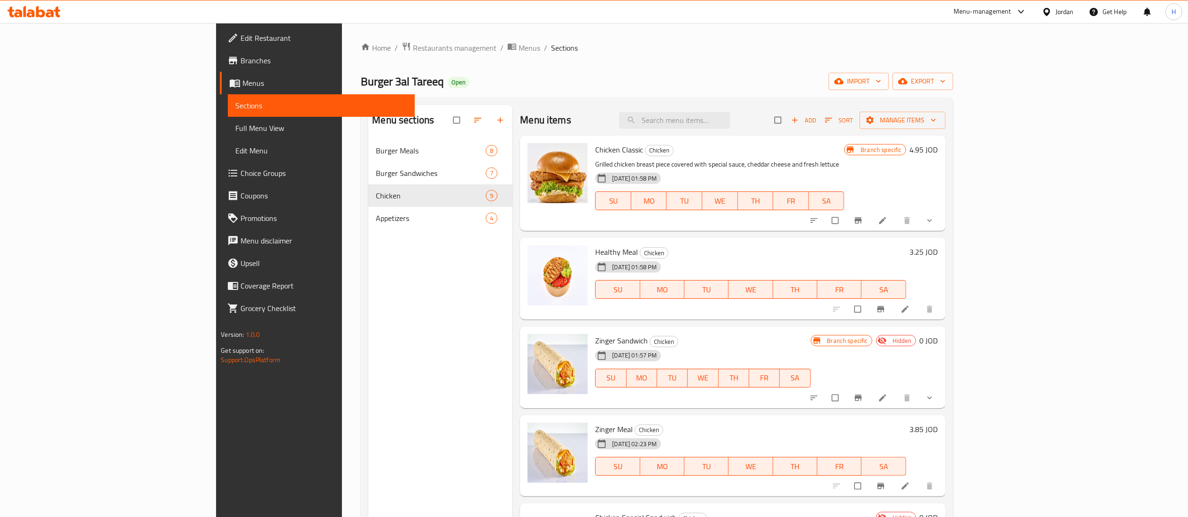
click at [853, 118] on span "Sort" at bounding box center [839, 120] width 29 height 11
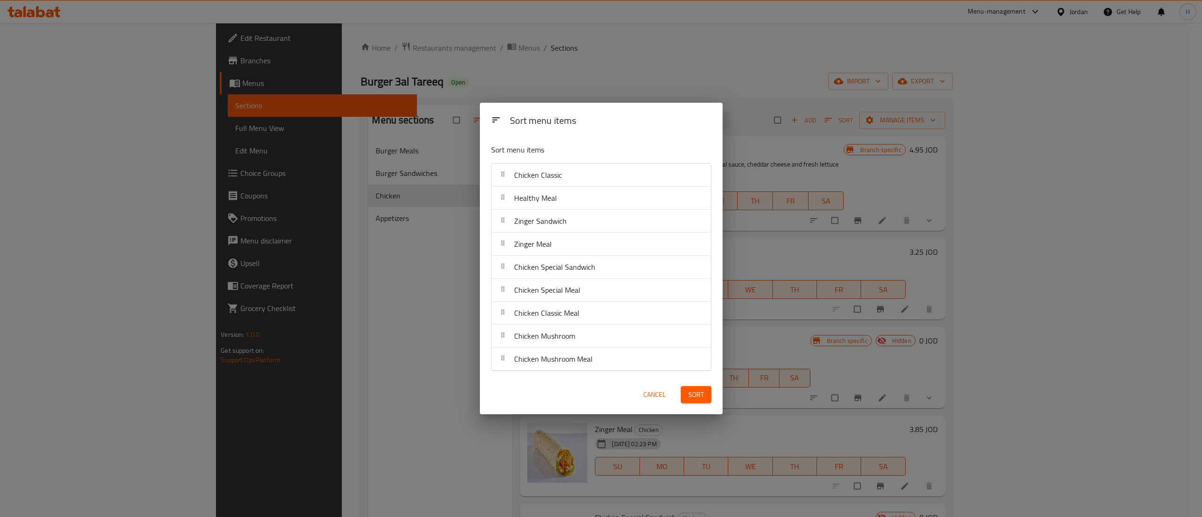
click at [944, 327] on div "Sort menu items Sort menu items Chicken Classic Healthy Meal Zinger Sandwich Zi…" at bounding box center [601, 258] width 1202 height 517
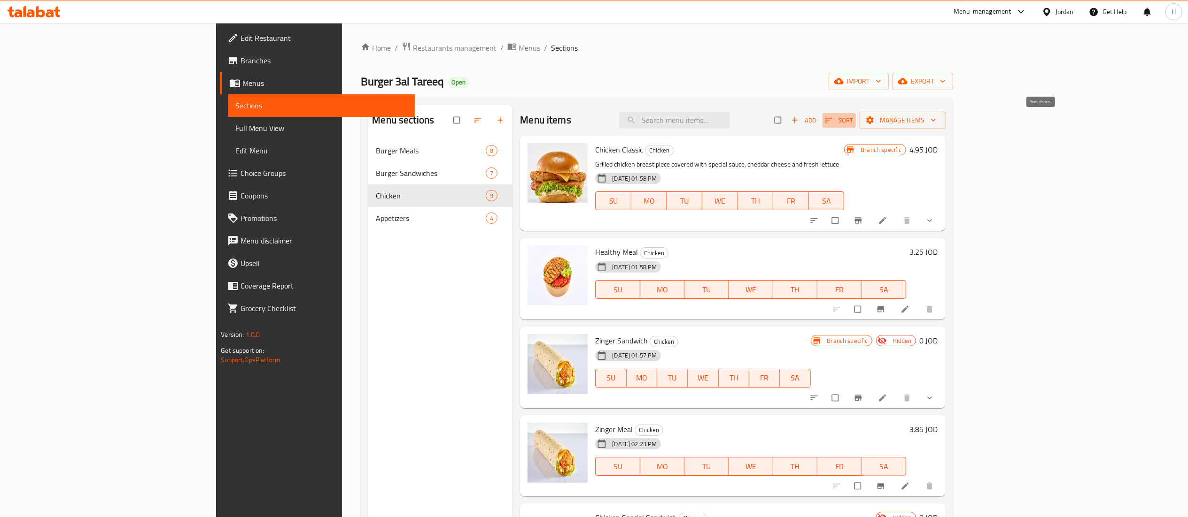
click at [853, 125] on span "Sort" at bounding box center [839, 120] width 29 height 11
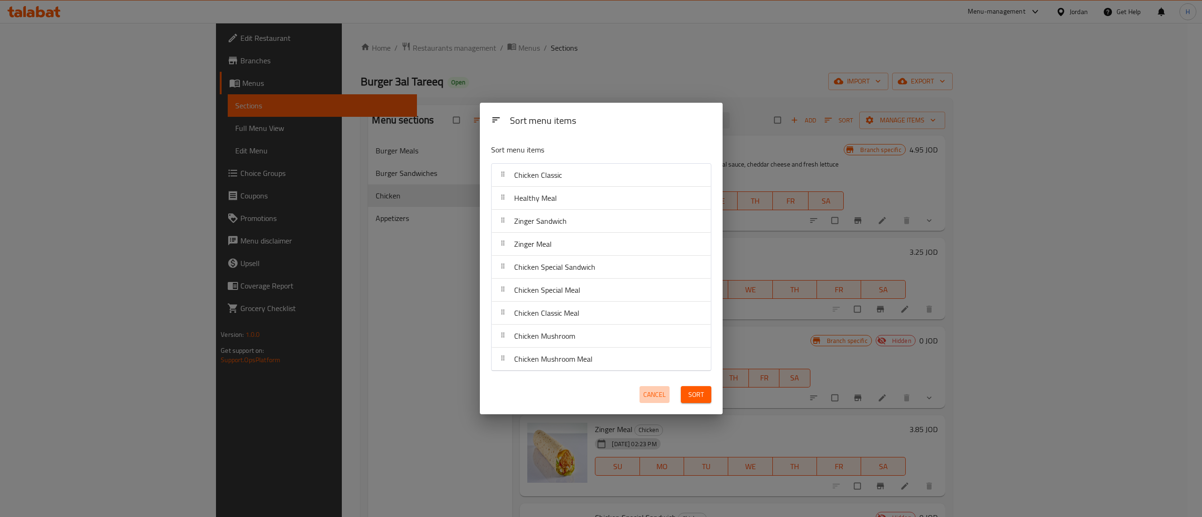
click at [656, 392] on span "Cancel" at bounding box center [654, 395] width 23 height 12
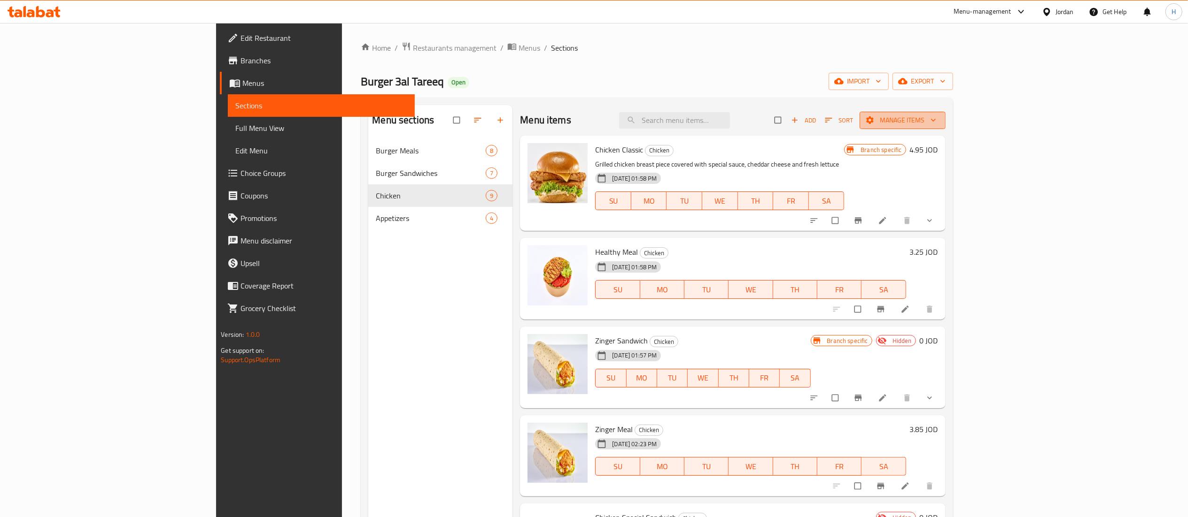
click at [938, 116] on span "Manage items" at bounding box center [902, 121] width 71 height 12
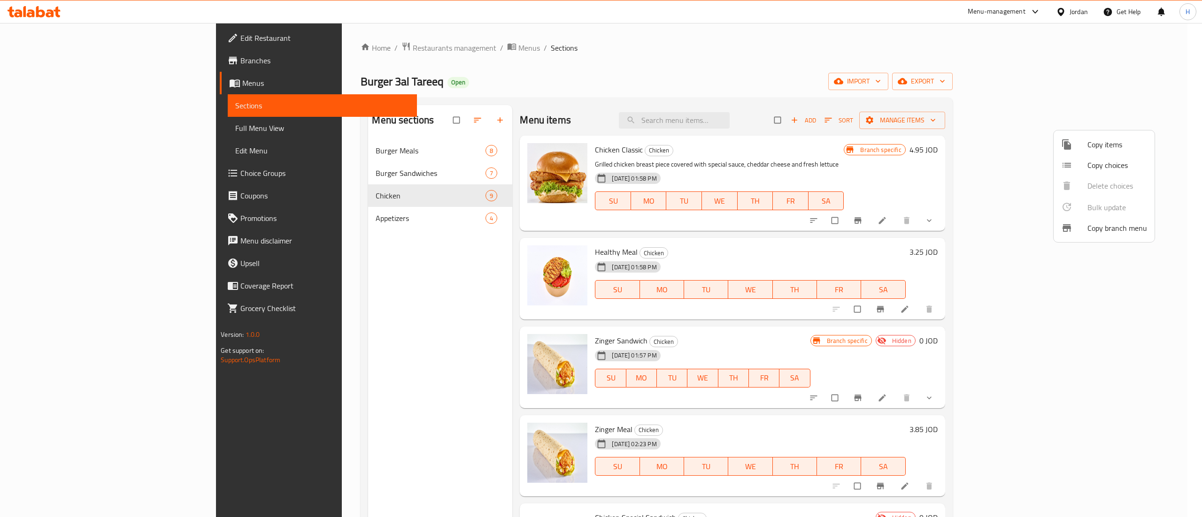
click at [1080, 148] on div at bounding box center [1074, 144] width 26 height 11
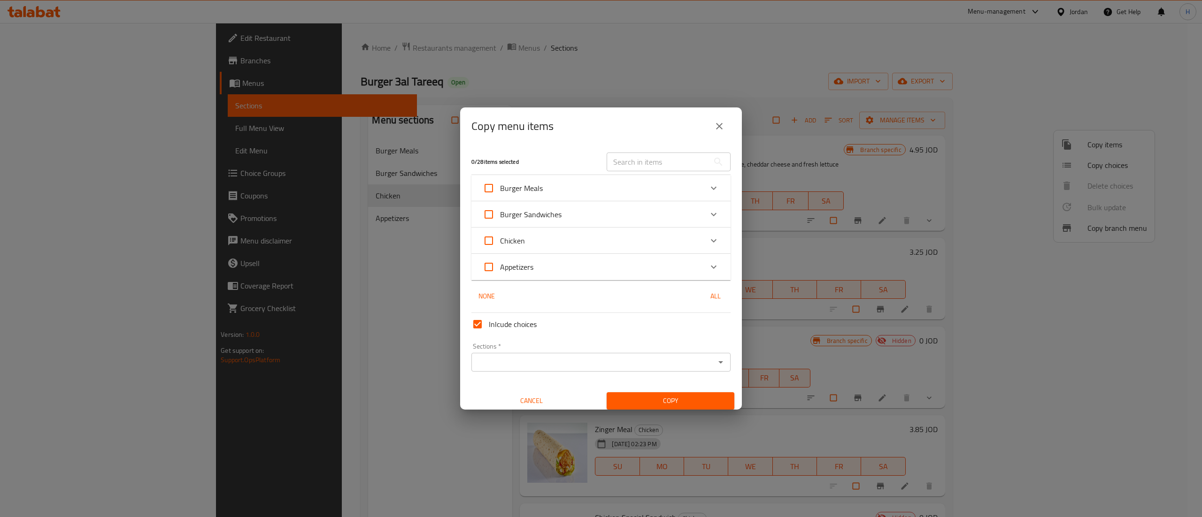
click at [624, 237] on div "Chicken" at bounding box center [593, 241] width 220 height 23
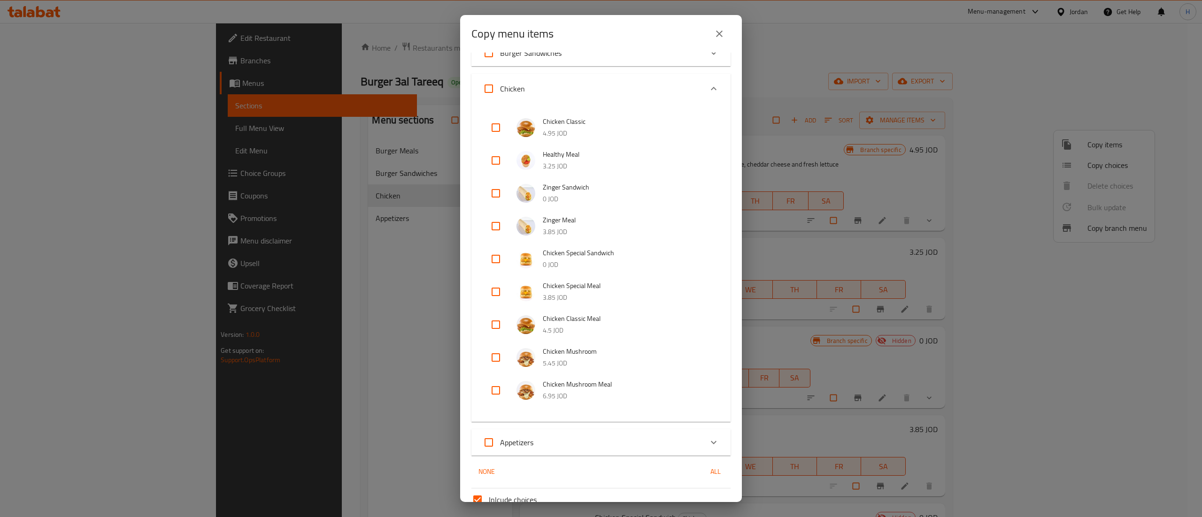
scroll to position [157, 0]
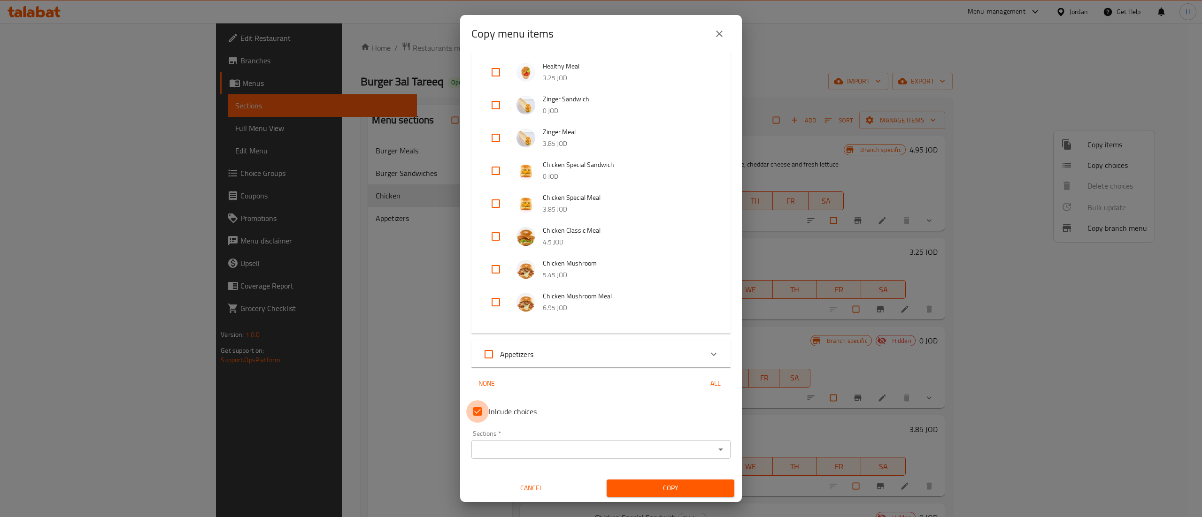
click at [483, 412] on input "Inlcude choices" at bounding box center [477, 412] width 23 height 23
checkbox input "false"
click at [499, 167] on input "checkbox" at bounding box center [496, 171] width 23 height 23
checkbox input "true"
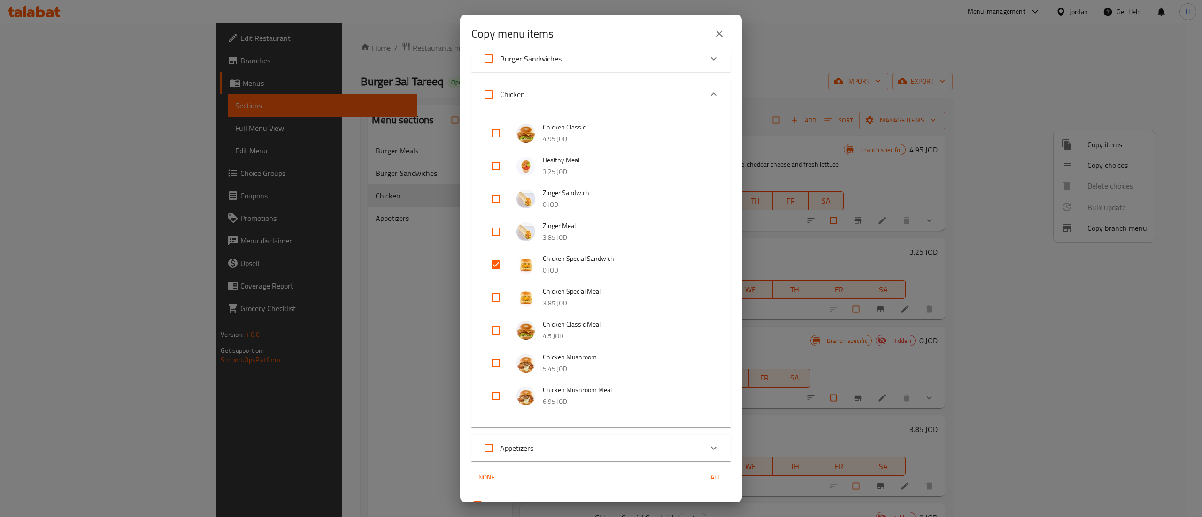
click at [489, 199] on input "checkbox" at bounding box center [496, 199] width 23 height 23
checkbox input "true"
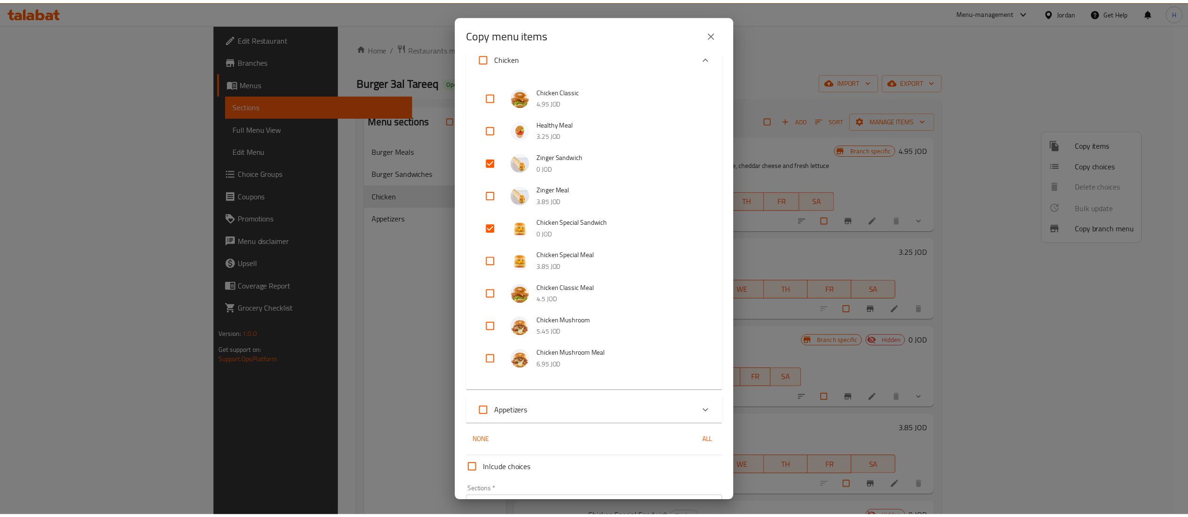
scroll to position [157, 0]
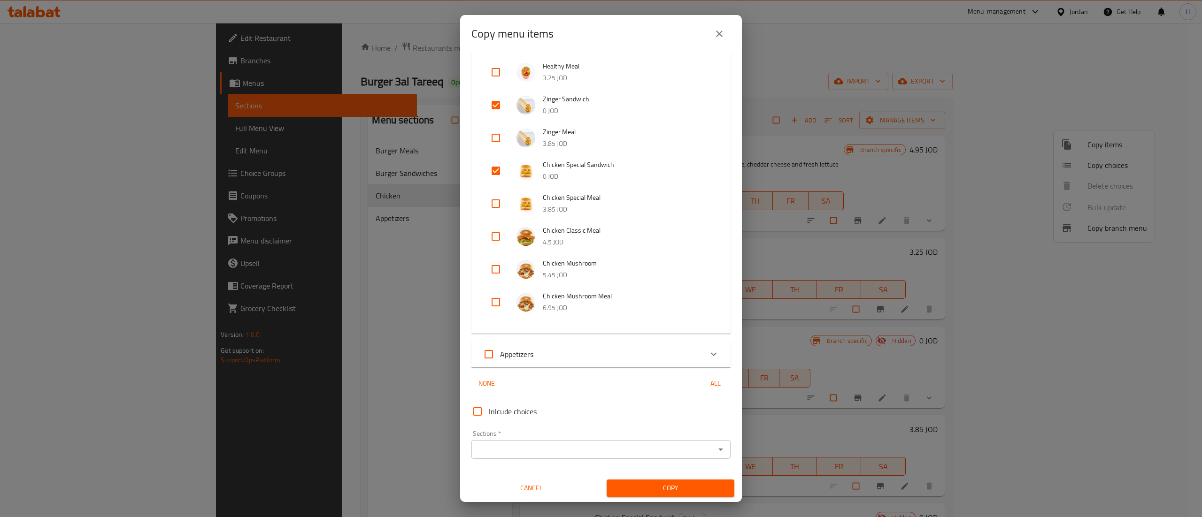
click at [547, 440] on div "Sections *" at bounding box center [600, 449] width 259 height 19
click at [667, 486] on span "Copy" at bounding box center [670, 489] width 113 height 12
click at [575, 443] on input "Sections   *" at bounding box center [593, 449] width 238 height 13
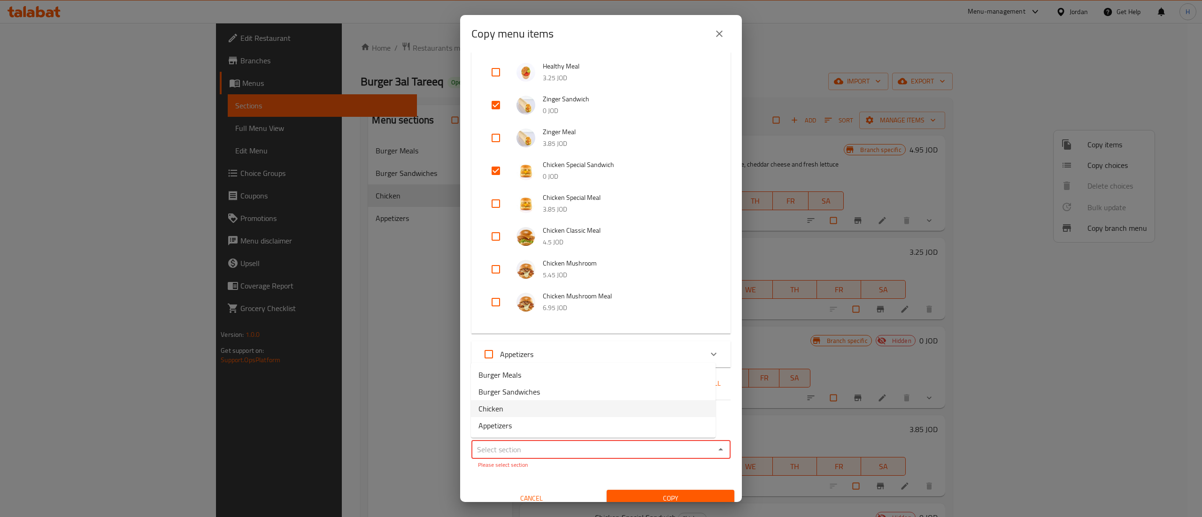
click at [515, 413] on li "Chicken" at bounding box center [593, 409] width 245 height 17
type input "Chicken"
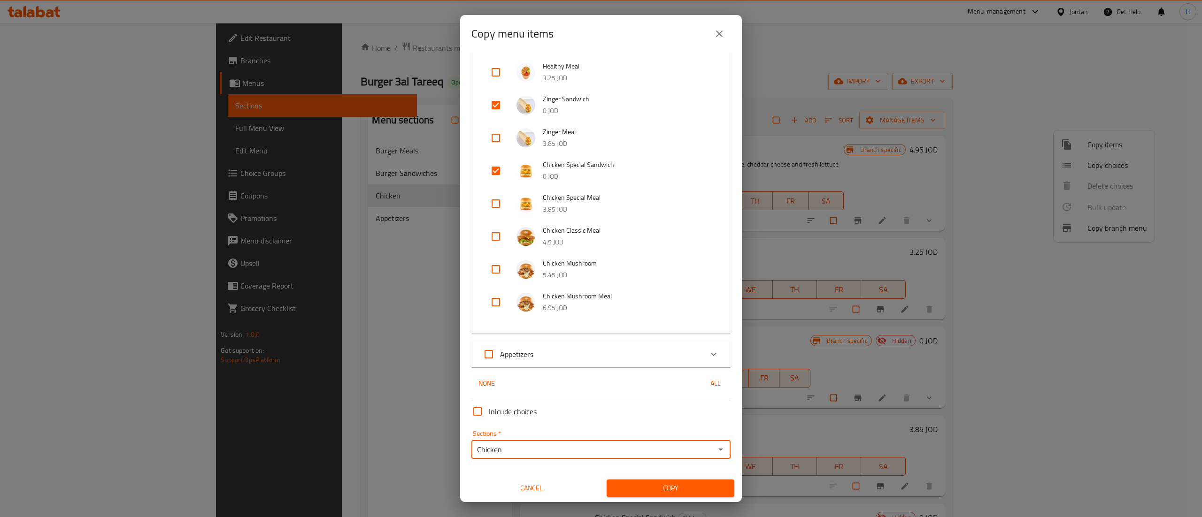
click at [645, 478] on div "Copy" at bounding box center [670, 488] width 139 height 29
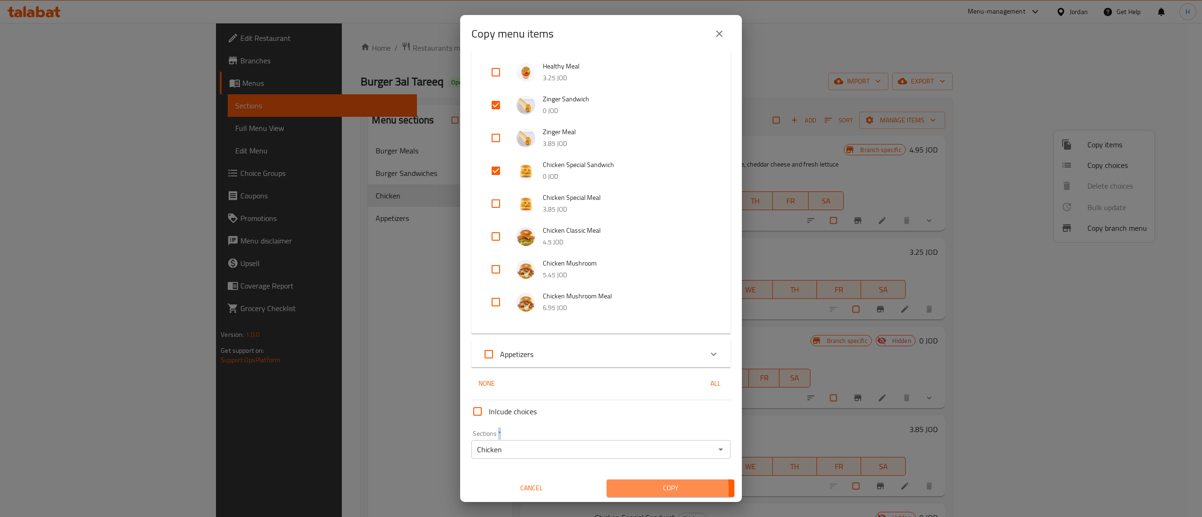
click at [644, 490] on span "Copy" at bounding box center [670, 489] width 113 height 12
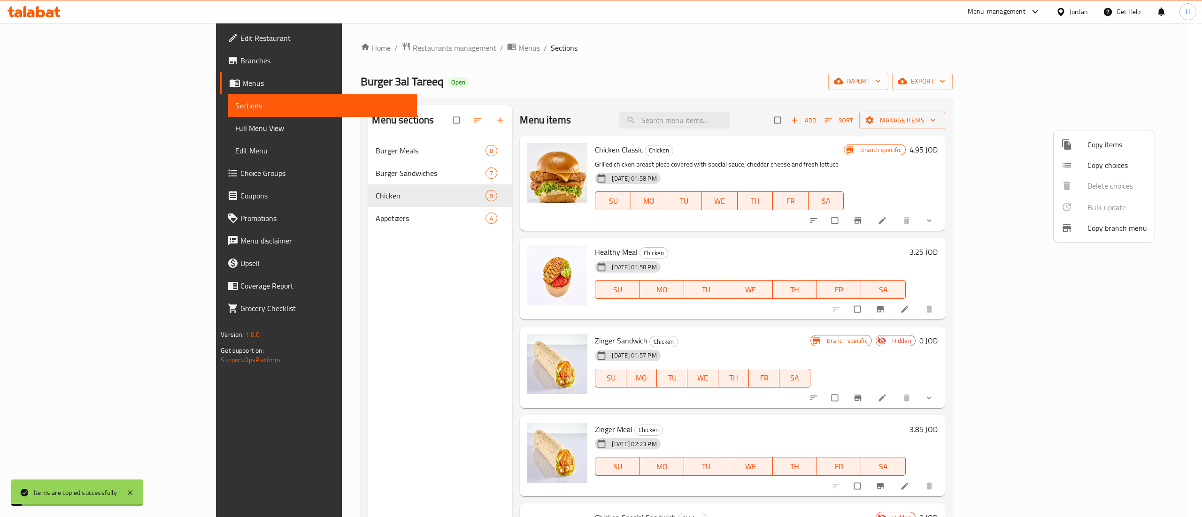
click at [361, 411] on div at bounding box center [601, 258] width 1202 height 517
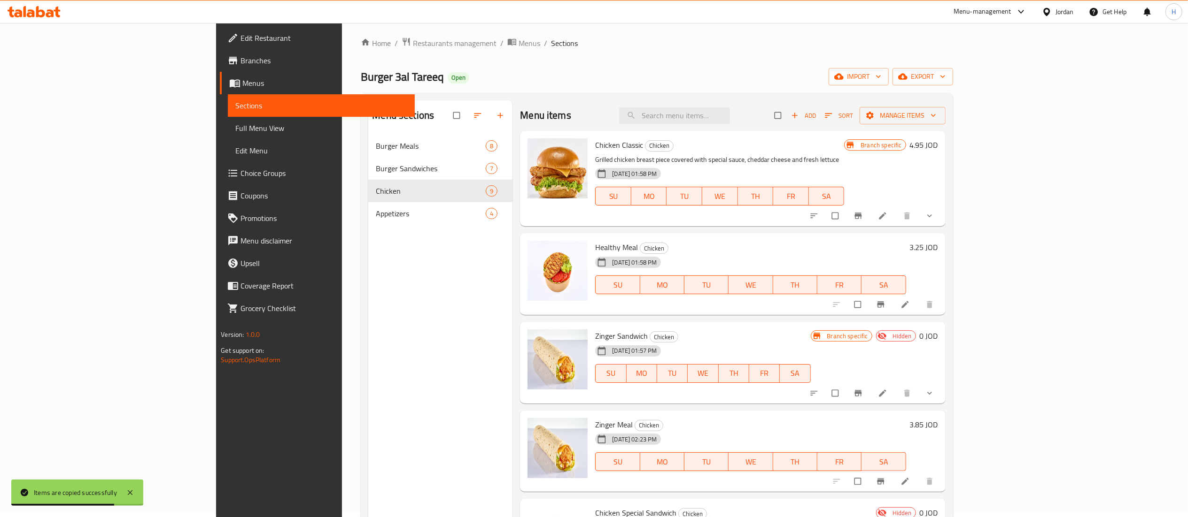
scroll to position [0, 0]
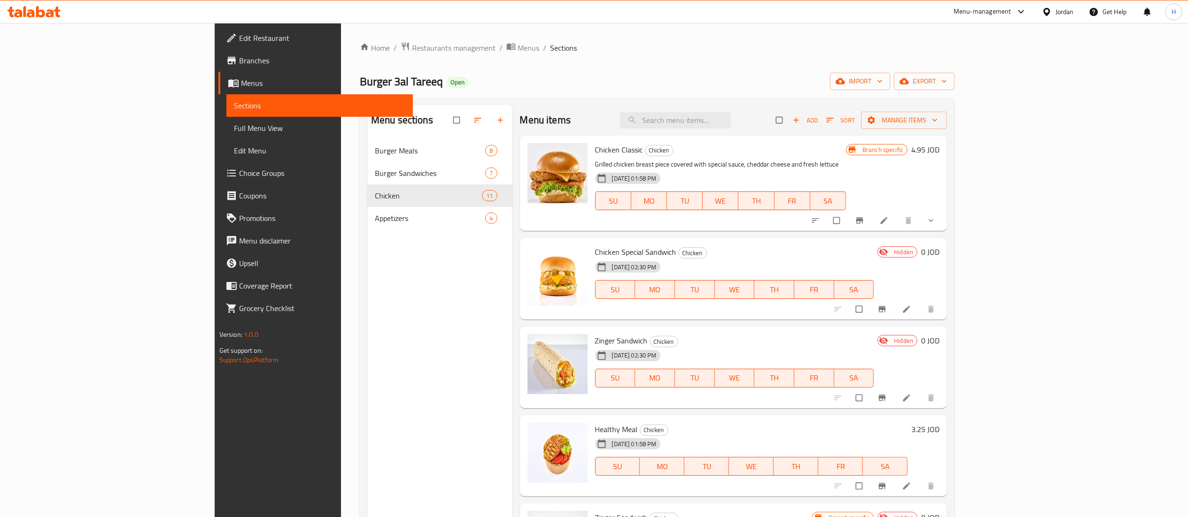
click at [939, 251] on h6 "0 JOD" at bounding box center [930, 252] width 18 height 13
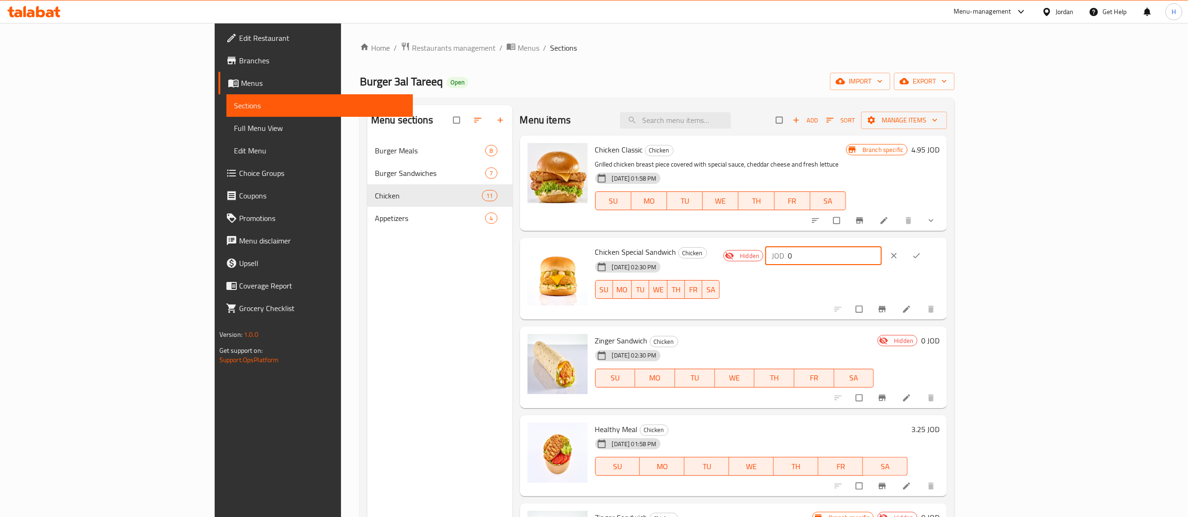
drag, startPoint x: 1049, startPoint y: 249, endPoint x: 928, endPoint y: 256, distance: 121.4
click at [928, 256] on div "Chicken Special Sandwich Chicken 14-10-2025 02:30 PM SU MO TU WE TH FR SA Hidde…" at bounding box center [767, 279] width 352 height 74
type input "2.9"
click at [923, 254] on span "ok" at bounding box center [916, 255] width 11 height 9
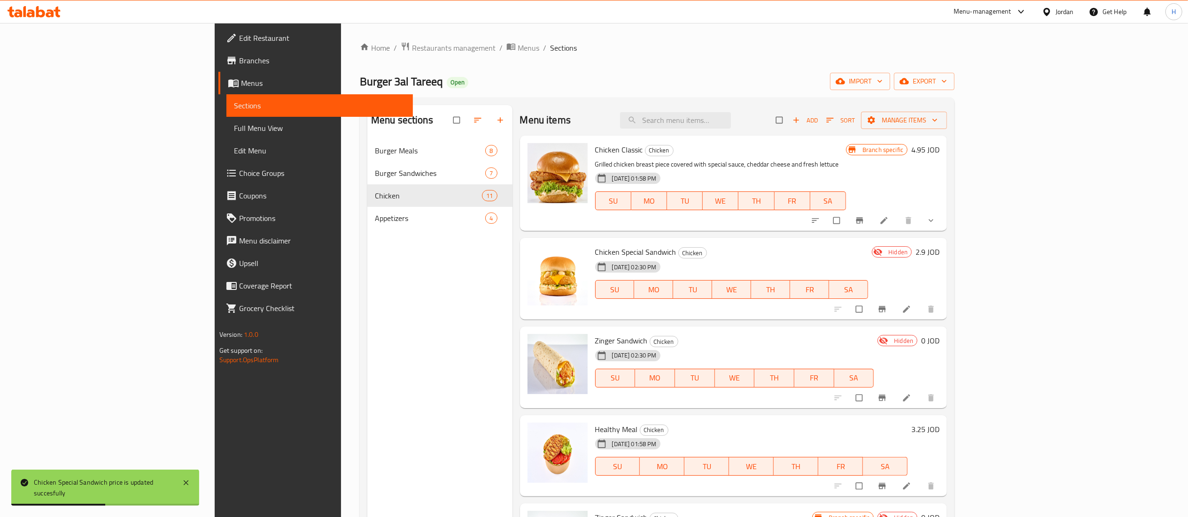
click at [939, 336] on h6 "0 JOD" at bounding box center [930, 340] width 18 height 13
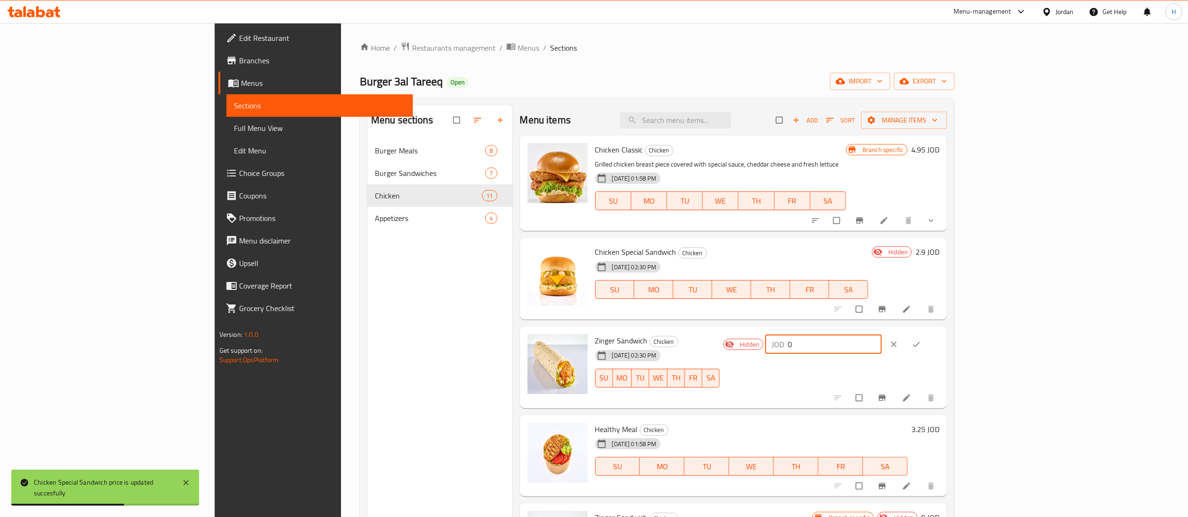
drag, startPoint x: 1030, startPoint y: 346, endPoint x: 851, endPoint y: 338, distance: 178.6
click at [893, 338] on div "Zinger Sandwich Chicken 14-10-2025 02:30 PM SU MO TU WE TH FR SA Hidden JOD 0 ​" at bounding box center [767, 368] width 352 height 74
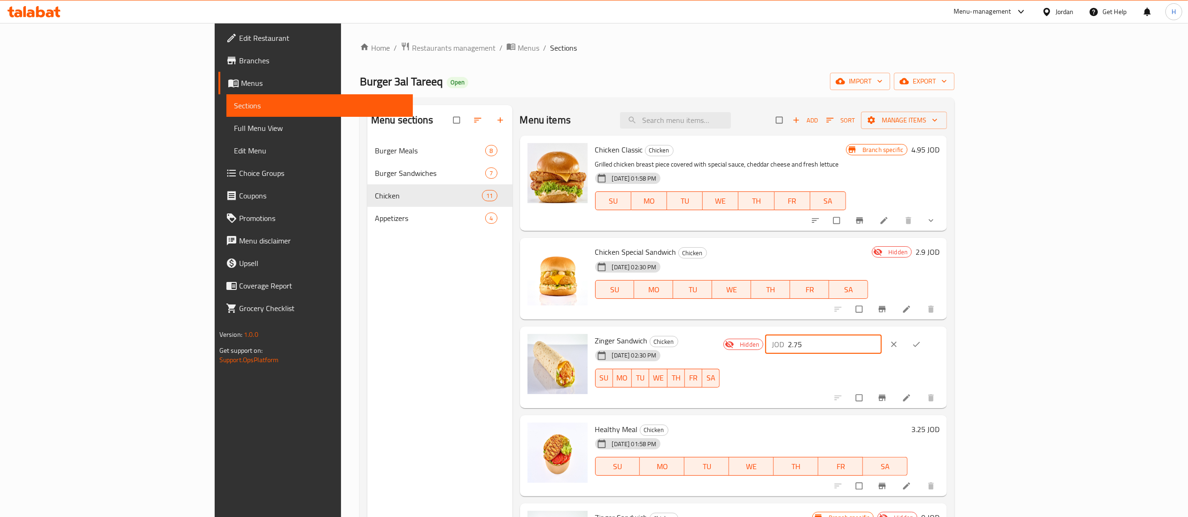
type input "2.75"
click at [921, 343] on icon "ok" at bounding box center [915, 344] width 9 height 9
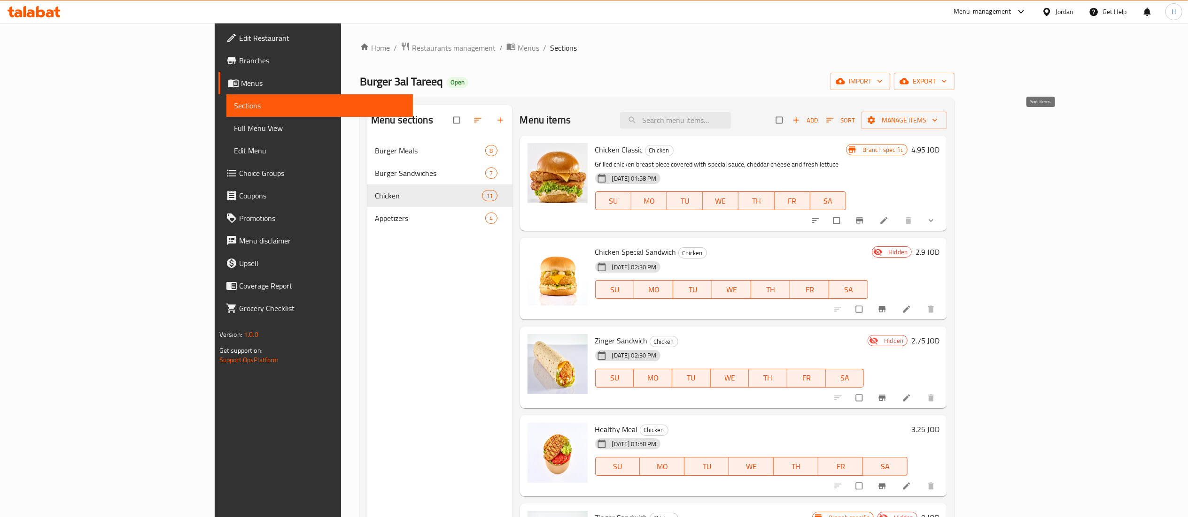
click at [855, 122] on span "Sort" at bounding box center [840, 120] width 29 height 11
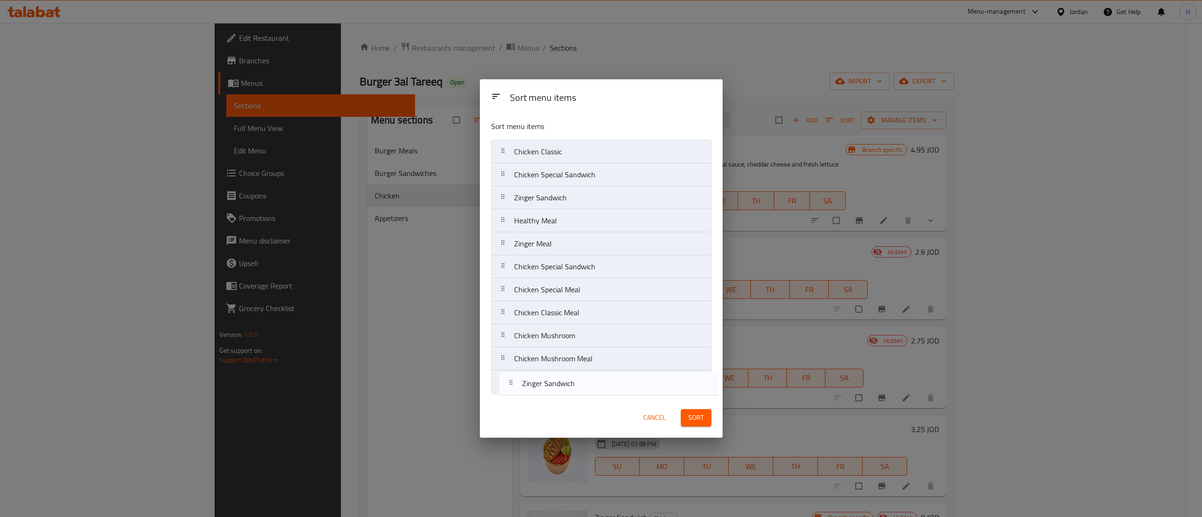
drag, startPoint x: 588, startPoint y: 248, endPoint x: 596, endPoint y: 400, distance: 152.3
click at [596, 400] on div "Sort menu items Sort menu items Chicken Classic Chicken Special Sandwich Zinger…" at bounding box center [601, 258] width 243 height 358
drag, startPoint x: 614, startPoint y: 270, endPoint x: 609, endPoint y: 390, distance: 119.9
click at [609, 390] on nav "Chicken Classic Chicken Special Sandwich Zinger Sandwich Healthy Meal Zinger Me…" at bounding box center [601, 267] width 220 height 254
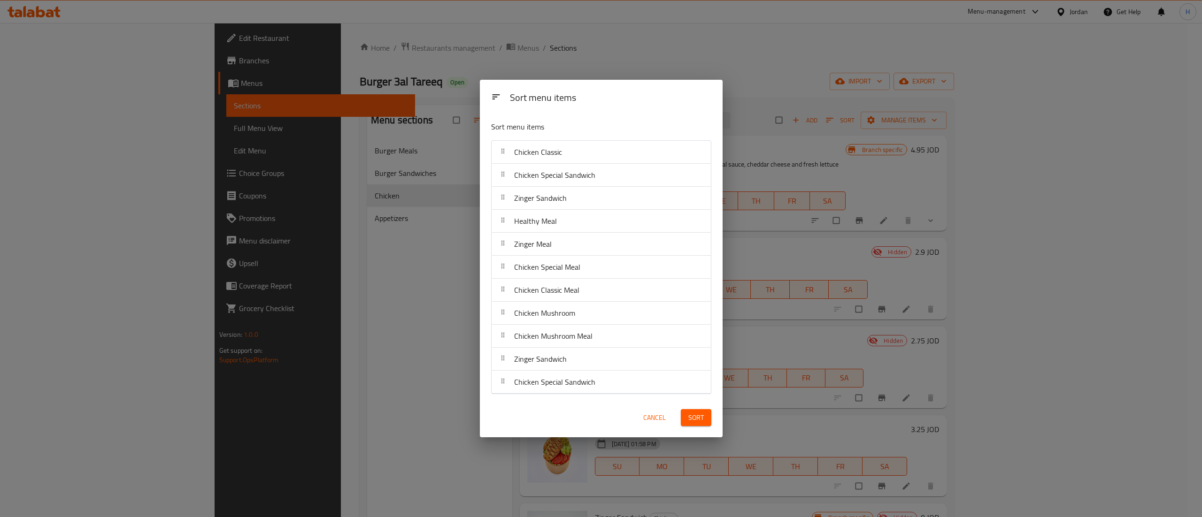
click at [706, 422] on button "Sort" at bounding box center [696, 417] width 31 height 17
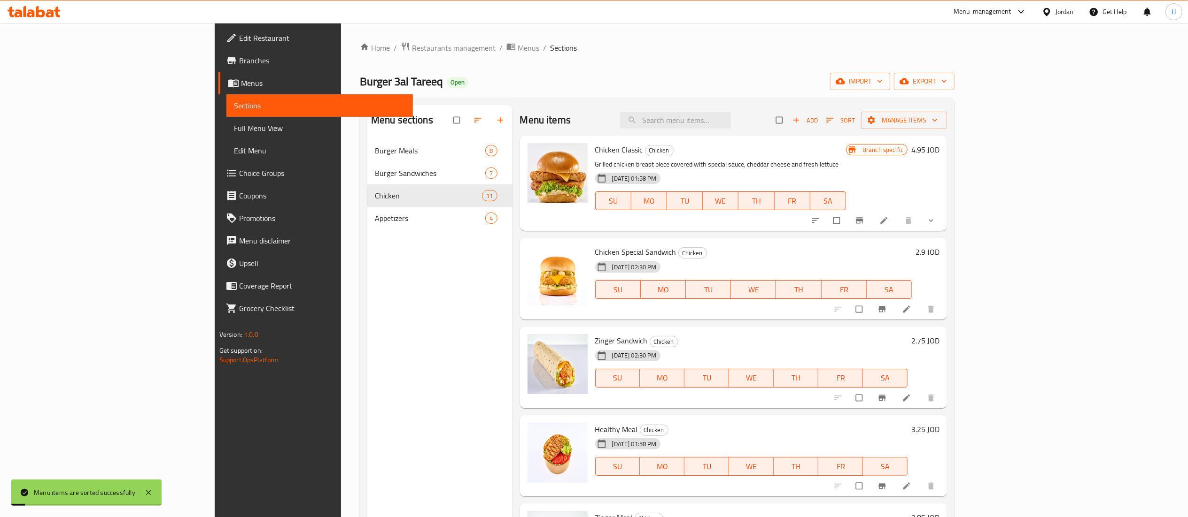
click at [380, 375] on div "Menu sections Burger Meals 8 Burger Sandwiches 7 Chicken 11 Appetizers 4" at bounding box center [439, 363] width 145 height 517
click at [855, 124] on span "Sort" at bounding box center [840, 120] width 29 height 11
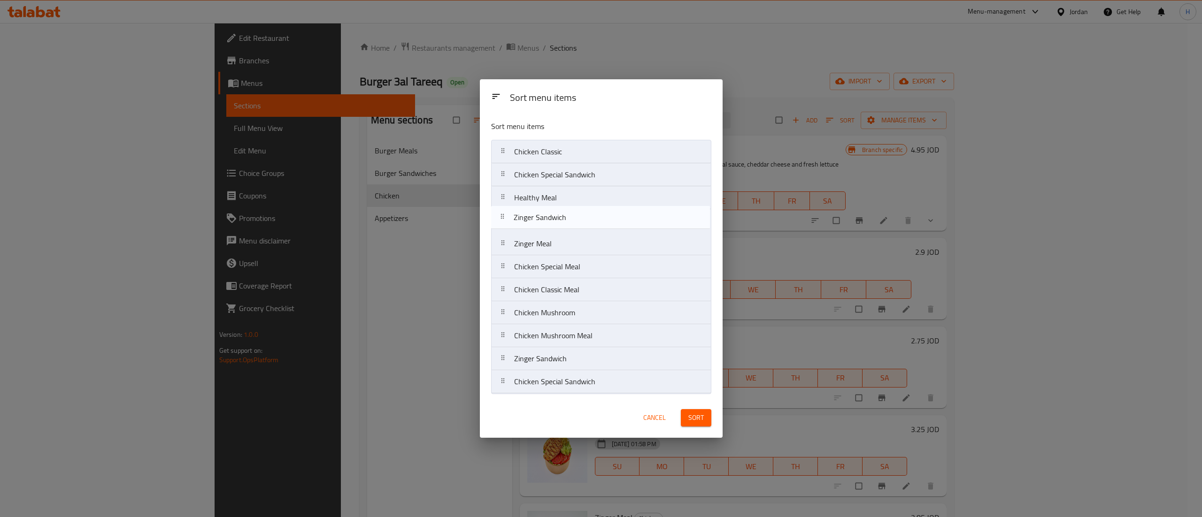
drag, startPoint x: 595, startPoint y: 199, endPoint x: 595, endPoint y: 225, distance: 26.8
click at [595, 225] on nav "Chicken Classic Chicken Special Sandwich Zinger Sandwich Healthy Meal Zinger Me…" at bounding box center [601, 267] width 220 height 254
drag, startPoint x: 580, startPoint y: 180, endPoint x: 578, endPoint y: 260, distance: 80.3
click at [578, 260] on nav "Chicken Classic Chicken Special Sandwich Healthy Meal Zinger Sandwich Zinger Me…" at bounding box center [601, 267] width 220 height 254
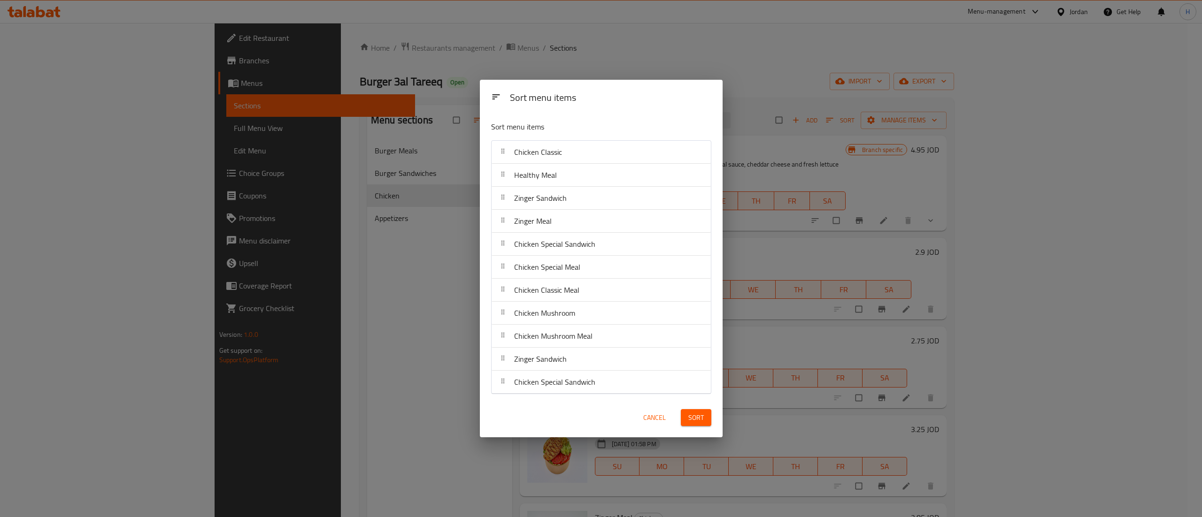
click at [701, 415] on span "Sort" at bounding box center [695, 418] width 15 height 12
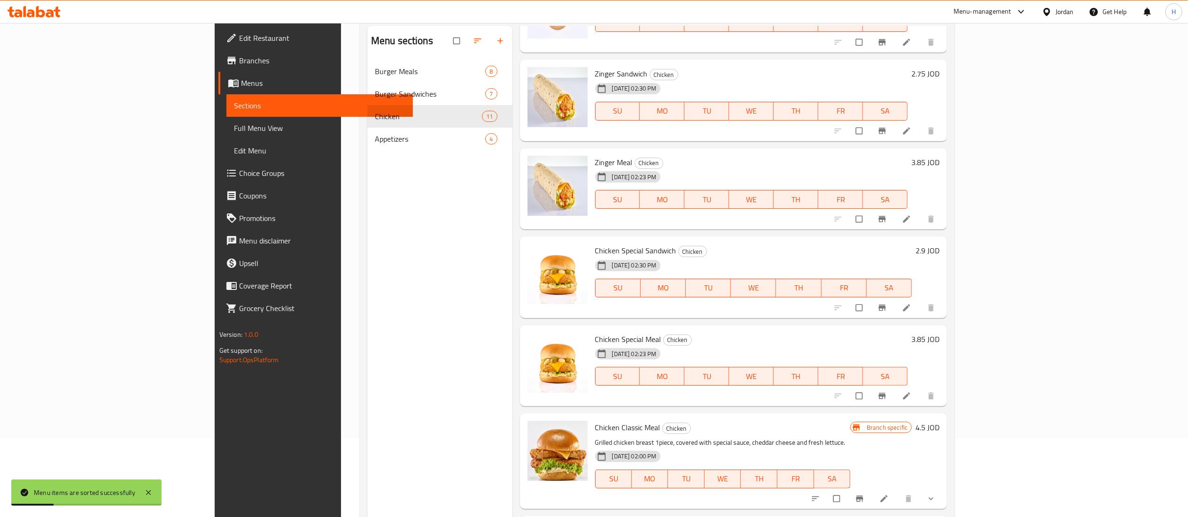
scroll to position [132, 0]
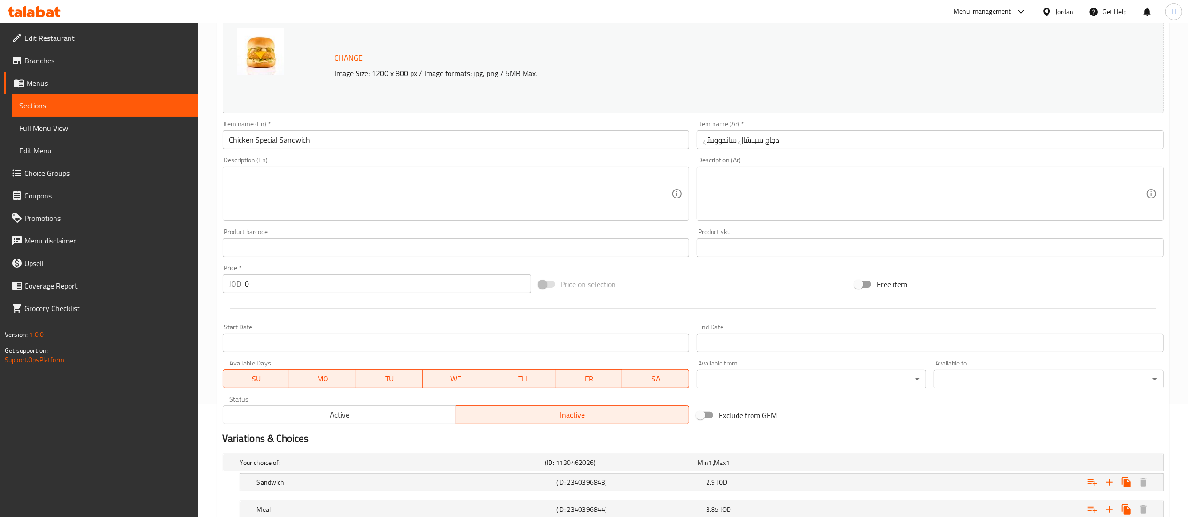
scroll to position [181, 0]
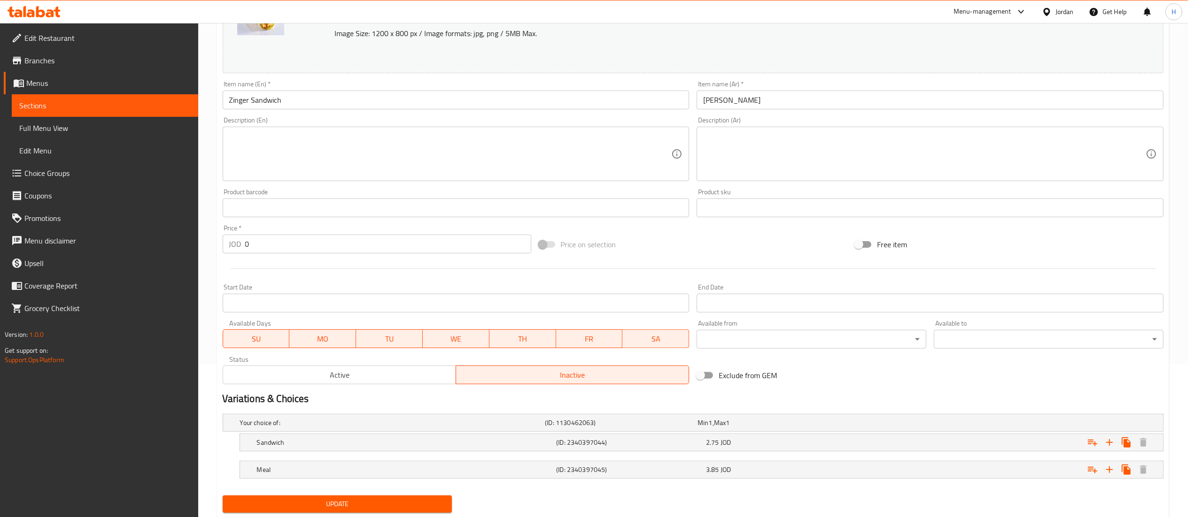
scroll to position [181, 0]
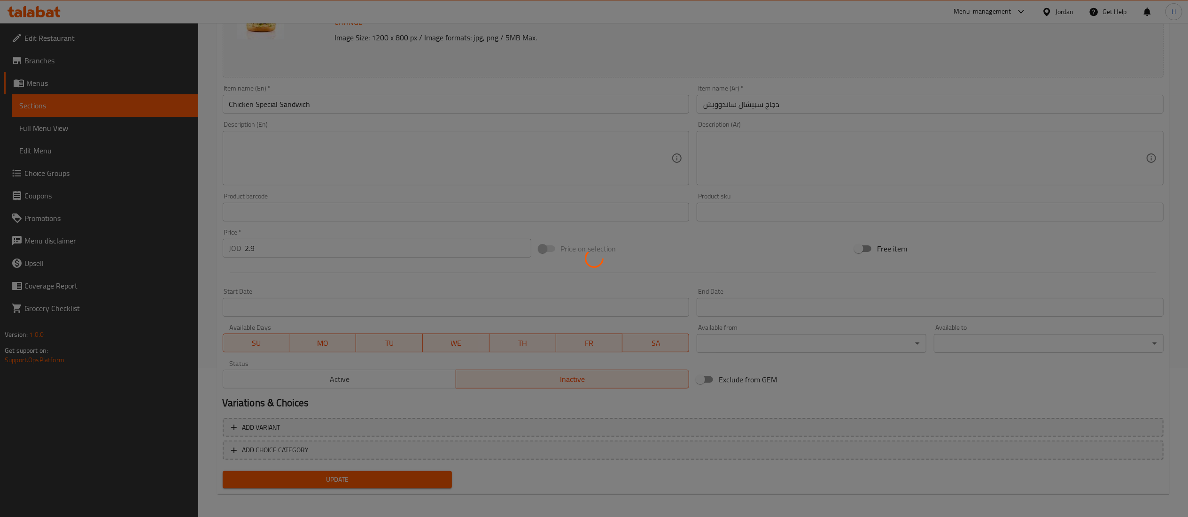
scroll to position [151, 0]
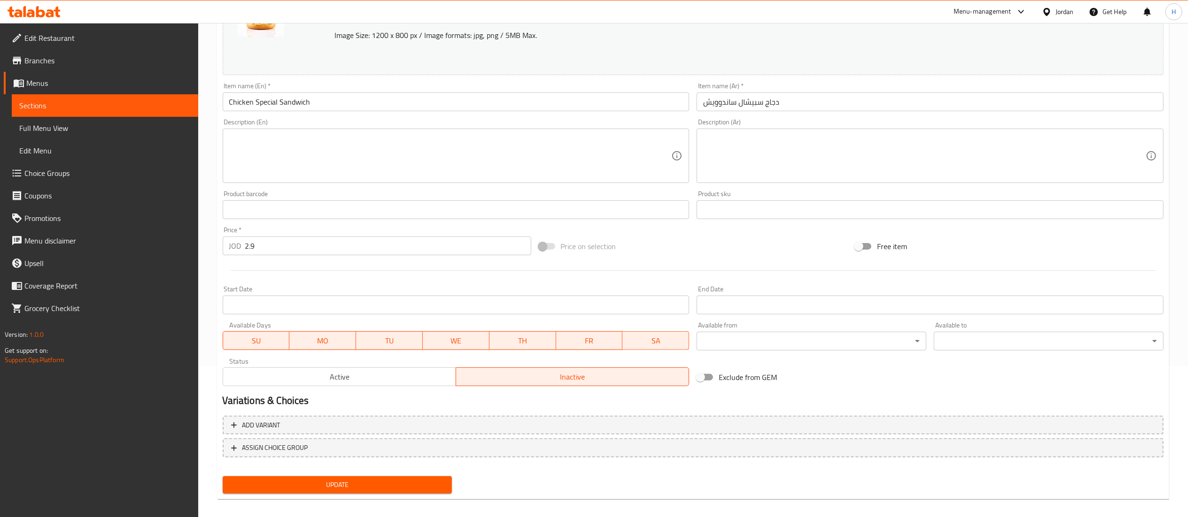
click at [332, 388] on div "Status Active Inactive" at bounding box center [456, 373] width 474 height 36
click at [340, 368] on button "Active" at bounding box center [339, 377] width 233 height 19
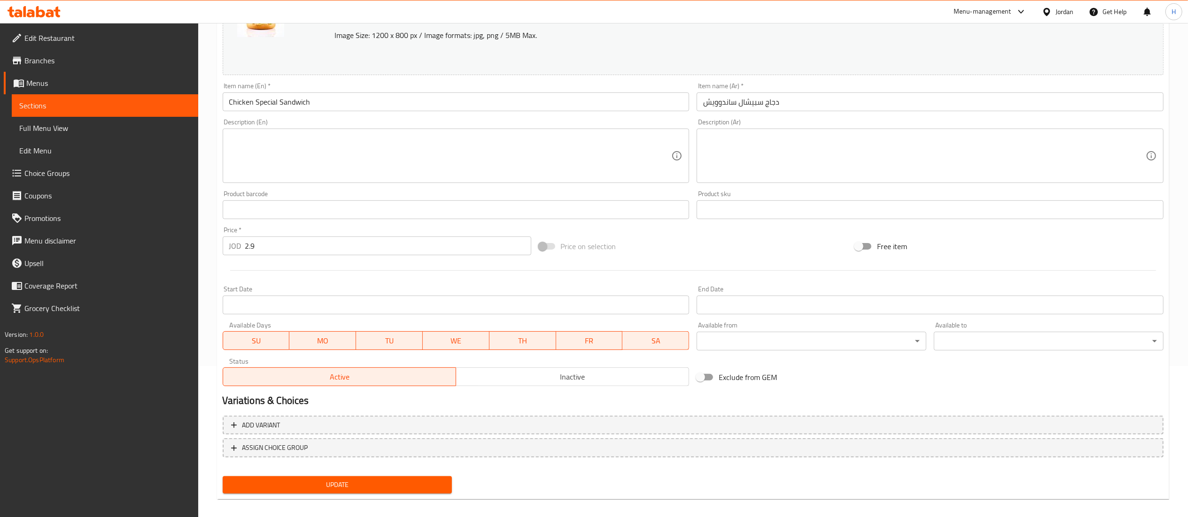
click at [339, 484] on span "Update" at bounding box center [337, 485] width 215 height 12
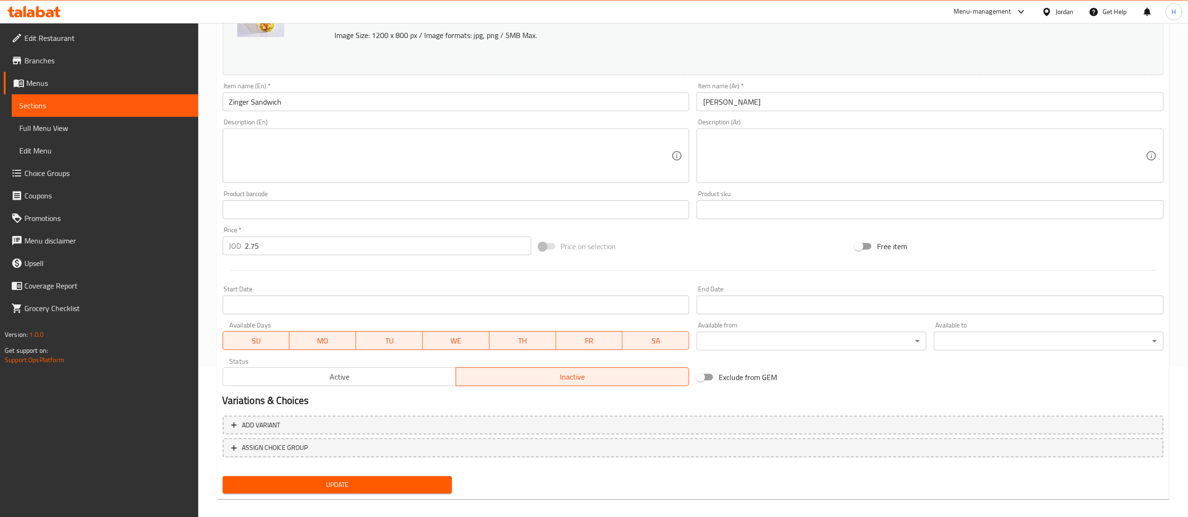
scroll to position [159, 0]
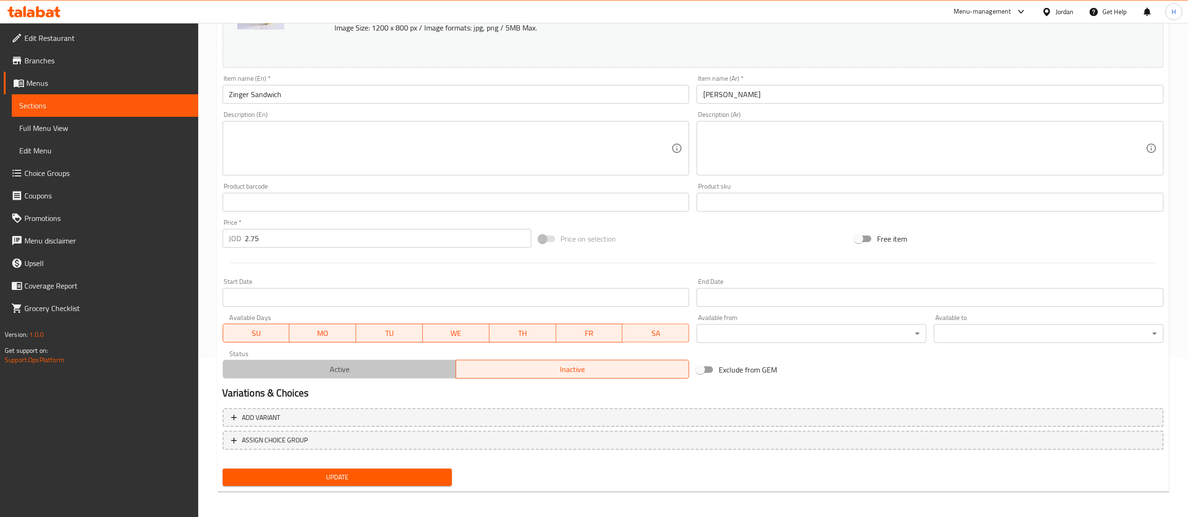
click at [329, 370] on span "Active" at bounding box center [339, 370] width 225 height 14
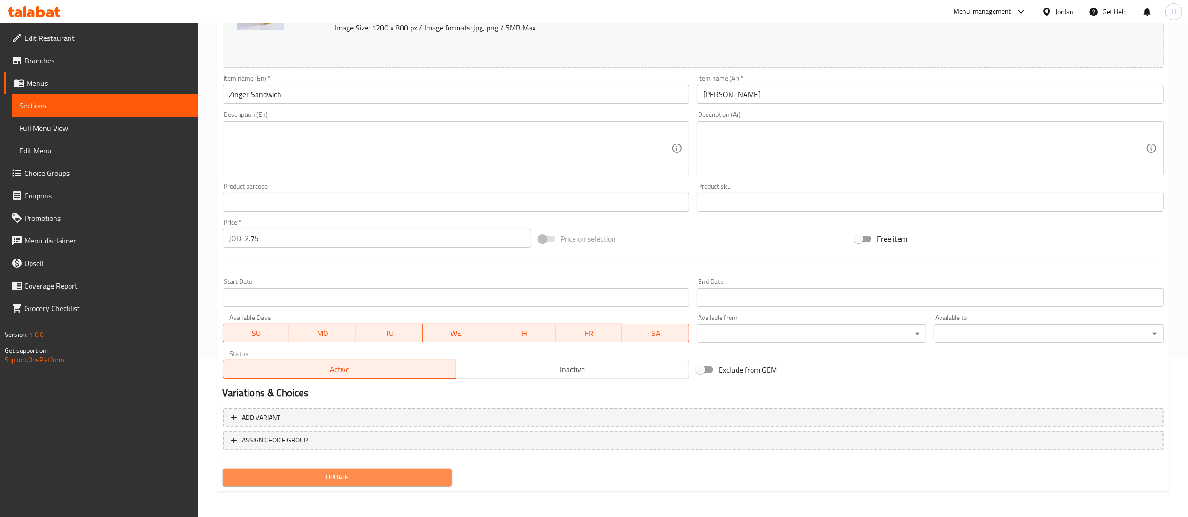
click at [318, 478] on span "Update" at bounding box center [337, 478] width 215 height 12
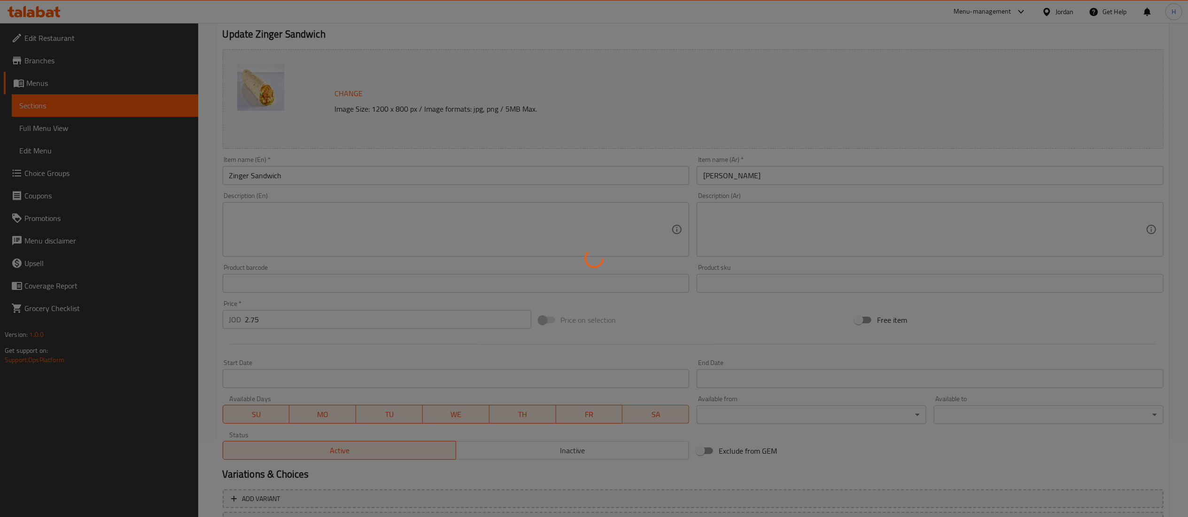
scroll to position [0, 0]
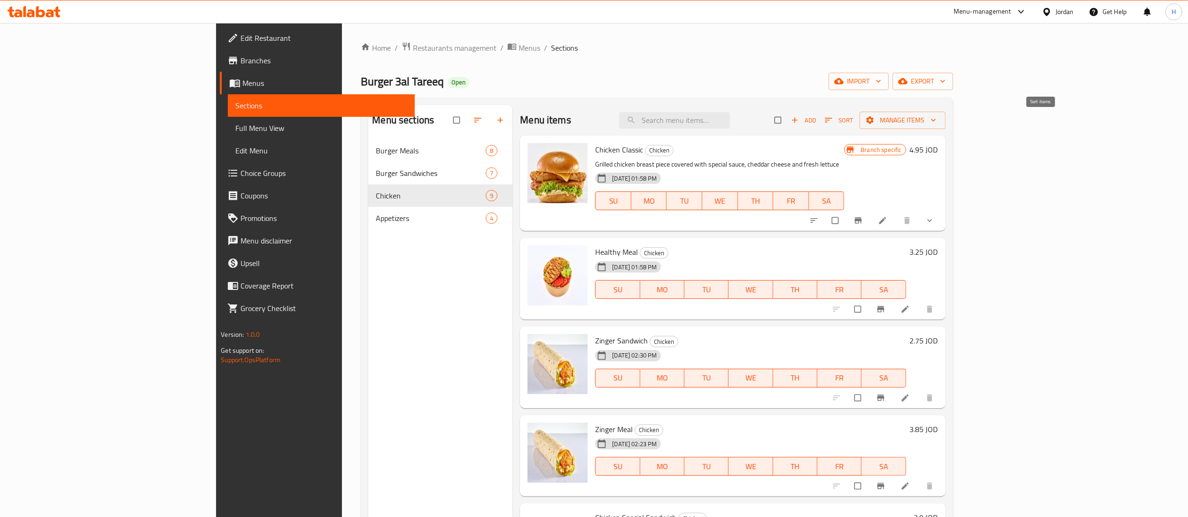
click at [853, 117] on span "Sort" at bounding box center [839, 120] width 29 height 11
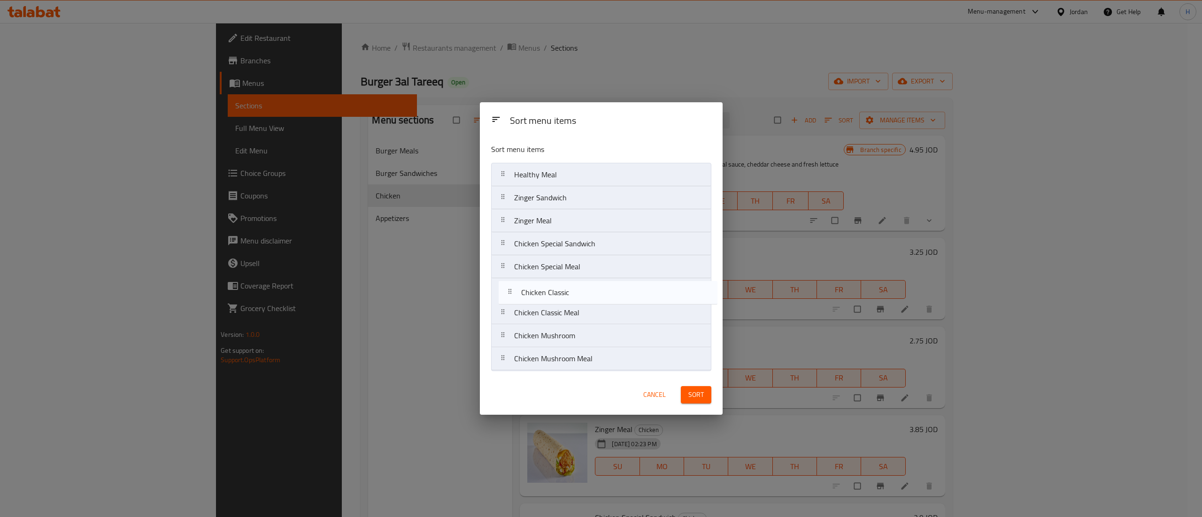
drag, startPoint x: 613, startPoint y: 177, endPoint x: 620, endPoint y: 298, distance: 121.4
click at [620, 298] on nav "Chicken Classic Healthy Meal Zinger Sandwich Zinger Meal Chicken Special Sandwi…" at bounding box center [601, 267] width 220 height 208
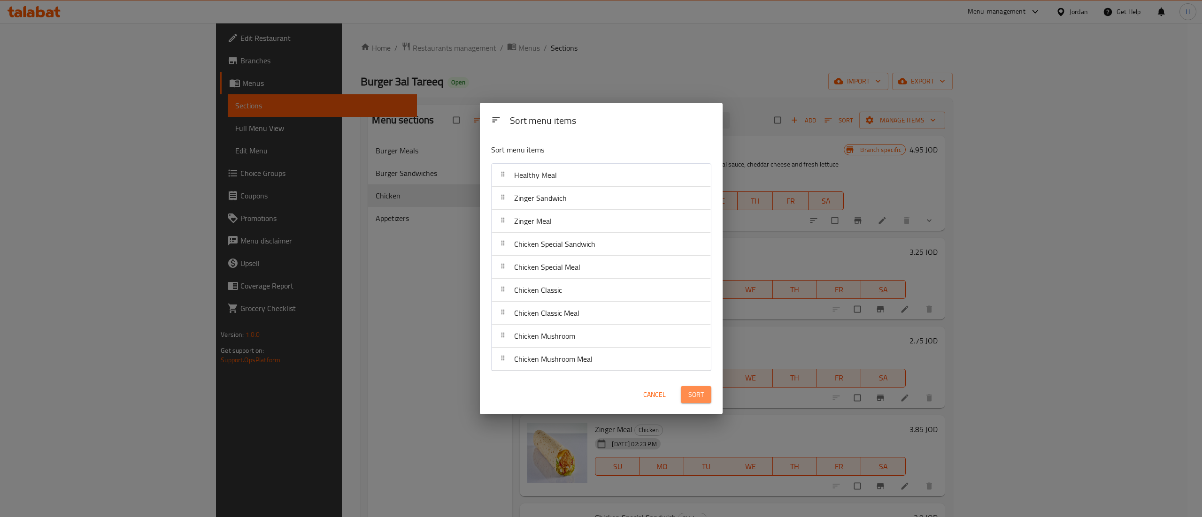
click at [697, 397] on span "Sort" at bounding box center [695, 395] width 15 height 12
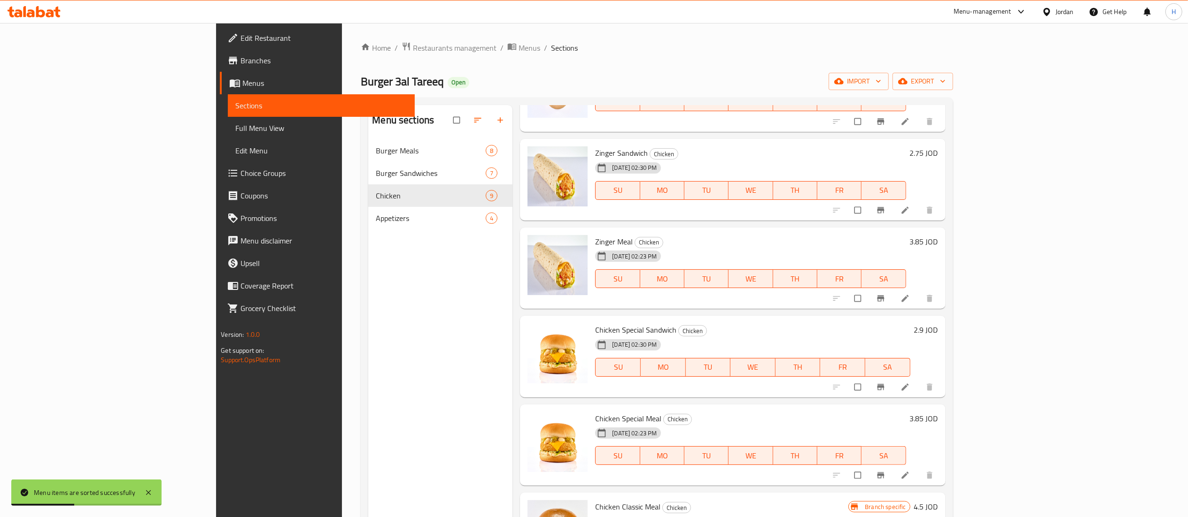
scroll to position [85, 0]
